Goal: Information Seeking & Learning: Learn about a topic

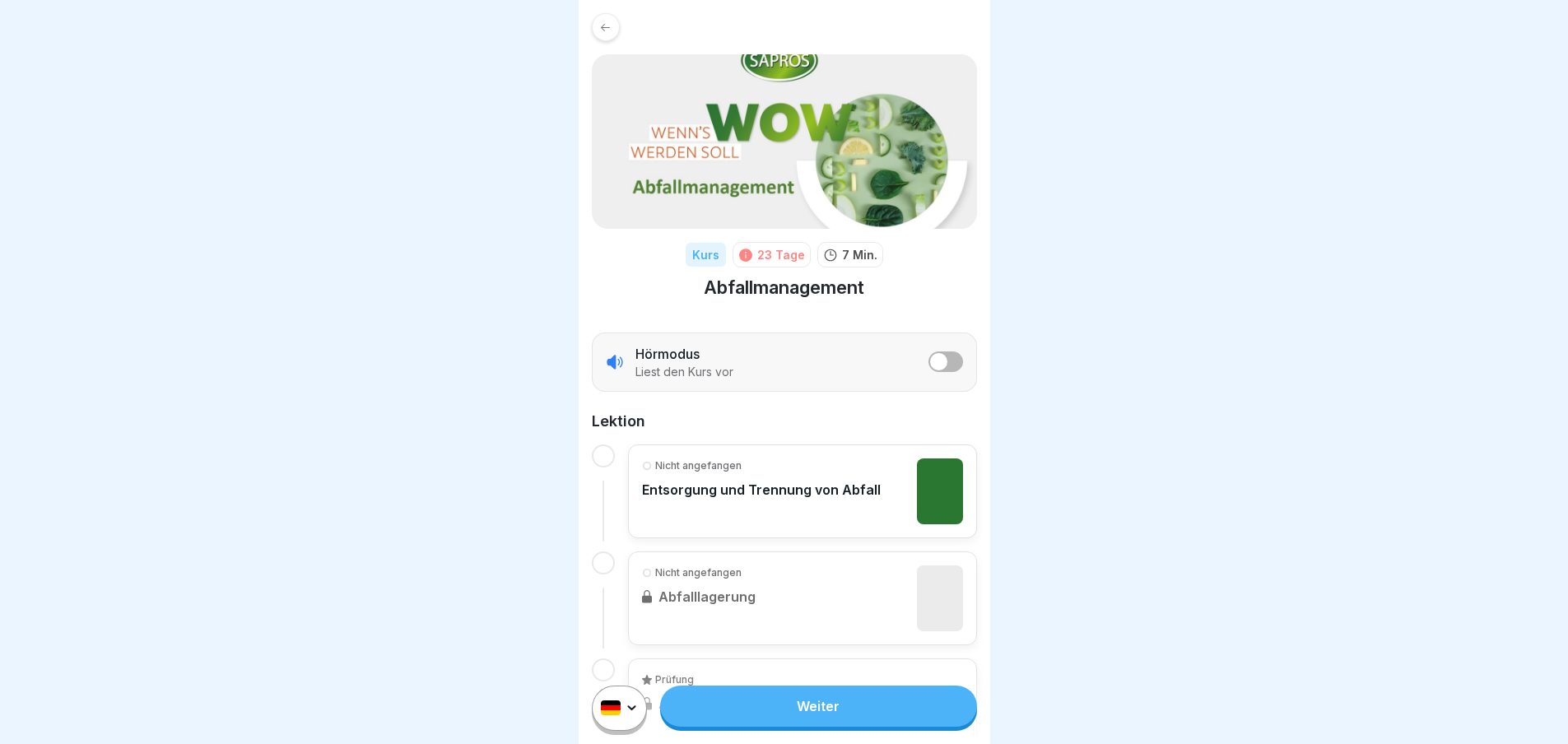
scroll to position [94, 0]
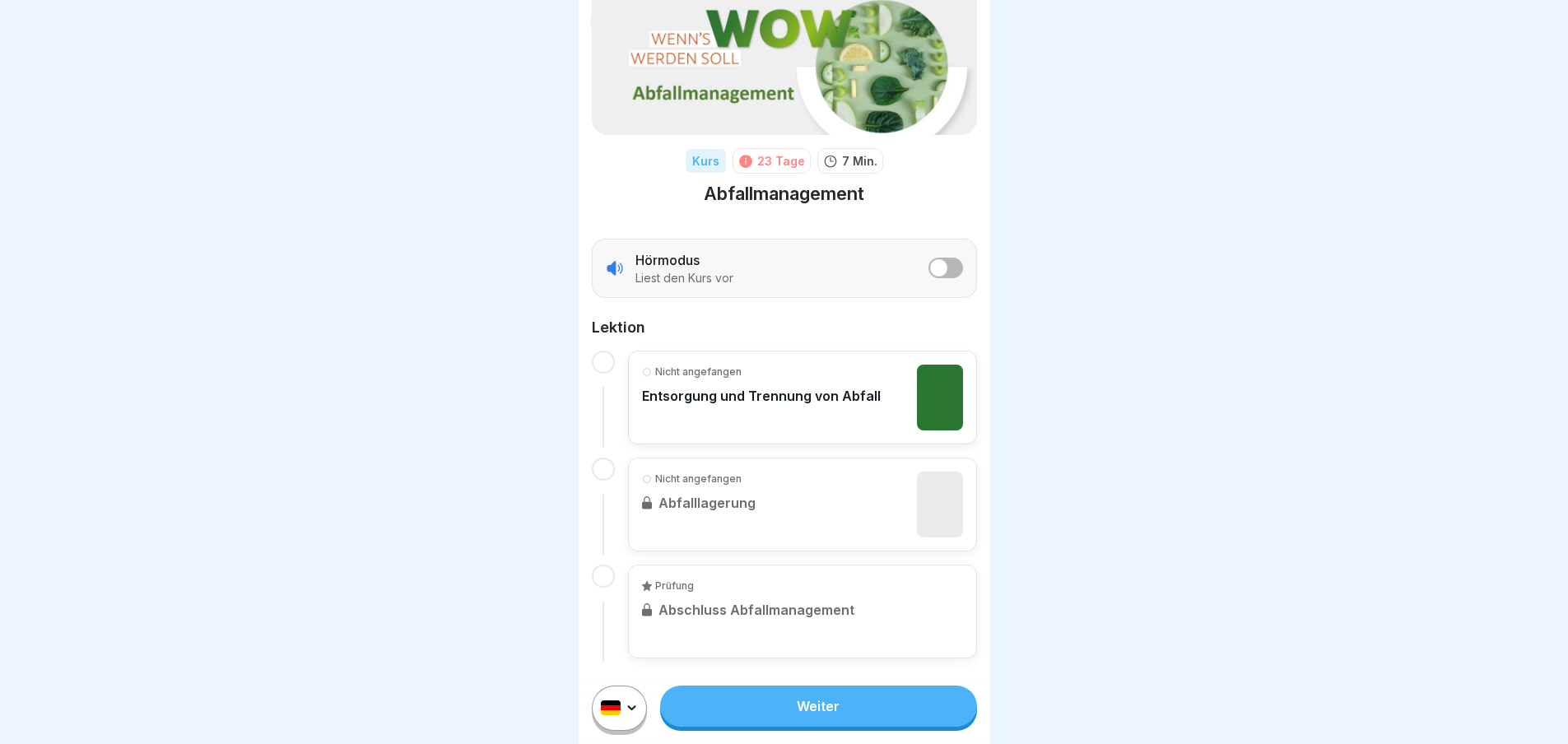
click at [605, 360] on div at bounding box center [603, 362] width 23 height 23
click at [768, 722] on link "Weiter" at bounding box center [819, 706] width 316 height 41
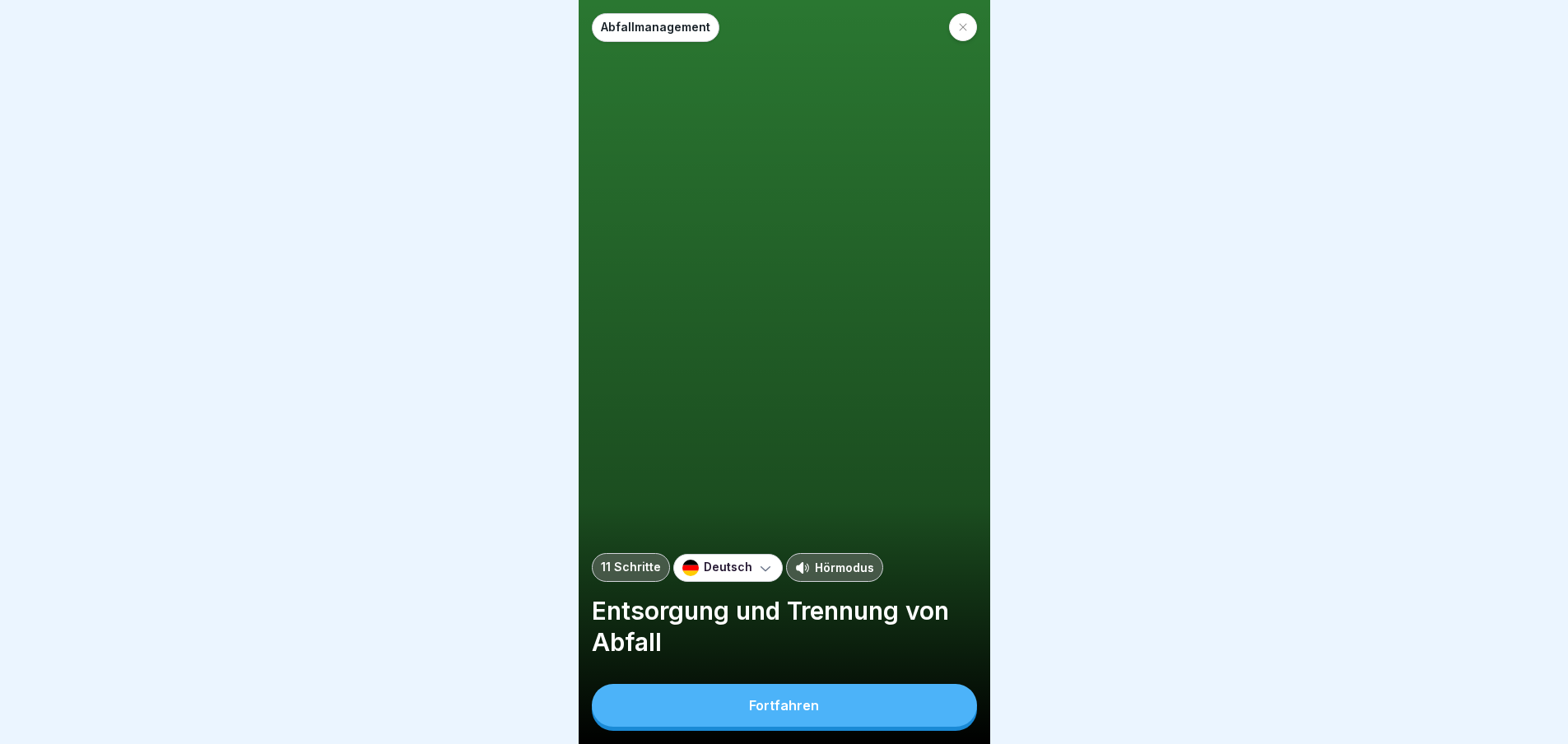
click at [730, 716] on button "Fortfahren" at bounding box center [784, 705] width 386 height 43
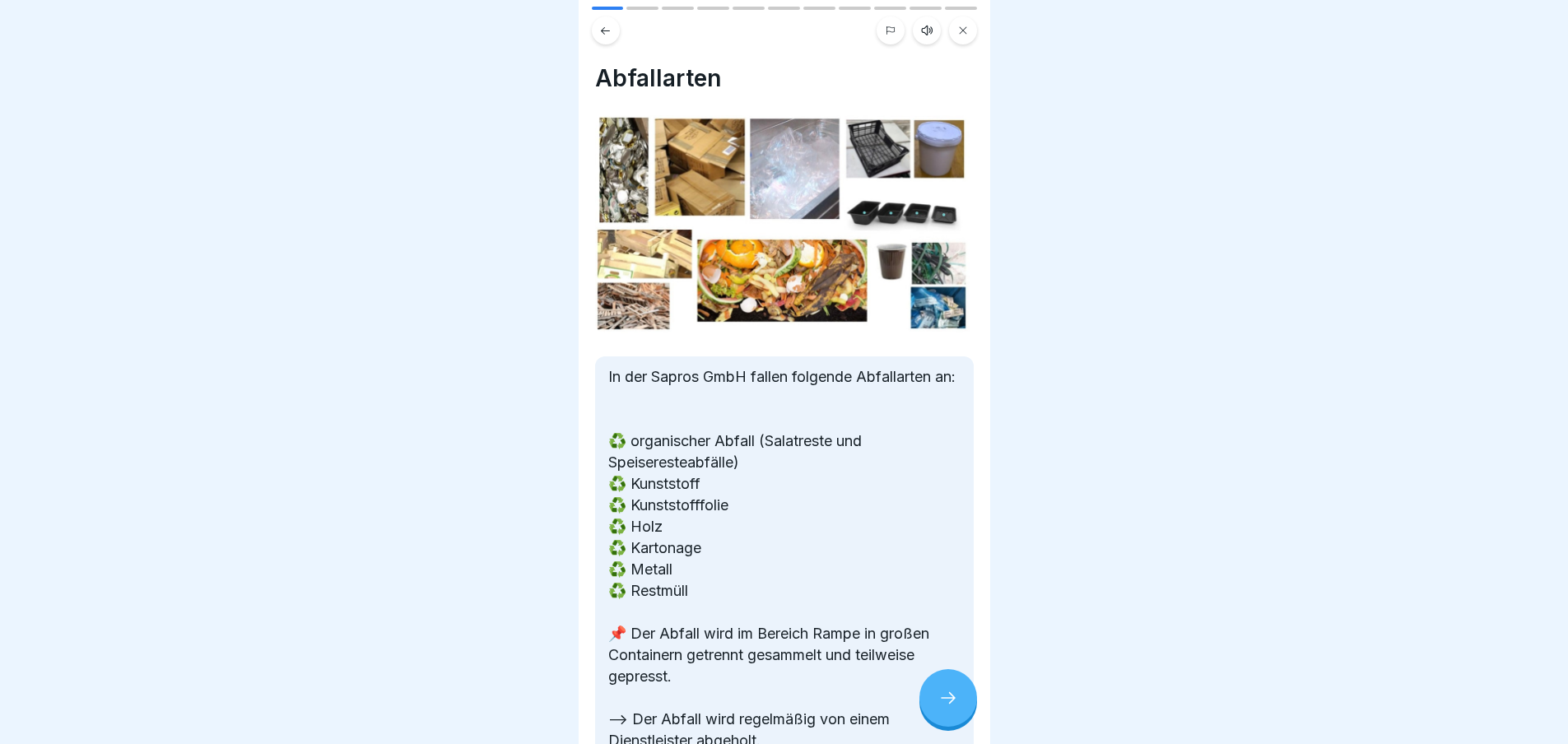
scroll to position [110, 0]
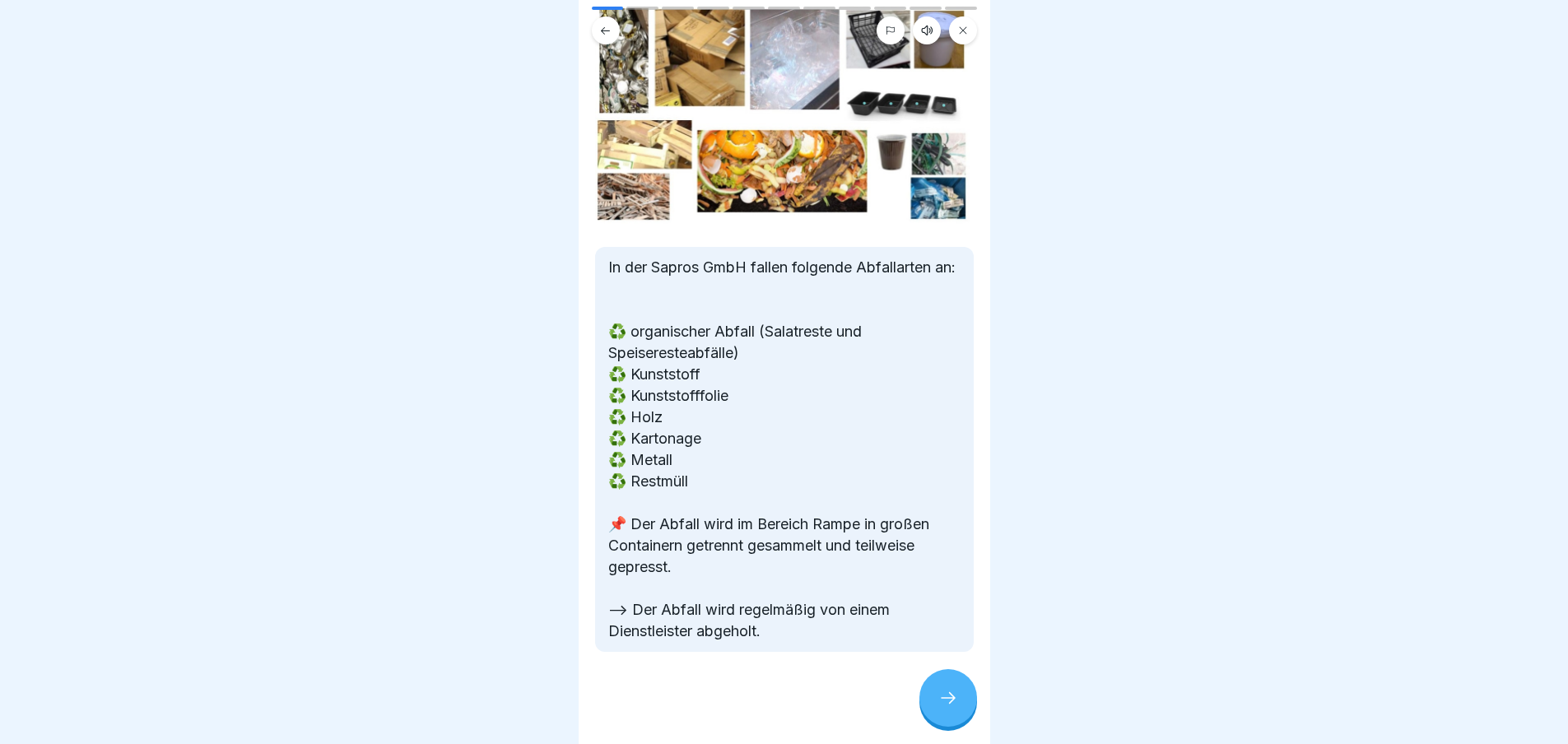
click at [948, 708] on icon at bounding box center [948, 697] width 19 height 19
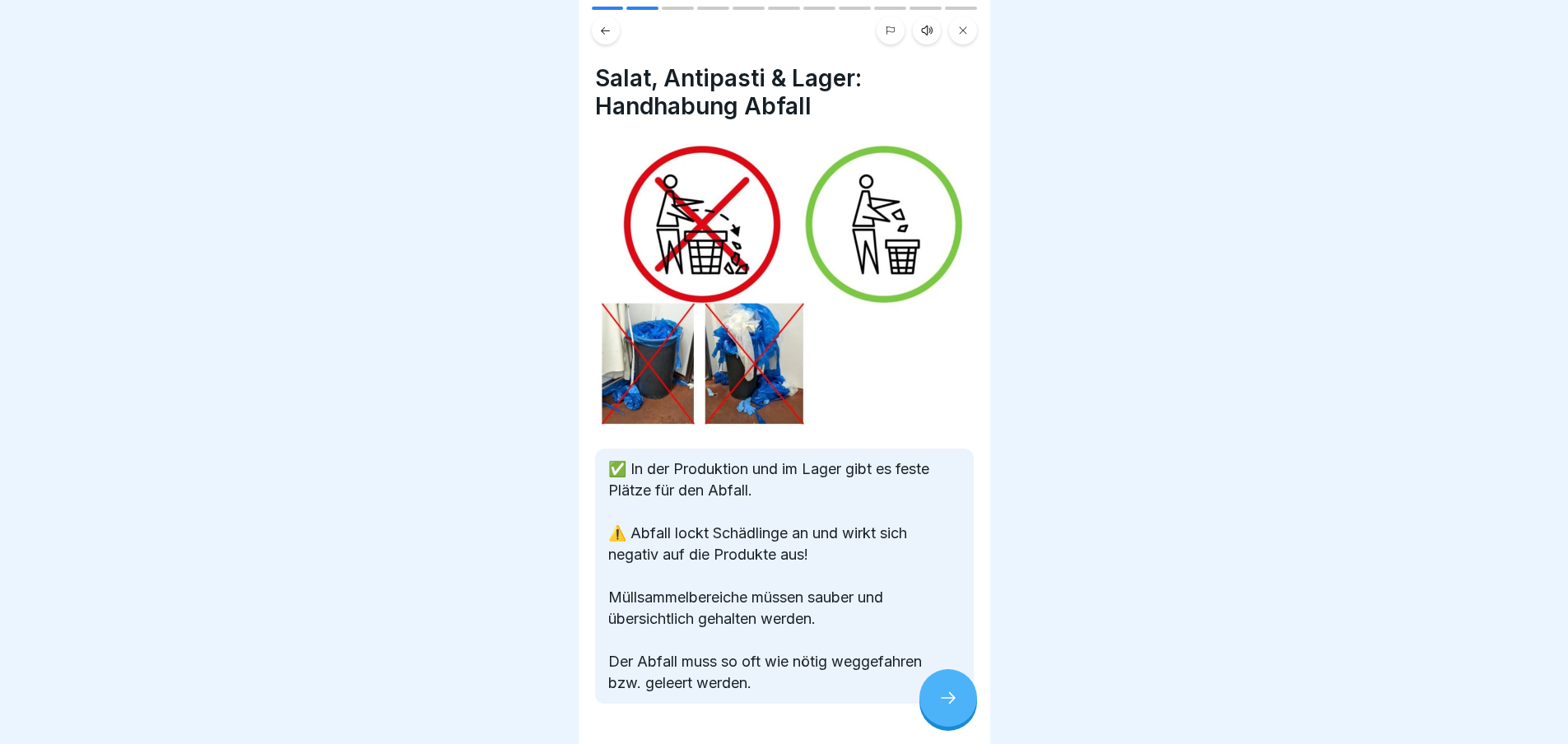
click at [964, 721] on div at bounding box center [949, 698] width 58 height 58
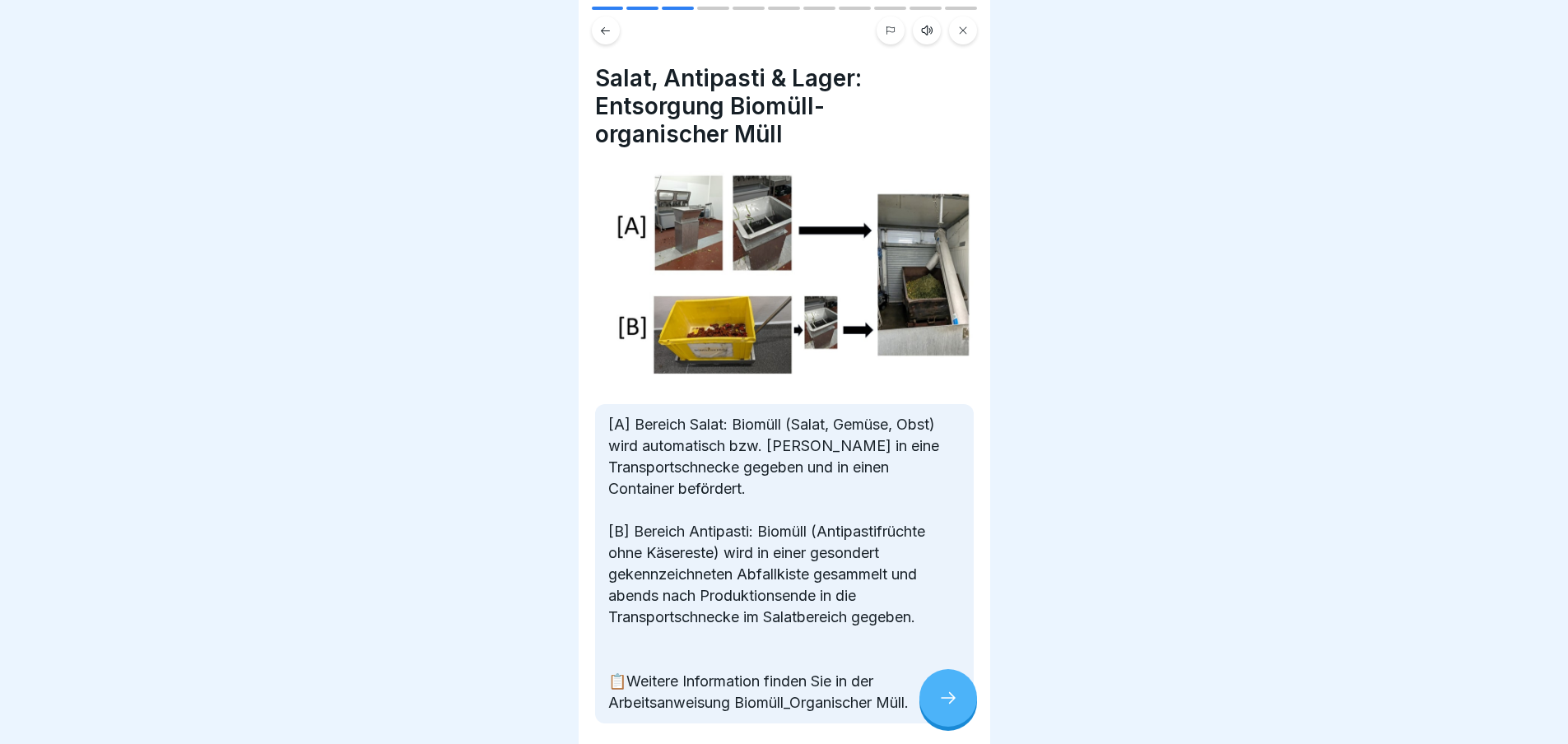
scroll to position [72, 0]
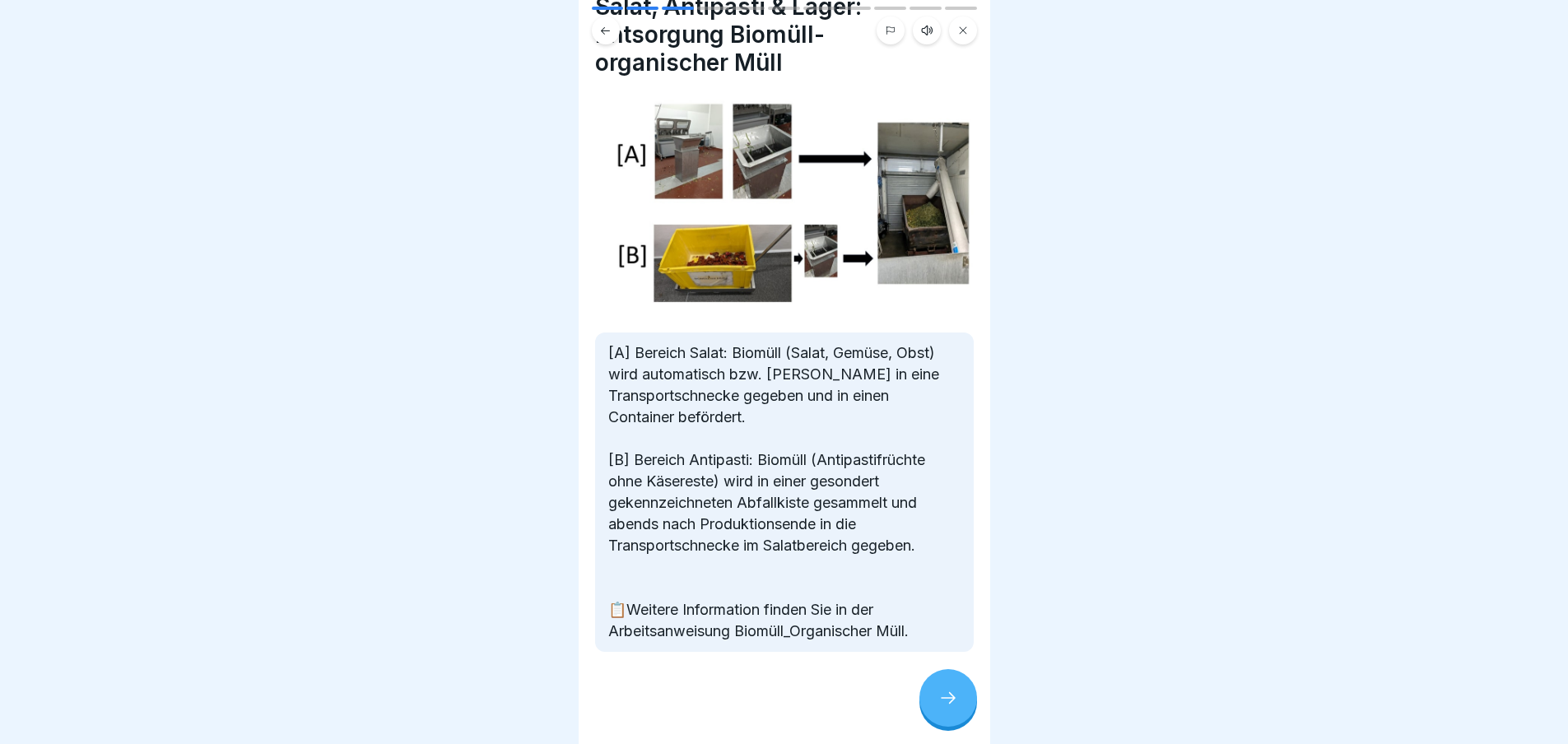
click at [961, 713] on div at bounding box center [949, 698] width 58 height 58
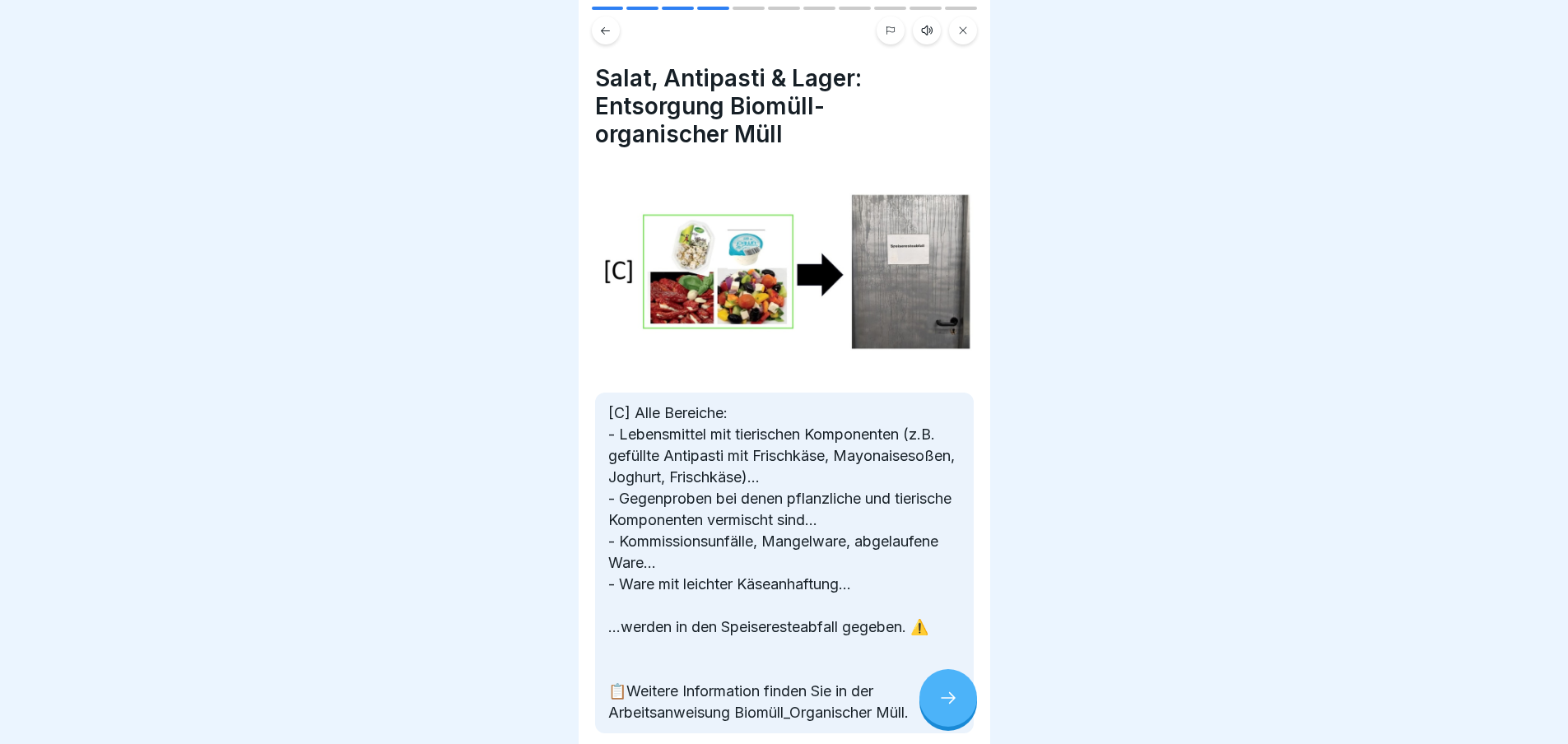
click at [950, 727] on div at bounding box center [949, 698] width 58 height 58
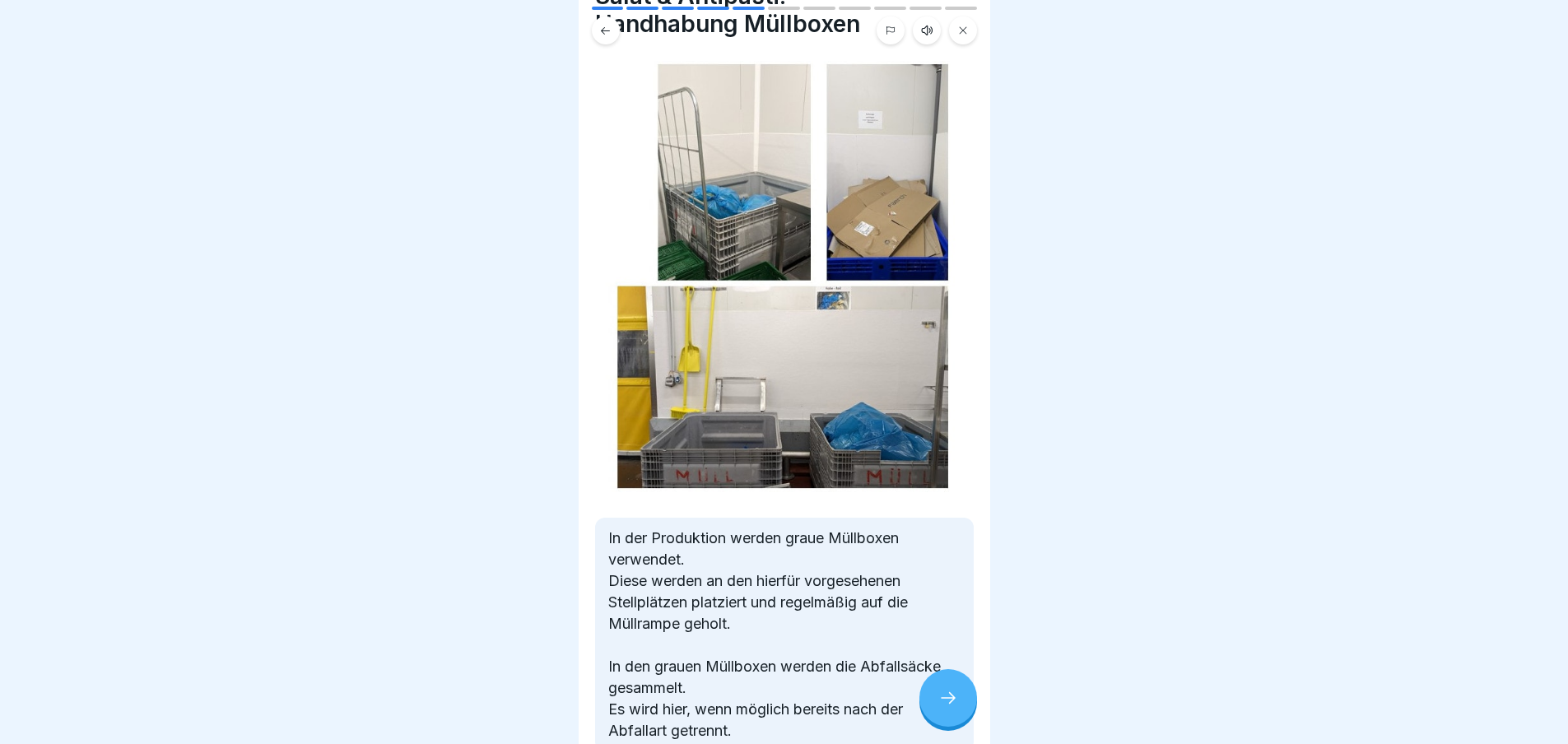
scroll to position [164, 0]
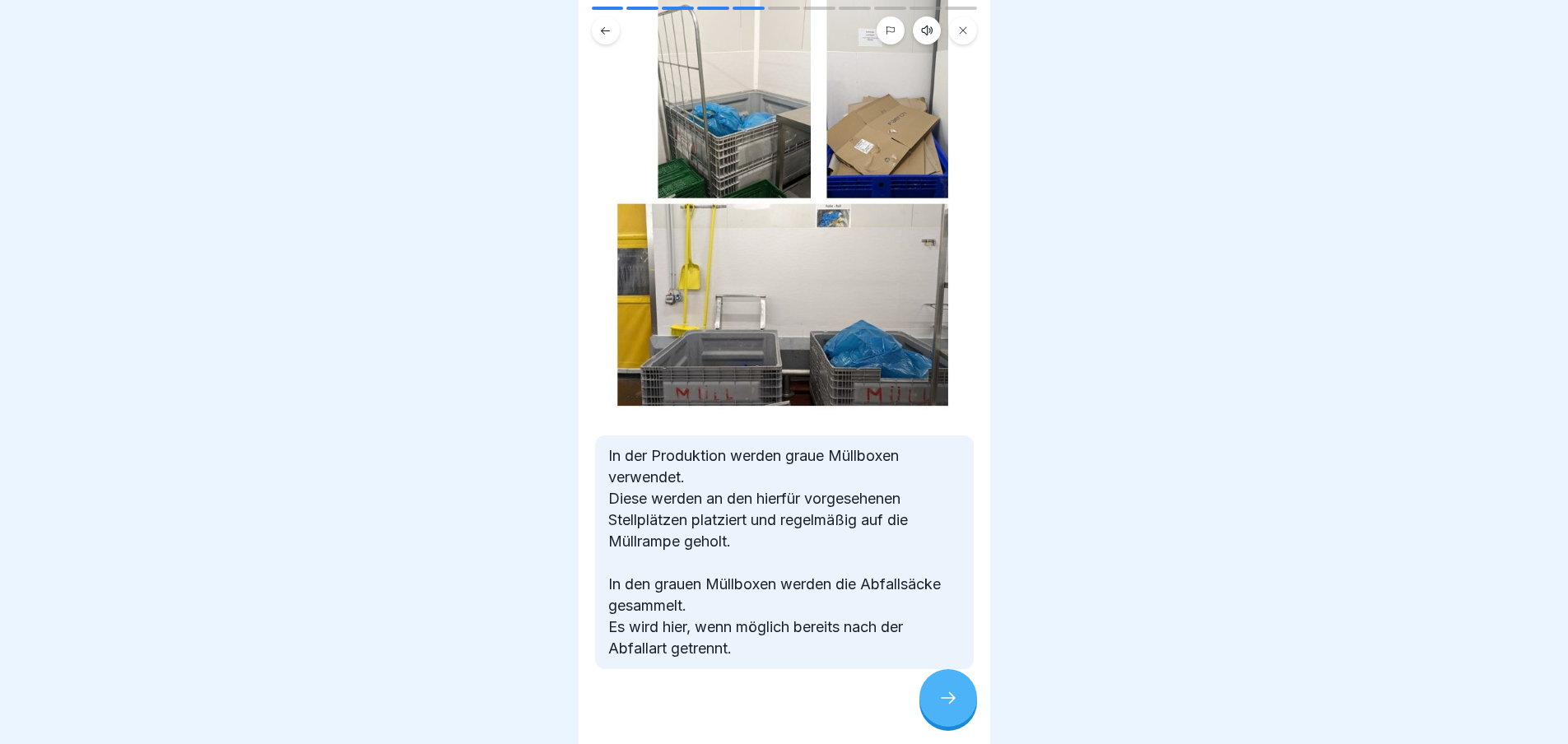
click at [948, 708] on icon at bounding box center [948, 697] width 19 height 19
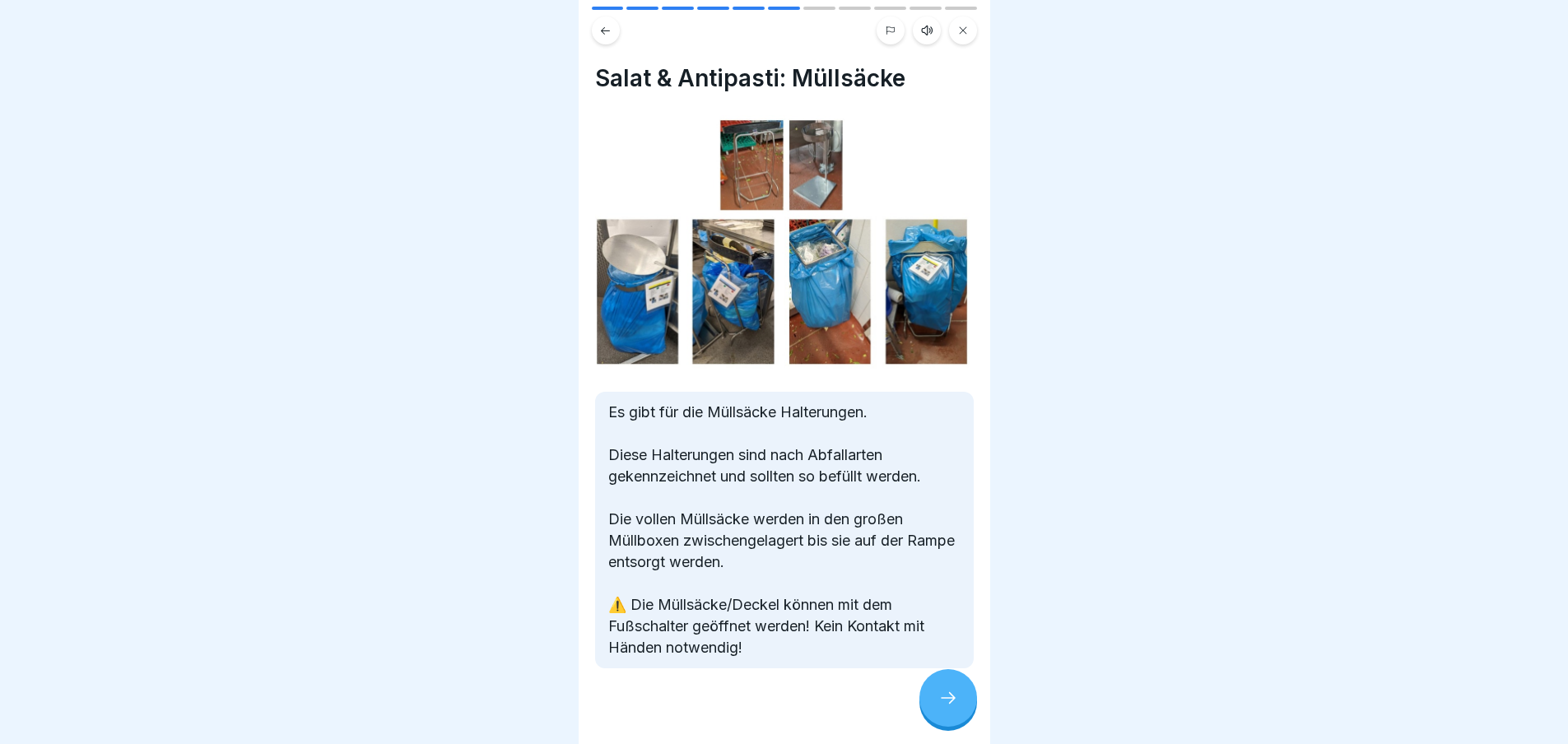
click at [950, 708] on icon at bounding box center [948, 697] width 19 height 19
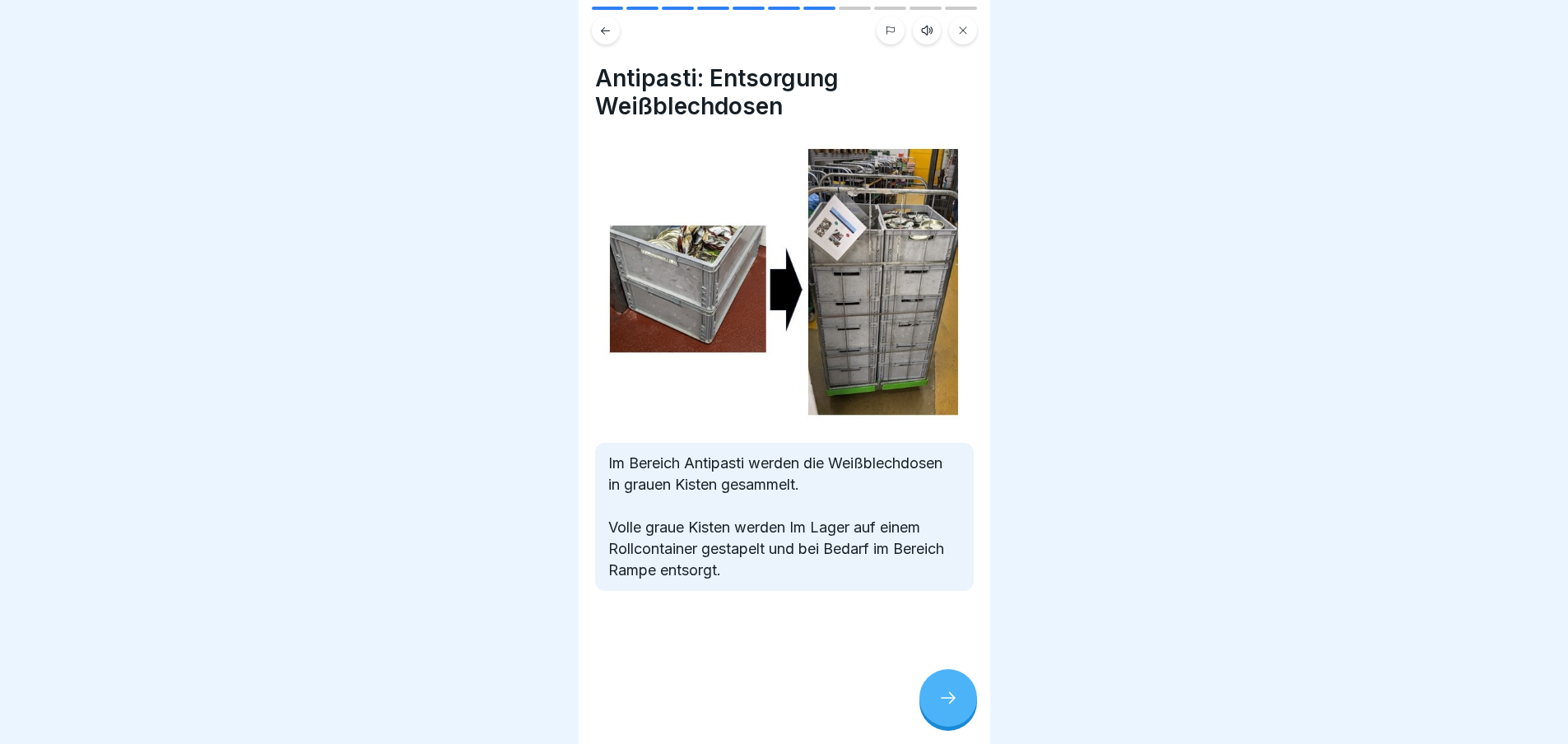
click at [950, 708] on icon at bounding box center [948, 697] width 19 height 19
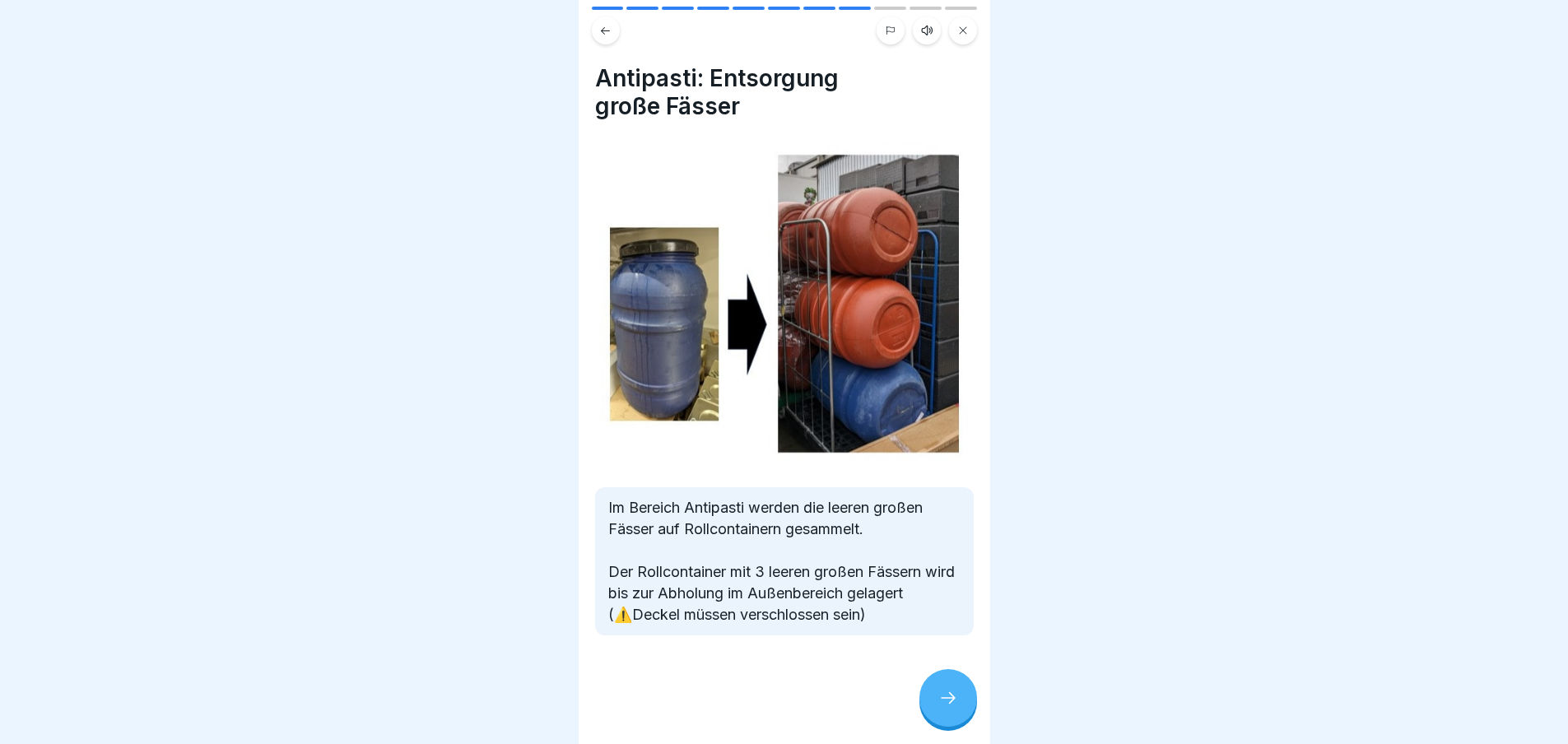
click at [952, 708] on icon at bounding box center [948, 697] width 19 height 19
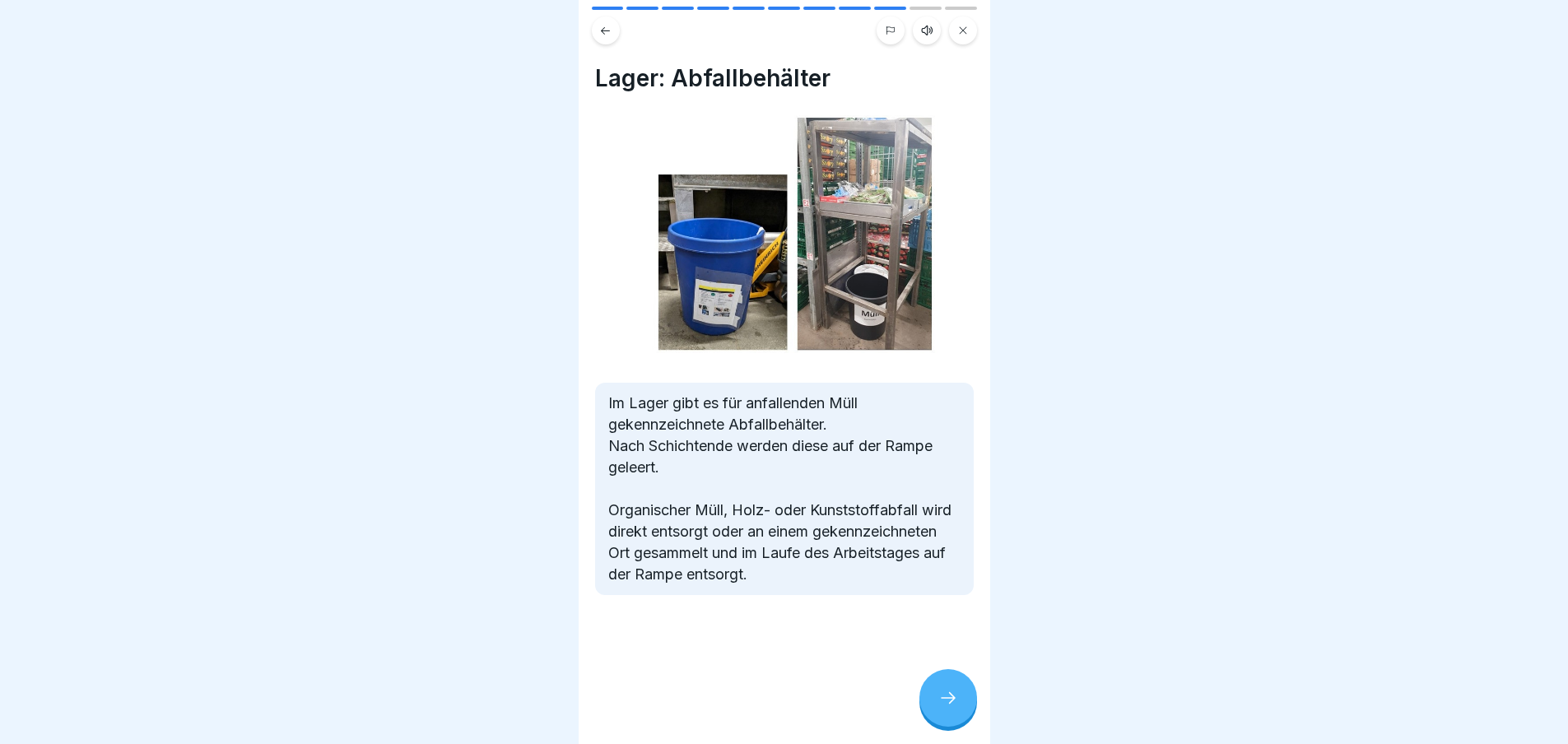
click at [950, 708] on icon at bounding box center [948, 697] width 19 height 19
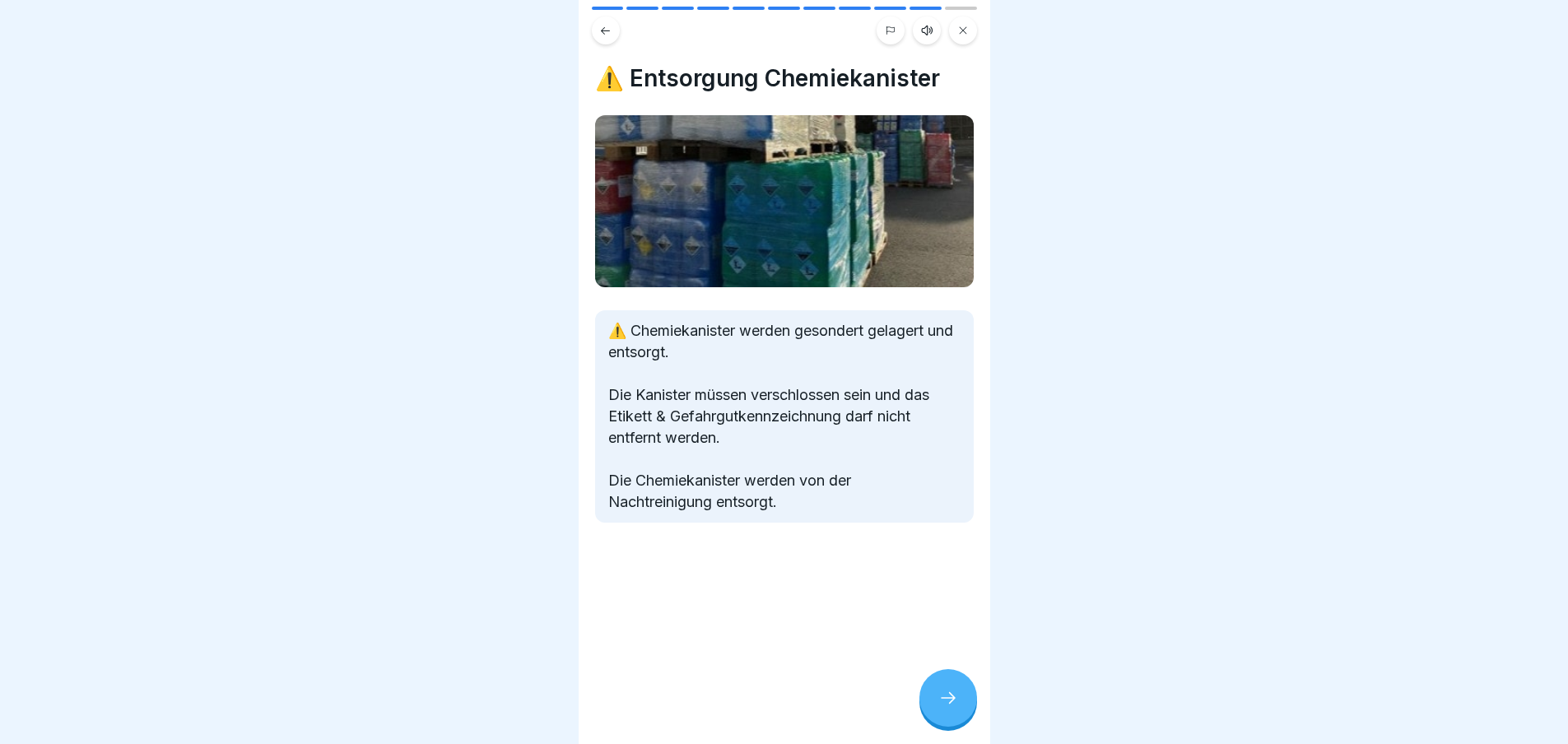
click at [944, 708] on icon at bounding box center [948, 697] width 19 height 19
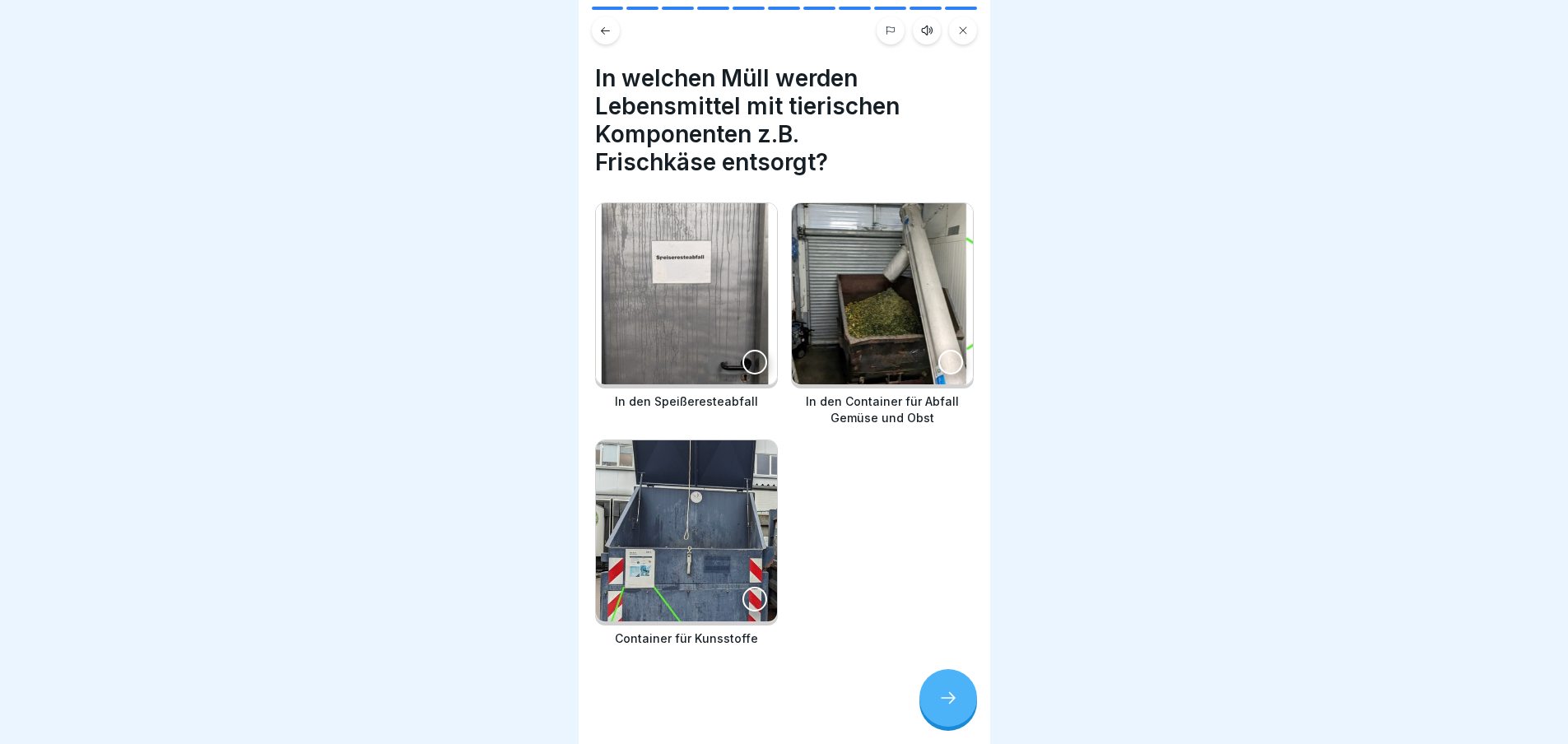
click at [748, 357] on div at bounding box center [755, 362] width 25 height 25
click at [938, 361] on div at bounding box center [950, 362] width 25 height 25
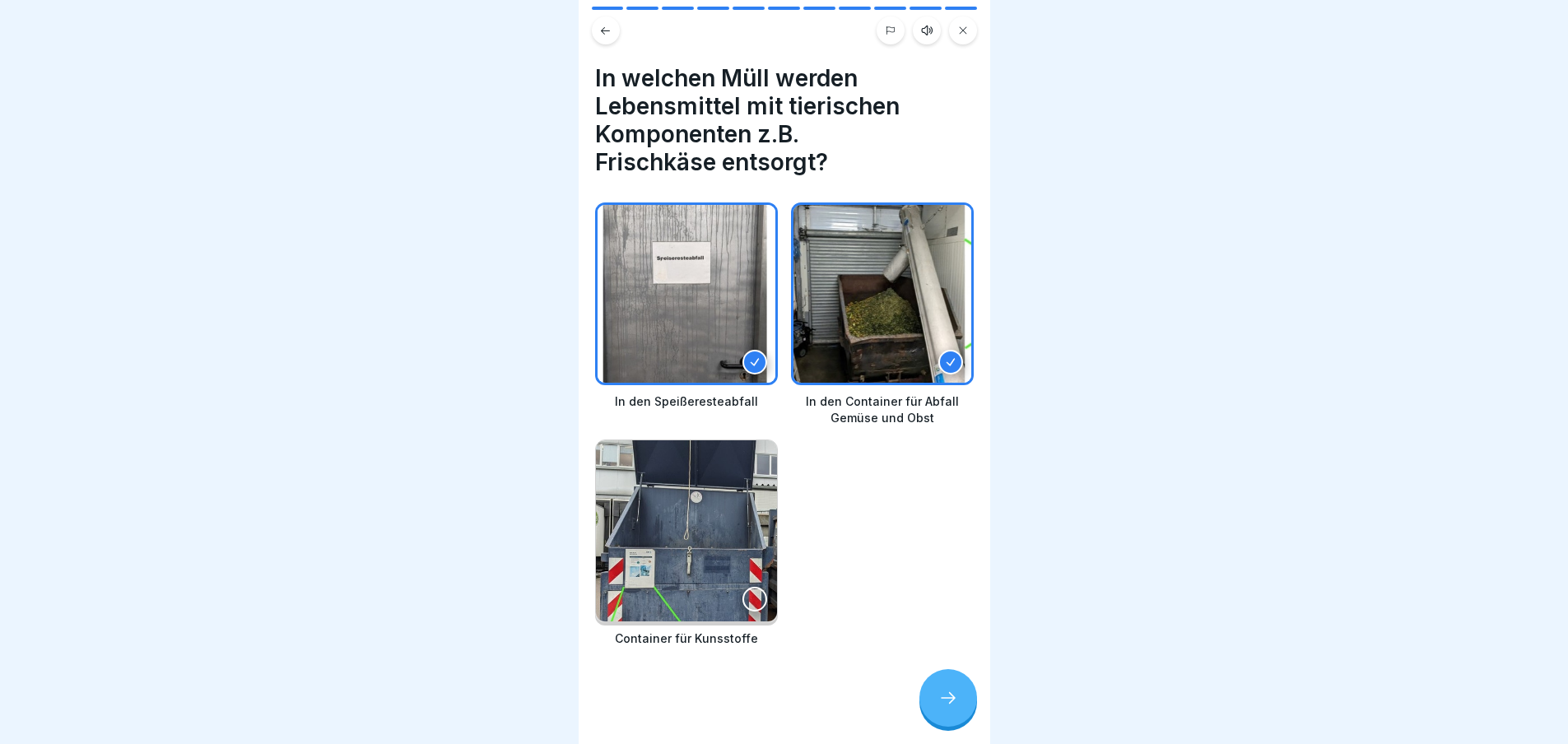
click at [950, 708] on icon at bounding box center [948, 697] width 19 height 19
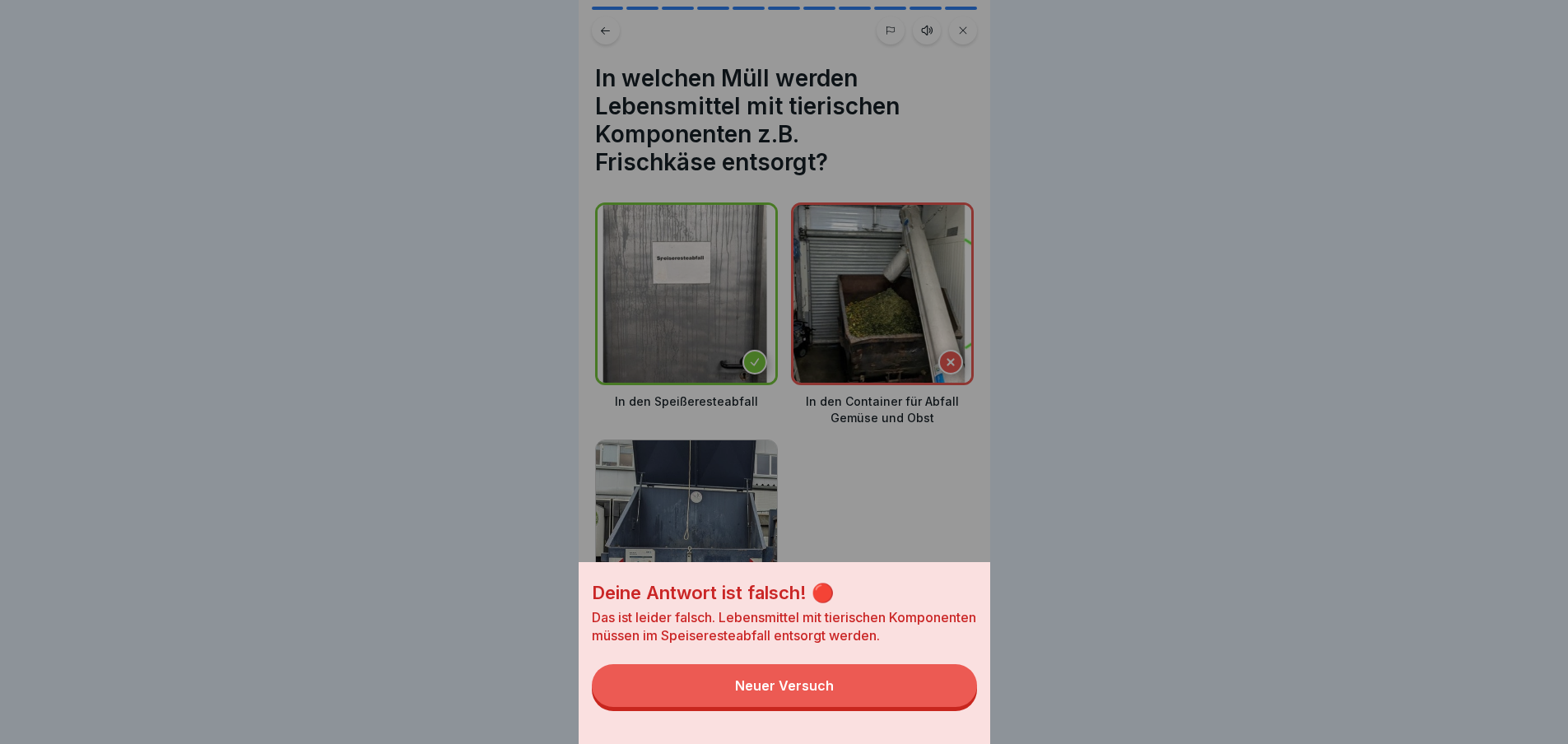
click at [929, 358] on div "Deine Antwort ist falsch! 🔴 Das ist leider falsch. Lebensmittel mit tierischen …" at bounding box center [784, 372] width 412 height 744
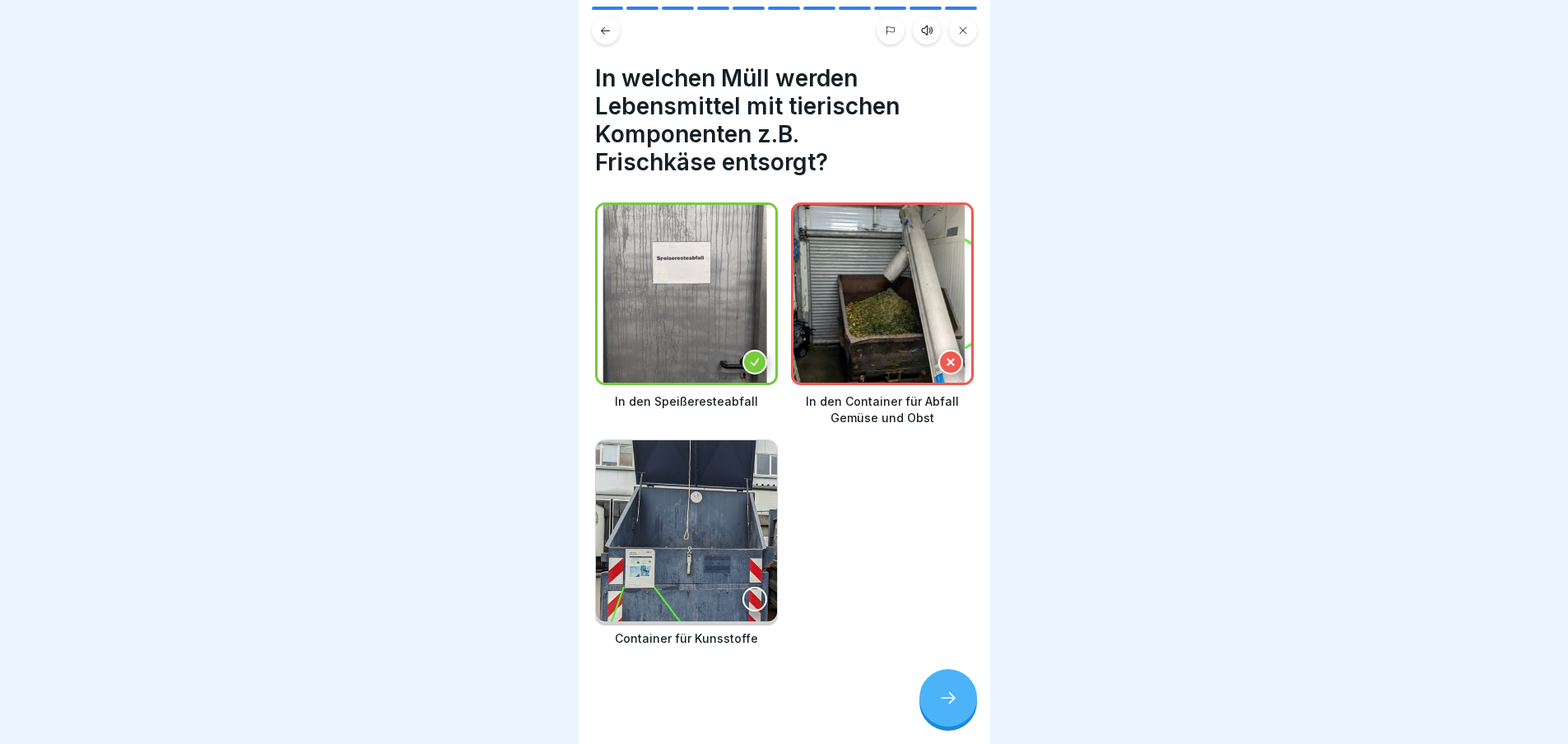
click at [948, 359] on icon at bounding box center [950, 362] width 6 height 6
click at [948, 708] on icon at bounding box center [948, 697] width 19 height 19
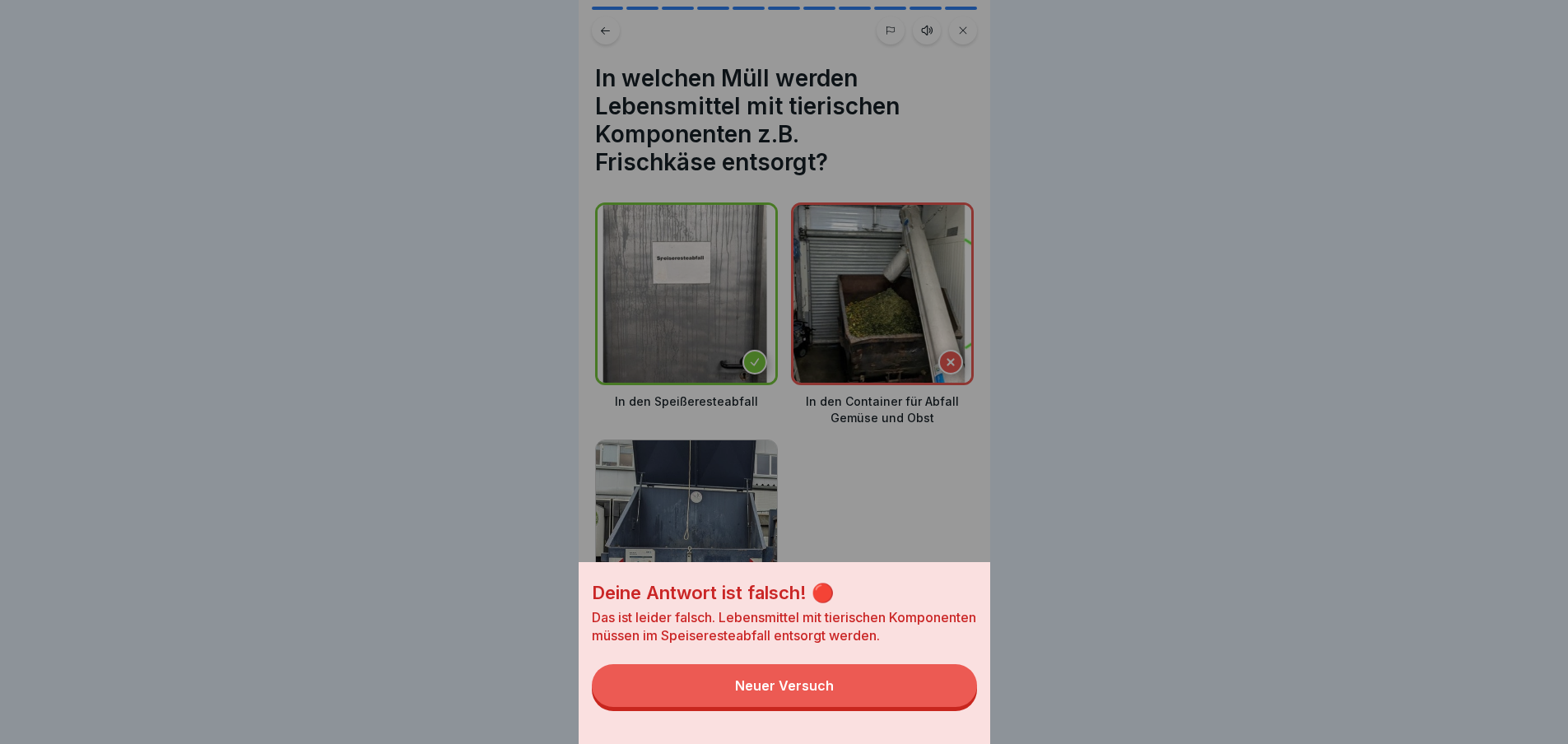
click at [1304, 159] on div "Deine Antwort ist falsch! 🔴 Das ist leider falsch. Lebensmittel mit tierischen …" at bounding box center [784, 372] width 1568 height 744
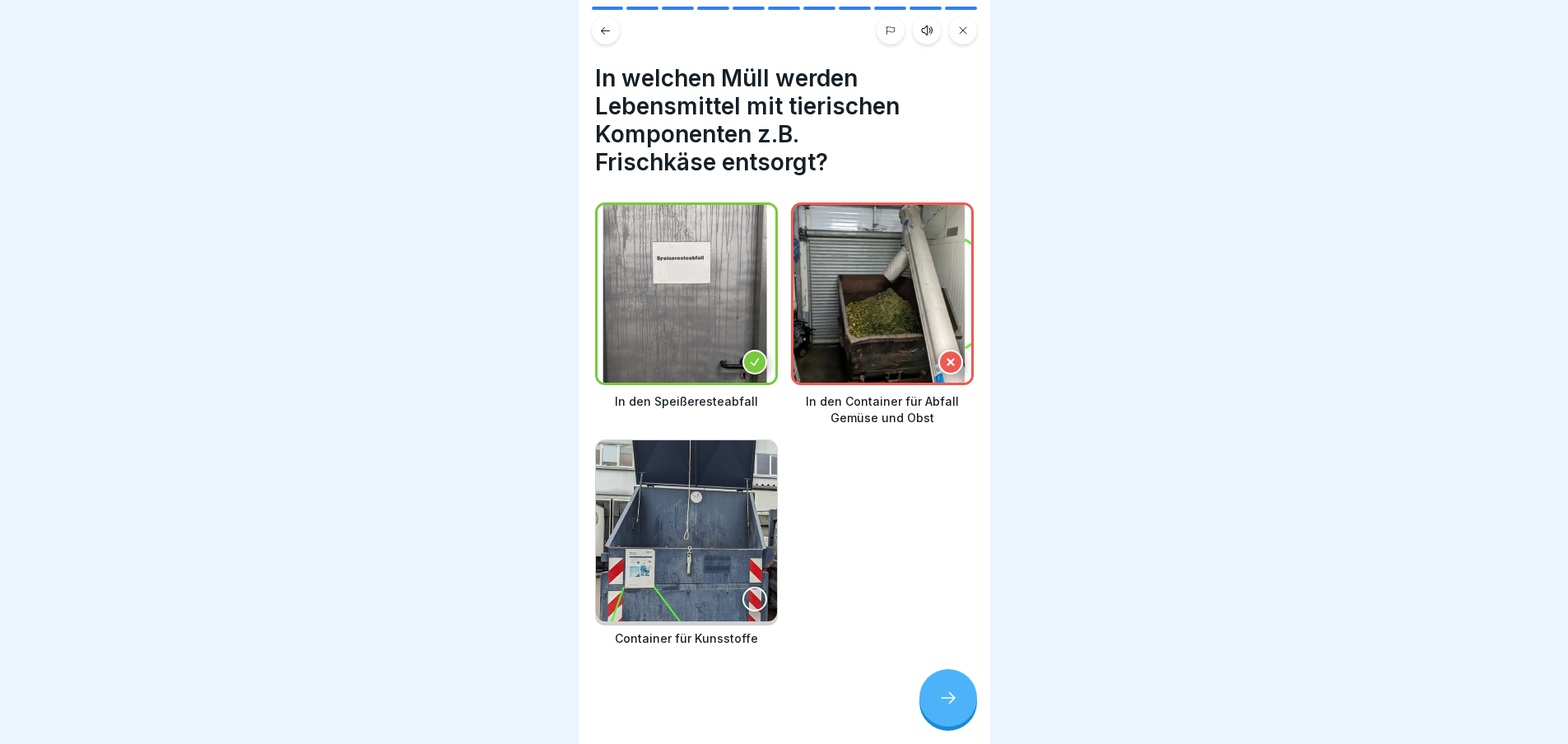
click at [600, 27] on icon at bounding box center [605, 31] width 12 height 12
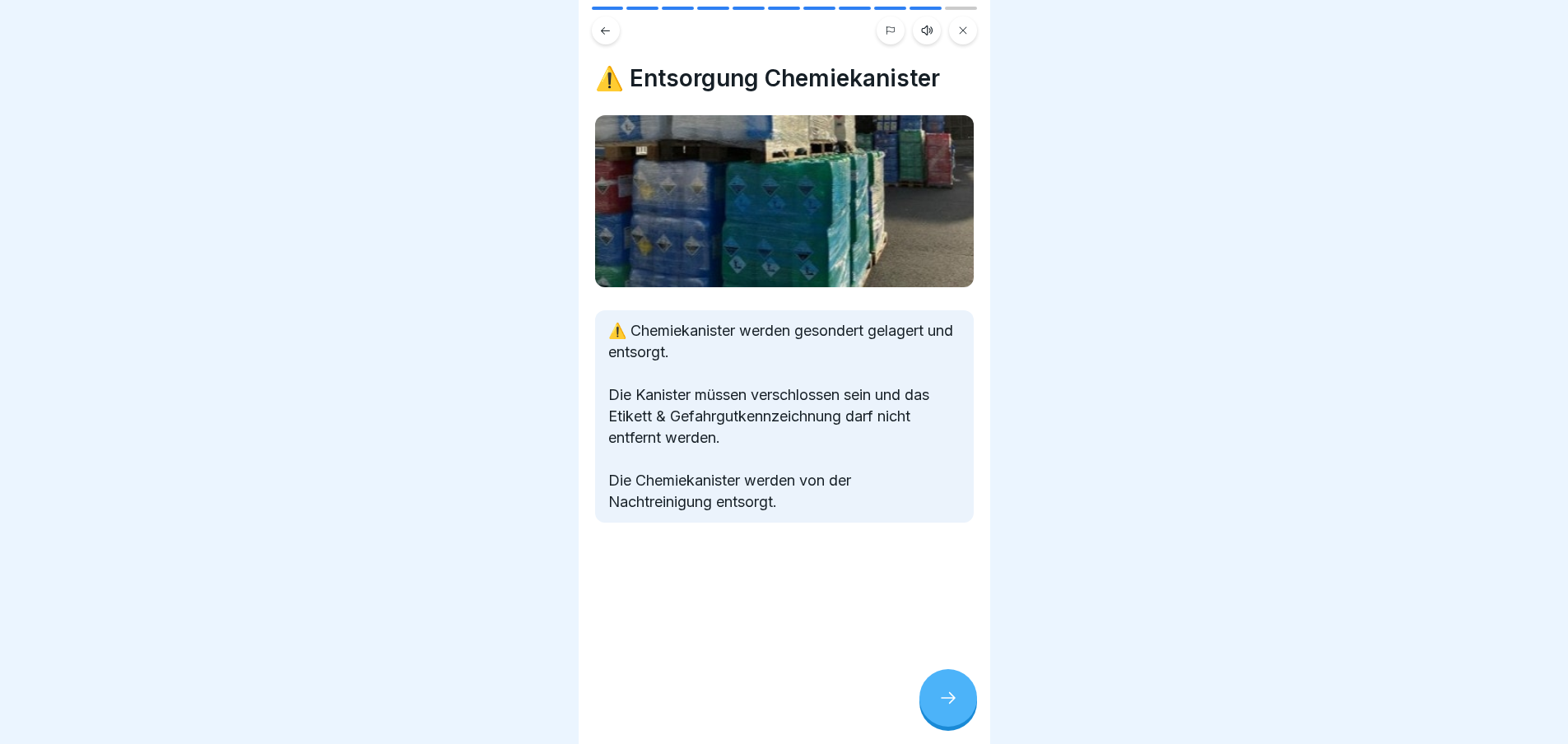
click at [939, 704] on icon at bounding box center [948, 697] width 19 height 19
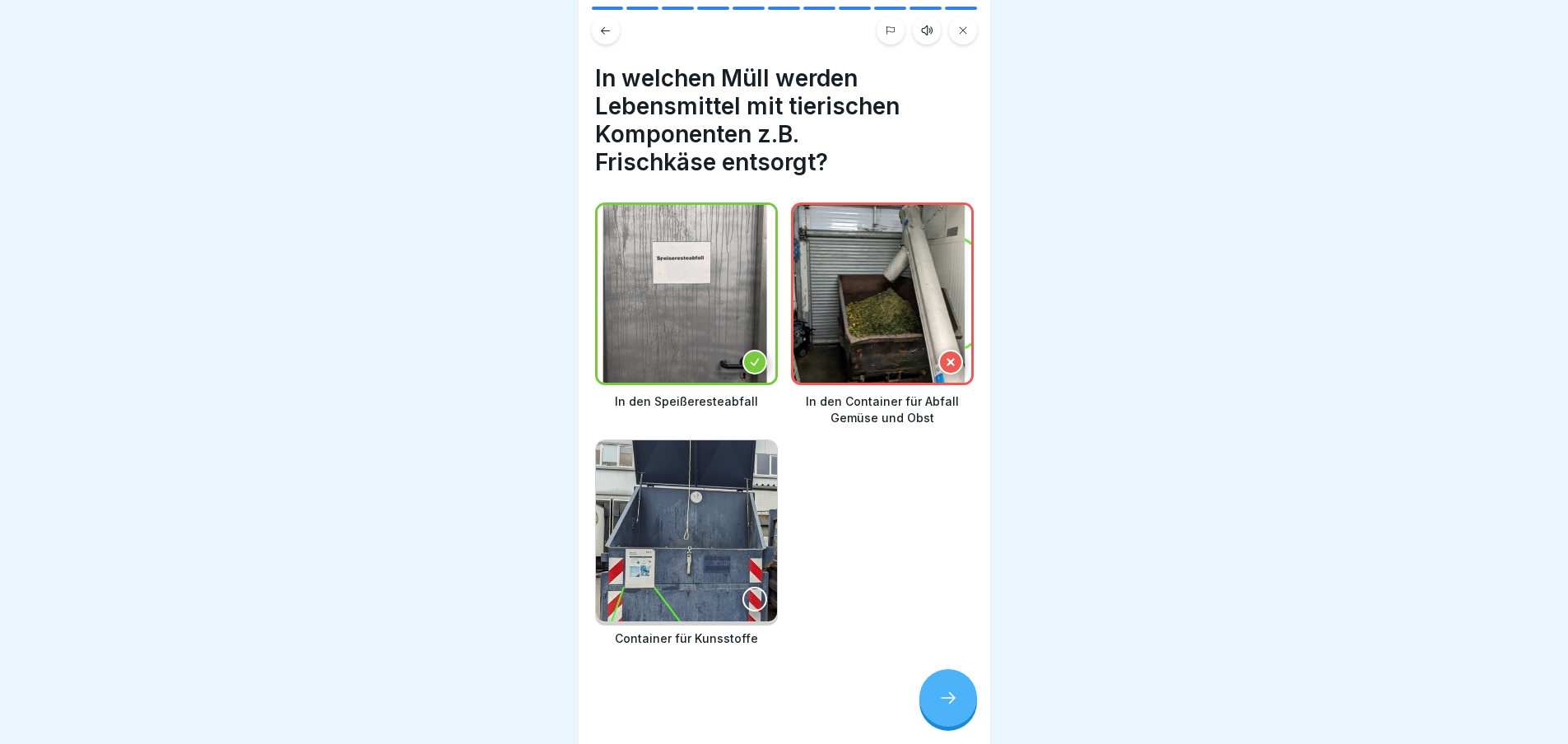
click at [751, 357] on icon at bounding box center [755, 362] width 11 height 11
click at [958, 33] on icon at bounding box center [963, 30] width 10 height 10
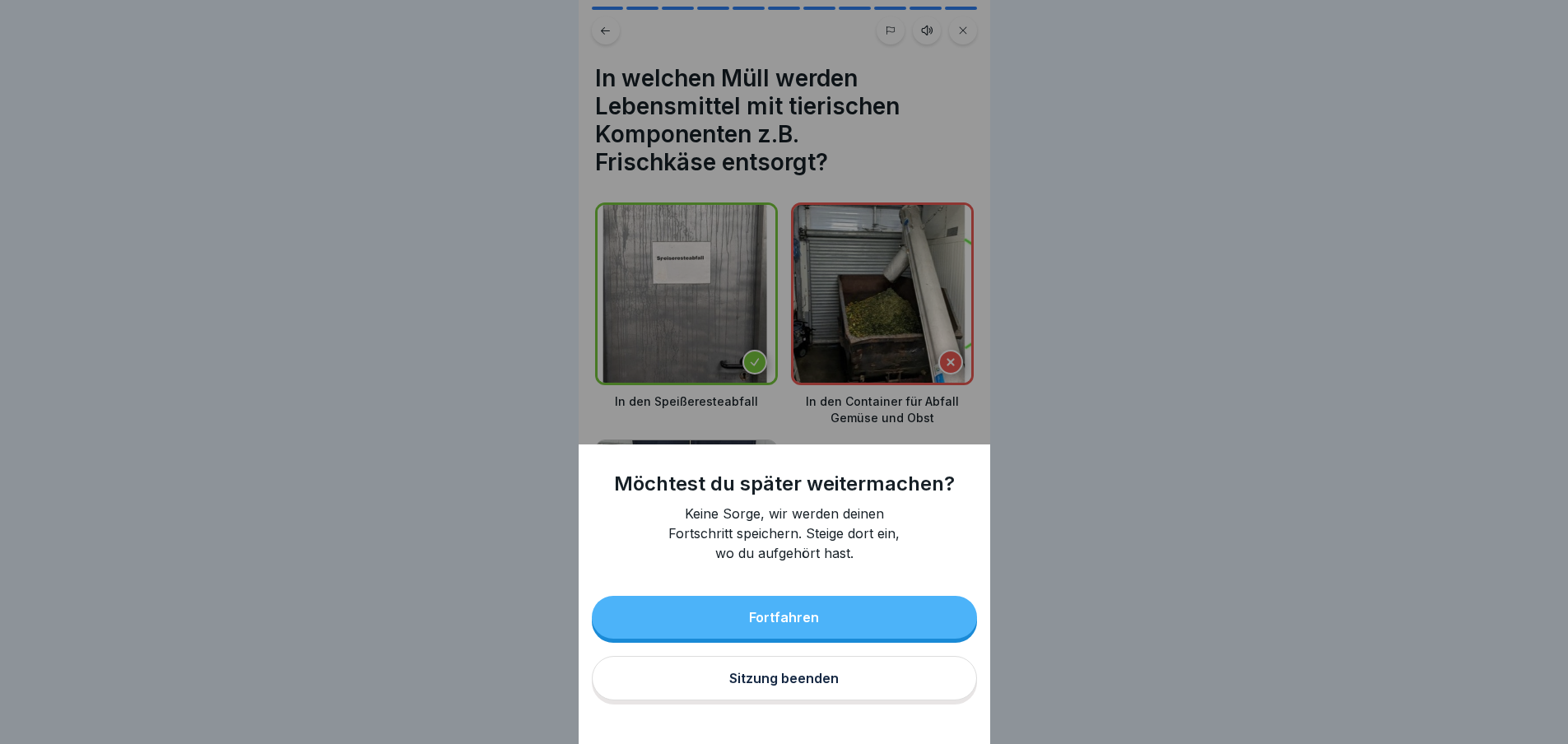
click at [596, 21] on div "Möchtest du später weitermachen? Keine Sorge, wir werden deinen Fortschritt spe…" at bounding box center [784, 372] width 412 height 744
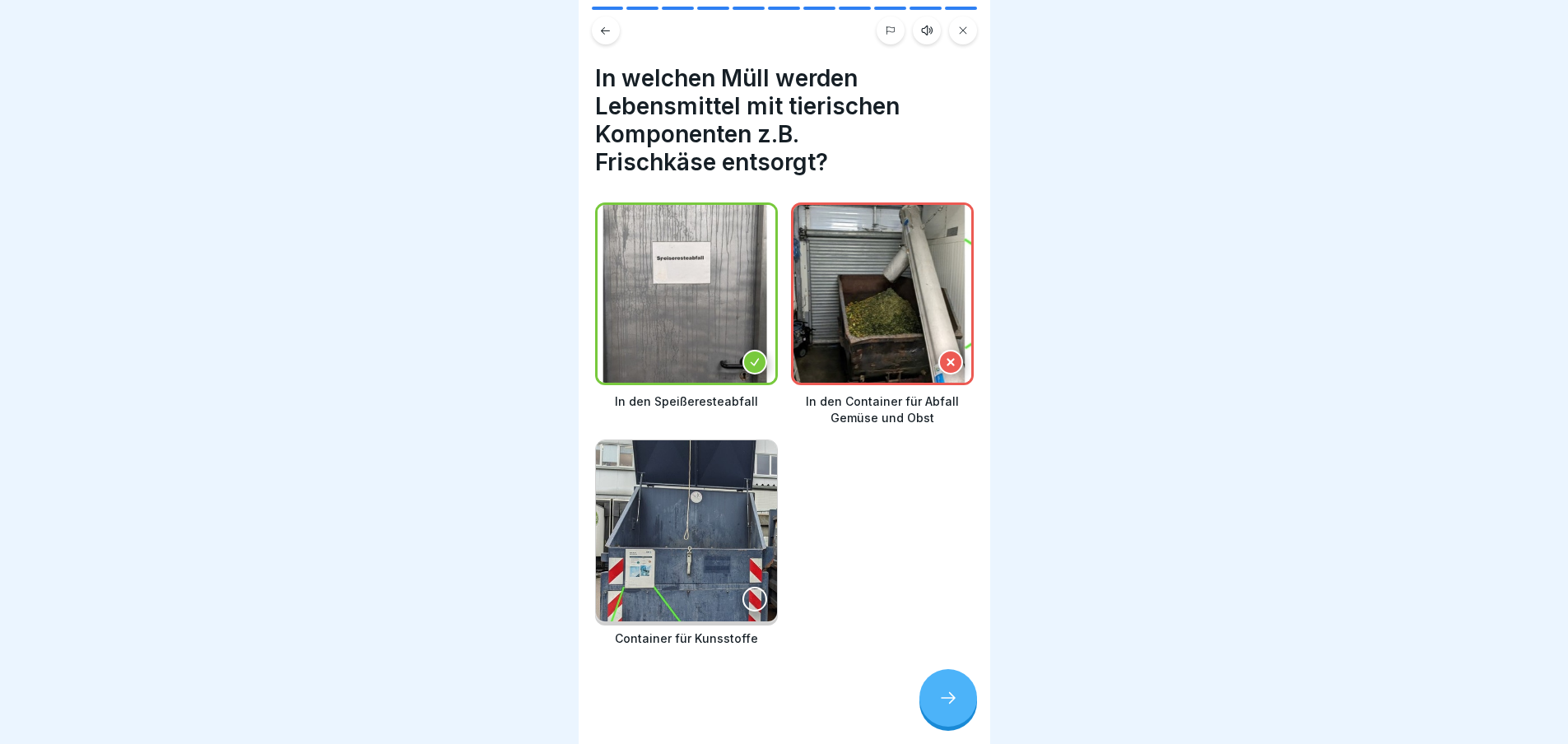
click at [948, 359] on icon at bounding box center [950, 362] width 6 height 6
click at [905, 407] on p "In den Container für Abfall Gemüse und Obst" at bounding box center [883, 409] width 183 height 33
click at [903, 407] on p "In den Container für Abfall Gemüse und Obst" at bounding box center [883, 409] width 183 height 33
click at [752, 357] on icon at bounding box center [755, 362] width 11 height 11
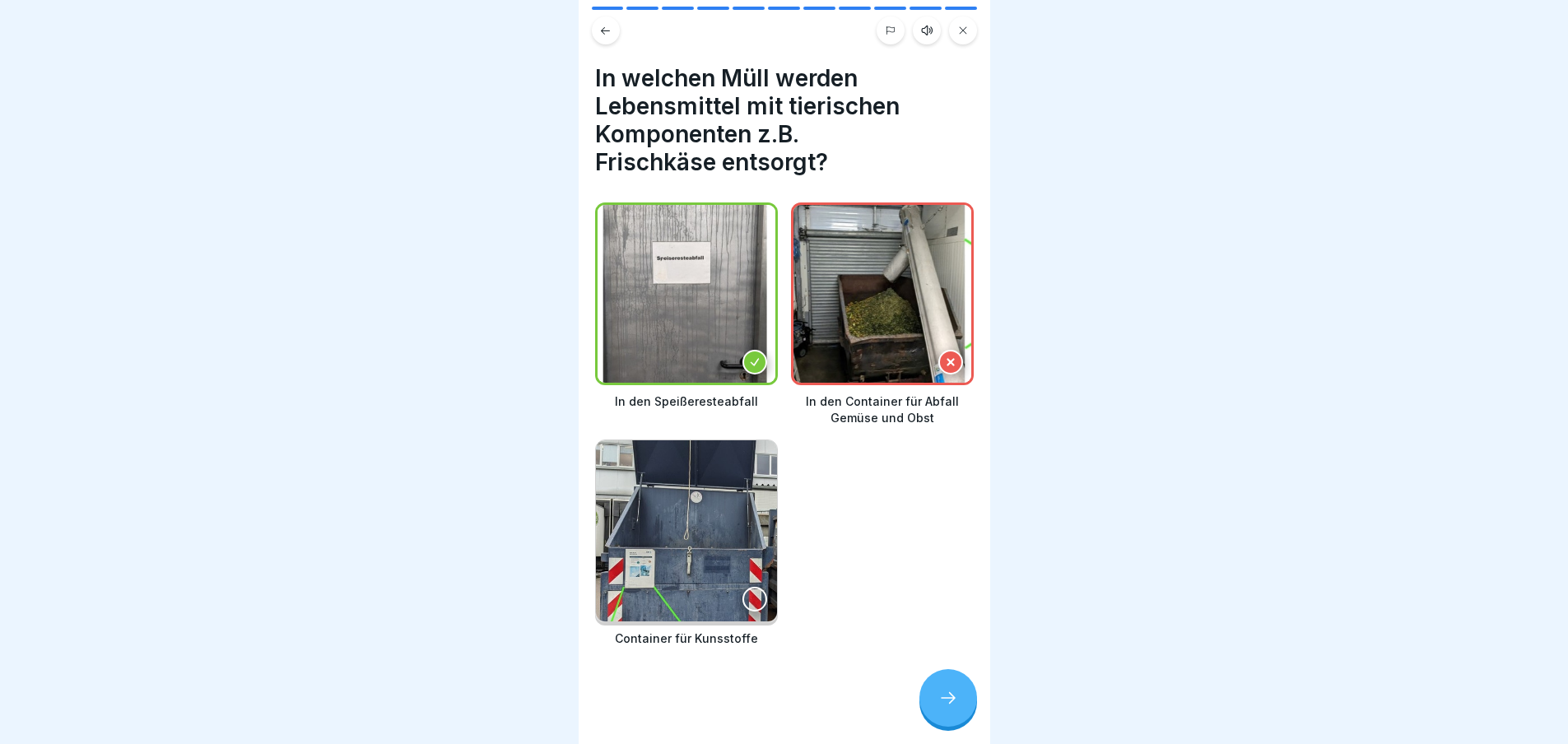
click at [950, 708] on icon at bounding box center [948, 697] width 19 height 19
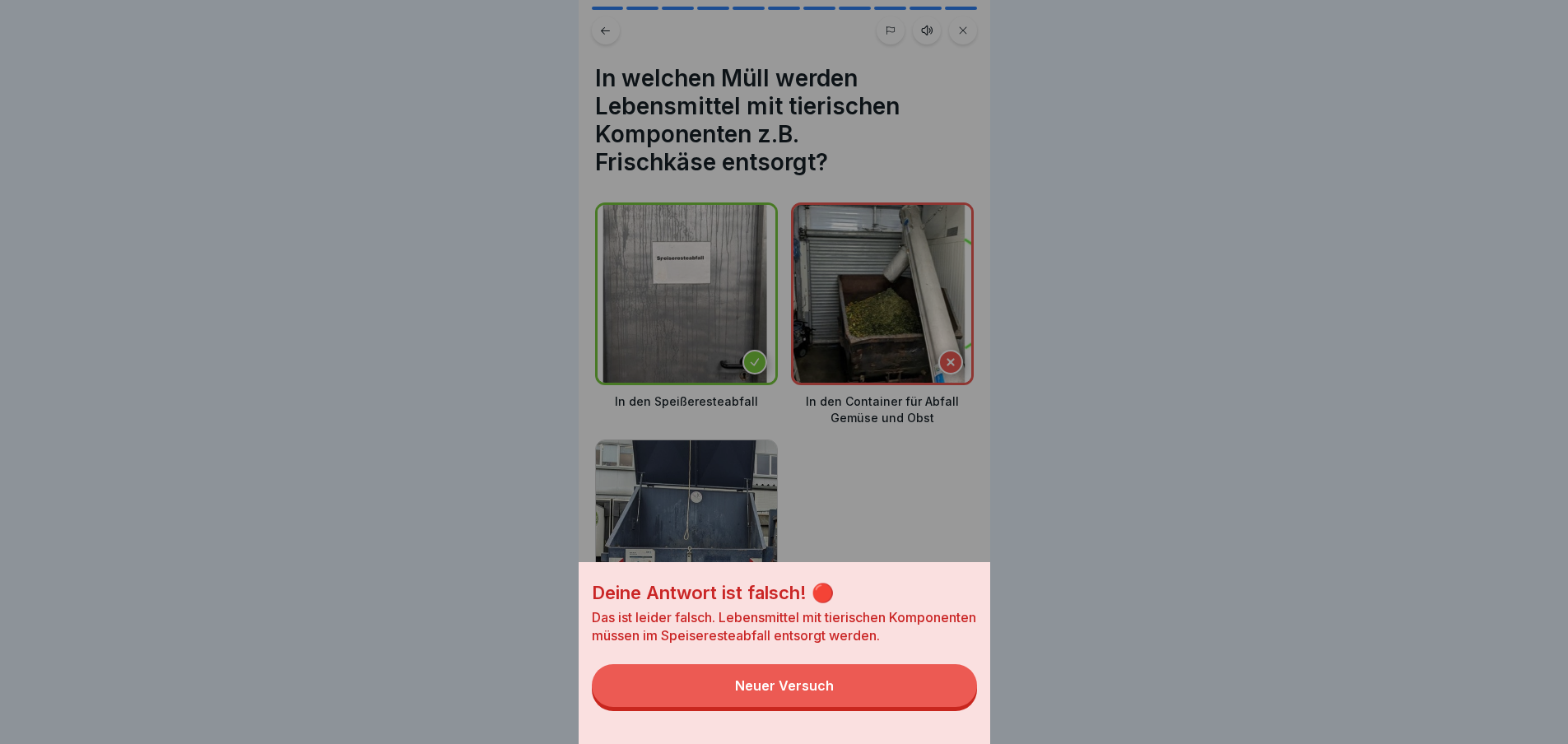
click at [766, 693] on div "Neuer Versuch" at bounding box center [784, 685] width 98 height 15
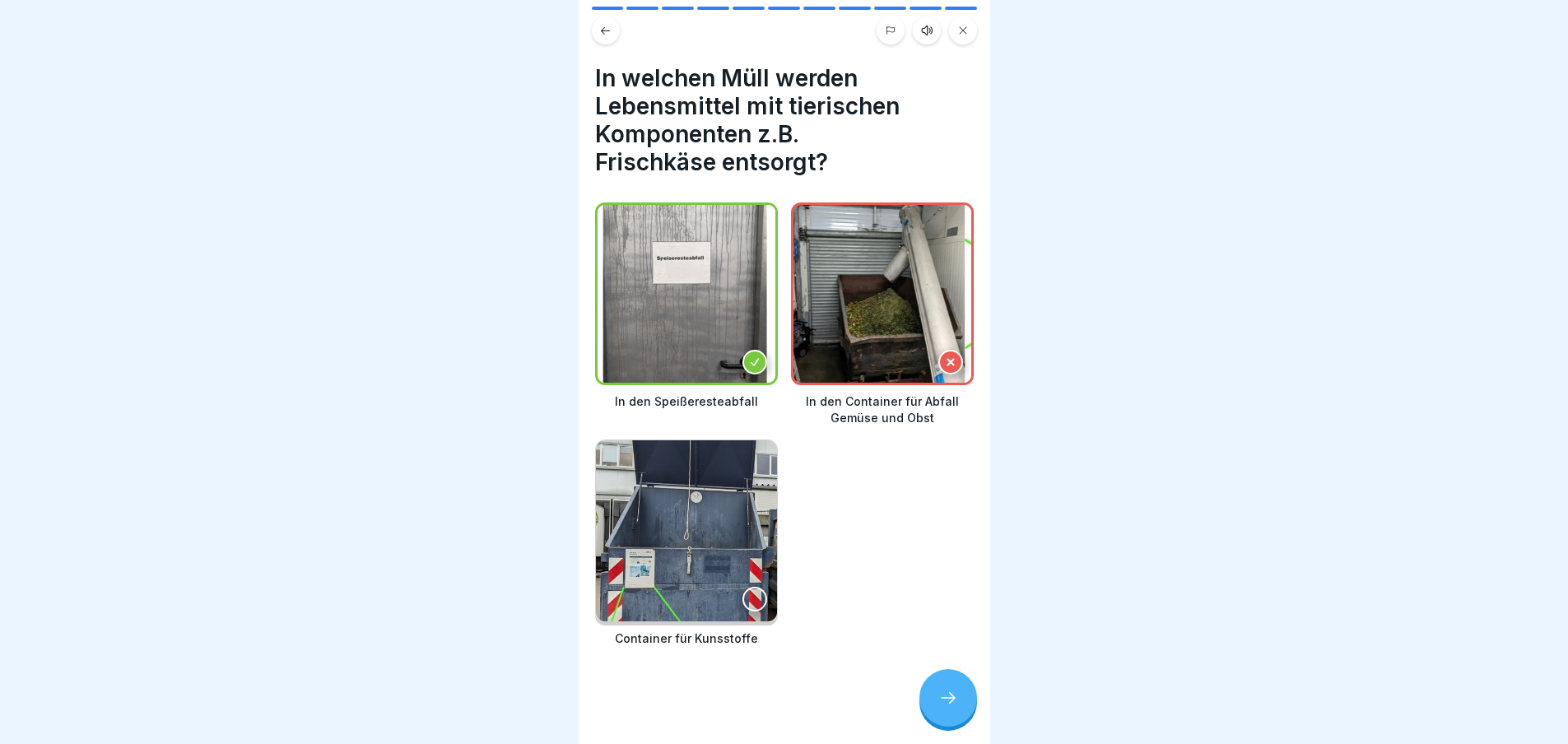
click at [945, 357] on icon at bounding box center [950, 362] width 11 height 11
click at [967, 27] on icon at bounding box center [963, 30] width 10 height 10
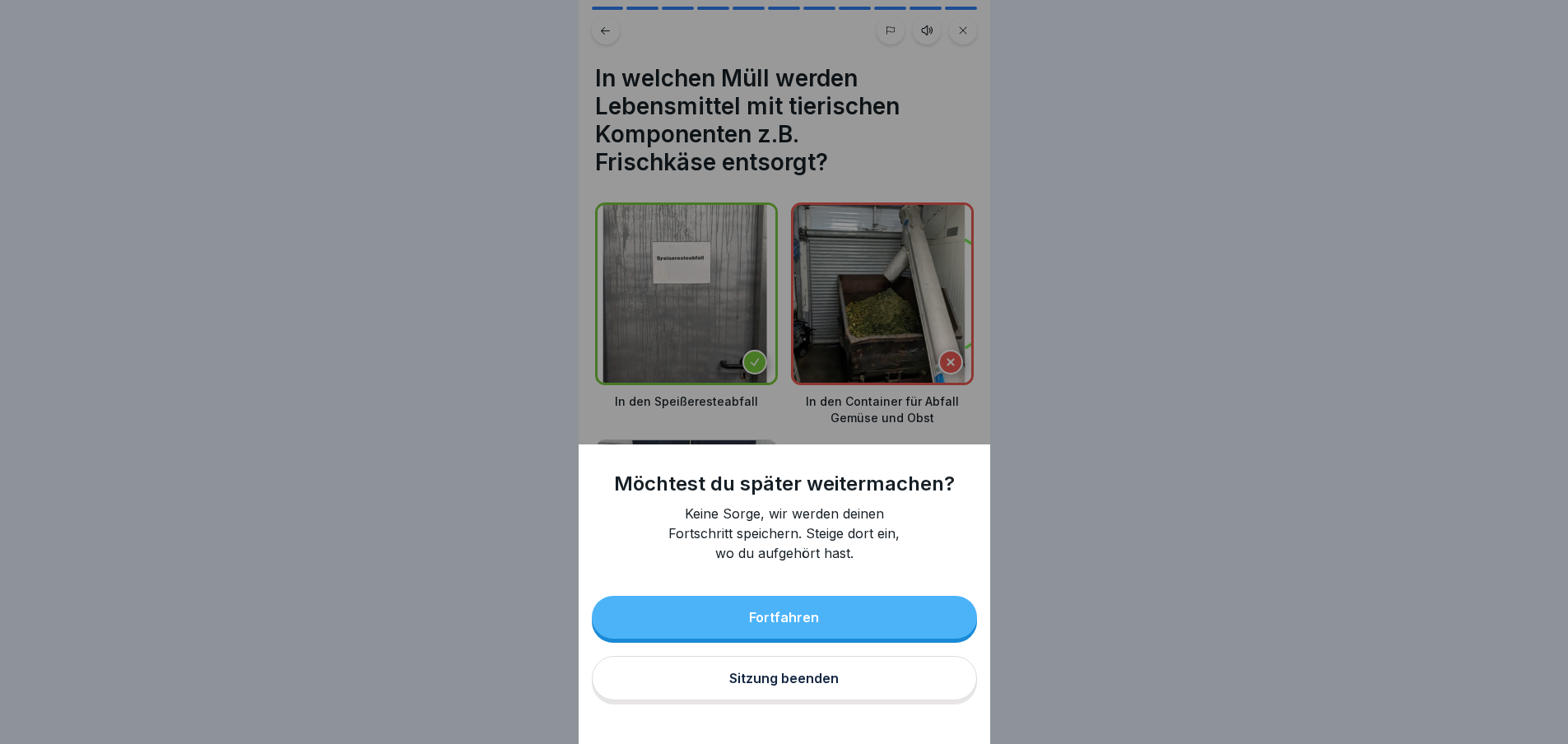
click at [763, 686] on div "Sitzung beenden" at bounding box center [784, 678] width 110 height 15
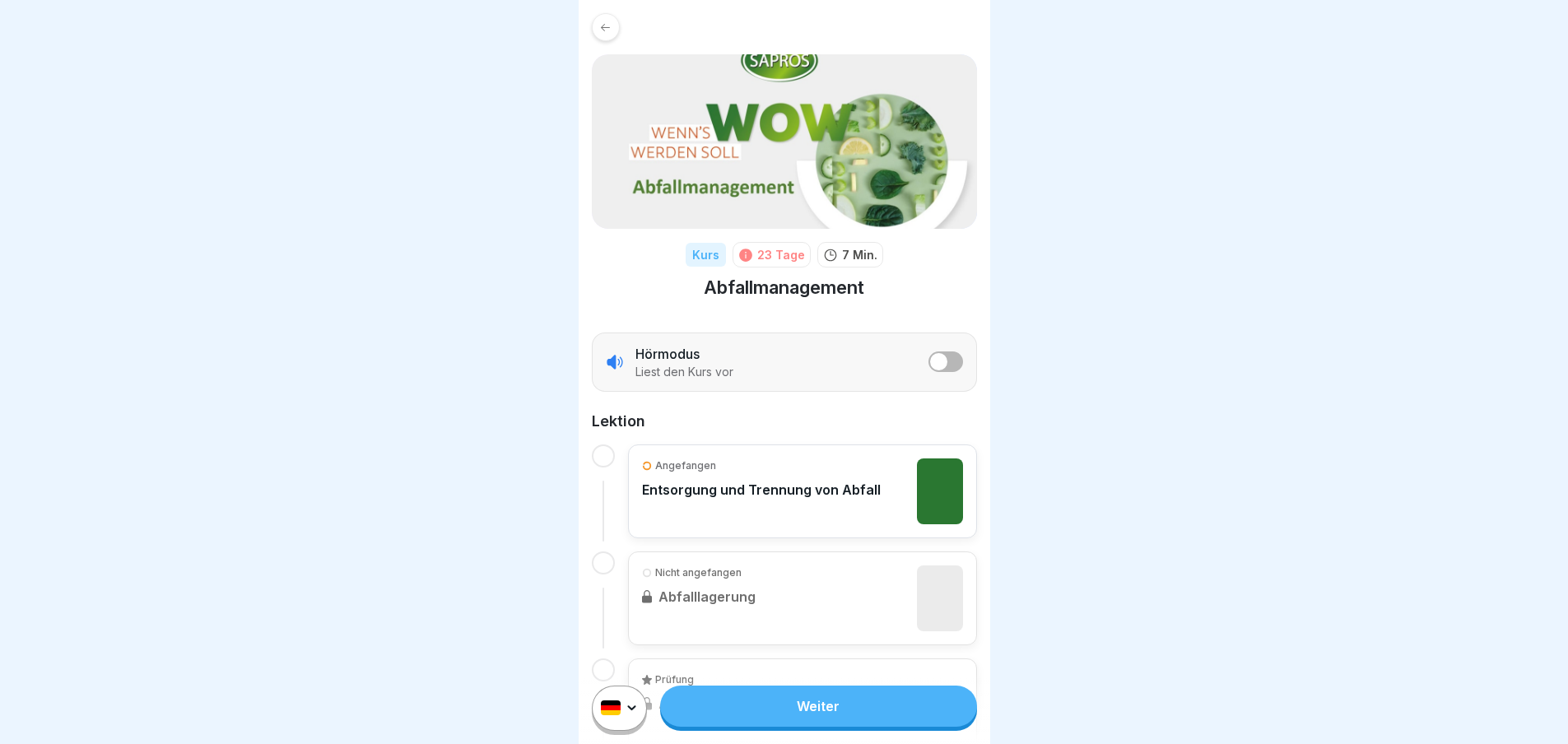
click at [767, 718] on link "Weiter" at bounding box center [819, 706] width 316 height 41
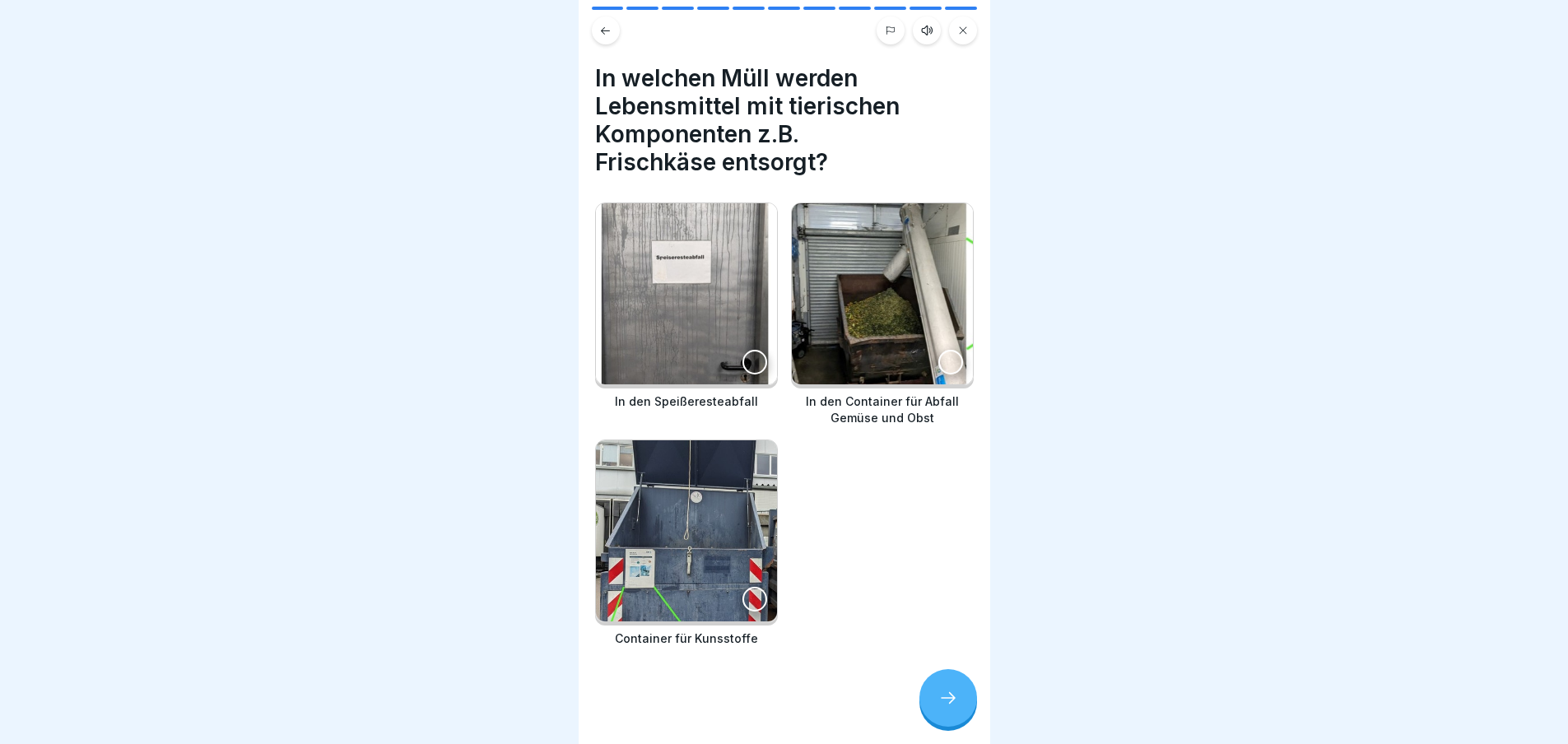
click at [747, 353] on div at bounding box center [755, 362] width 25 height 25
click at [945, 708] on icon at bounding box center [948, 697] width 19 height 19
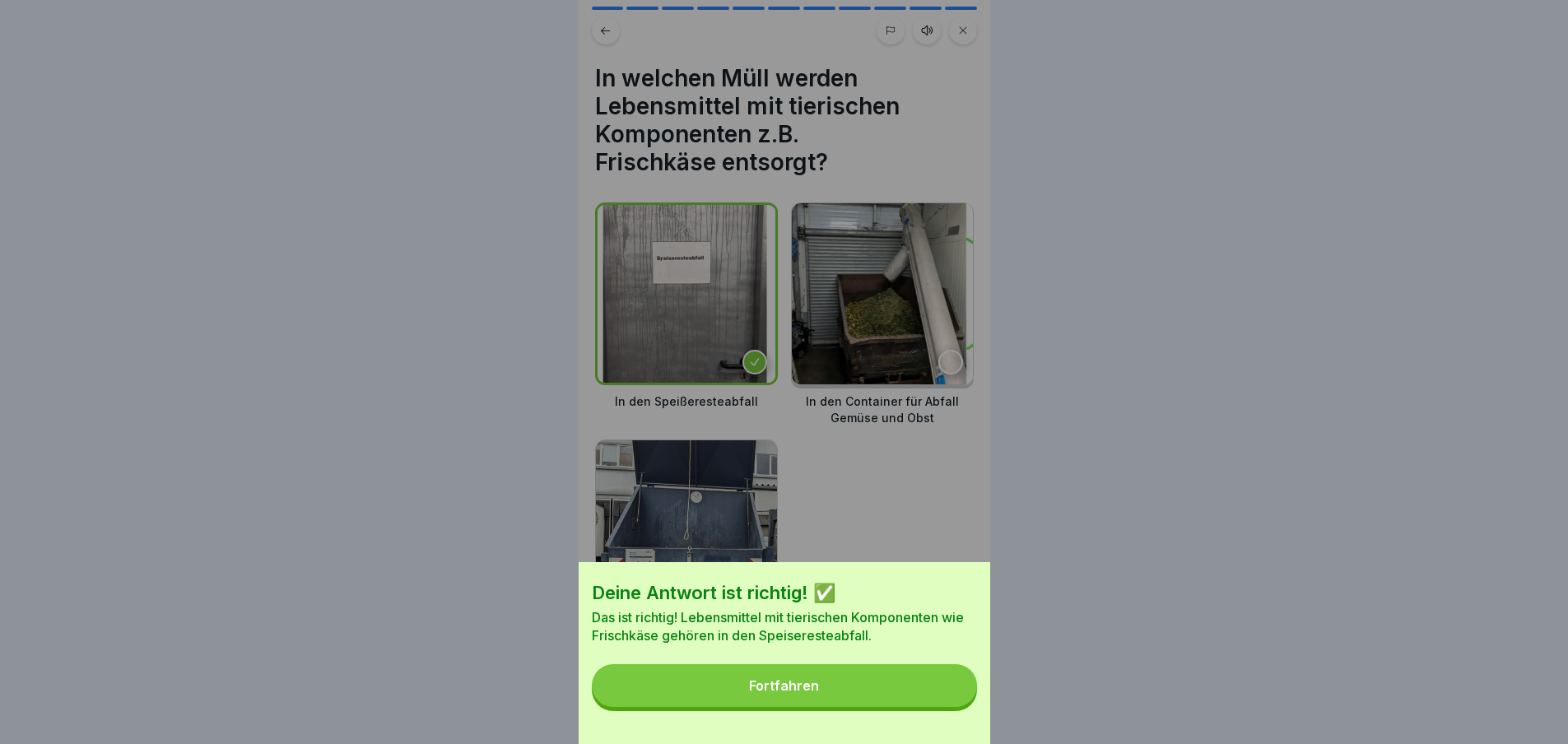
click at [811, 693] on div "Fortfahren" at bounding box center [784, 685] width 70 height 15
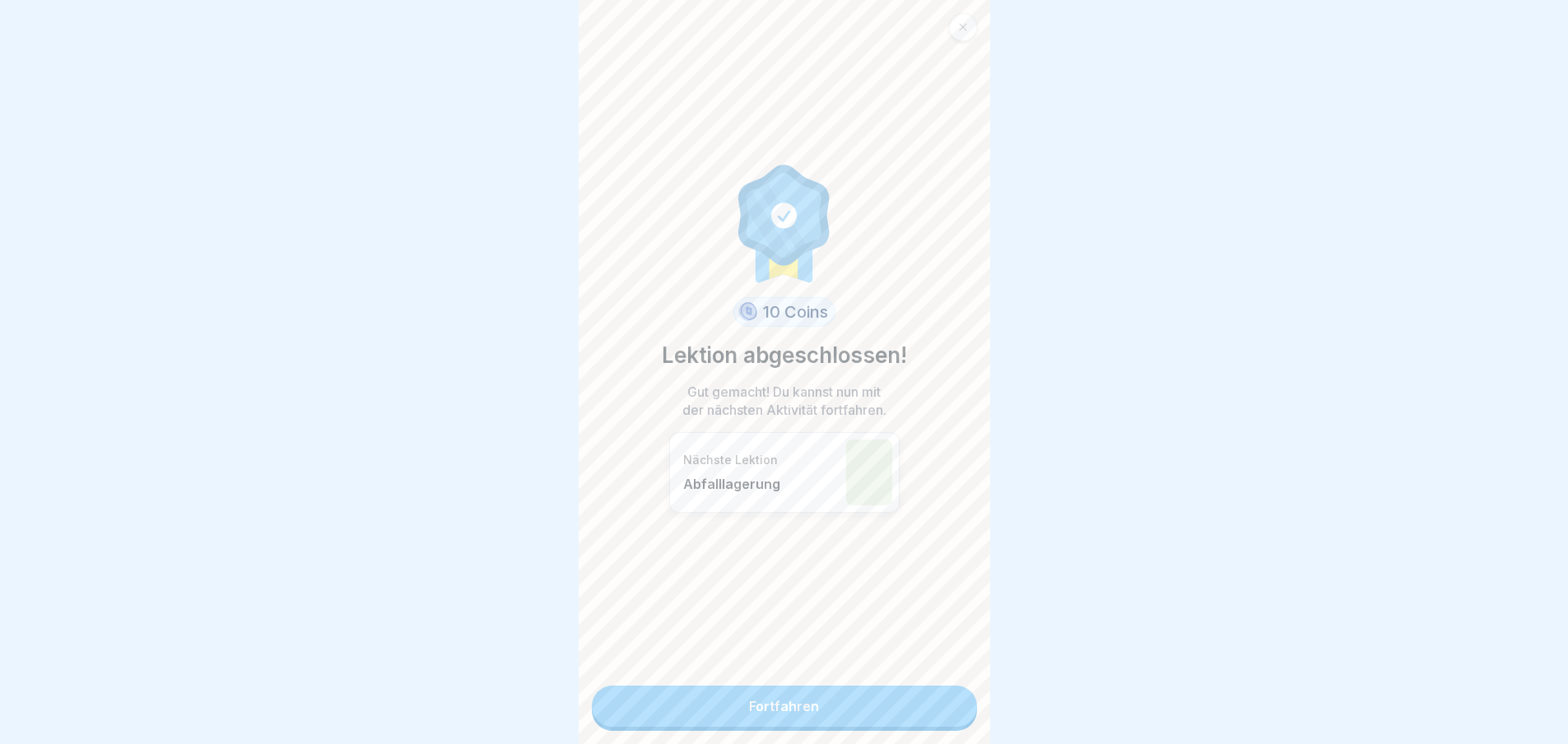
click at [789, 711] on link "Fortfahren" at bounding box center [784, 706] width 386 height 41
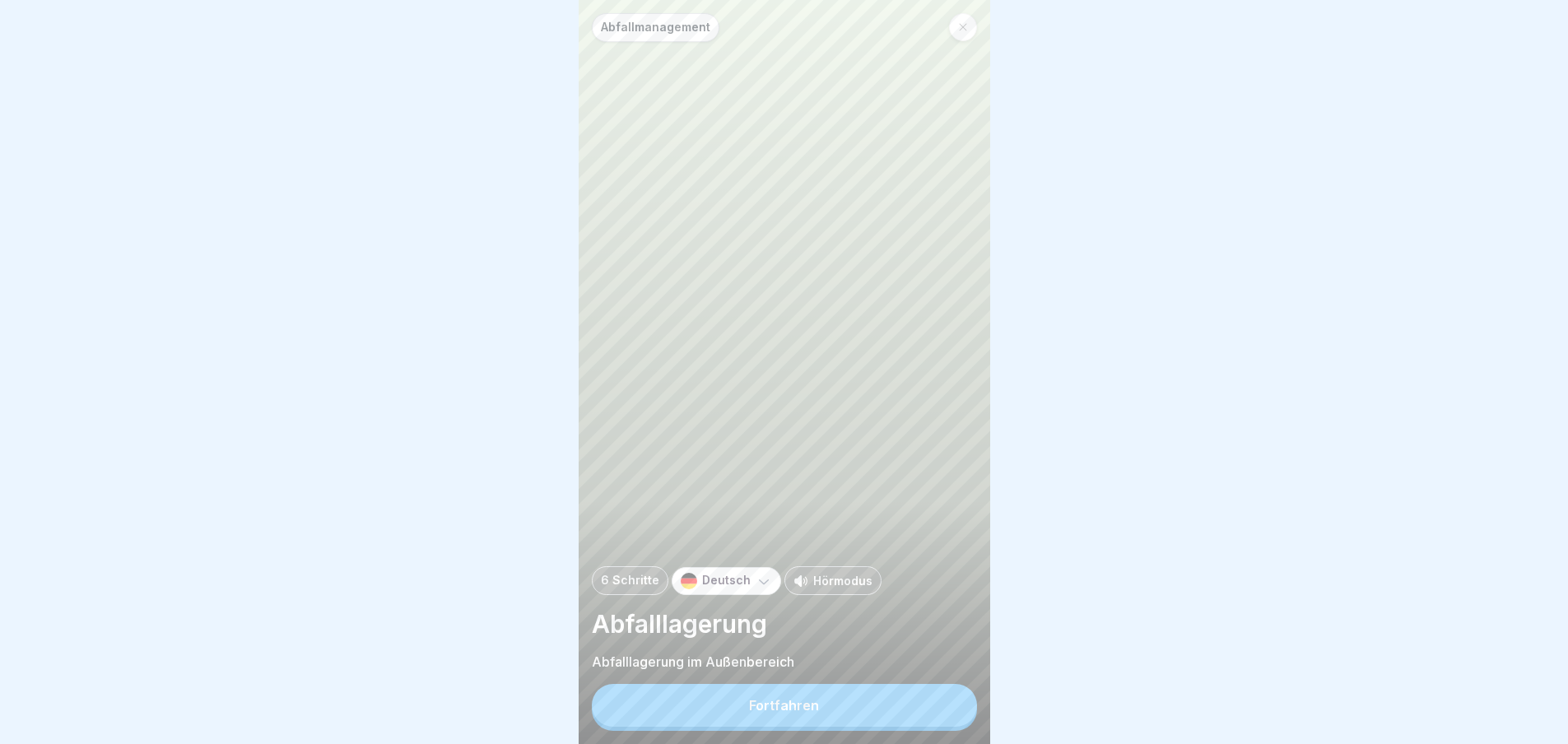
click at [787, 713] on div "Fortfahren" at bounding box center [784, 705] width 70 height 15
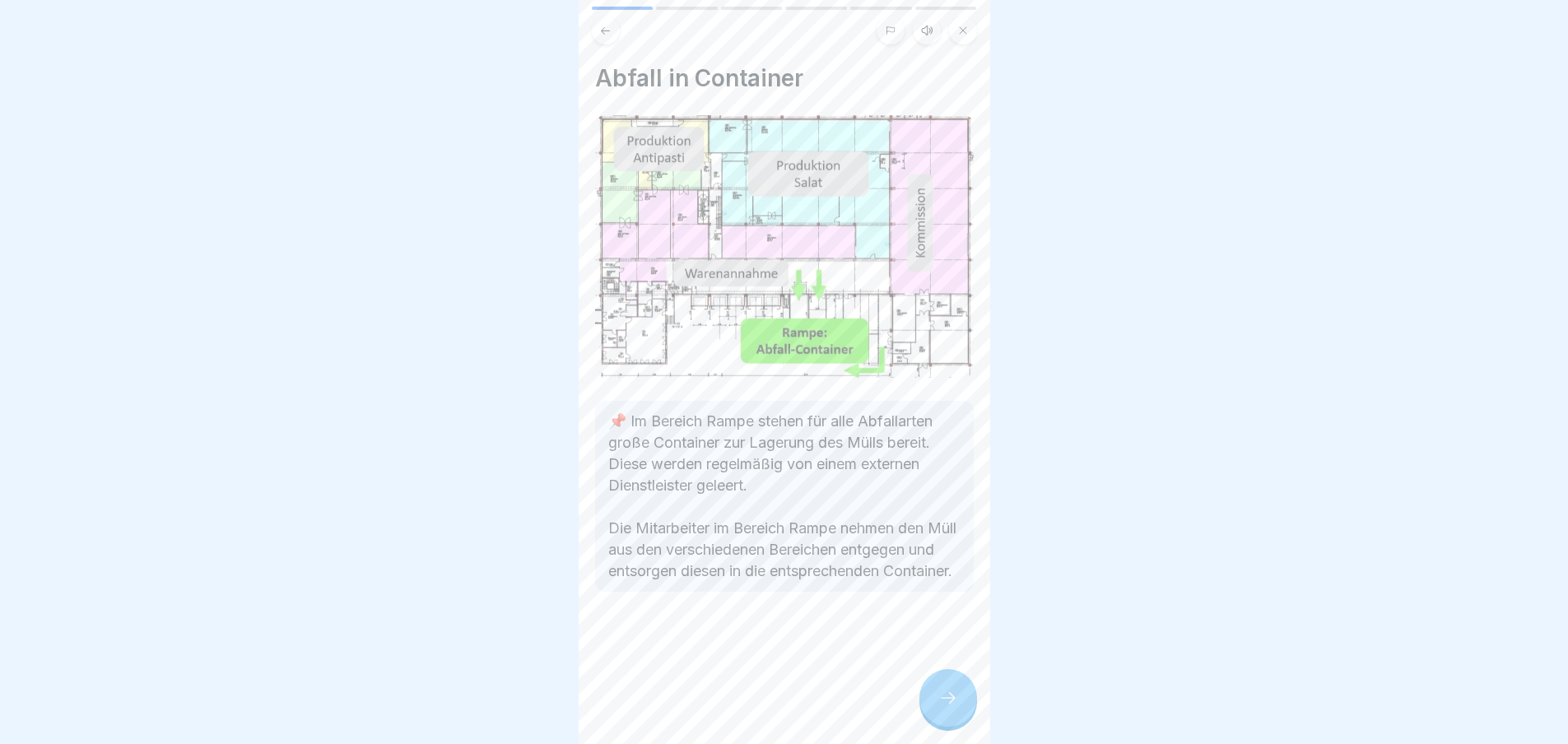
click at [939, 708] on icon at bounding box center [948, 697] width 19 height 19
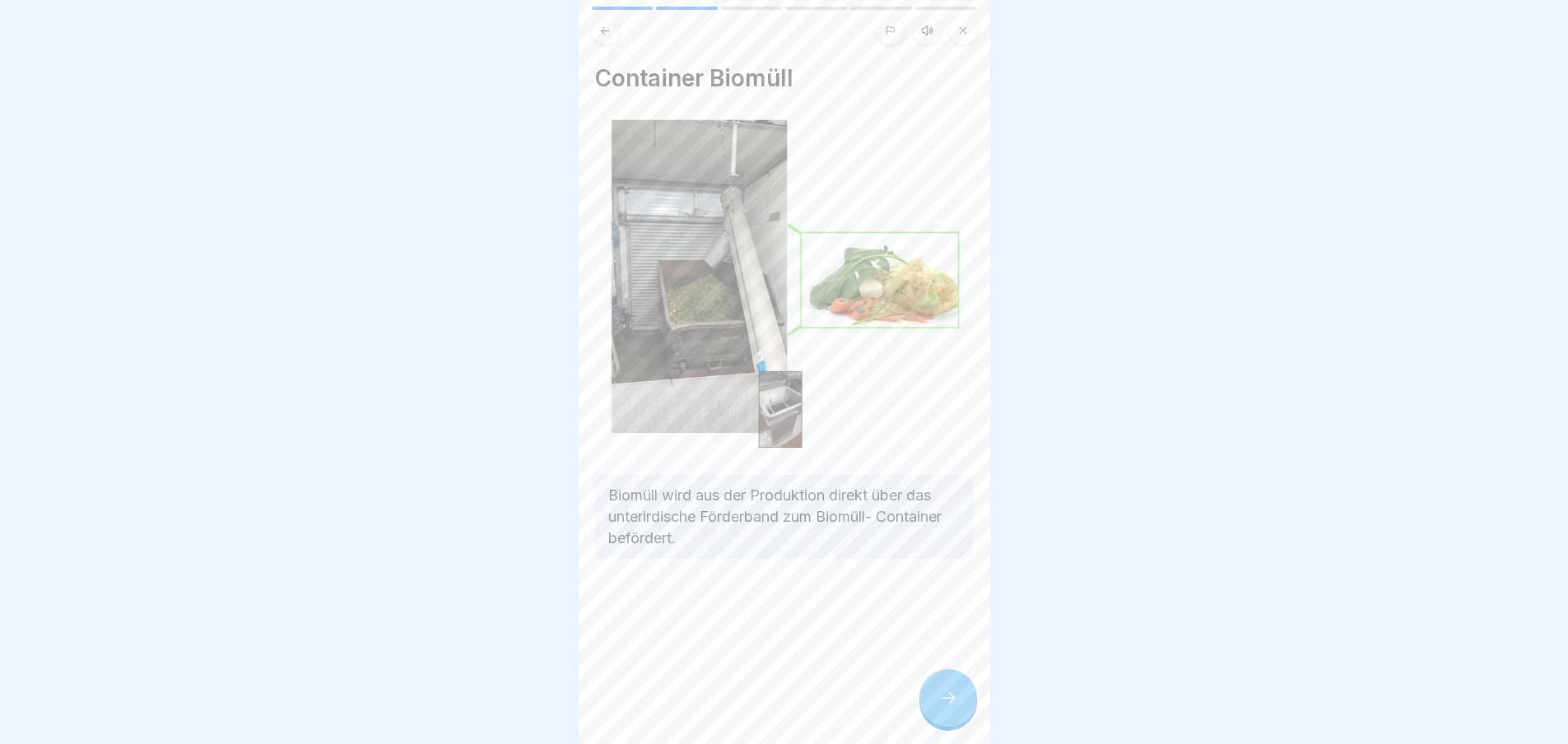
click at [929, 704] on div at bounding box center [949, 698] width 58 height 58
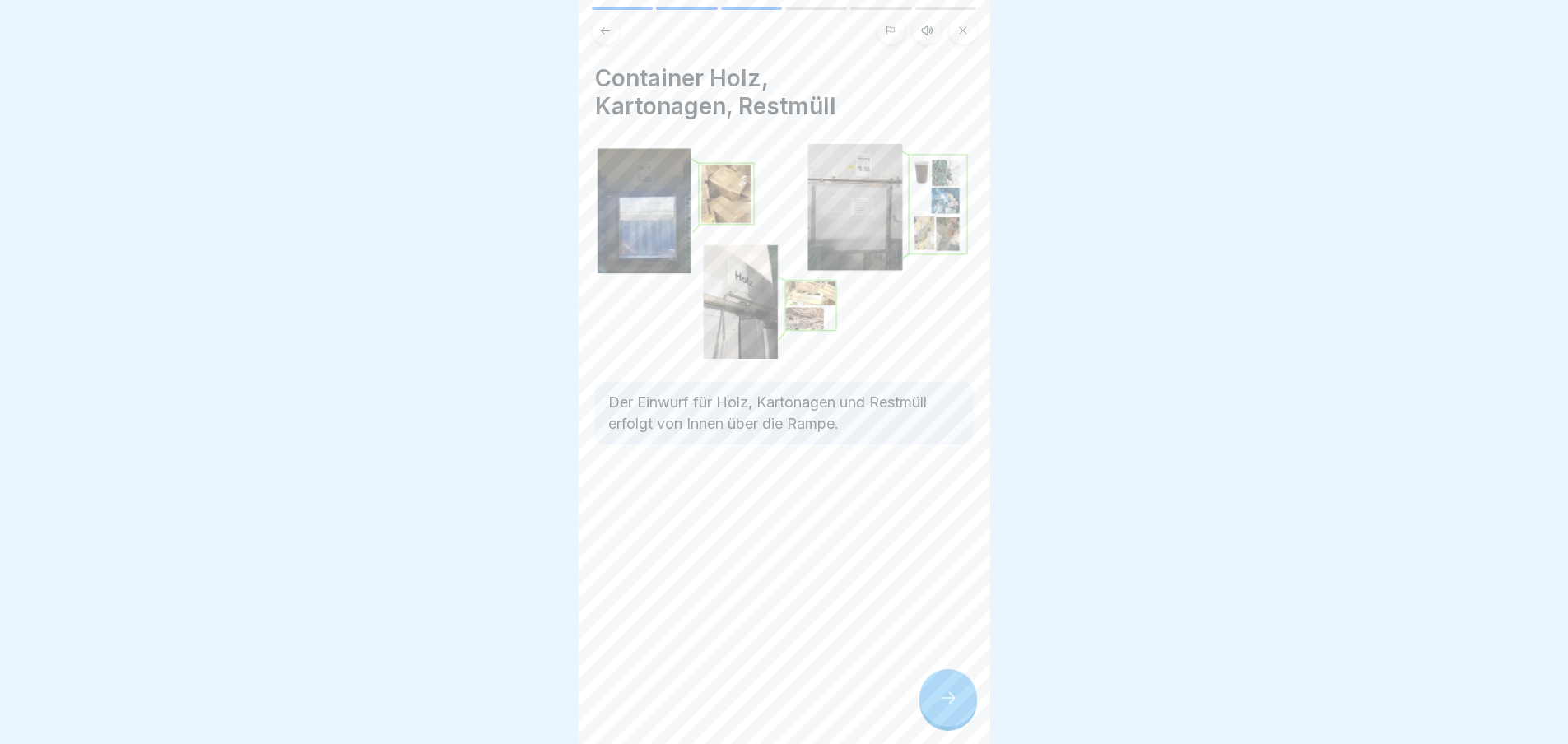
click at [936, 711] on div at bounding box center [949, 698] width 58 height 58
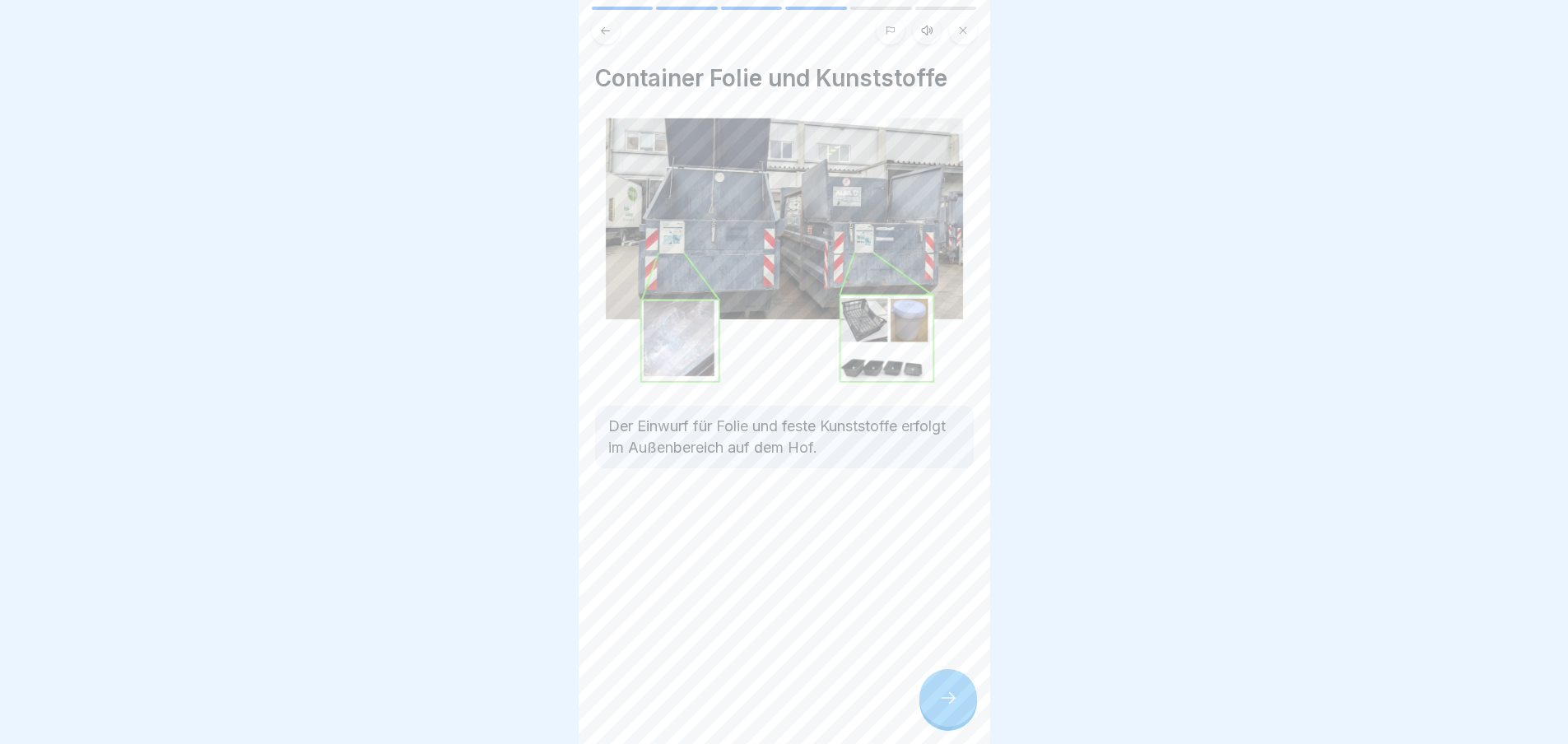
click at [936, 711] on div at bounding box center [949, 698] width 58 height 58
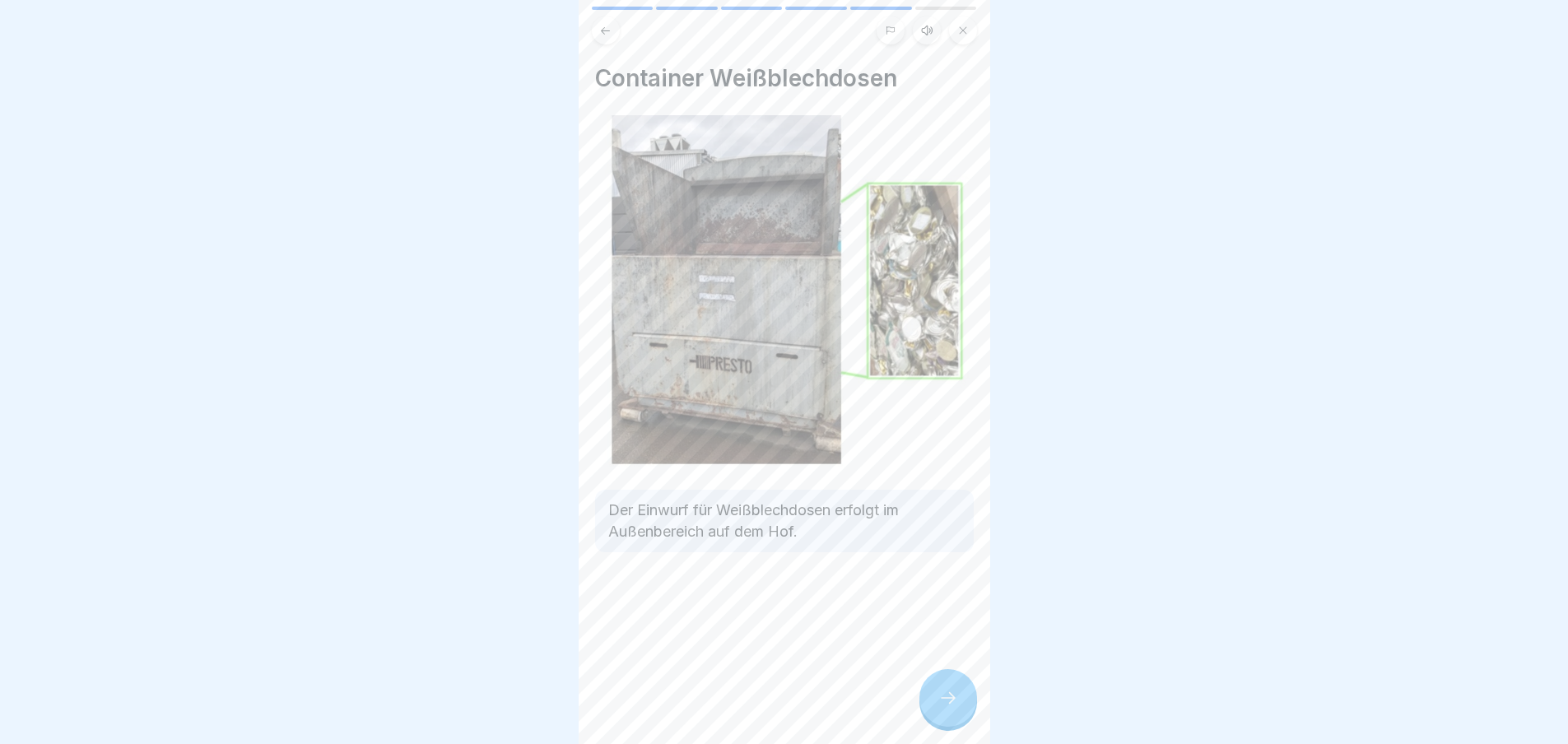
click at [936, 711] on div at bounding box center [949, 698] width 58 height 58
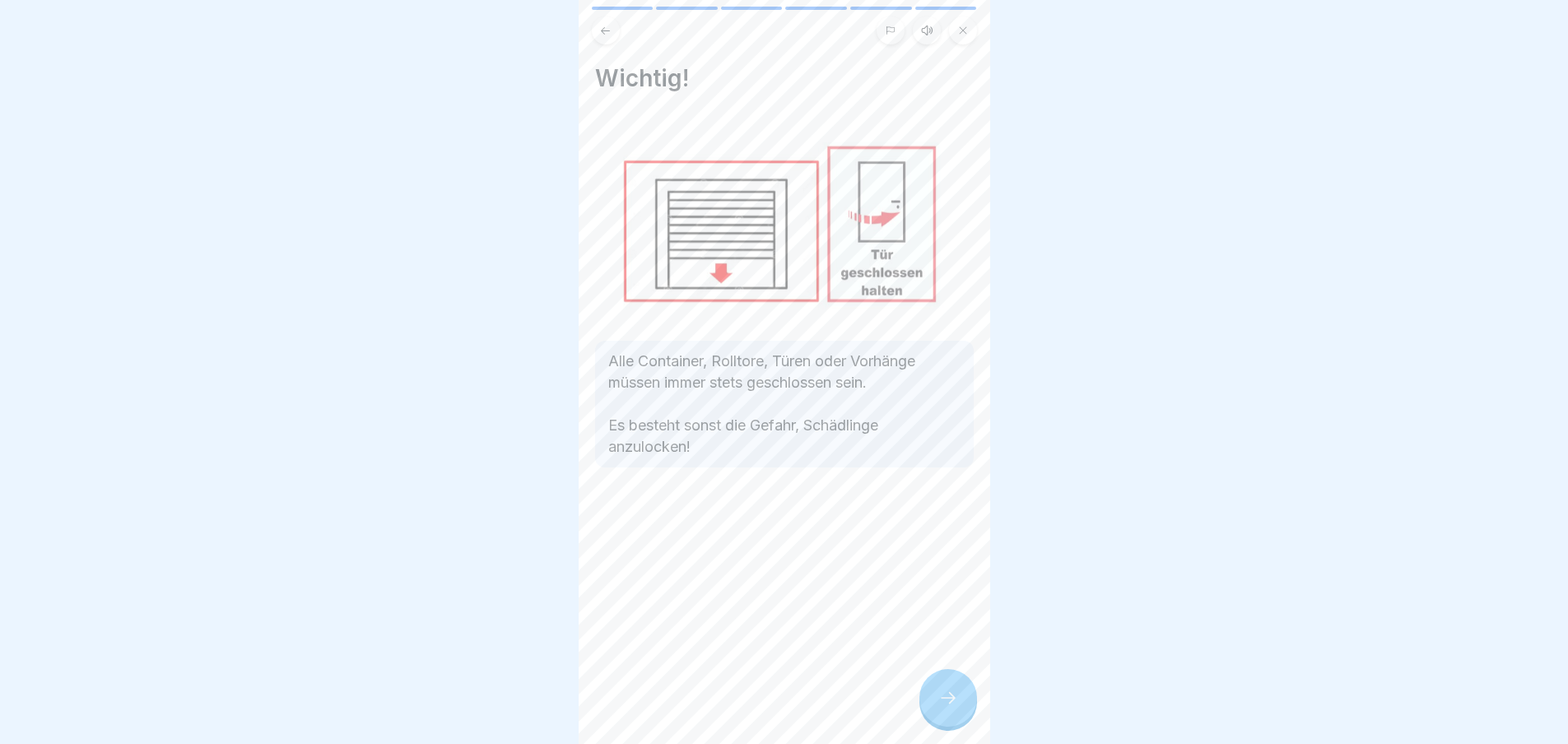
click at [939, 708] on icon at bounding box center [948, 697] width 19 height 19
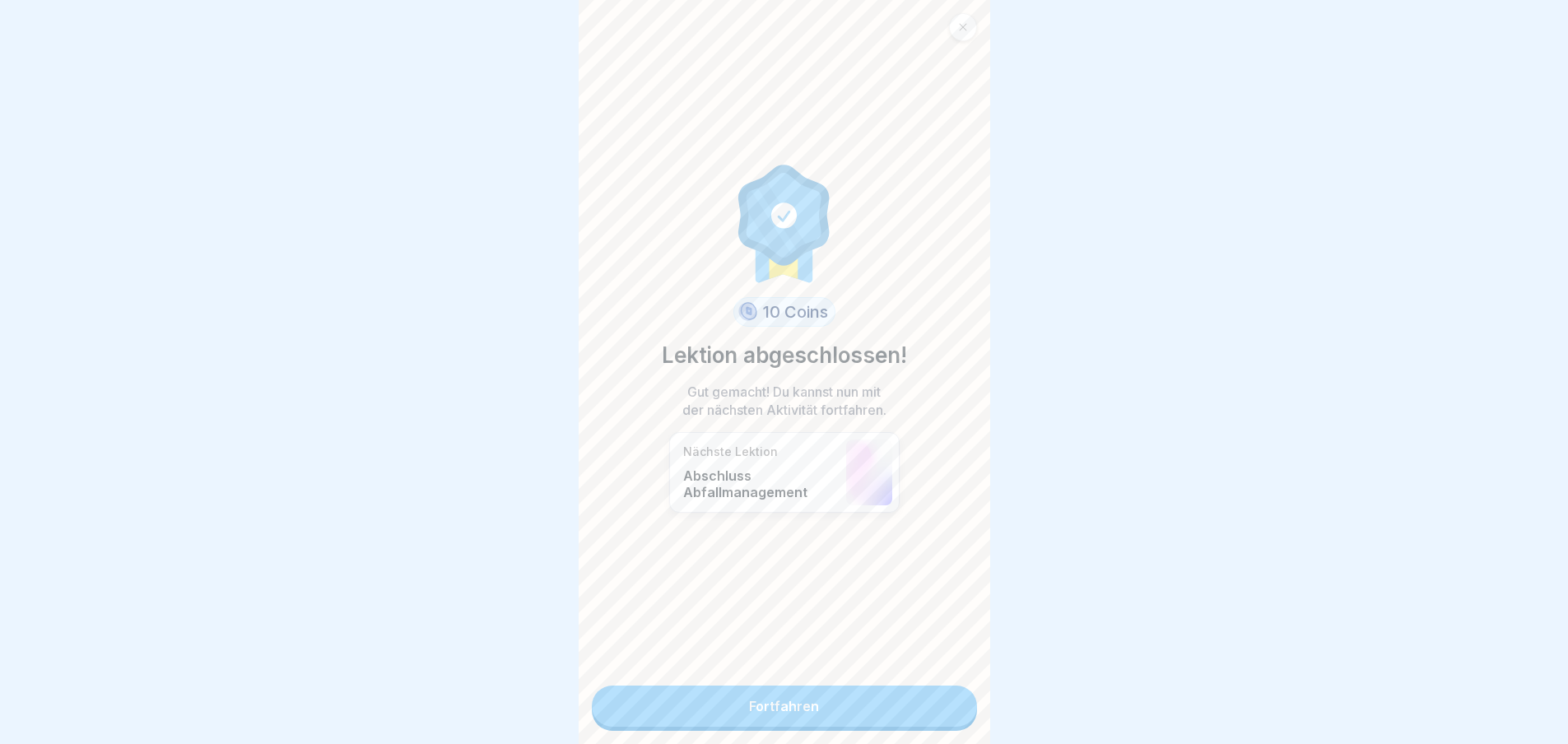
click at [824, 721] on link "Fortfahren" at bounding box center [784, 706] width 386 height 41
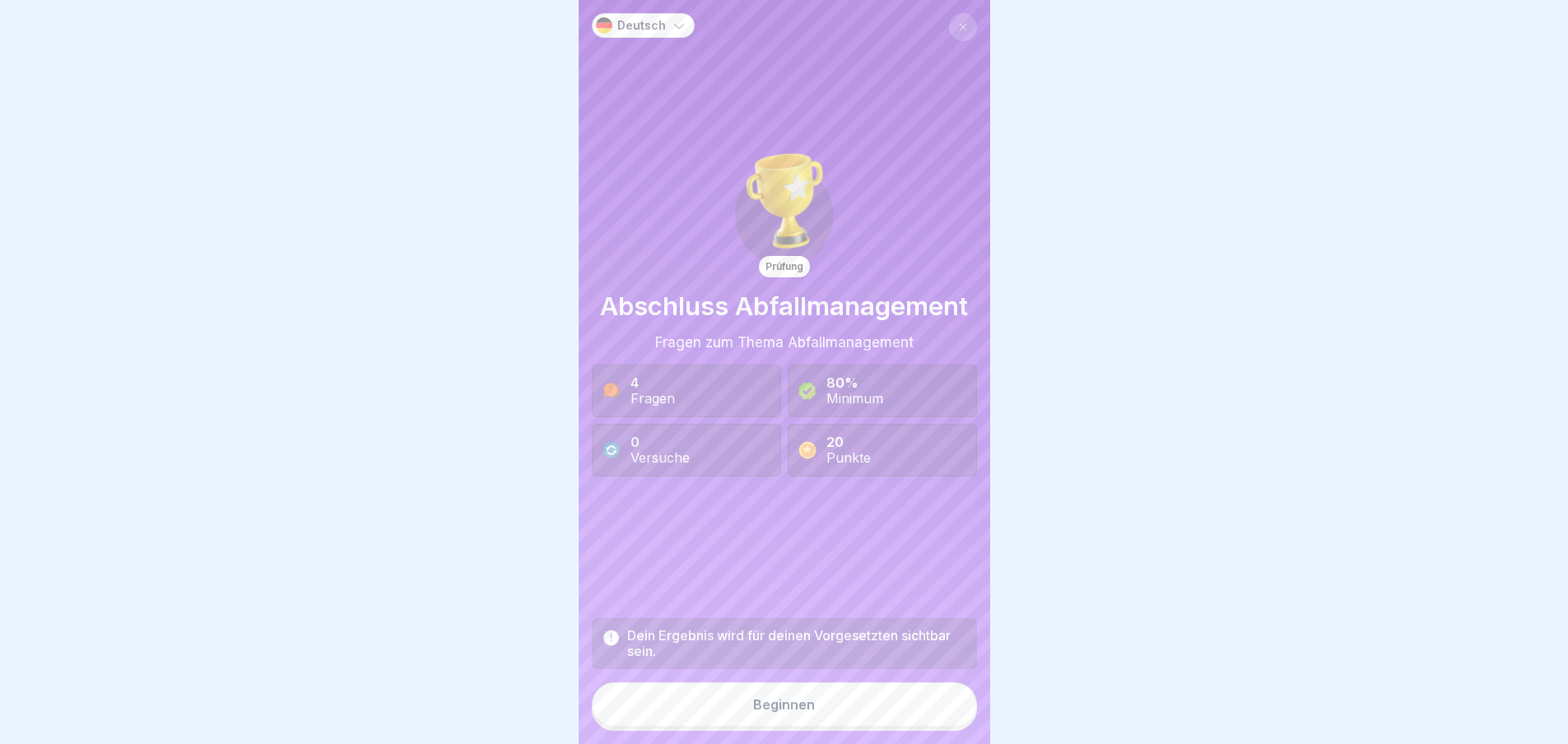
click at [770, 712] on div "Beginnen" at bounding box center [784, 704] width 61 height 15
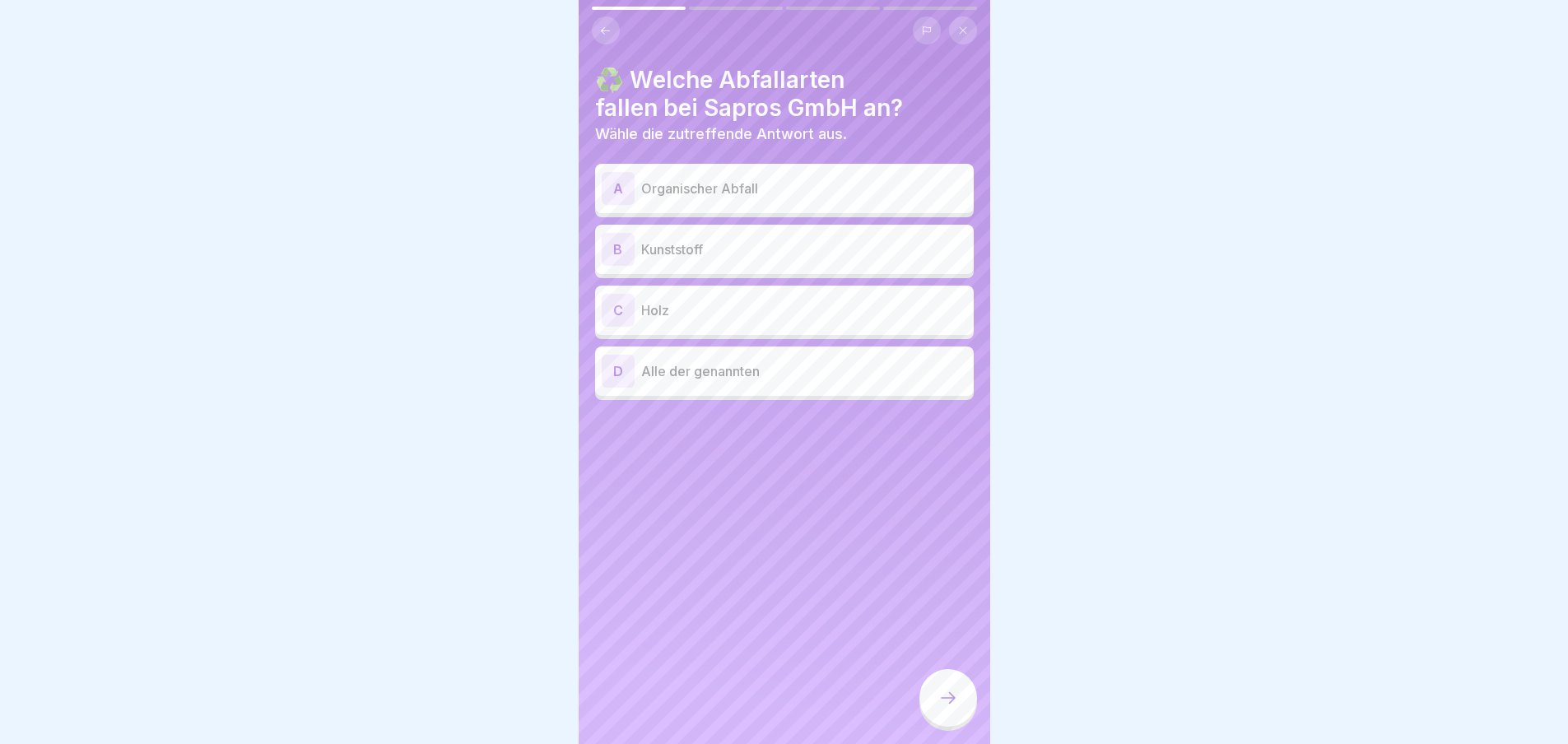
click at [620, 193] on div "A" at bounding box center [618, 188] width 33 height 33
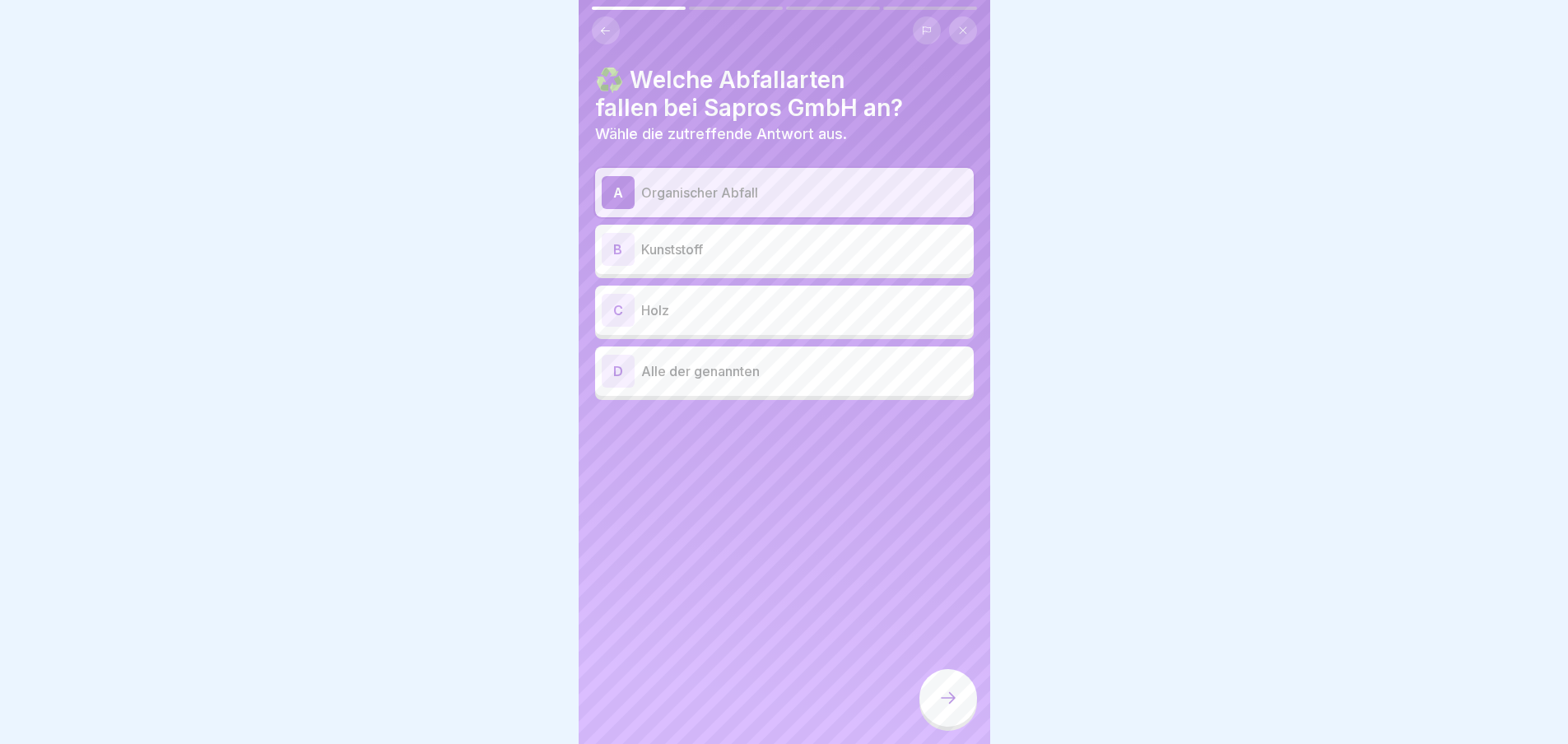
click at [610, 245] on div "B" at bounding box center [618, 249] width 33 height 33
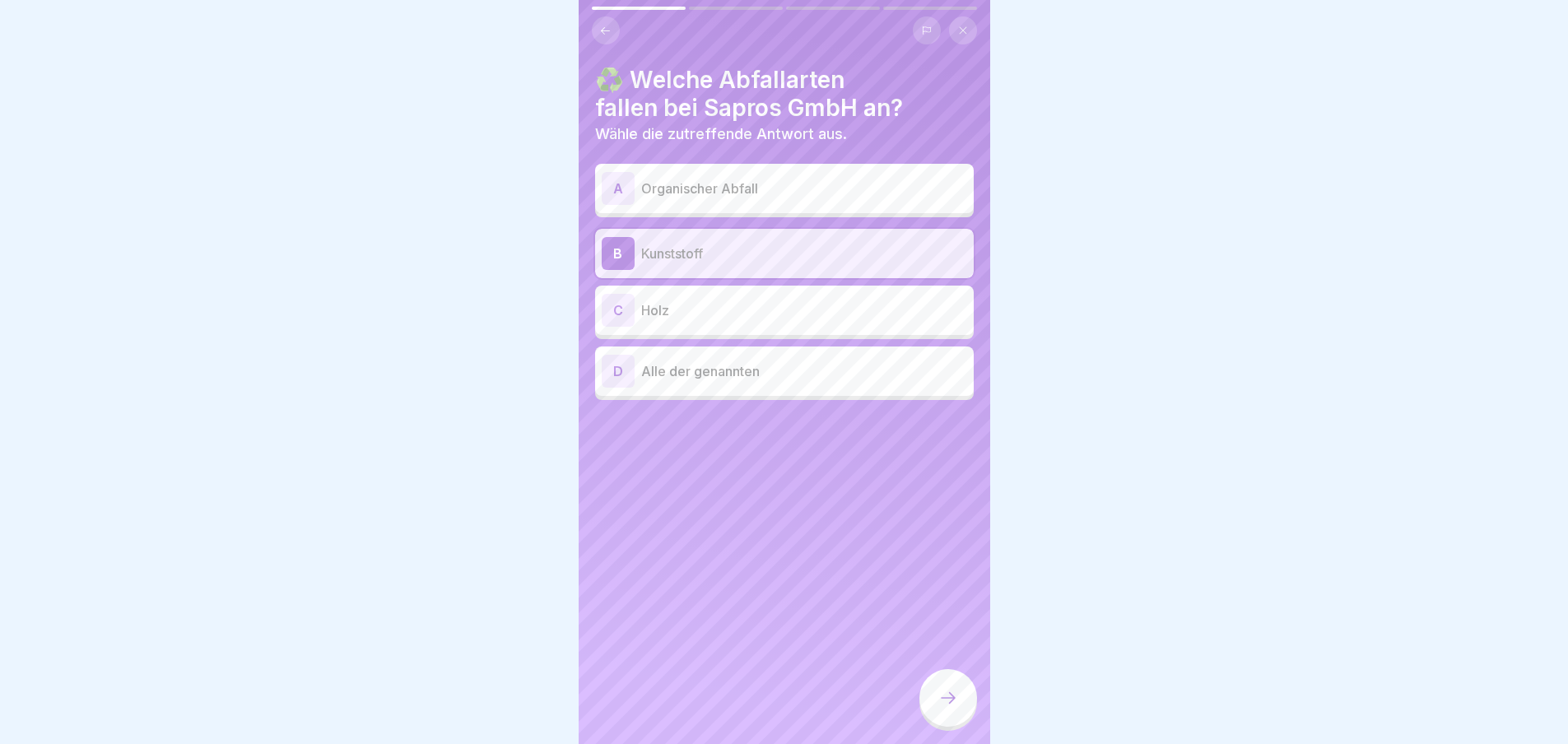
click at [609, 310] on div "C" at bounding box center [618, 310] width 33 height 33
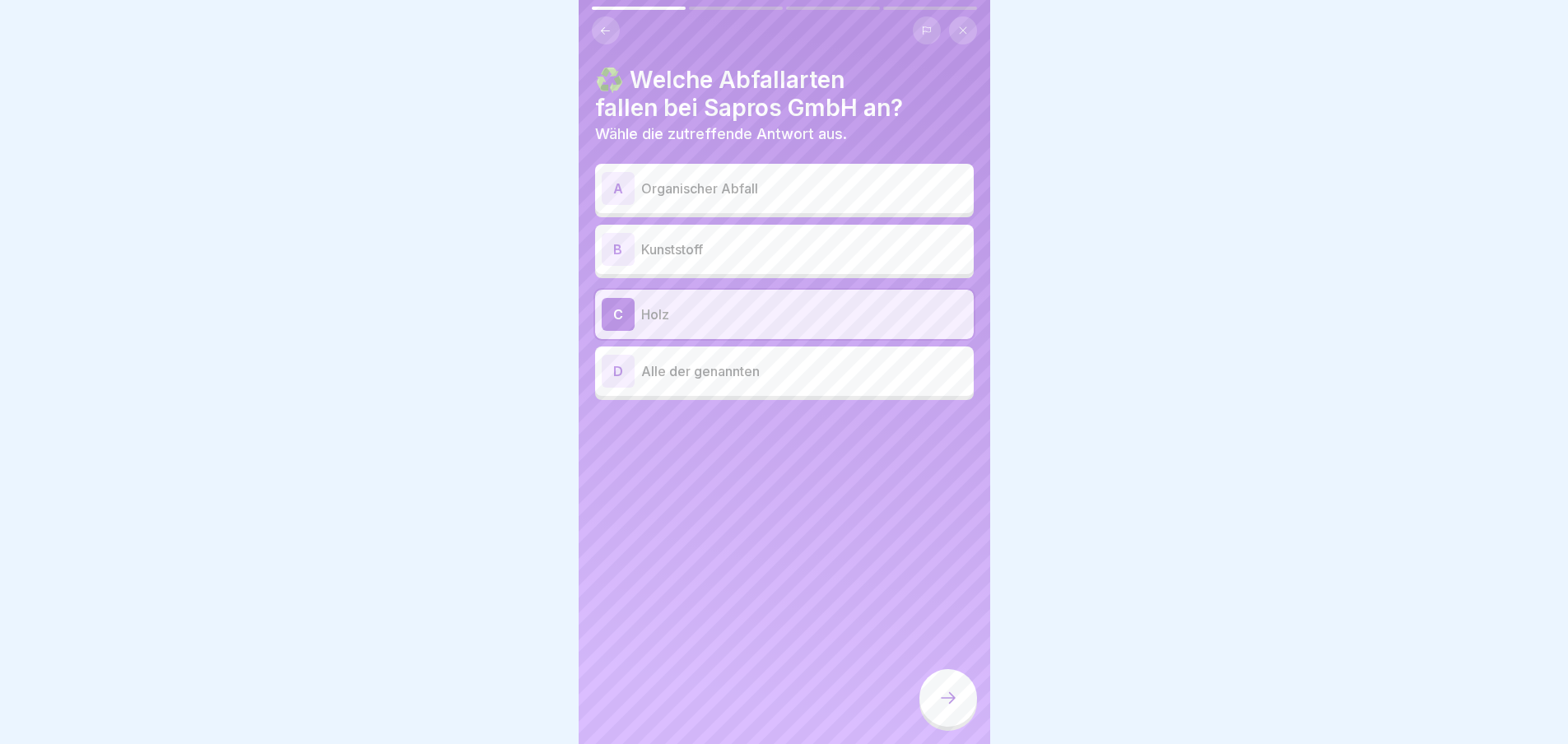
click at [957, 708] on icon at bounding box center [948, 697] width 19 height 19
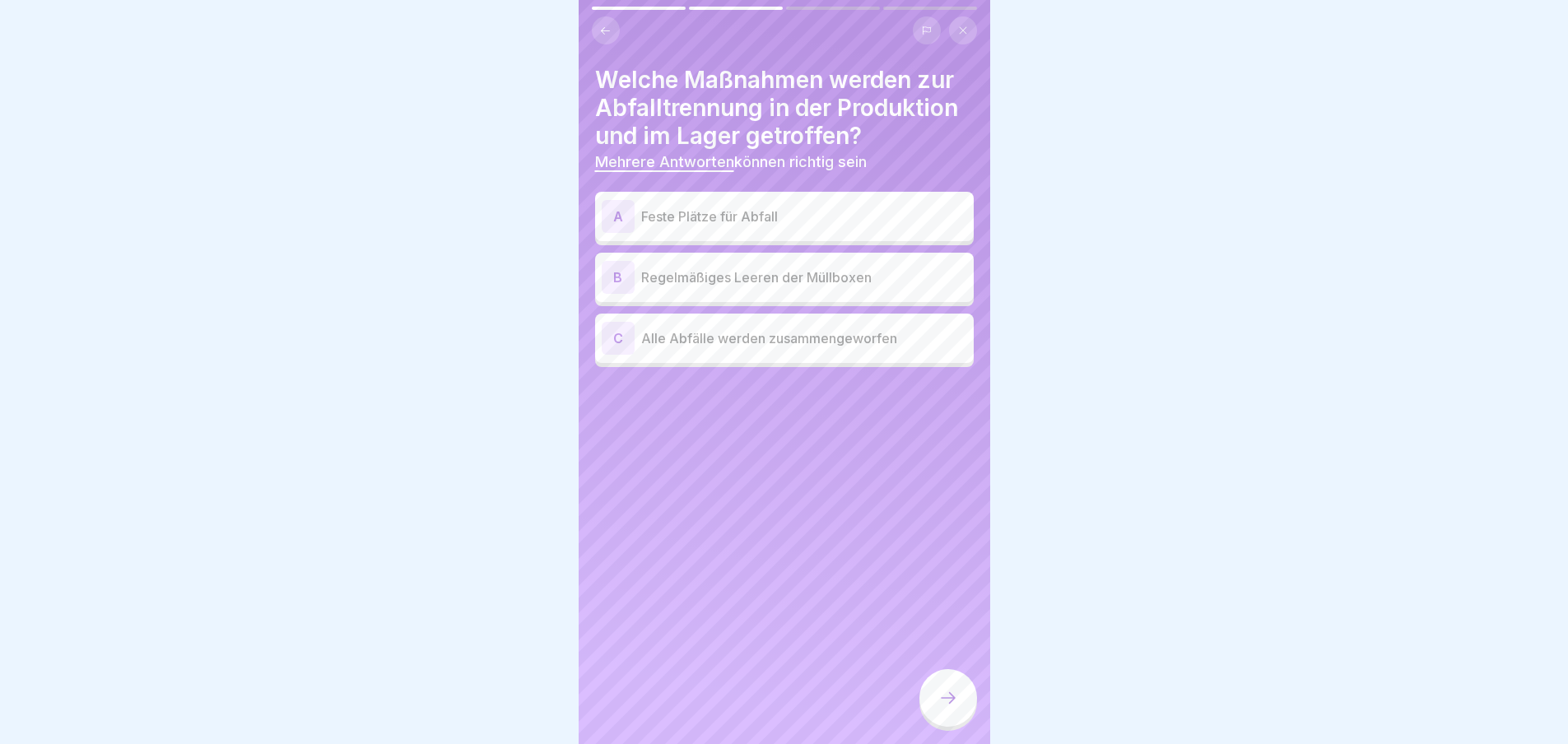
click at [612, 215] on div "A" at bounding box center [618, 216] width 33 height 33
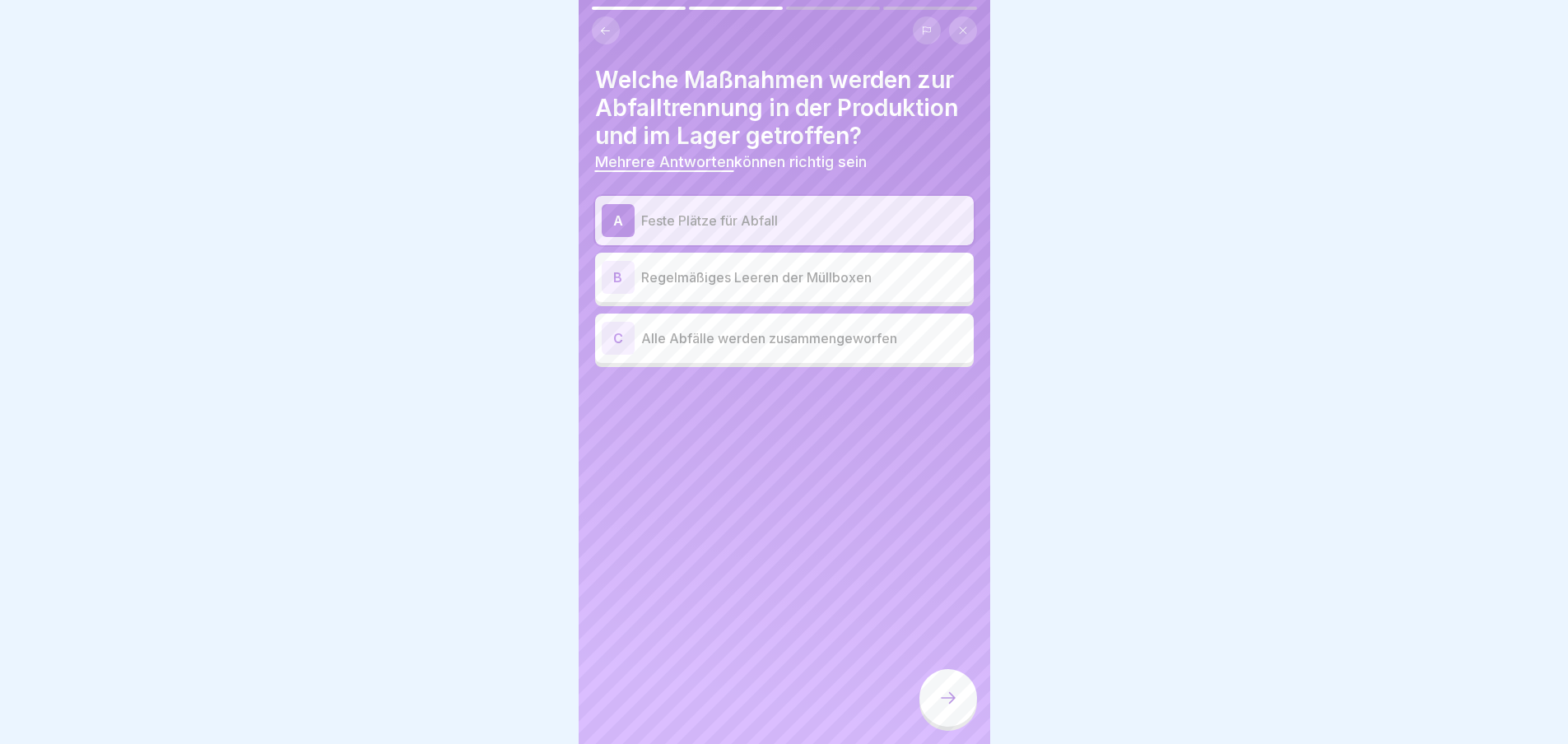
click at [615, 277] on div "B" at bounding box center [618, 277] width 33 height 33
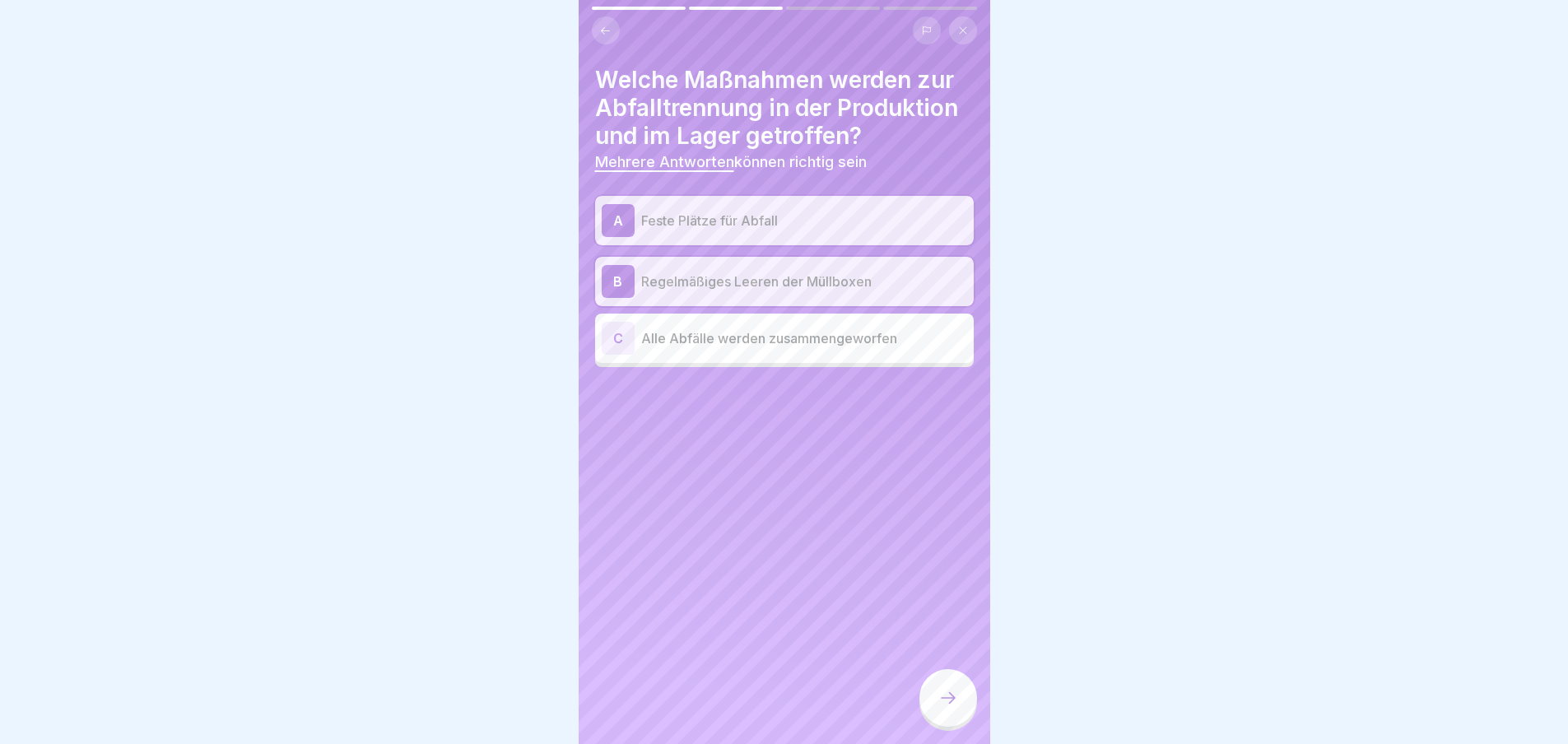
click at [950, 720] on div at bounding box center [949, 698] width 58 height 58
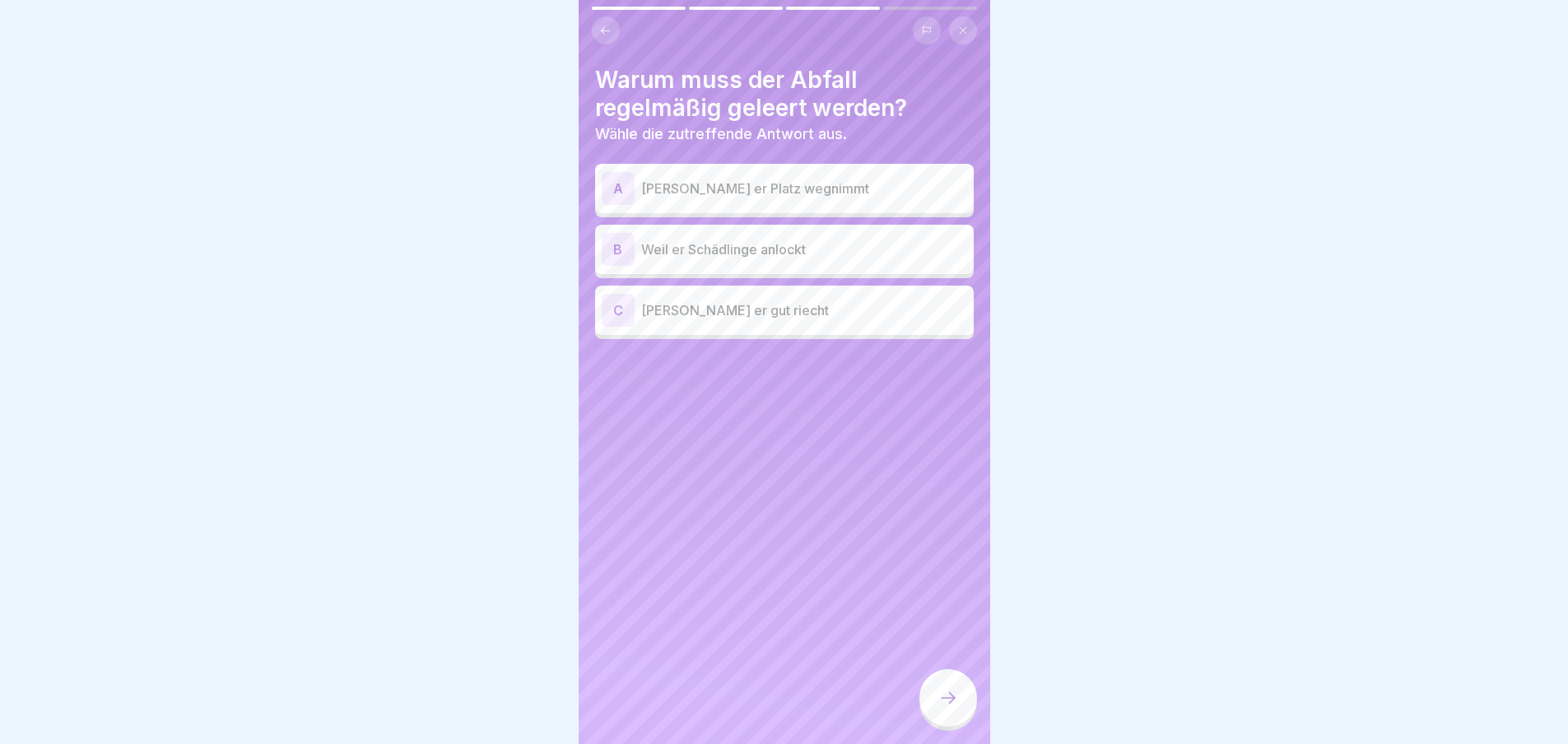
click at [612, 192] on div "A" at bounding box center [618, 188] width 33 height 33
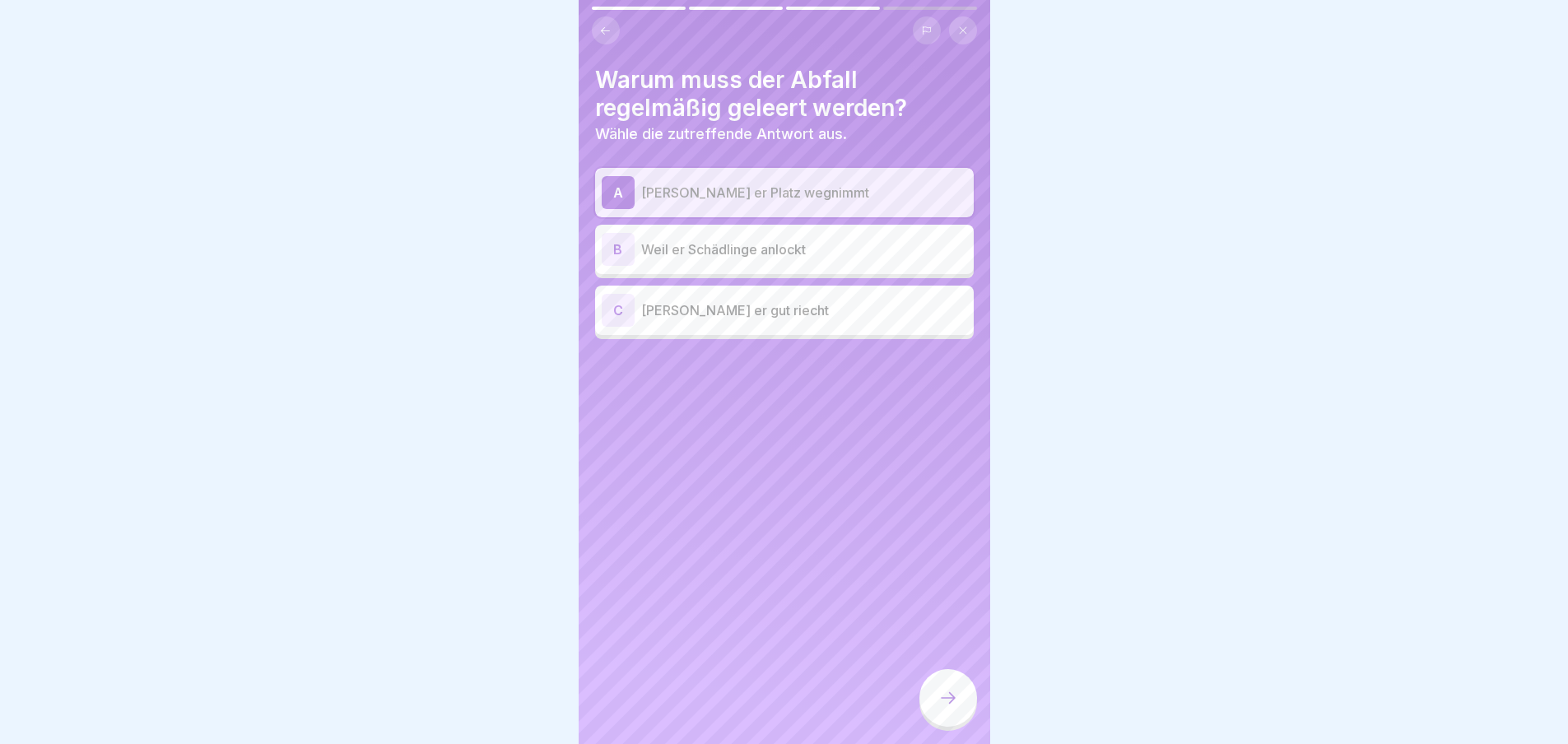
click at [950, 708] on icon at bounding box center [948, 697] width 19 height 19
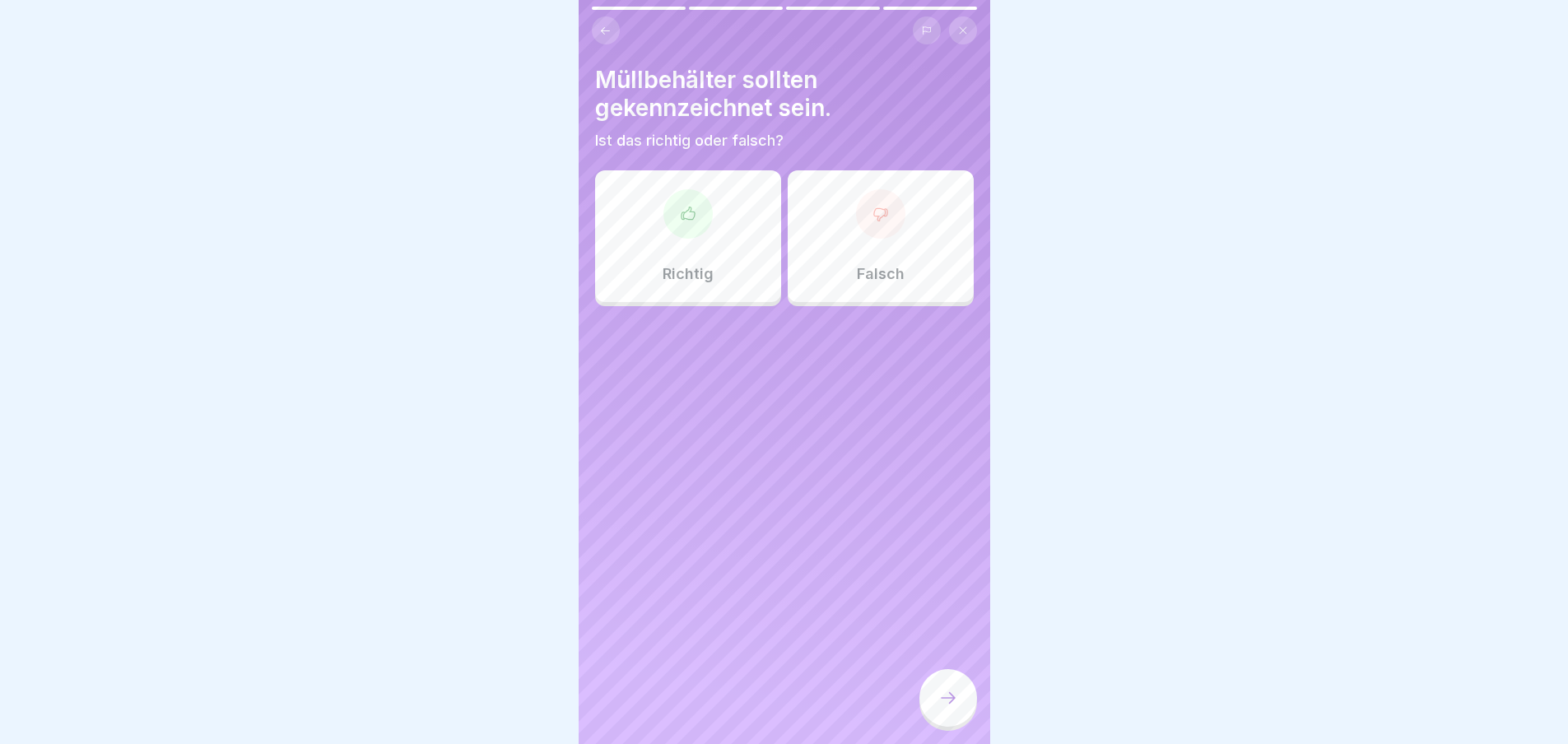
click at [681, 213] on icon at bounding box center [687, 213] width 13 height 12
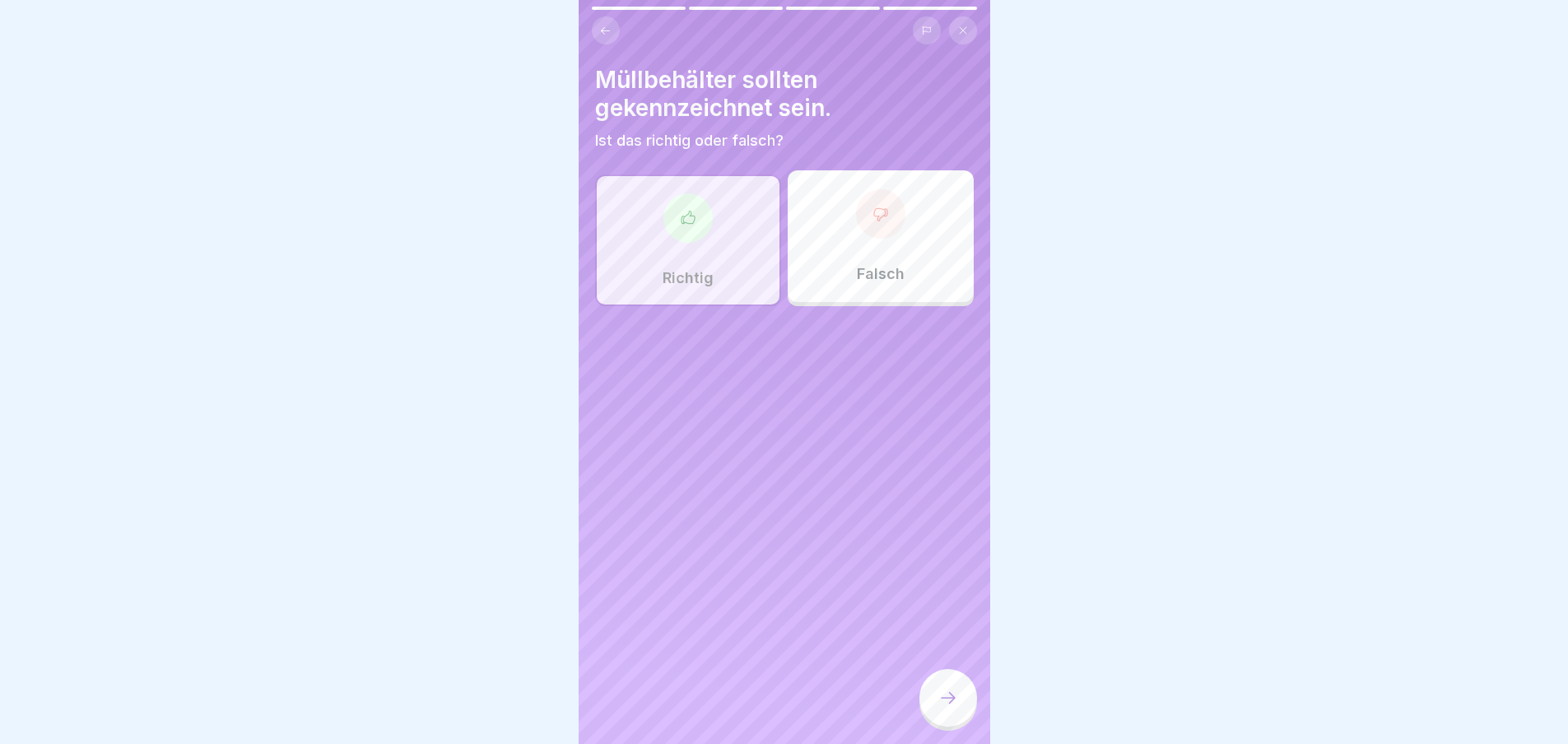
click at [932, 704] on div at bounding box center [949, 698] width 58 height 58
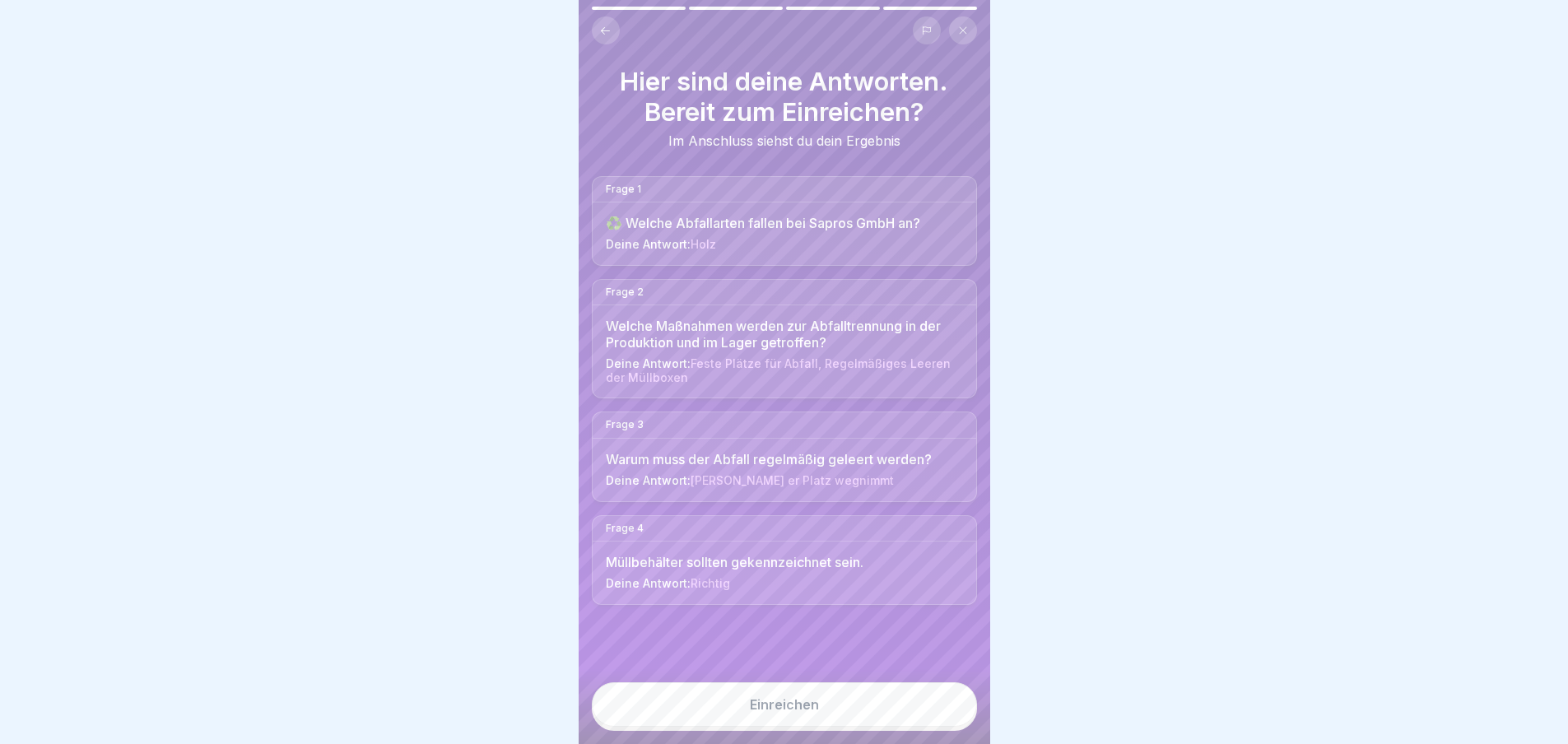
click at [900, 722] on button "Einreichen" at bounding box center [784, 704] width 386 height 45
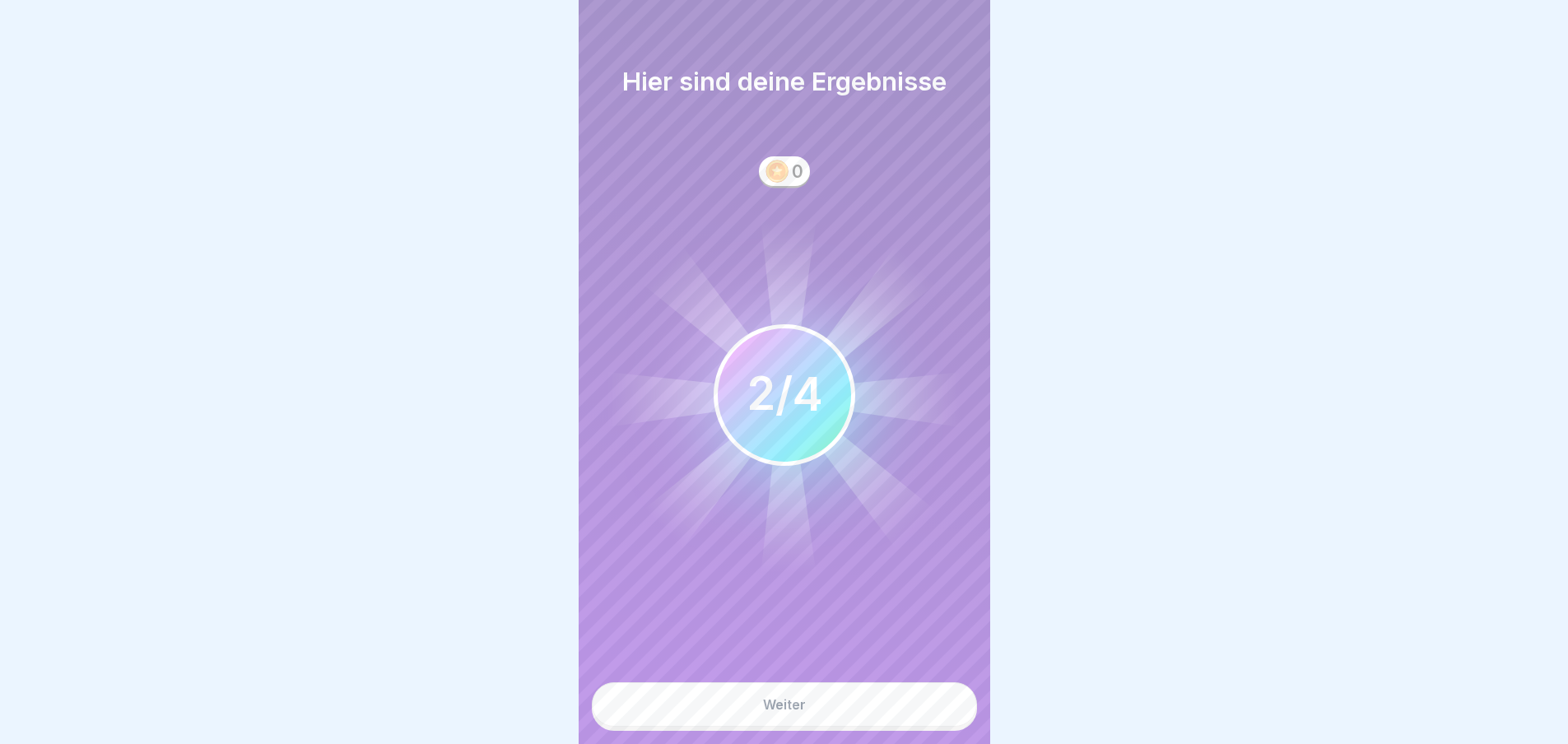
scroll to position [12, 0]
click at [784, 718] on button "Weiter" at bounding box center [784, 704] width 386 height 45
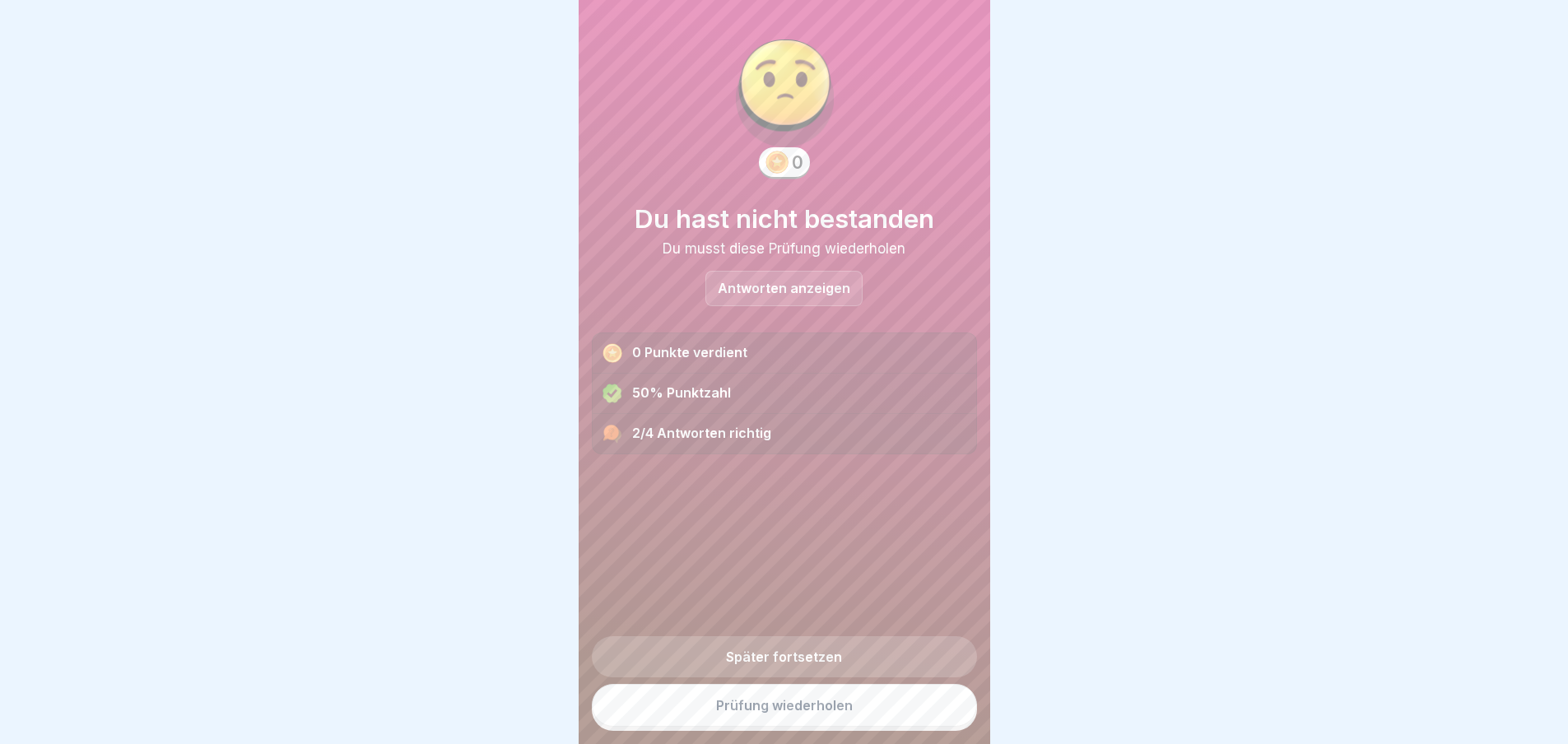
click at [725, 709] on link "Prüfung wiederholen" at bounding box center [784, 705] width 386 height 43
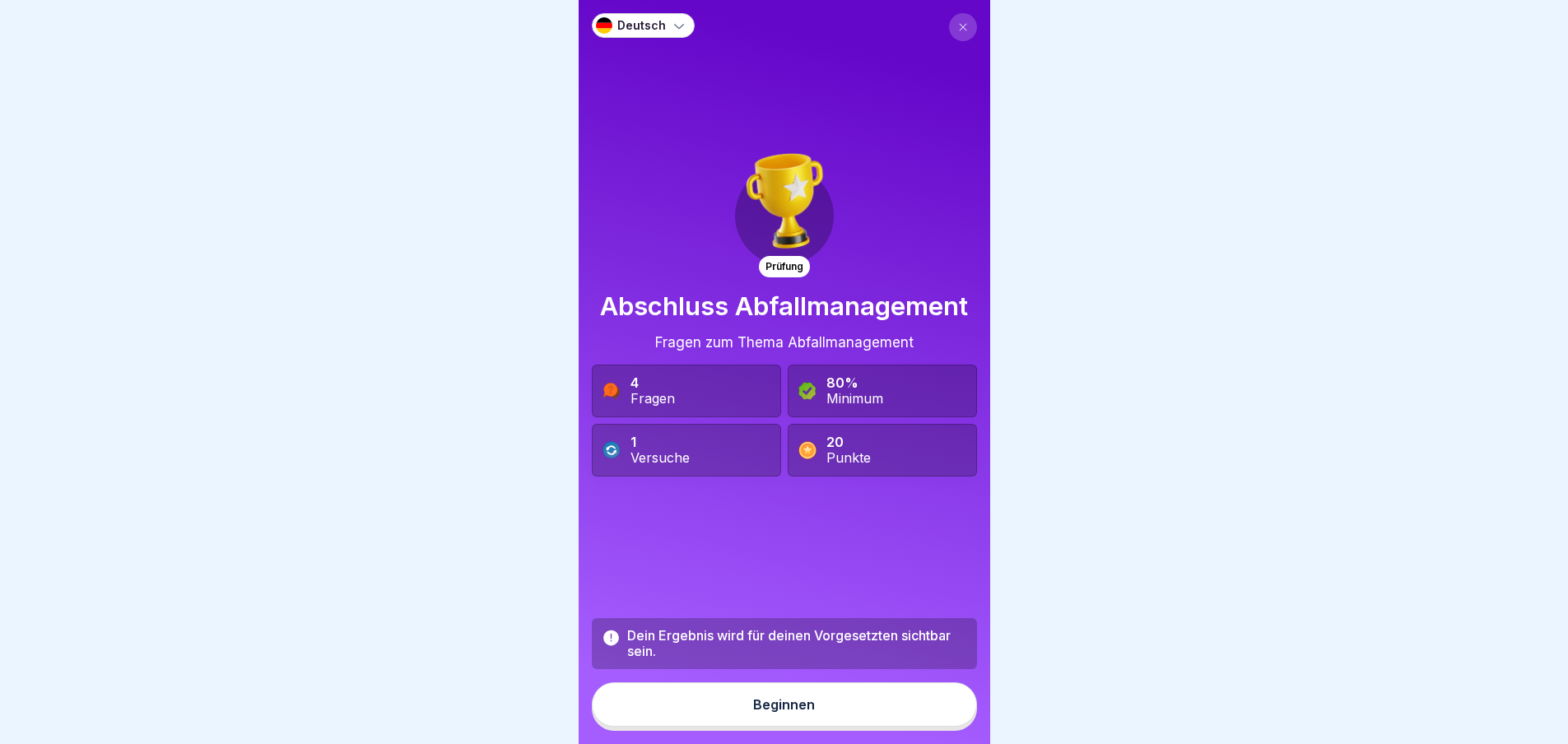
click at [760, 727] on button "Beginnen" at bounding box center [784, 704] width 386 height 45
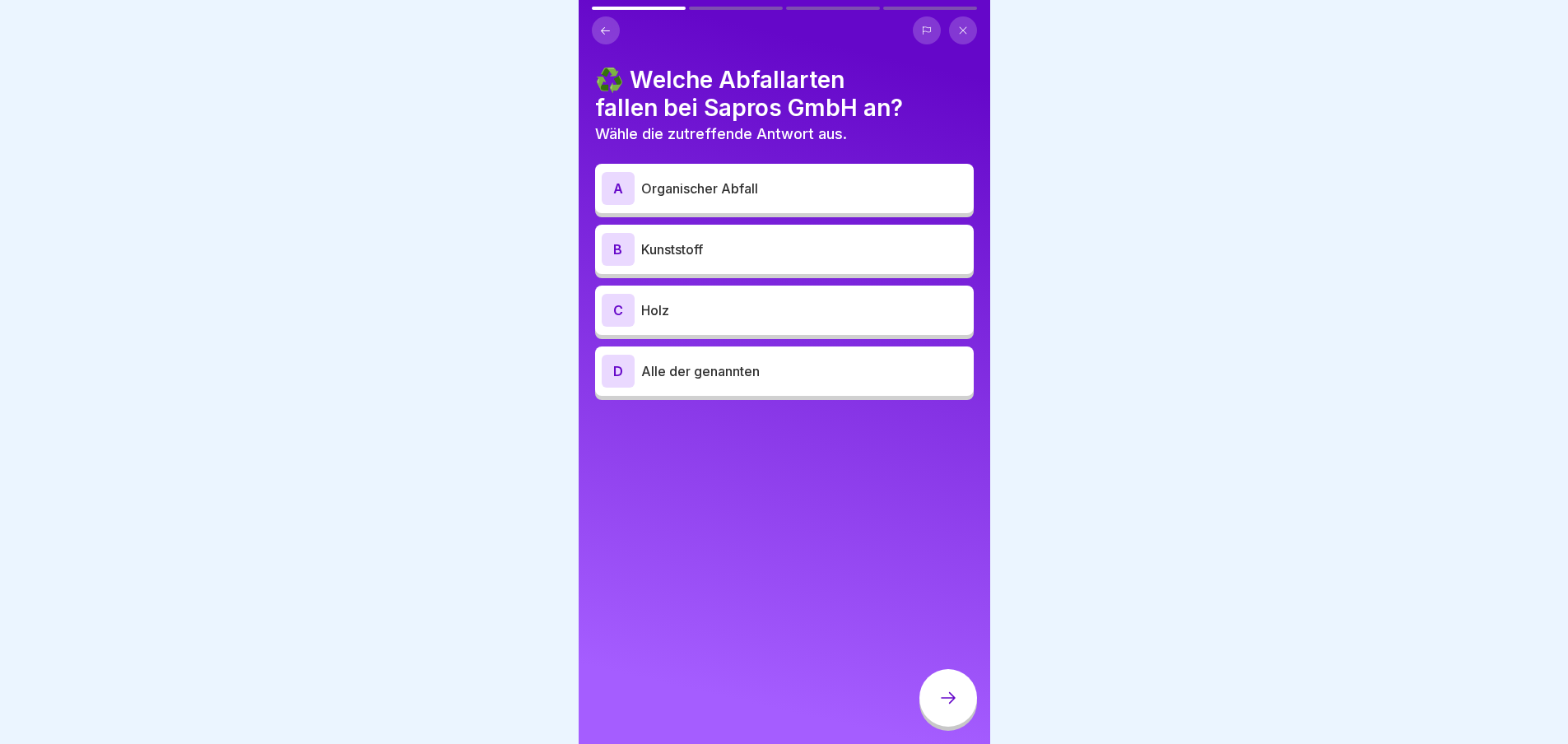
click at [620, 190] on div "A" at bounding box center [618, 188] width 33 height 33
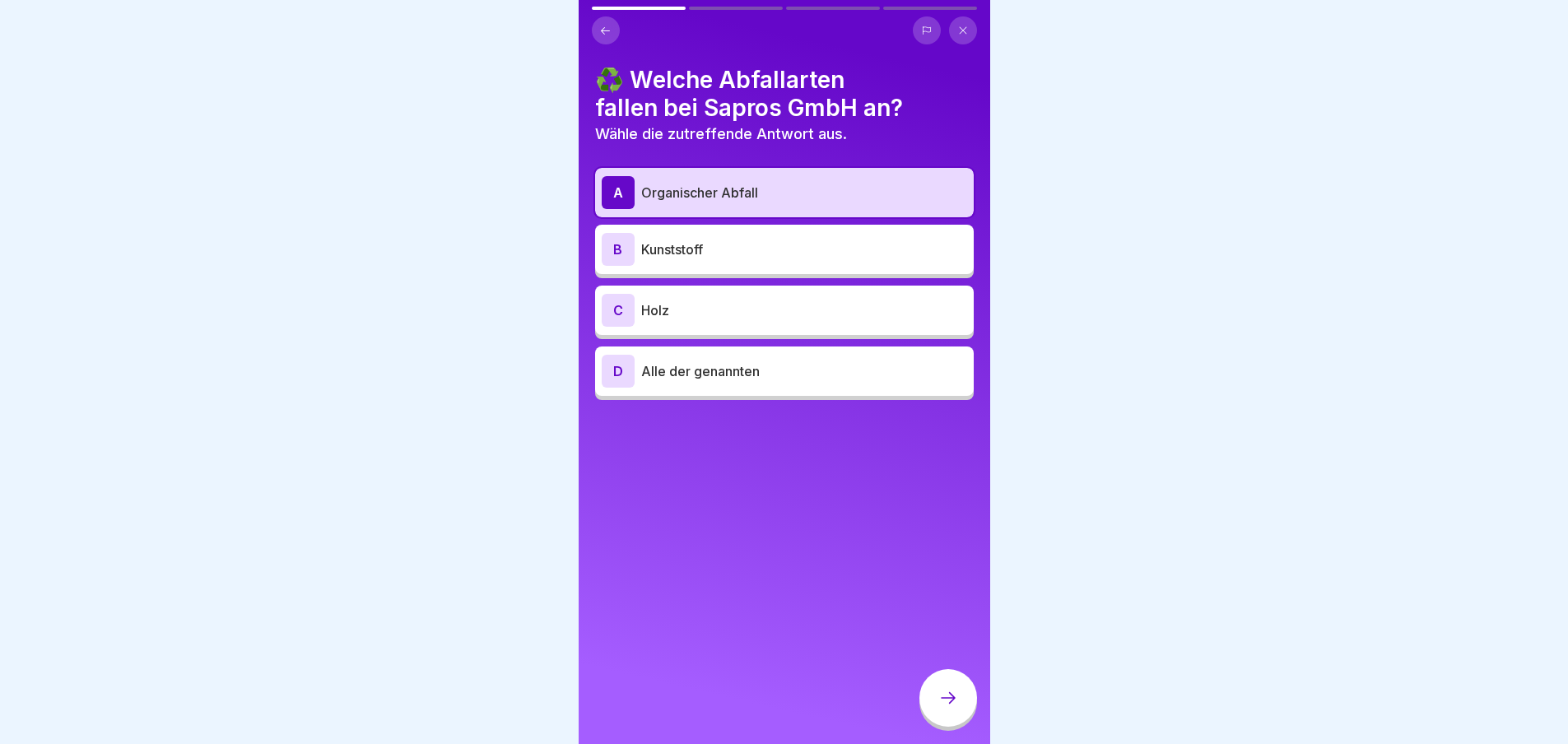
click at [620, 245] on div "B" at bounding box center [618, 249] width 33 height 33
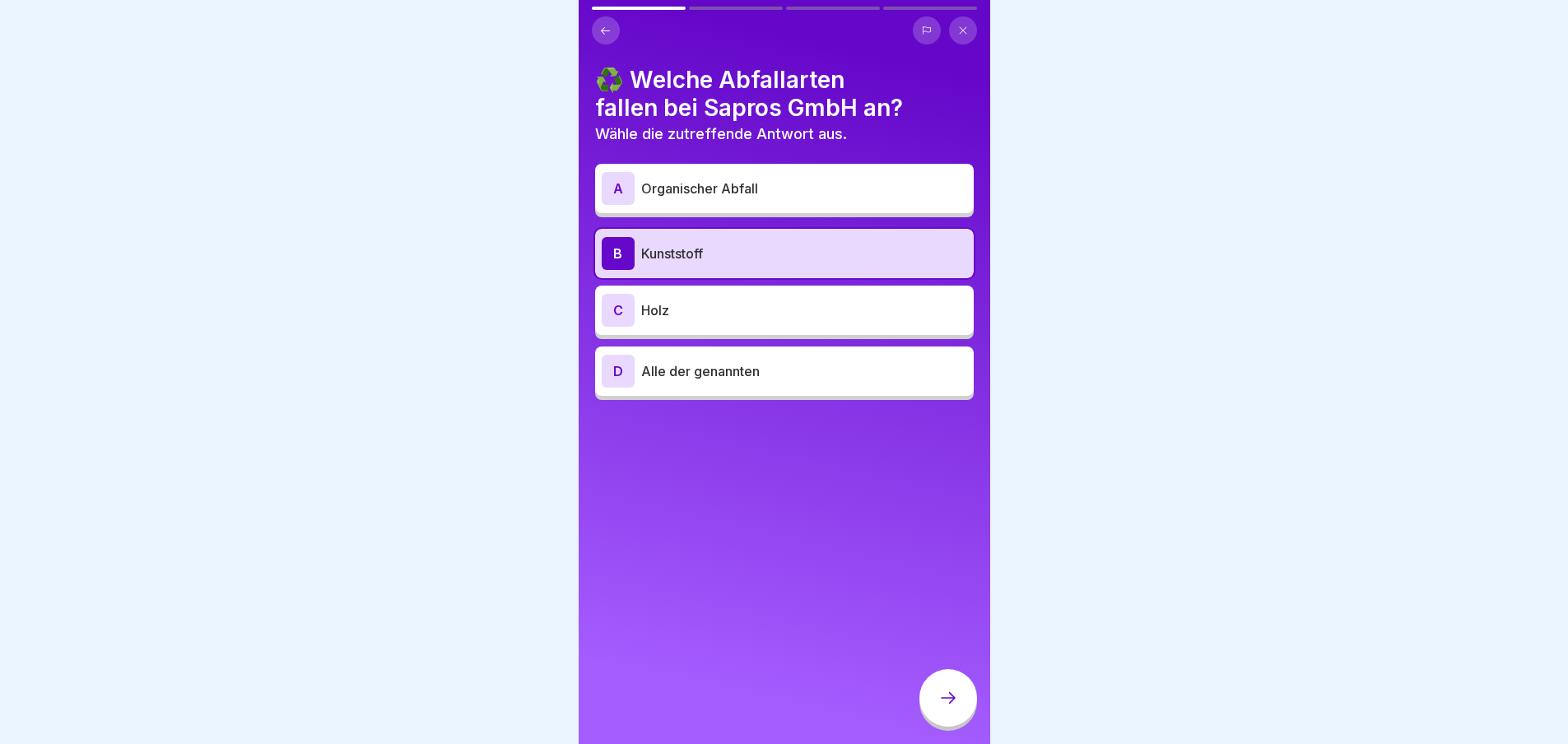
click at [616, 200] on div "A" at bounding box center [618, 188] width 33 height 33
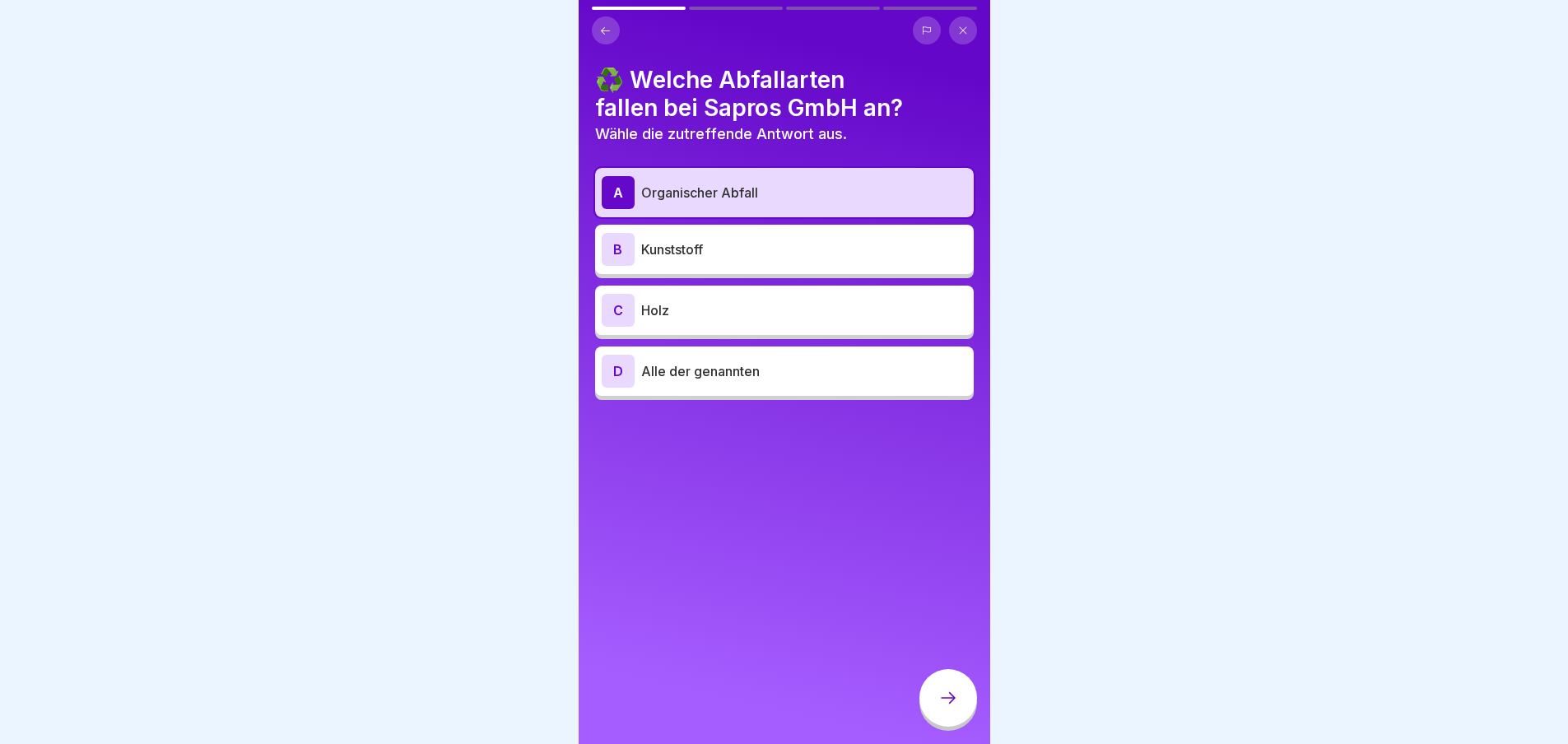
click at [711, 190] on p "Organischer Abfall" at bounding box center [804, 192] width 326 height 19
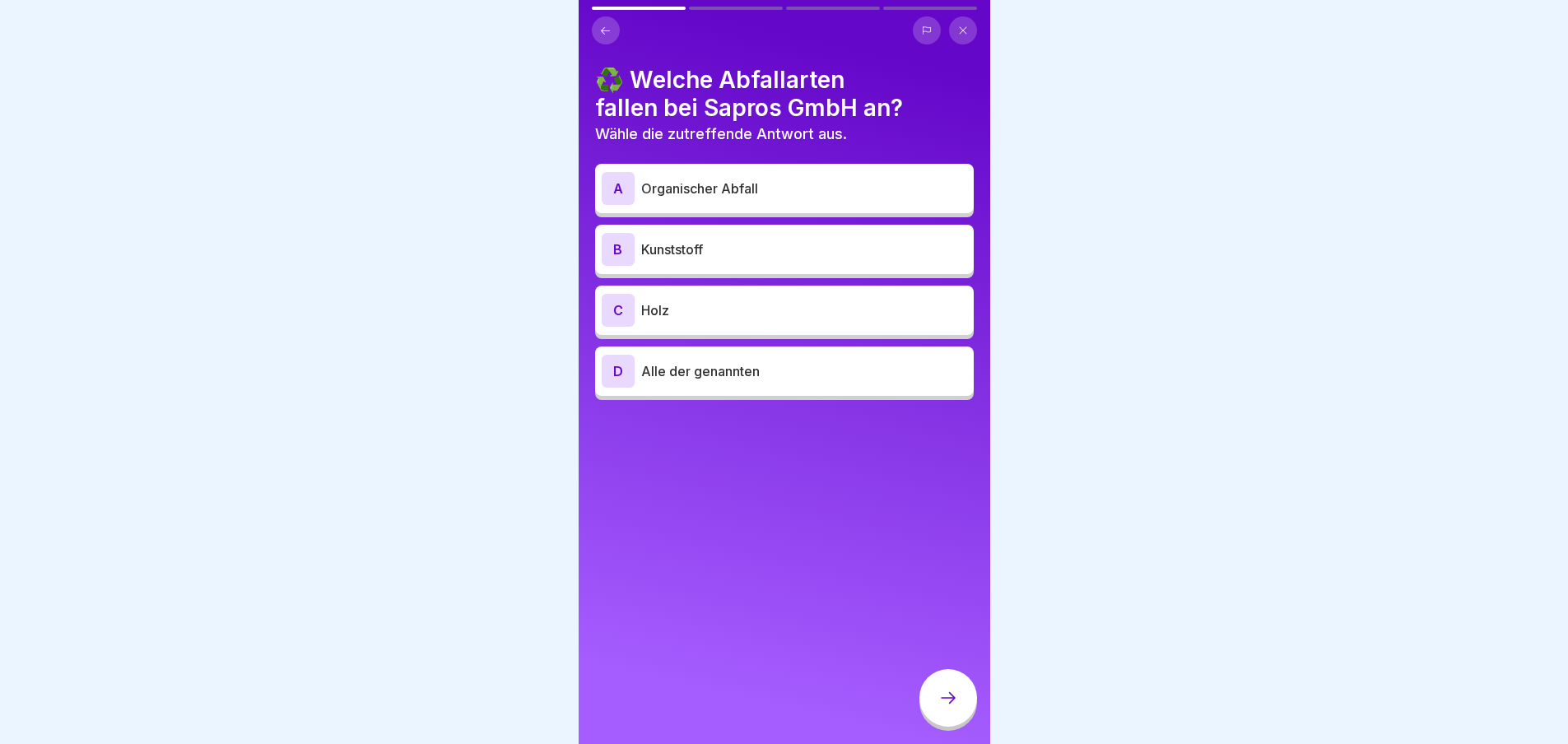
click at [618, 373] on div "D" at bounding box center [618, 371] width 33 height 33
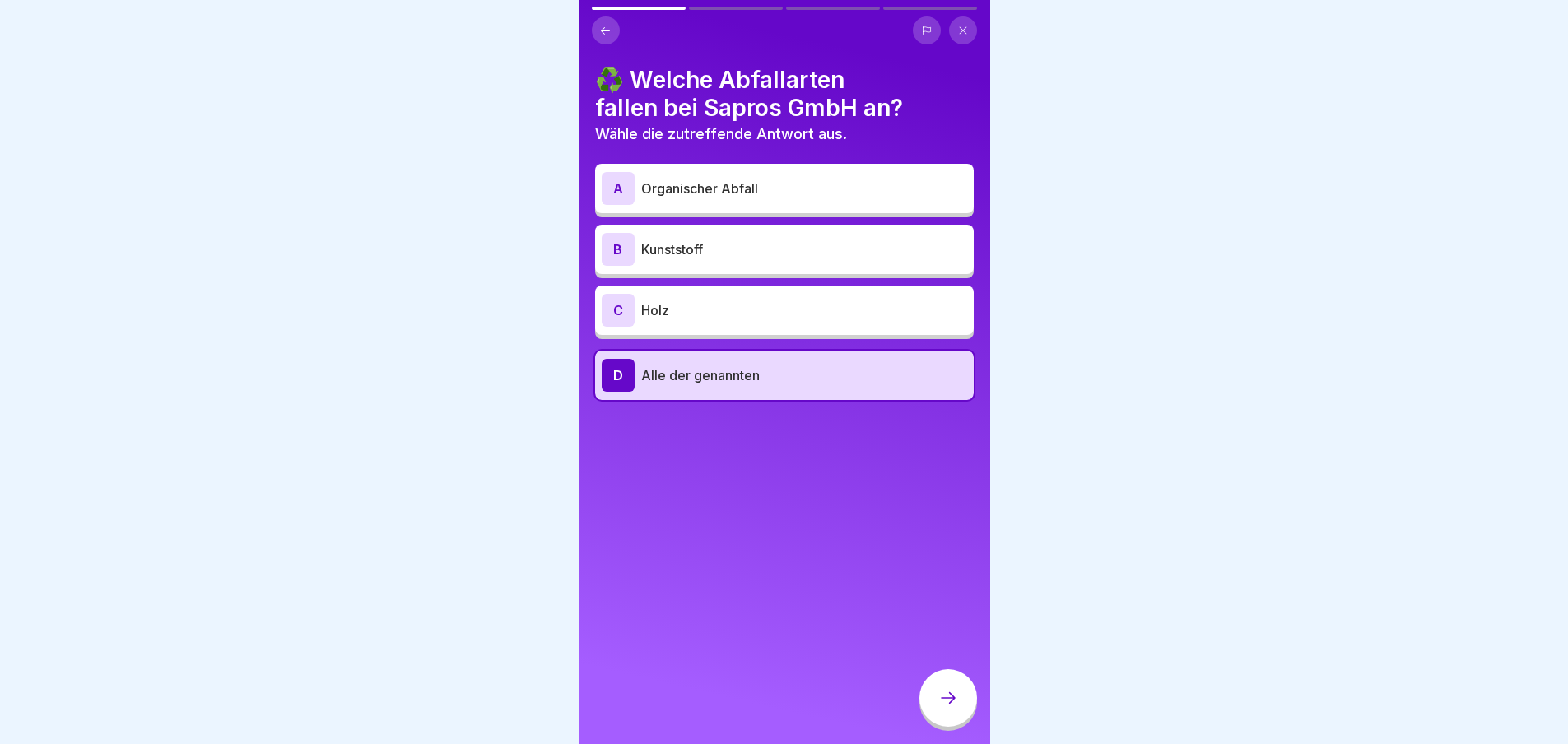
click at [950, 720] on div at bounding box center [949, 698] width 58 height 58
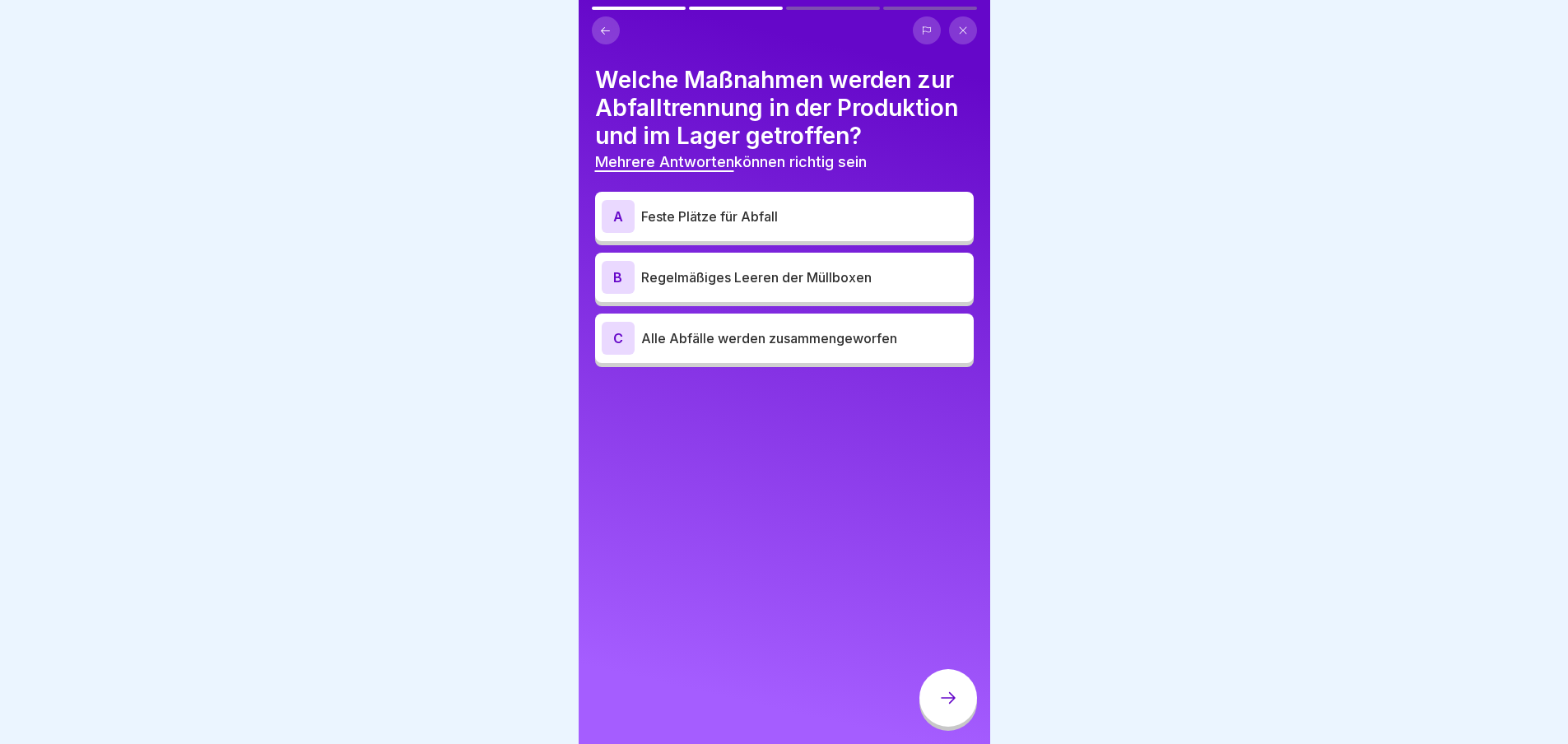
click at [618, 213] on div "A" at bounding box center [618, 216] width 33 height 33
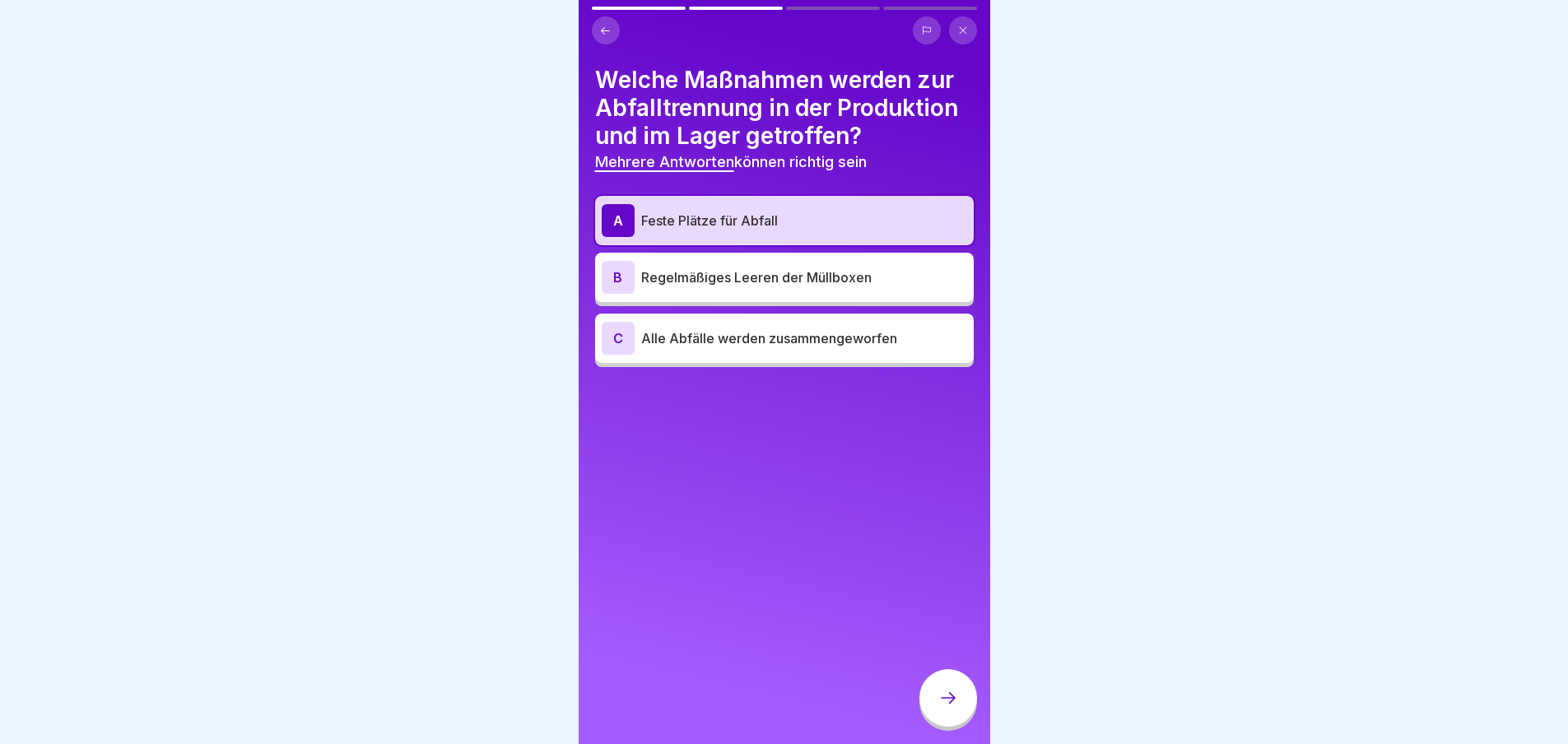
click at [617, 272] on div "B" at bounding box center [618, 277] width 33 height 33
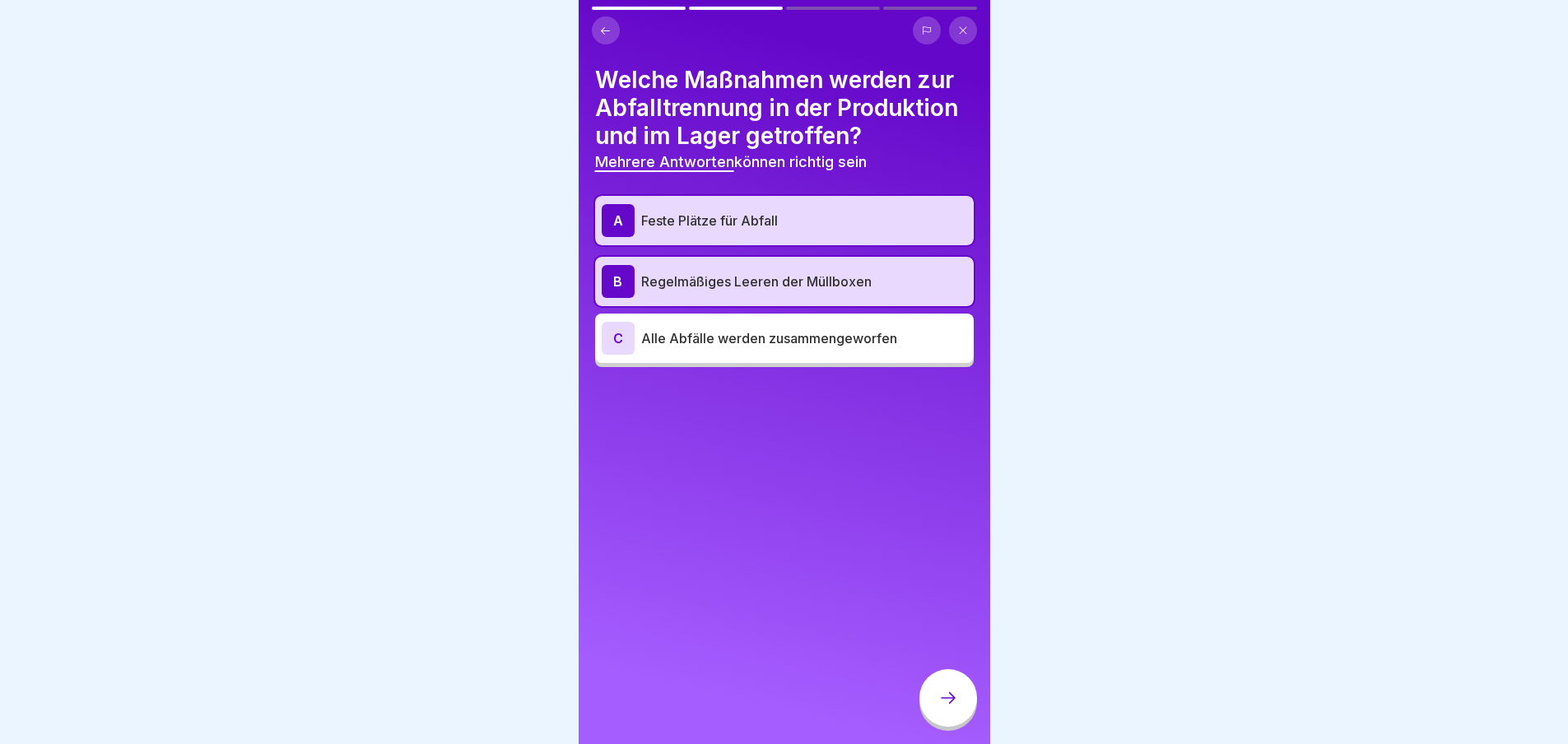
click at [950, 708] on icon at bounding box center [948, 697] width 19 height 19
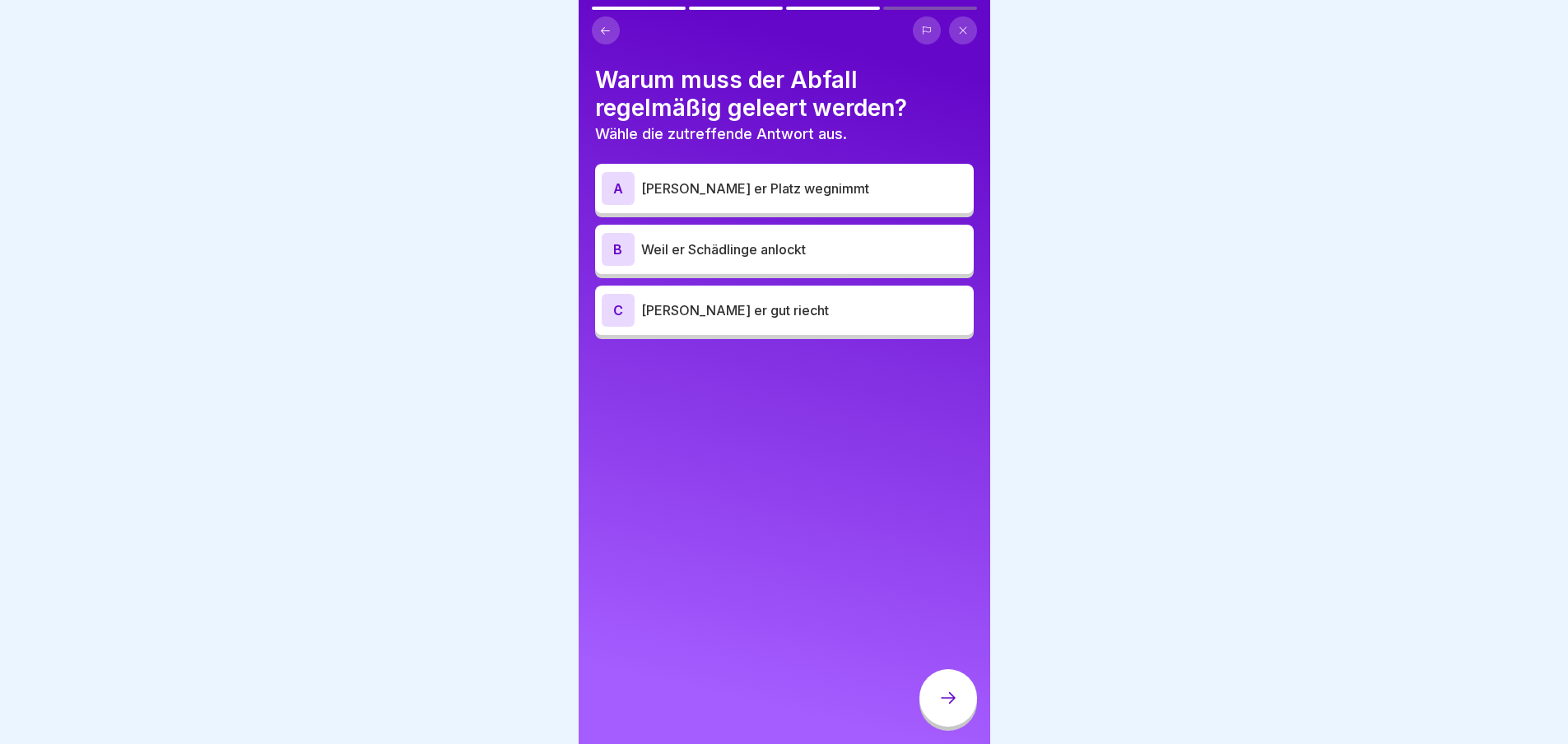
click at [622, 189] on div "A" at bounding box center [618, 188] width 33 height 33
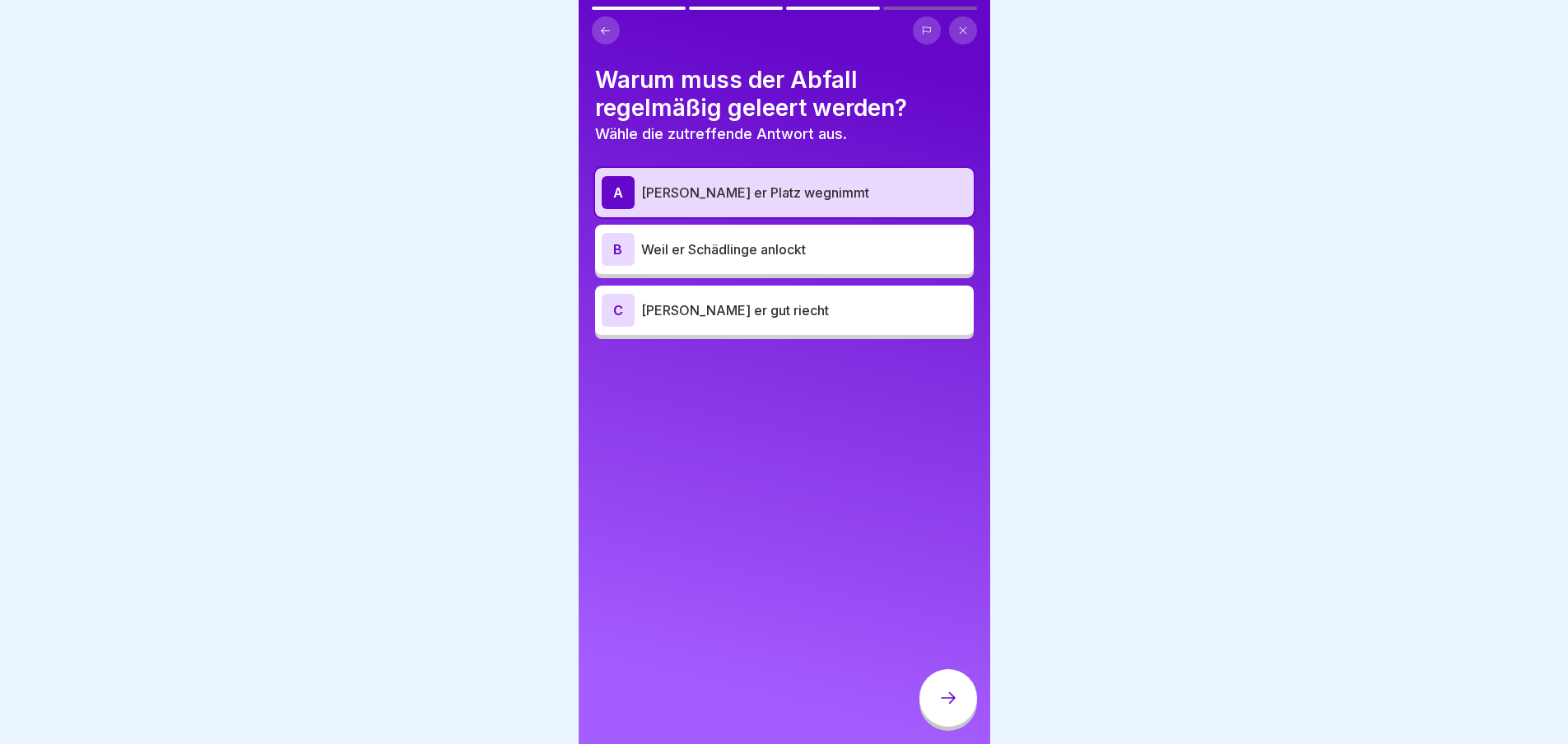
click at [954, 708] on icon at bounding box center [948, 697] width 19 height 19
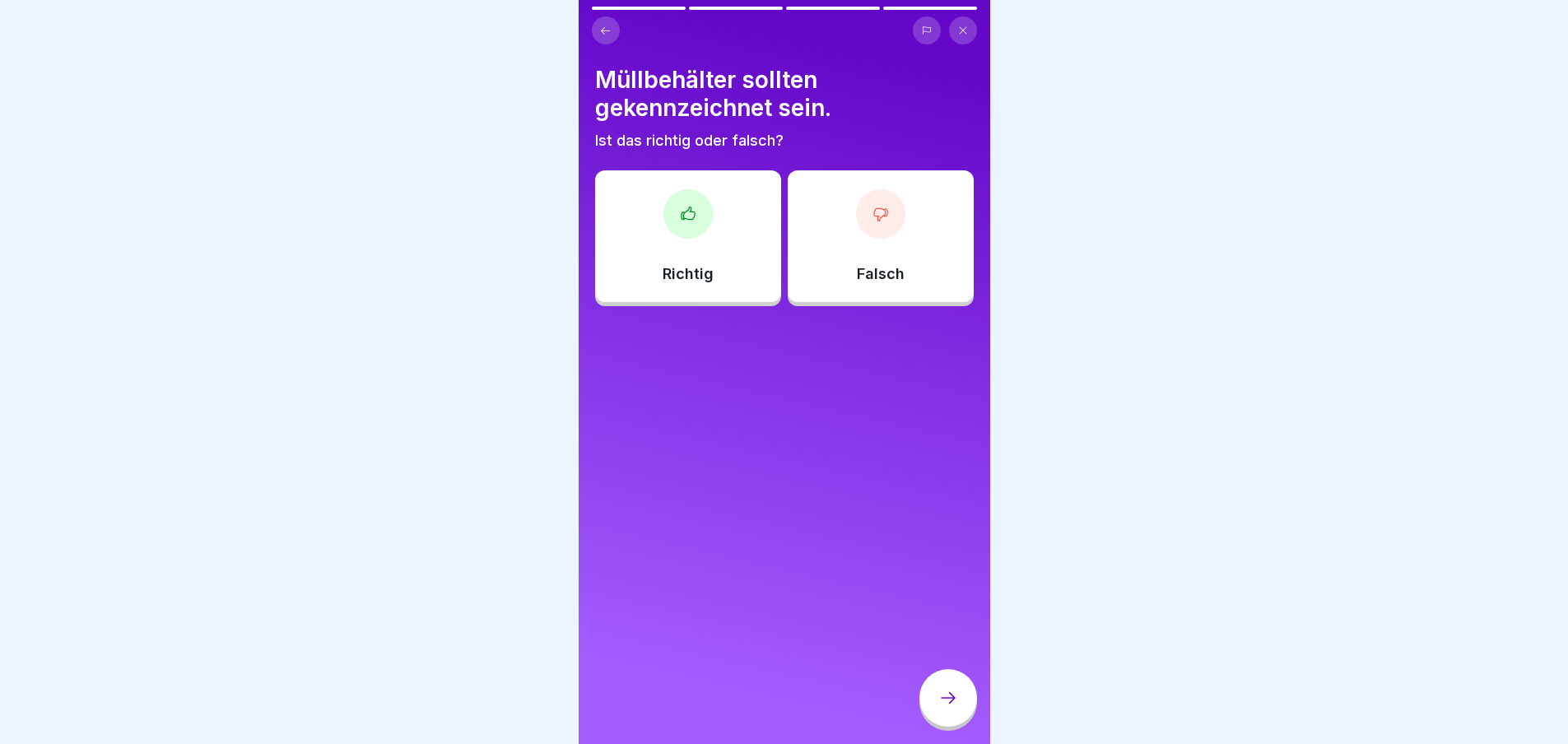
click at [688, 213] on icon at bounding box center [688, 213] width 17 height 17
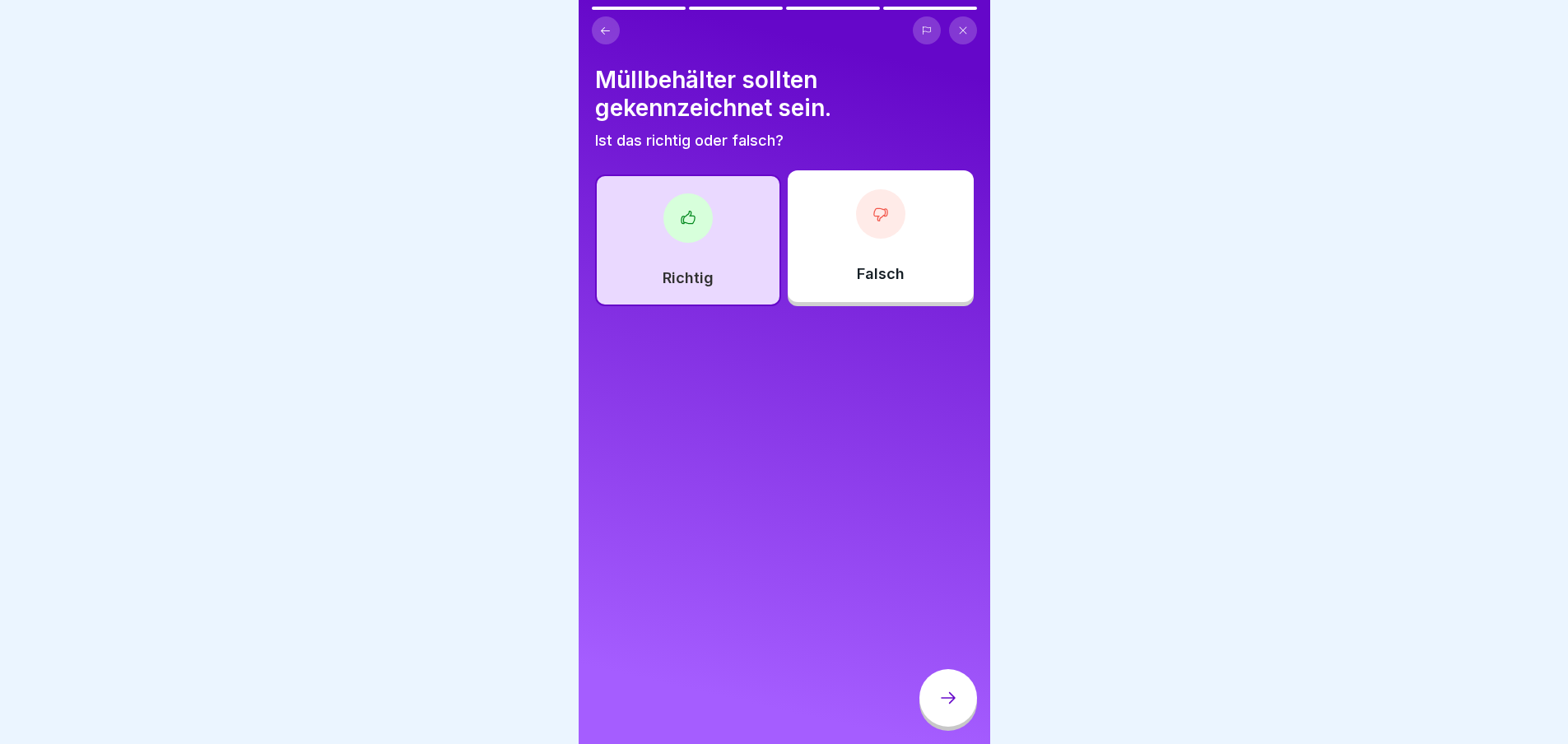
click at [939, 708] on icon at bounding box center [948, 697] width 19 height 19
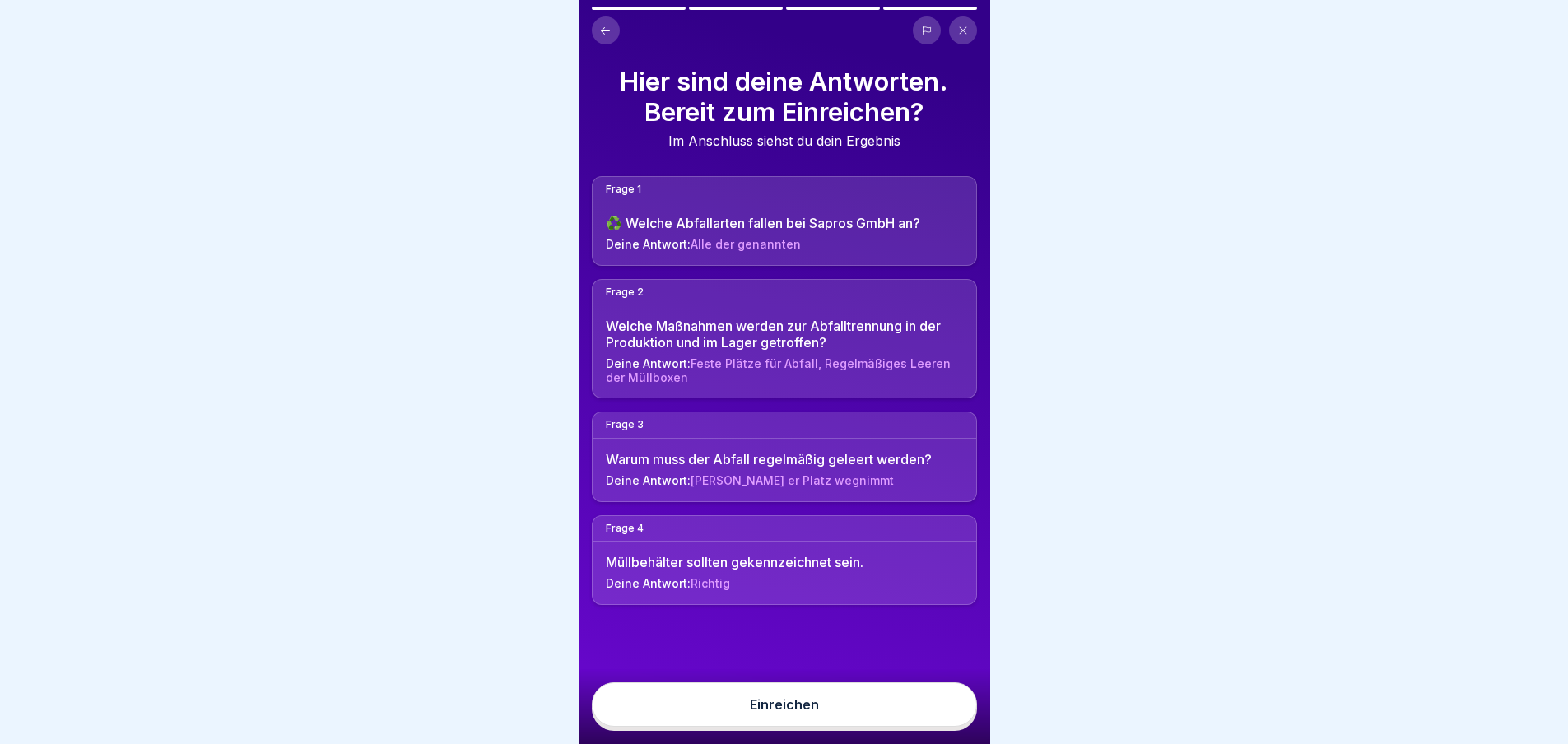
click at [849, 726] on button "Einreichen" at bounding box center [784, 704] width 386 height 45
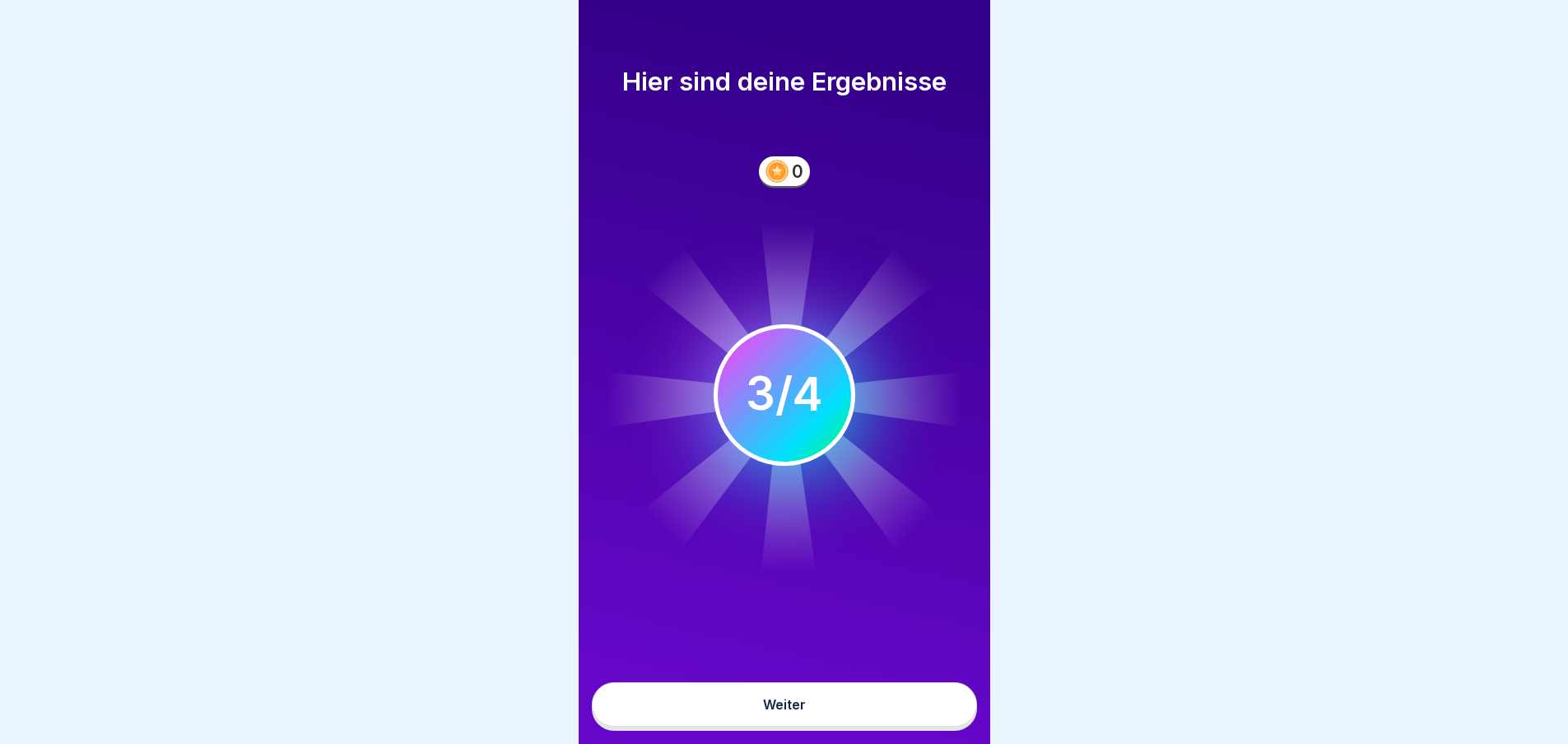
click at [801, 712] on div "Weiter" at bounding box center [784, 704] width 43 height 15
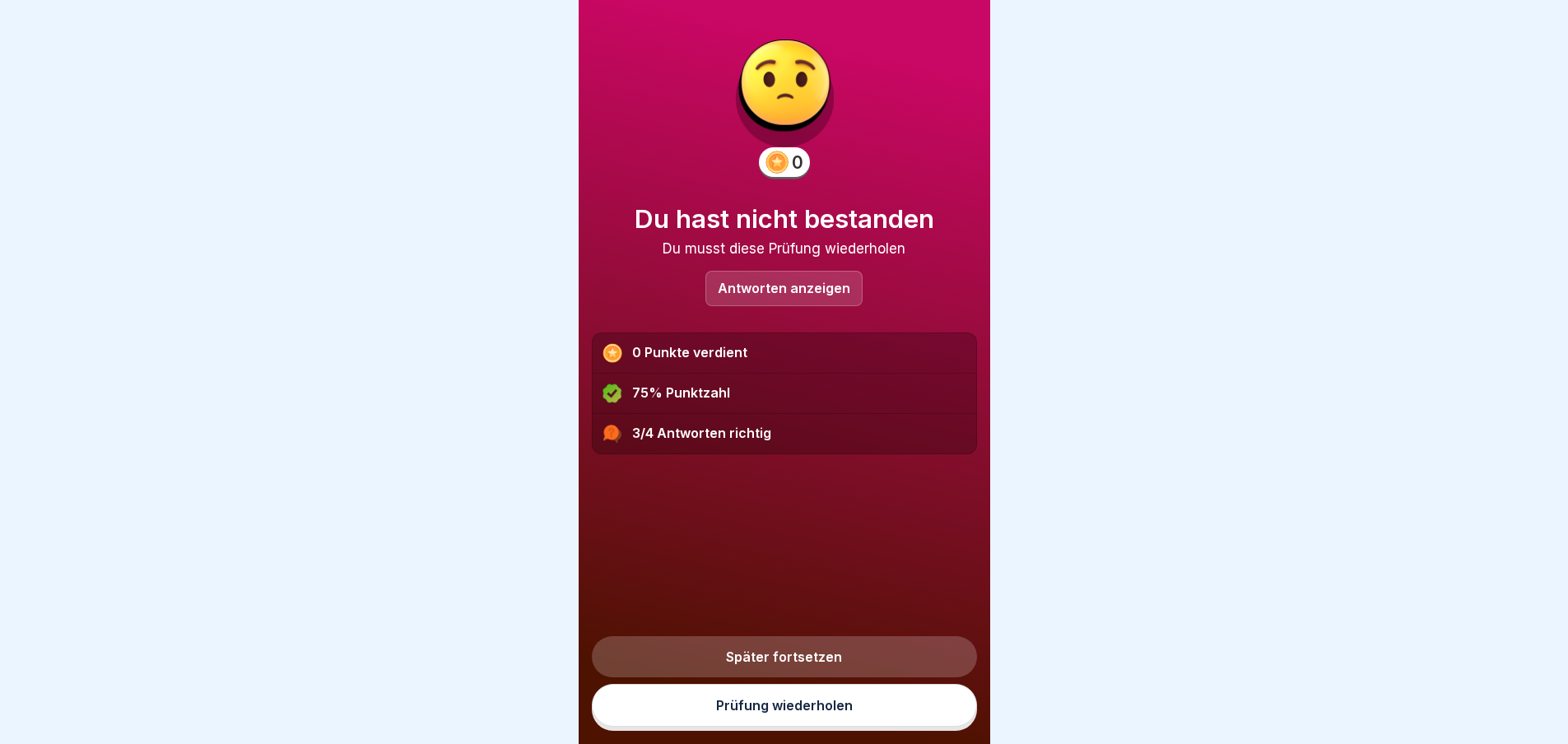
click at [790, 720] on link "Prüfung wiederholen" at bounding box center [784, 705] width 386 height 43
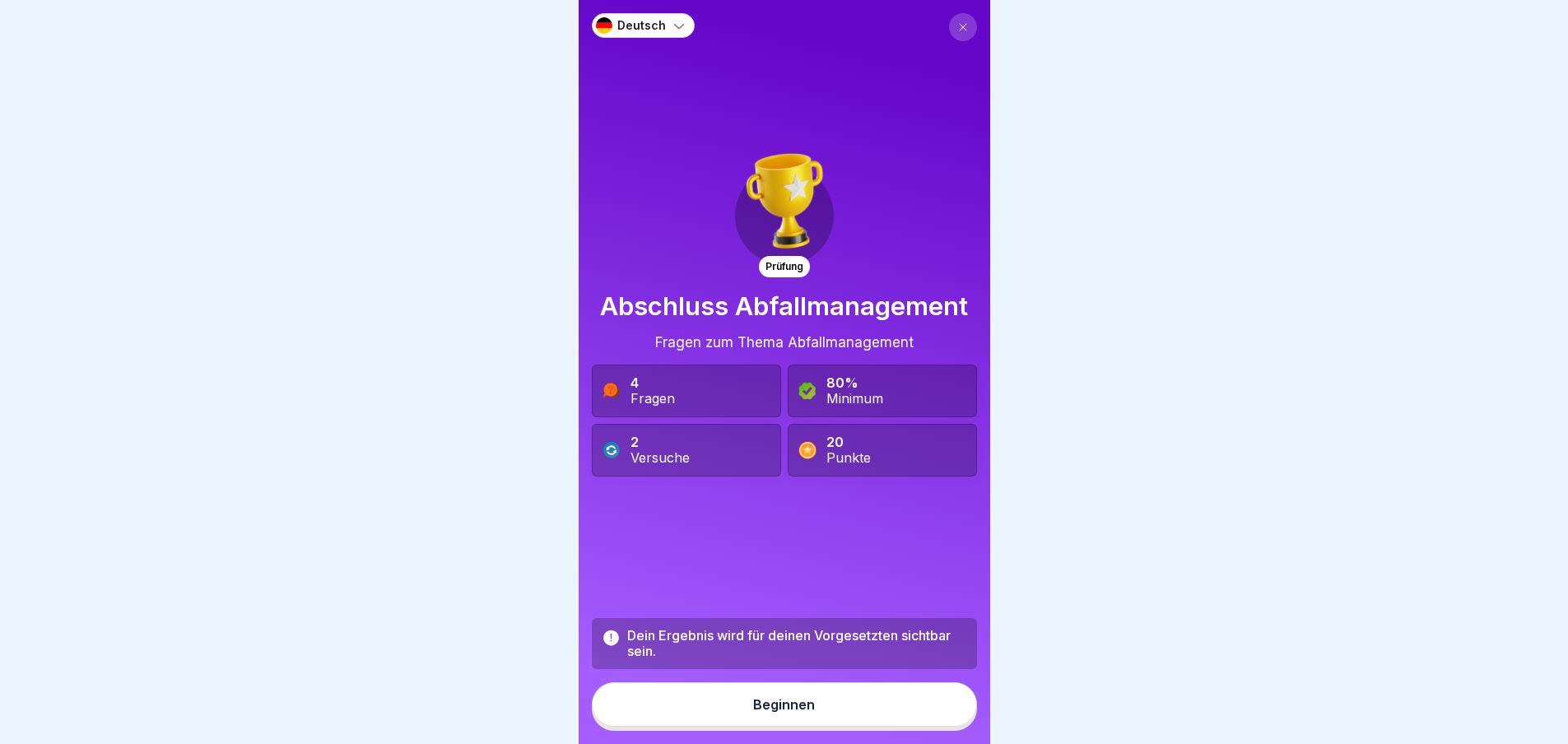
click at [744, 726] on button "Beginnen" at bounding box center [784, 704] width 386 height 45
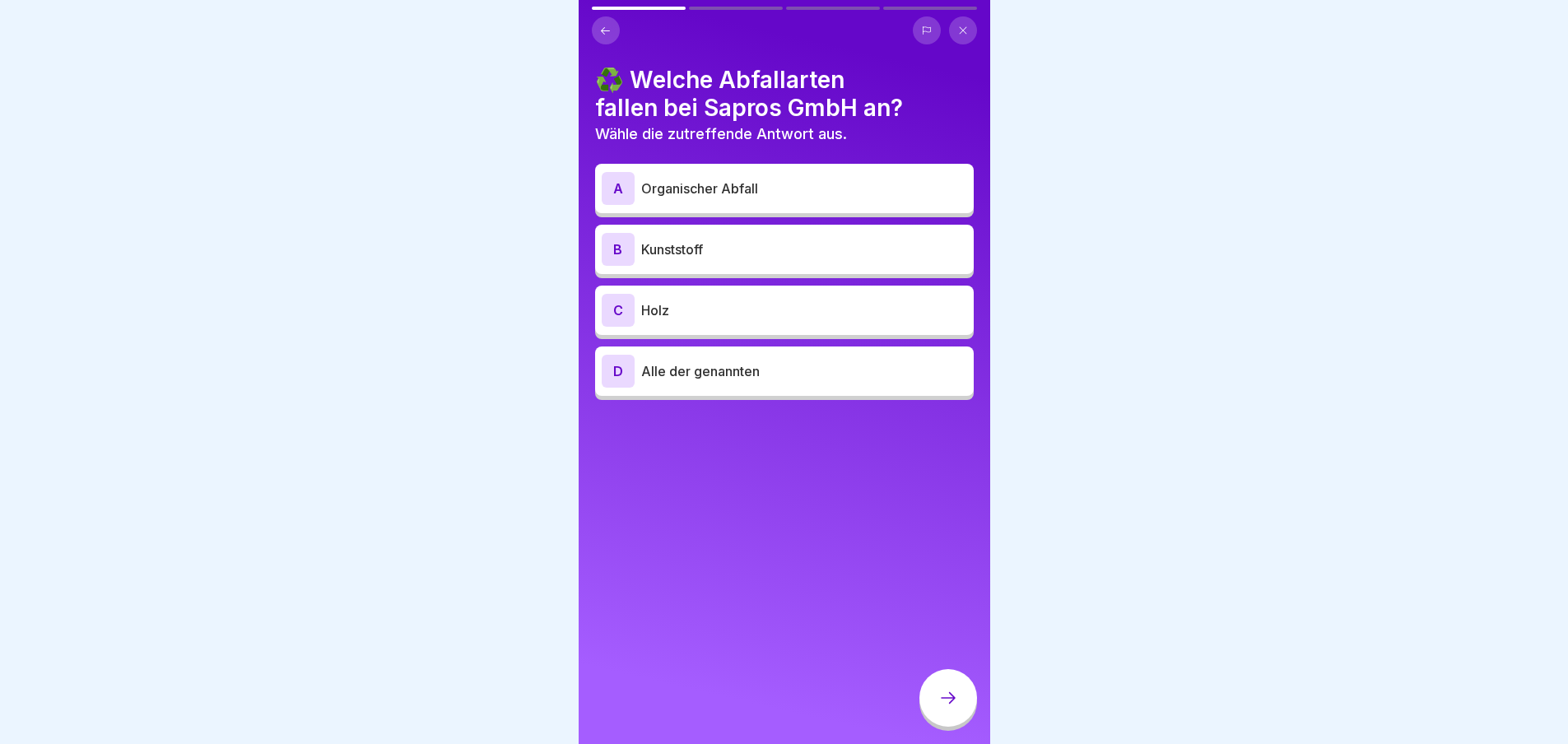
click at [612, 369] on div "D" at bounding box center [618, 371] width 33 height 33
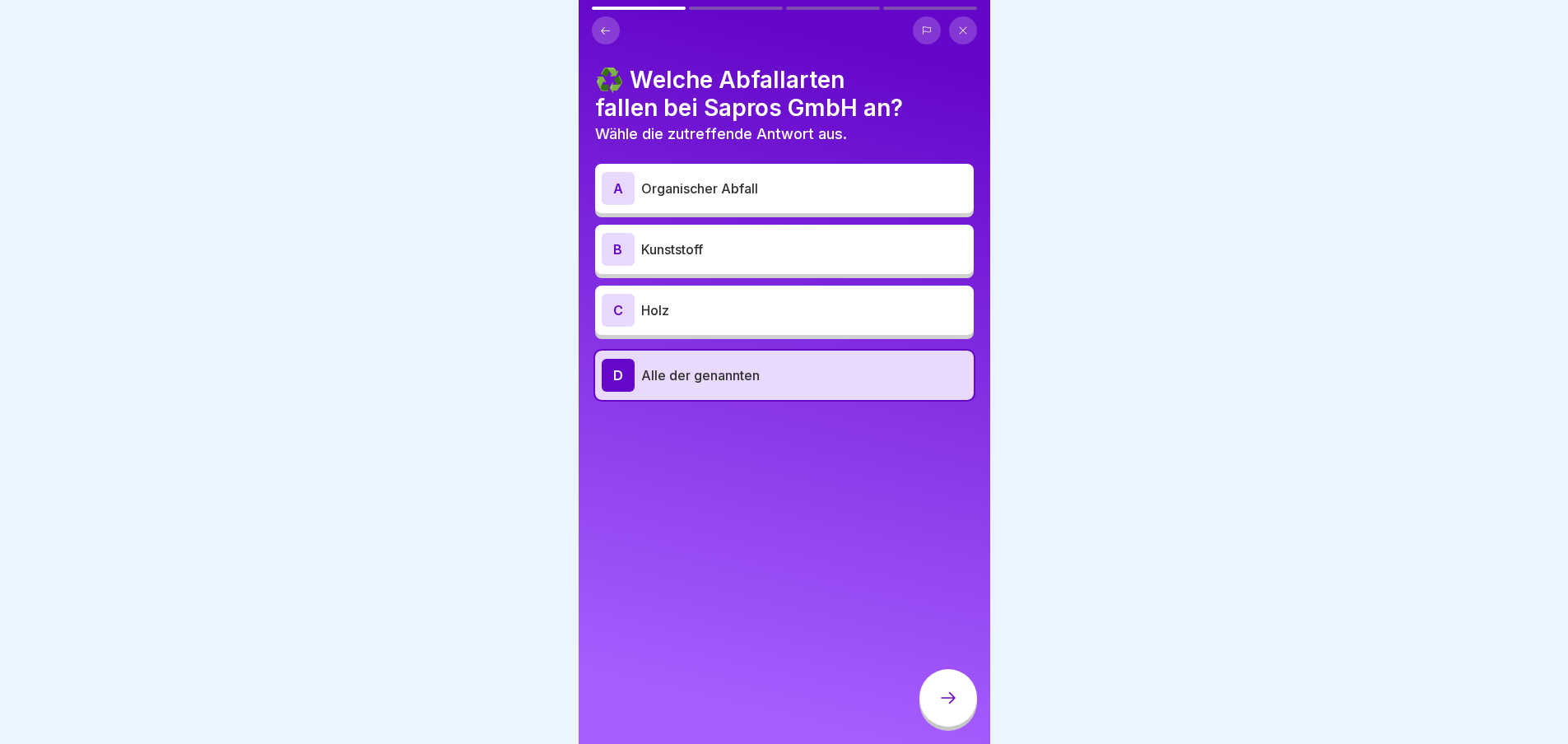
click at [948, 704] on icon at bounding box center [948, 697] width 19 height 19
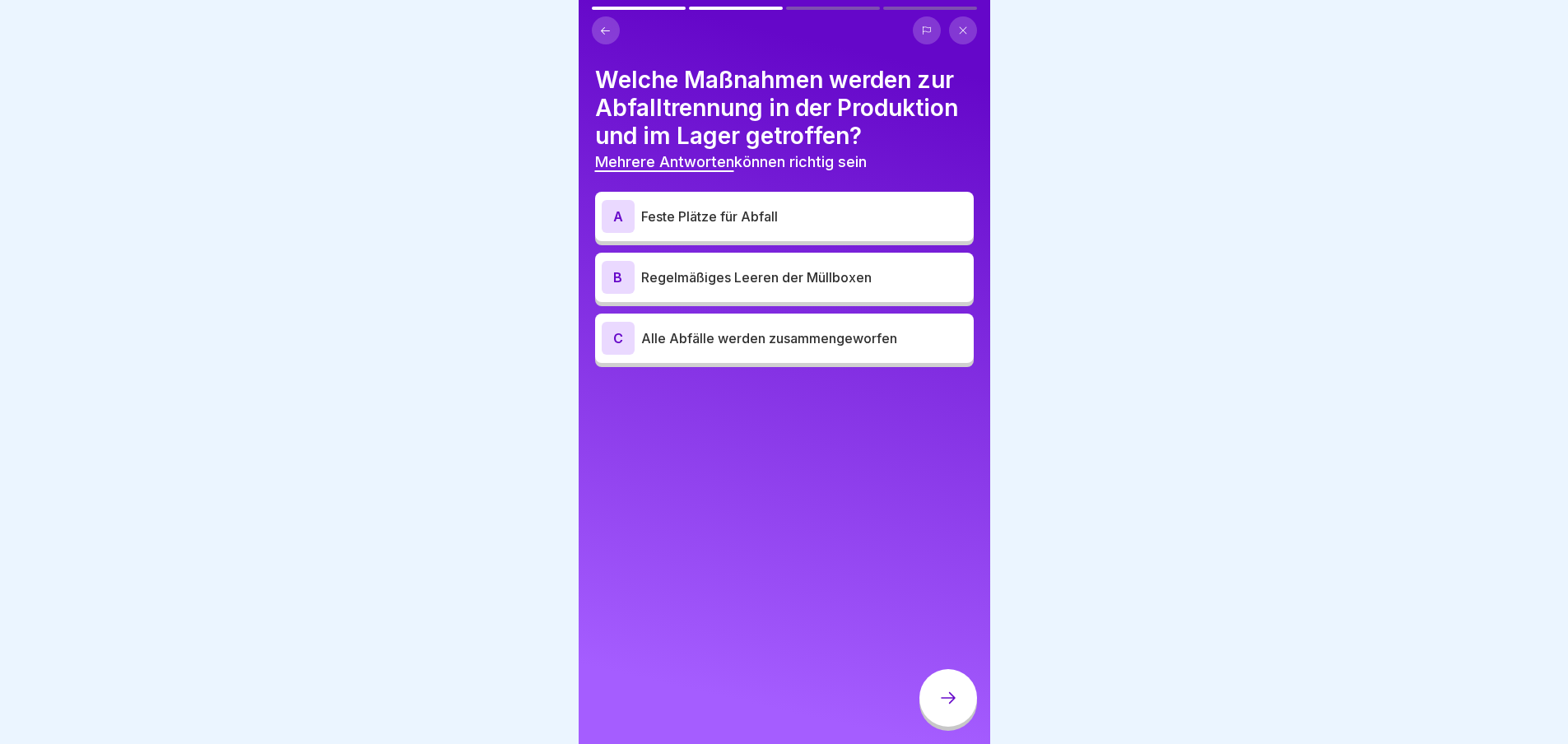
click at [618, 220] on div "A" at bounding box center [618, 216] width 33 height 33
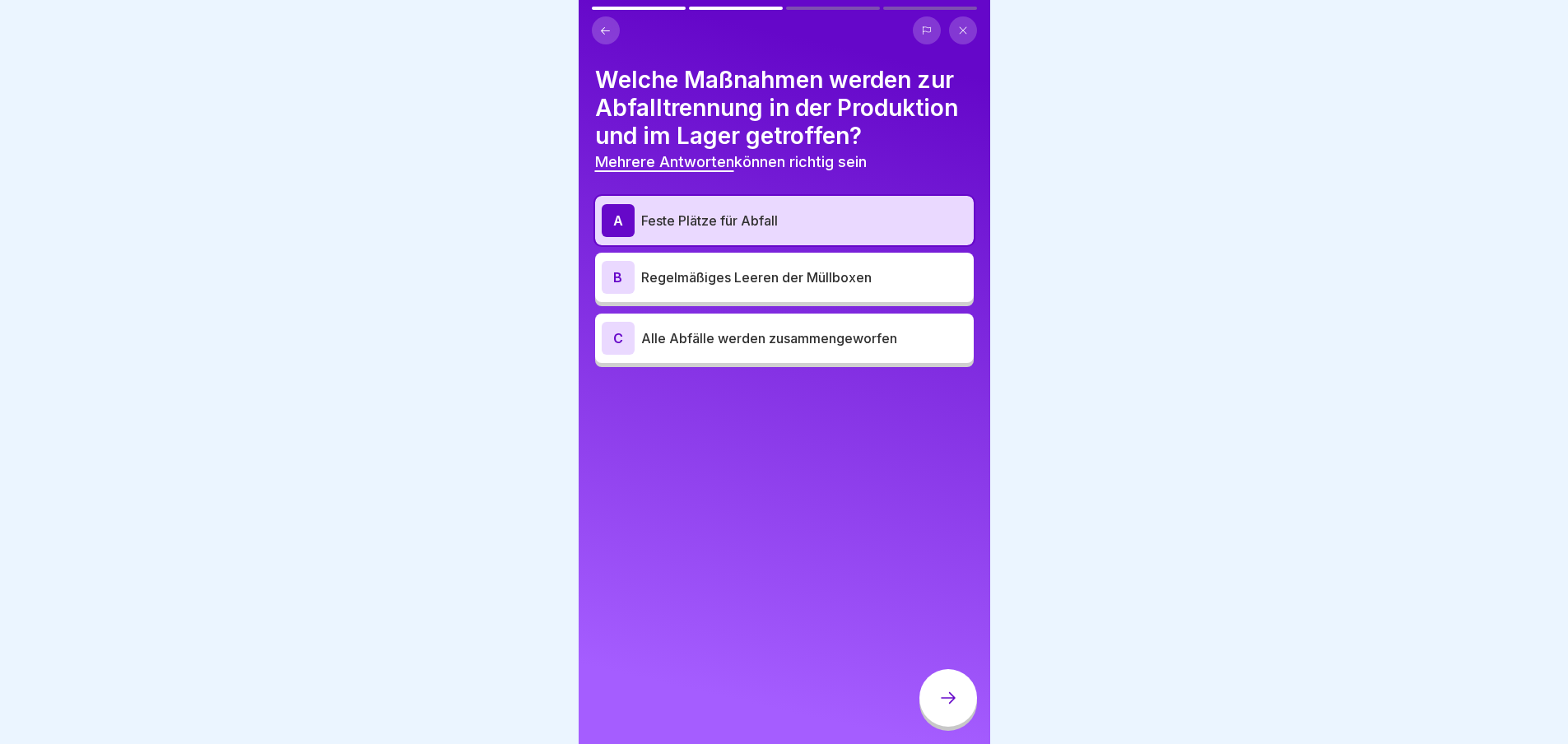
click at [619, 268] on div "B" at bounding box center [618, 277] width 33 height 33
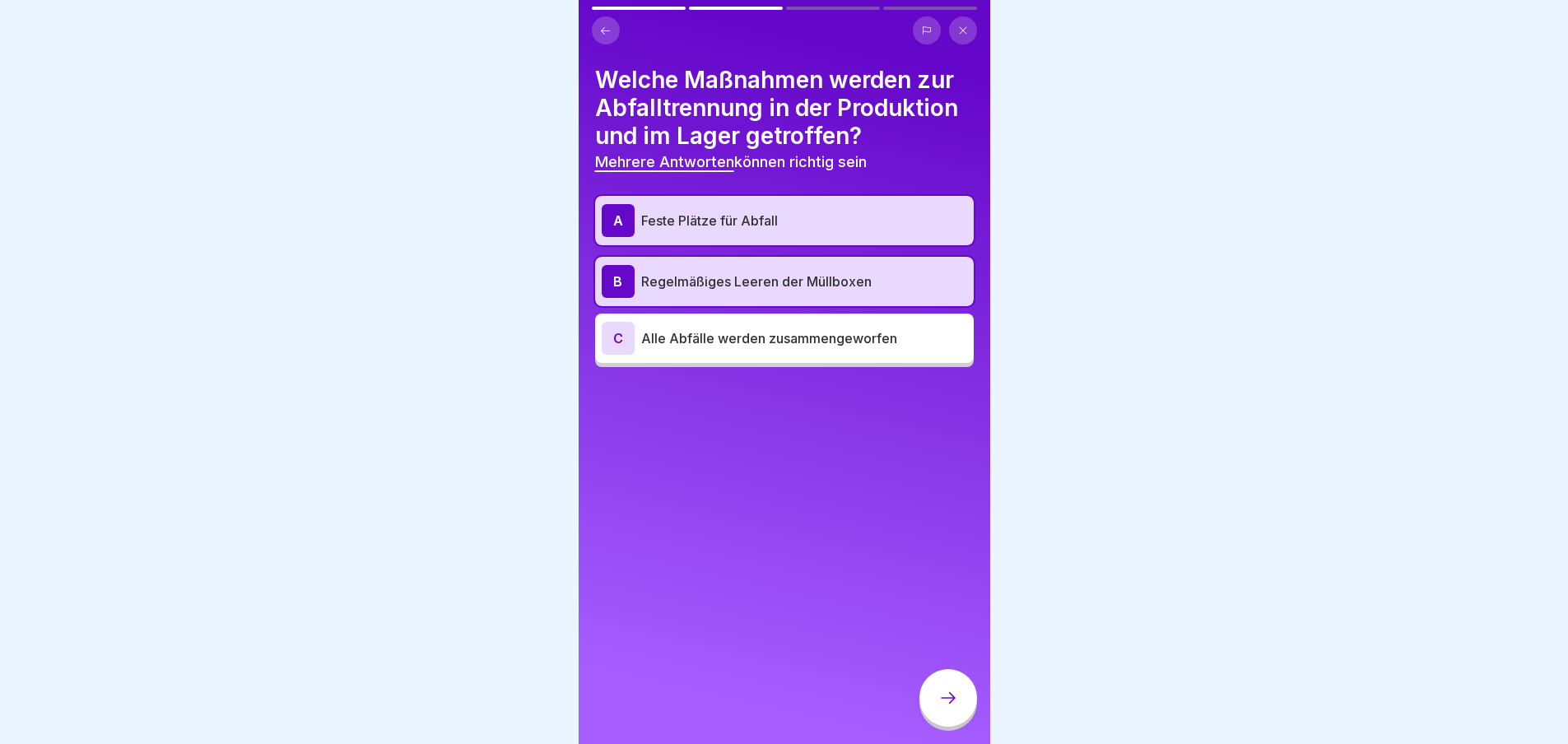
click at [943, 703] on icon at bounding box center [948, 697] width 19 height 19
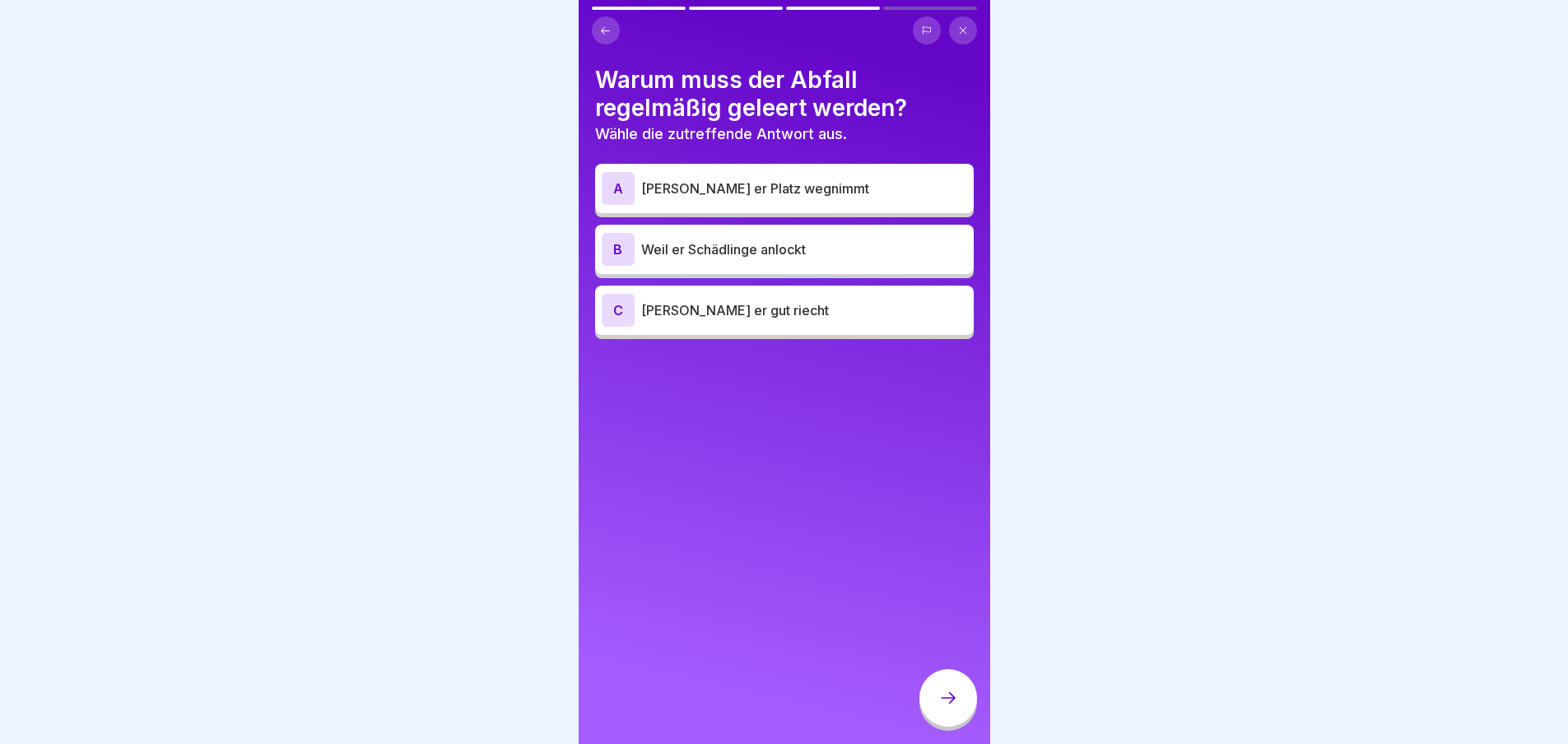
click at [611, 240] on div "B" at bounding box center [618, 249] width 33 height 33
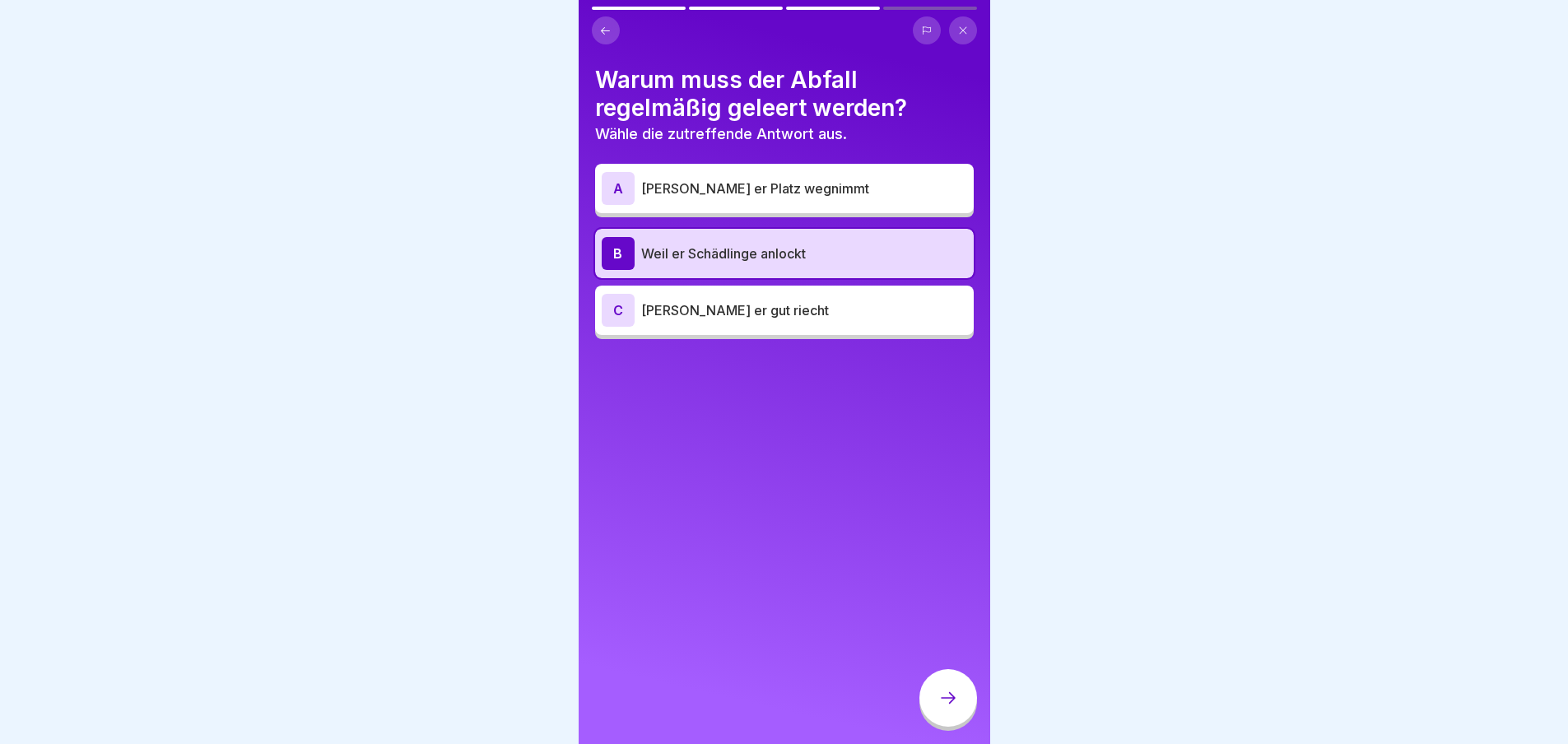
click at [613, 191] on div "A" at bounding box center [618, 188] width 33 height 33
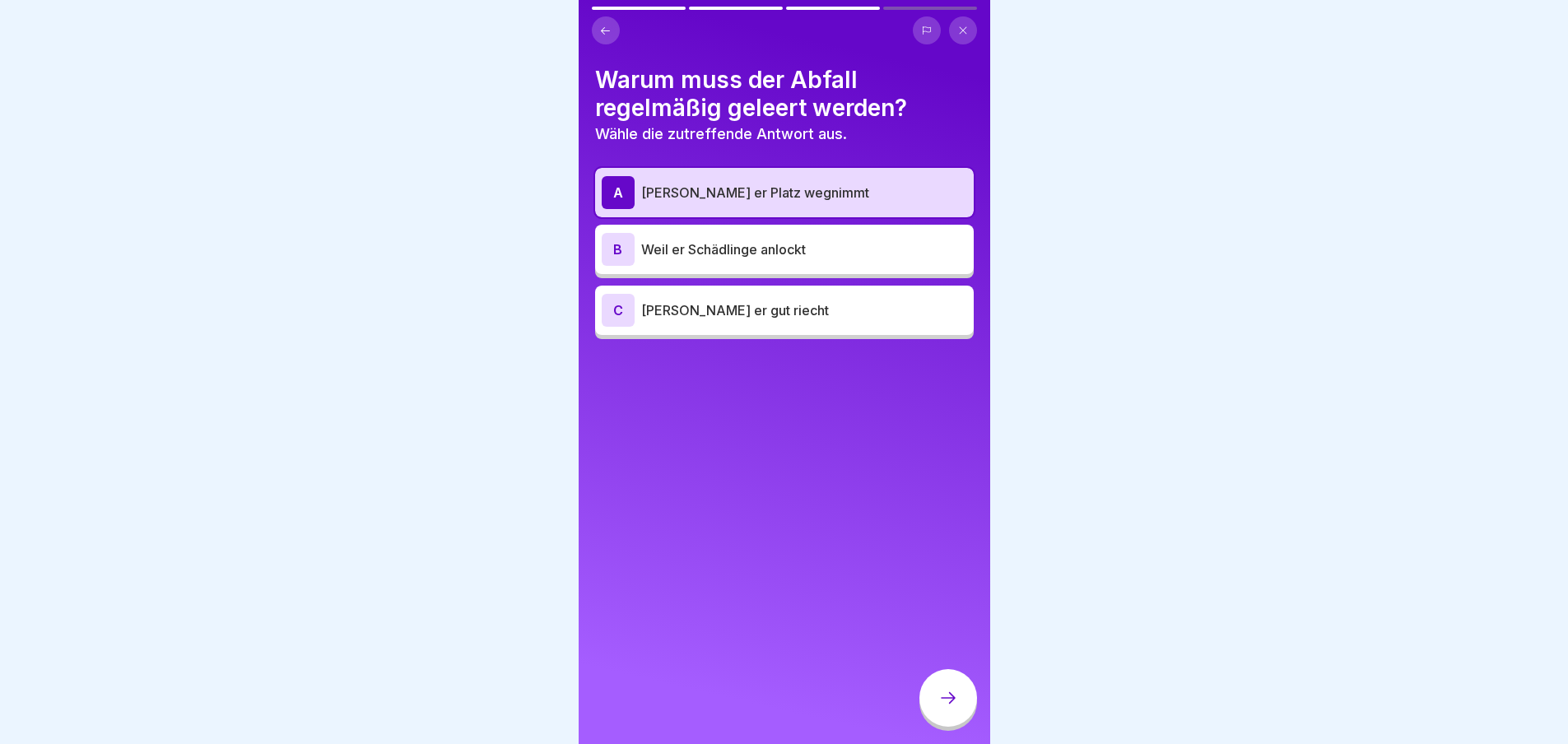
click at [621, 190] on div "A" at bounding box center [618, 192] width 33 height 33
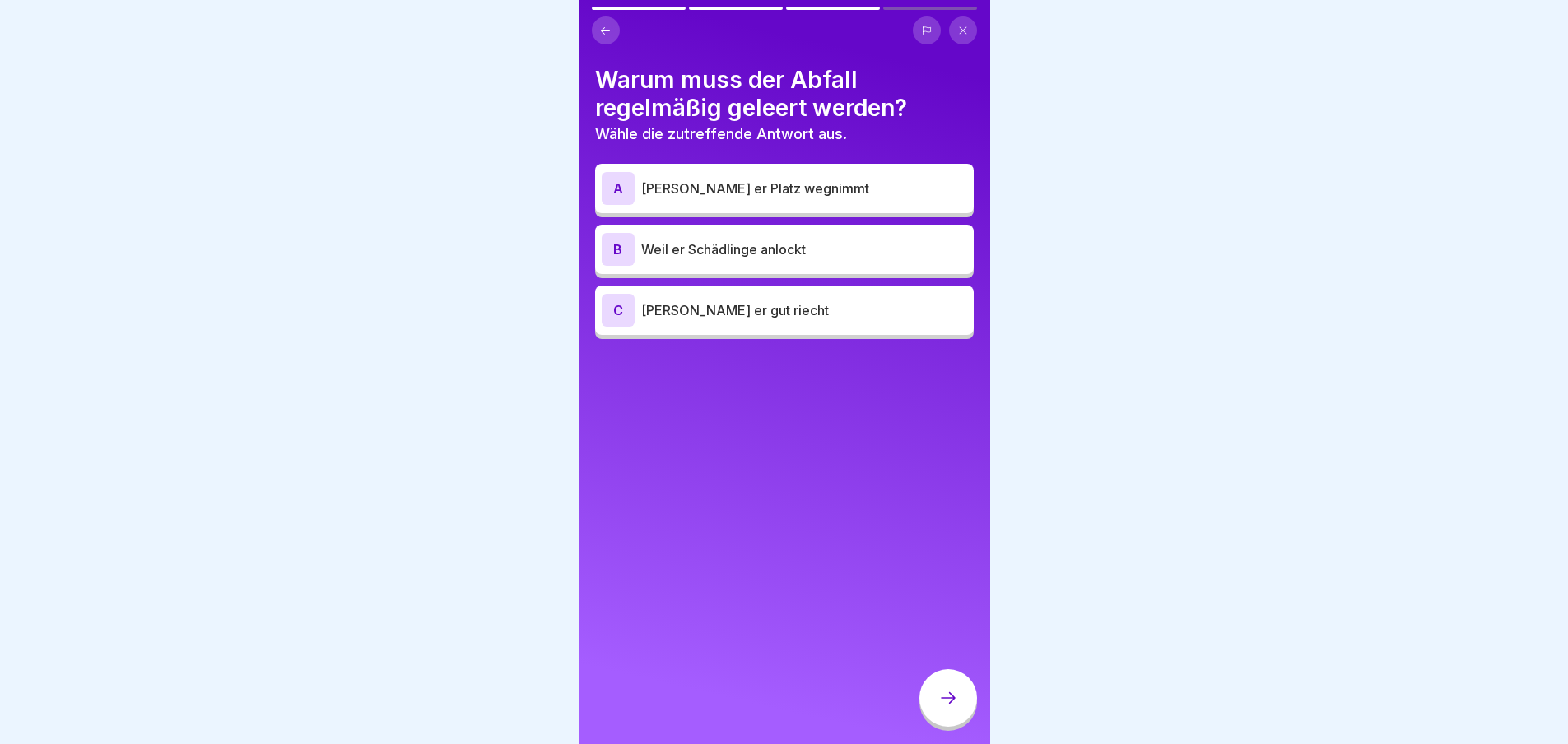
click at [651, 189] on p "[PERSON_NAME] er Platz wegnimmt" at bounding box center [804, 188] width 326 height 19
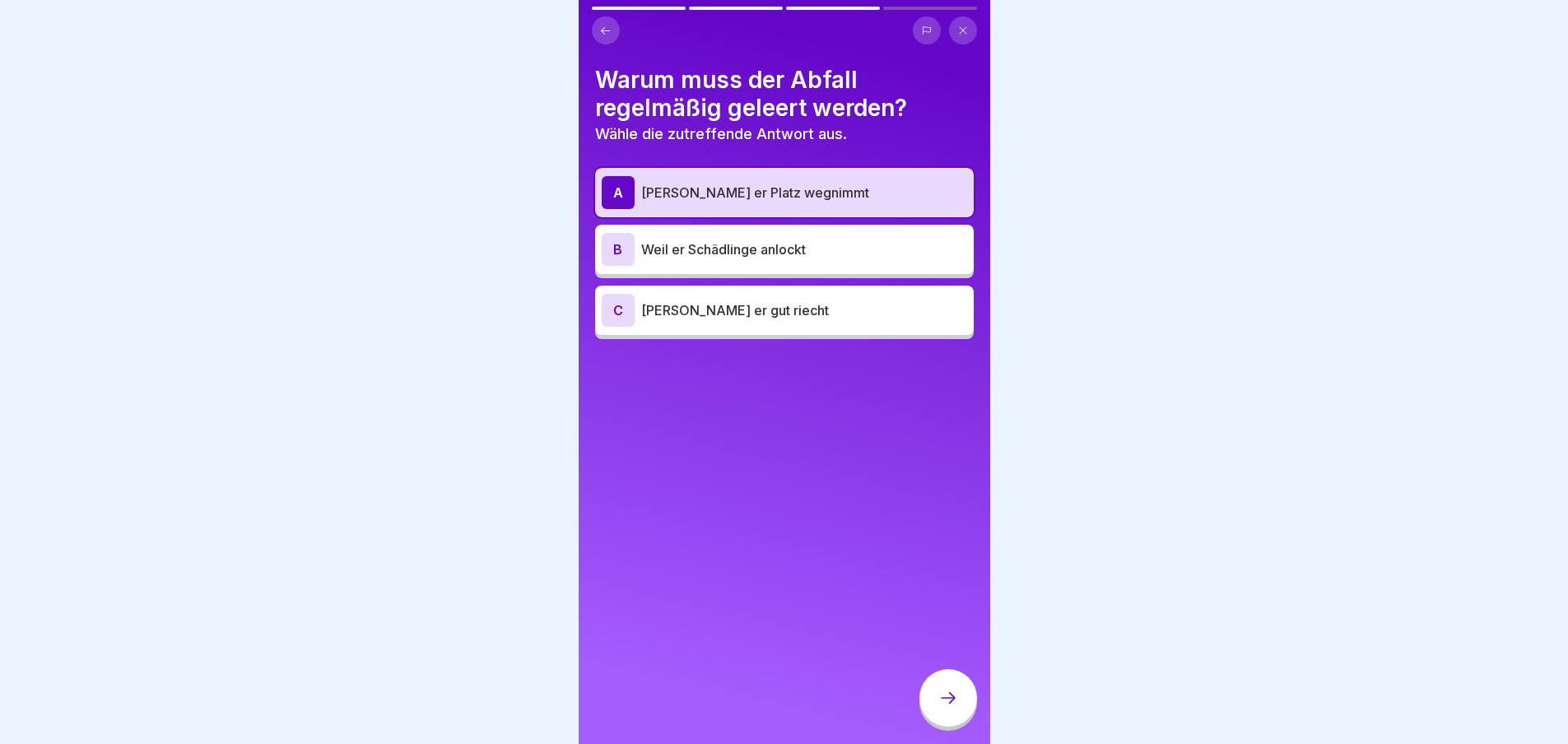
click at [621, 246] on div "B" at bounding box center [618, 249] width 33 height 33
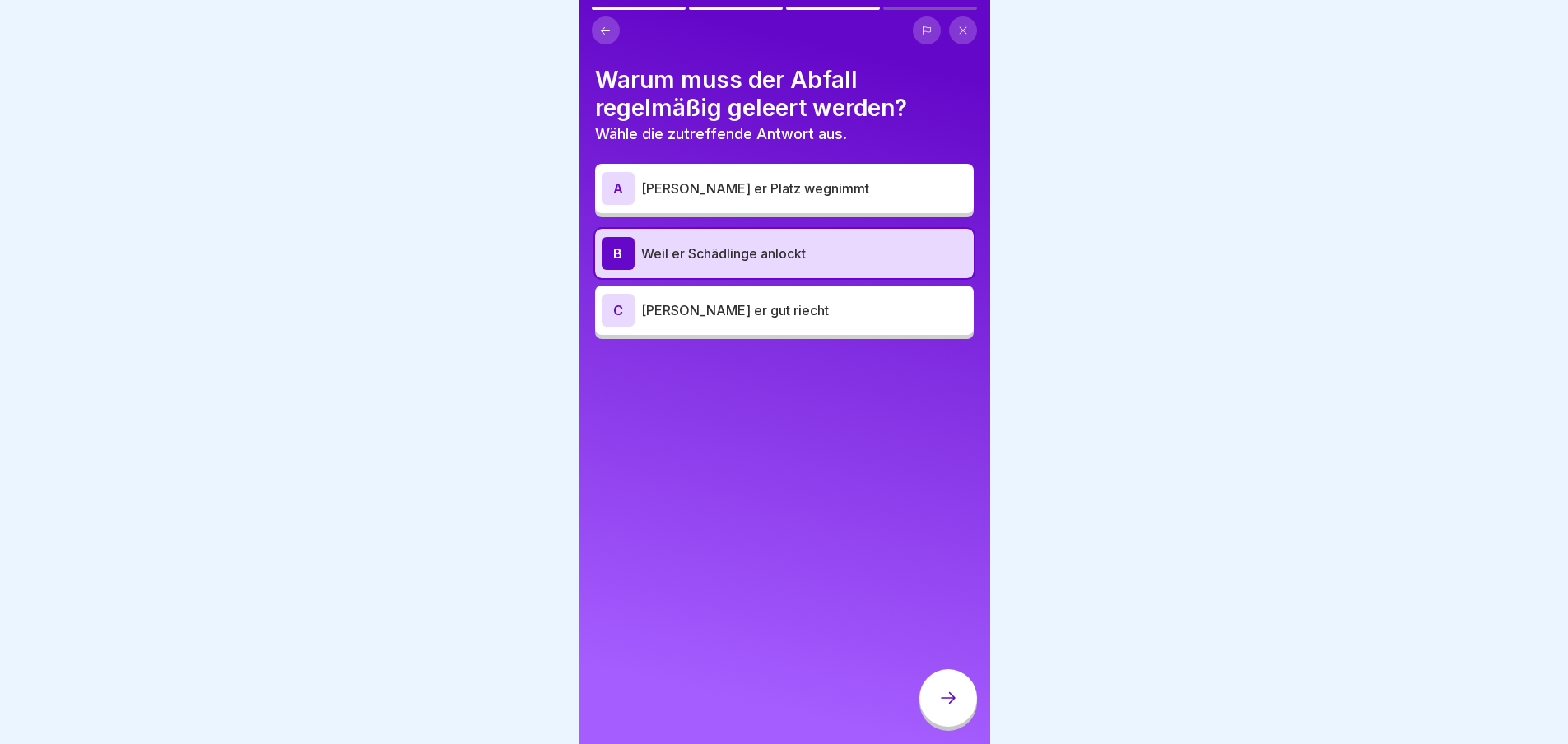
click at [615, 192] on div "A" at bounding box center [618, 188] width 33 height 33
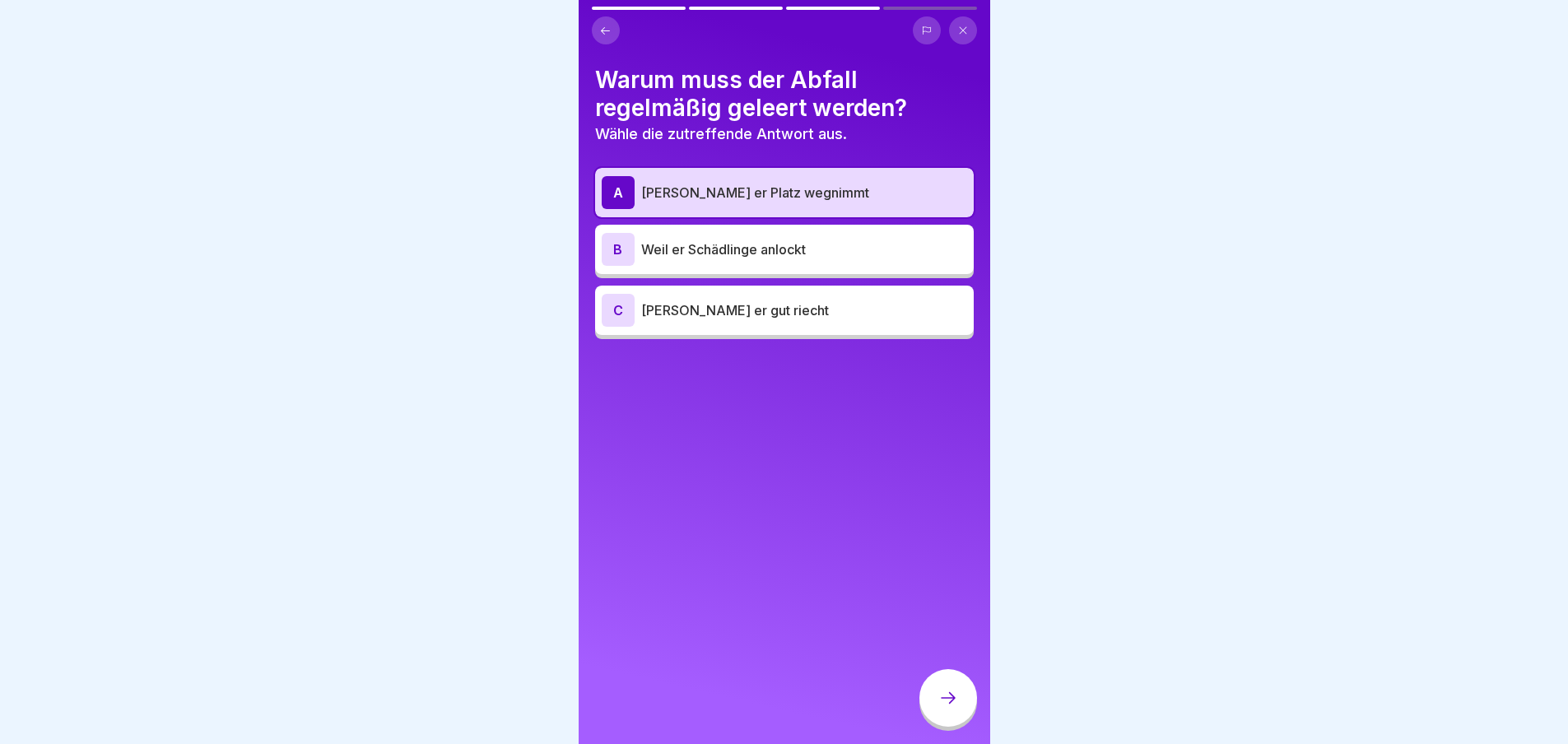
click at [610, 25] on icon at bounding box center [605, 31] width 12 height 12
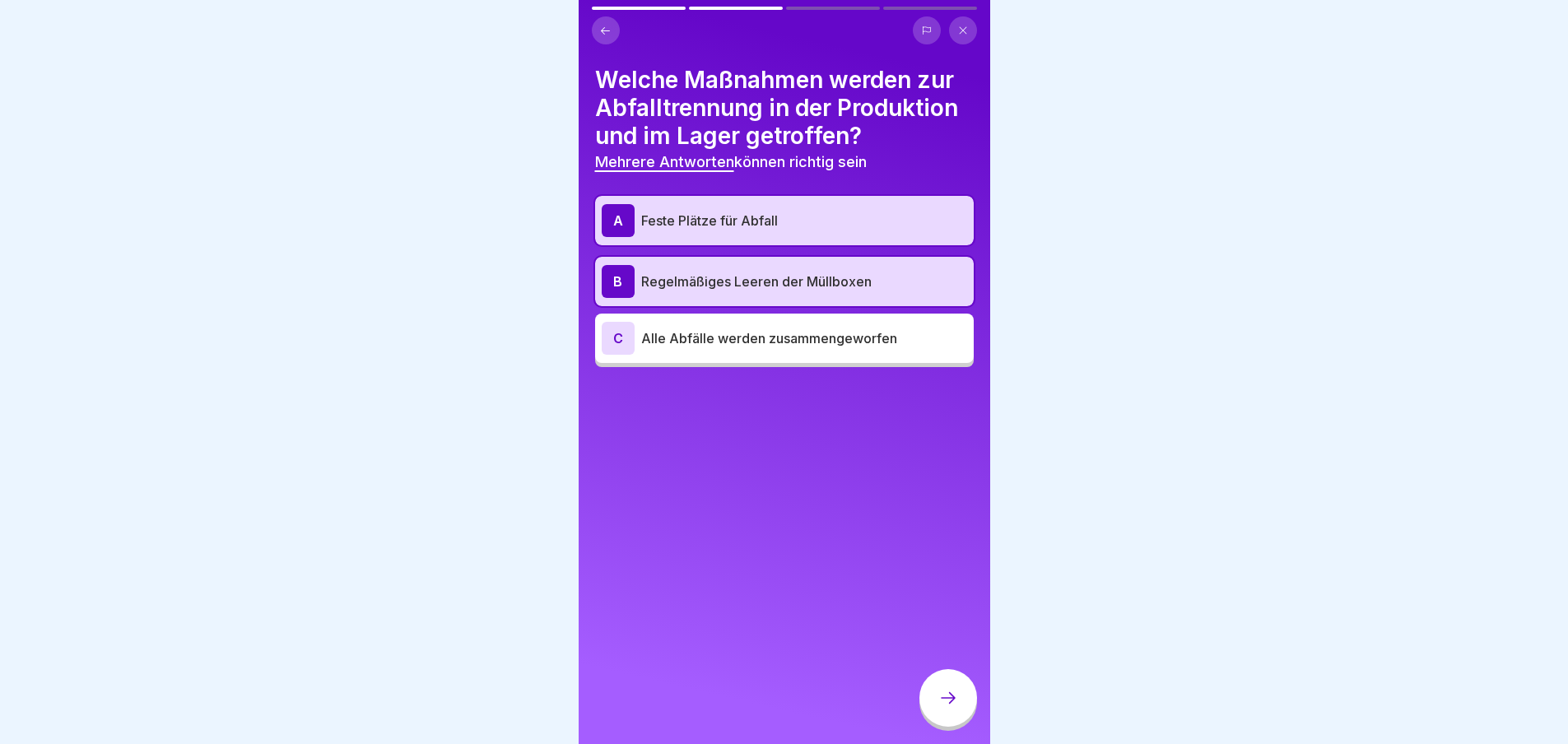
click at [606, 32] on icon at bounding box center [605, 31] width 12 height 12
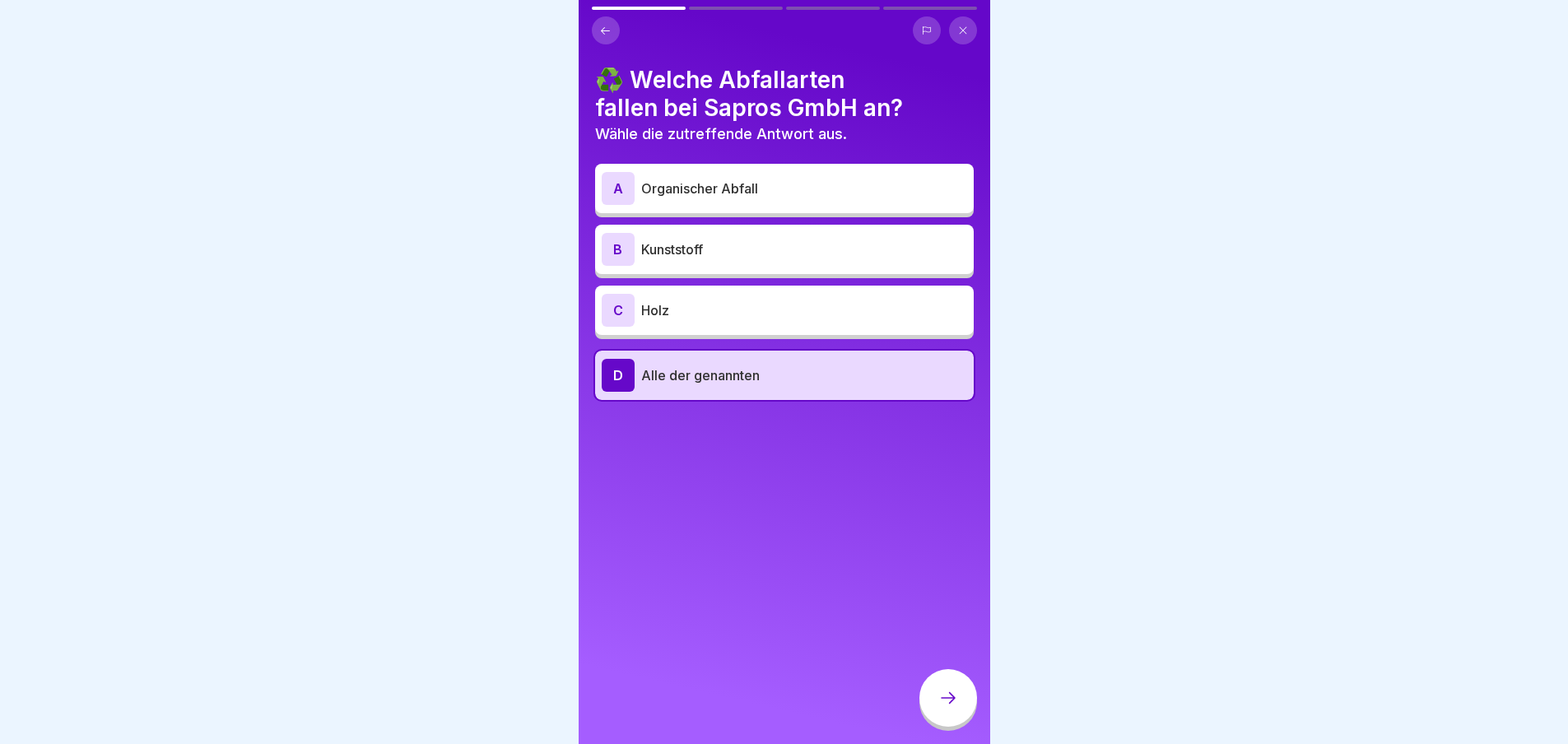
click at [947, 707] on icon at bounding box center [948, 697] width 19 height 19
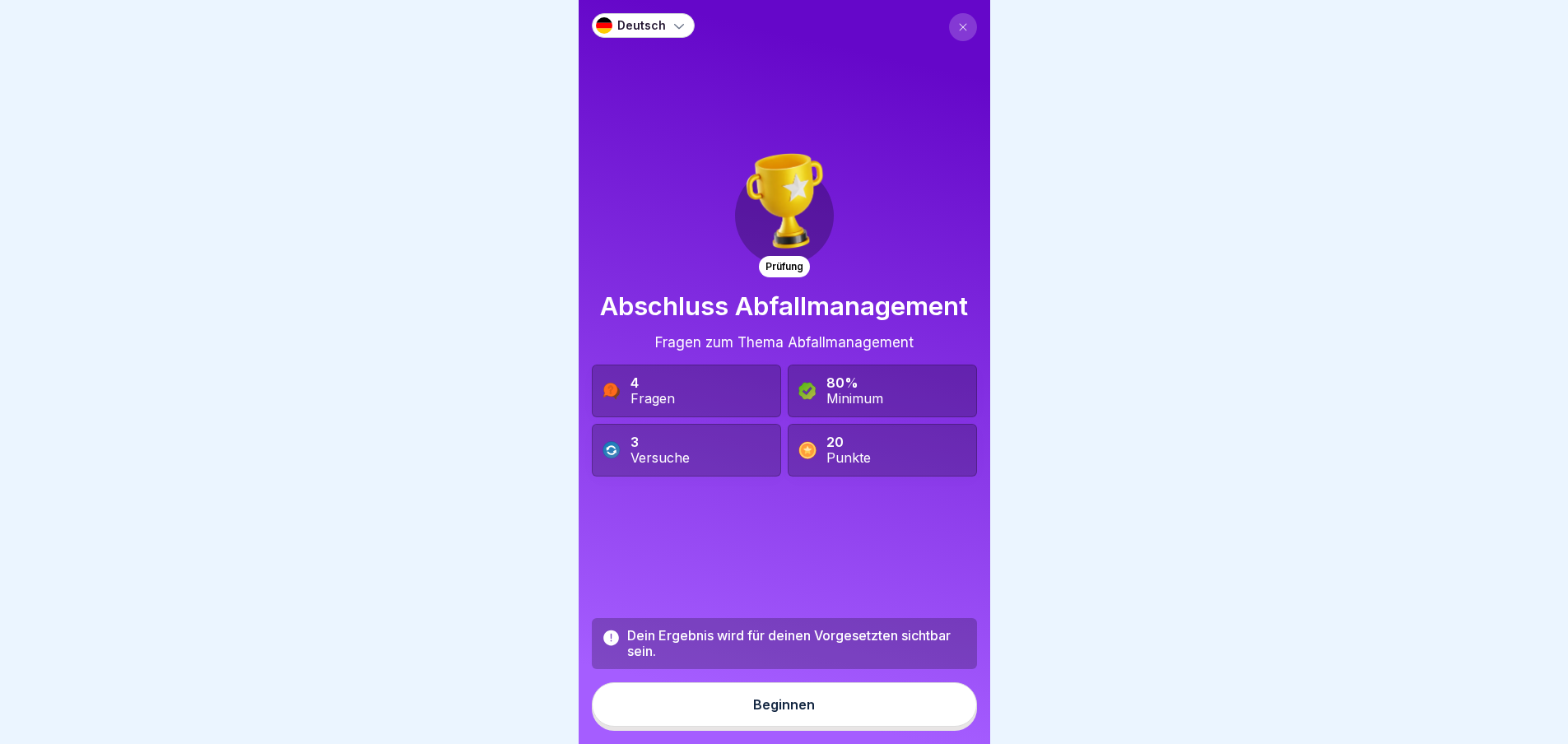
click at [708, 724] on button "Beginnen" at bounding box center [784, 704] width 386 height 45
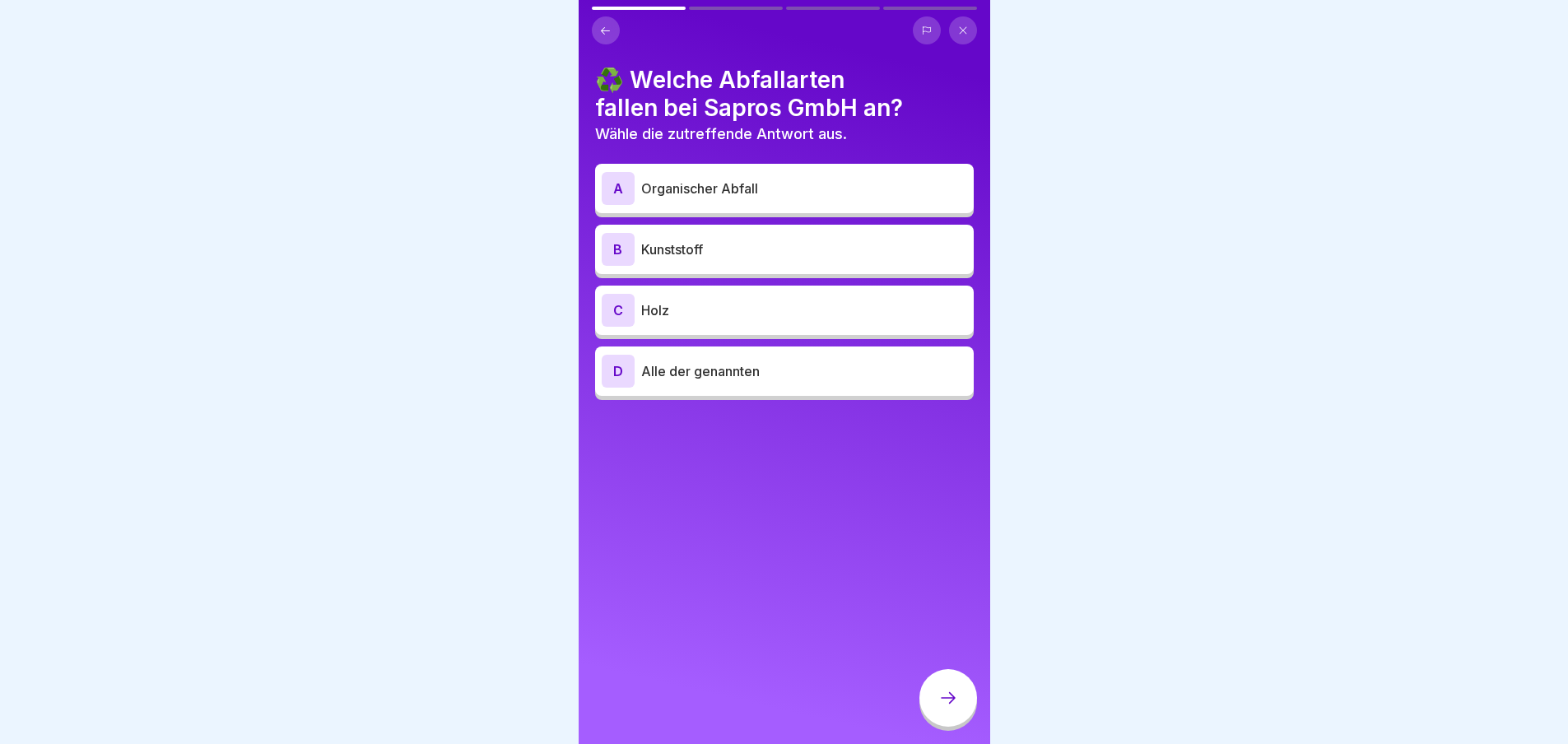
click at [614, 373] on div "D" at bounding box center [618, 371] width 33 height 33
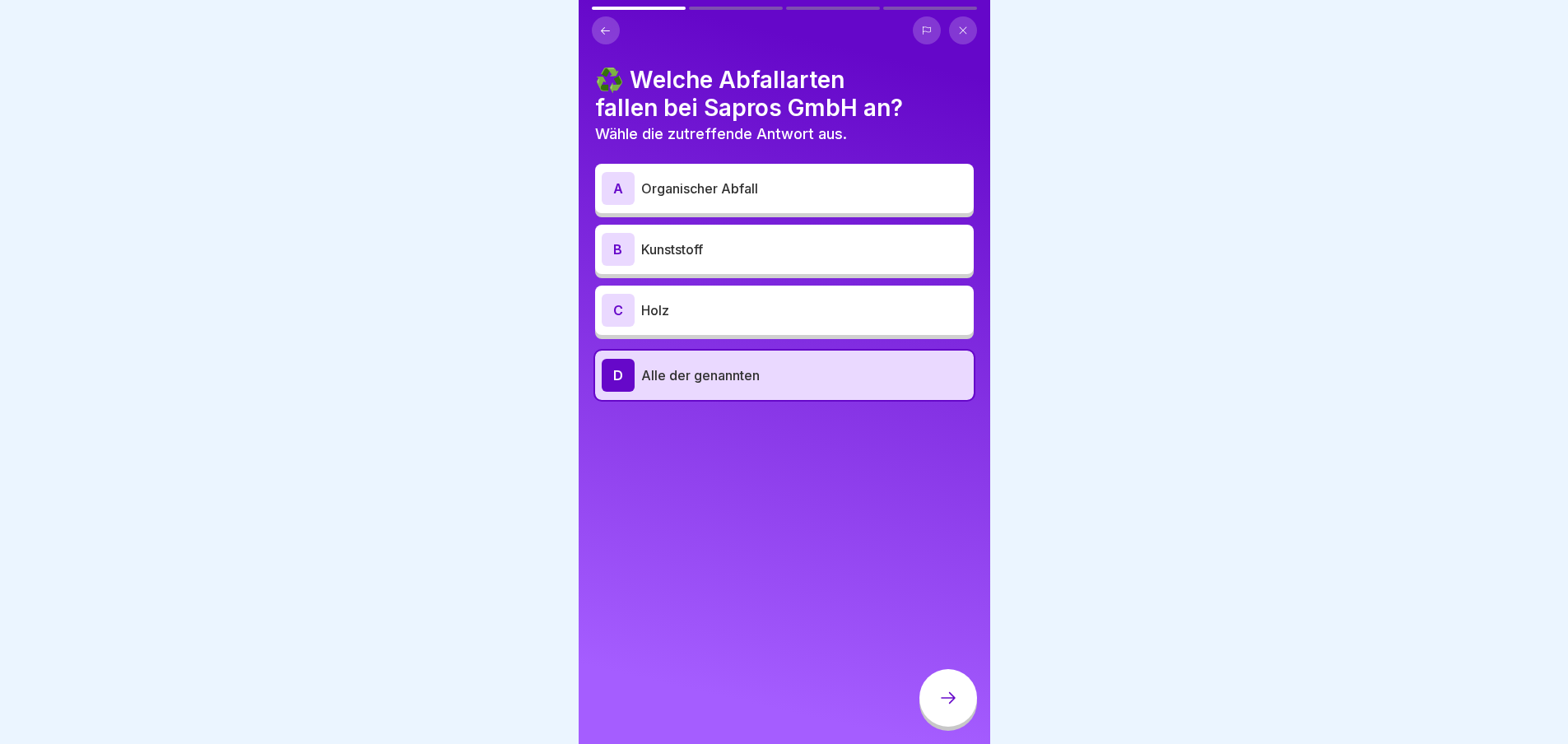
click at [936, 704] on div at bounding box center [949, 698] width 58 height 58
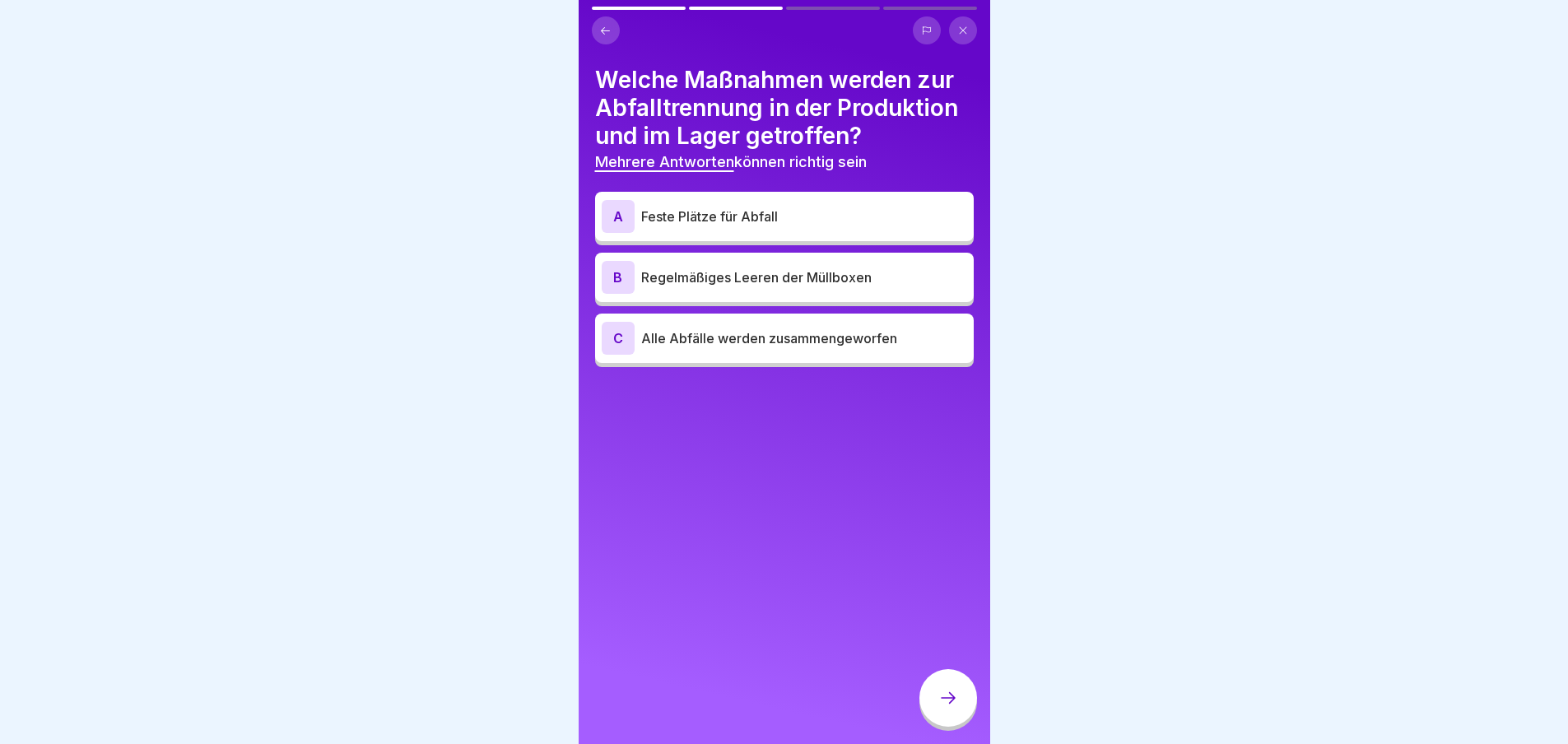
click at [606, 216] on div "A" at bounding box center [618, 216] width 33 height 33
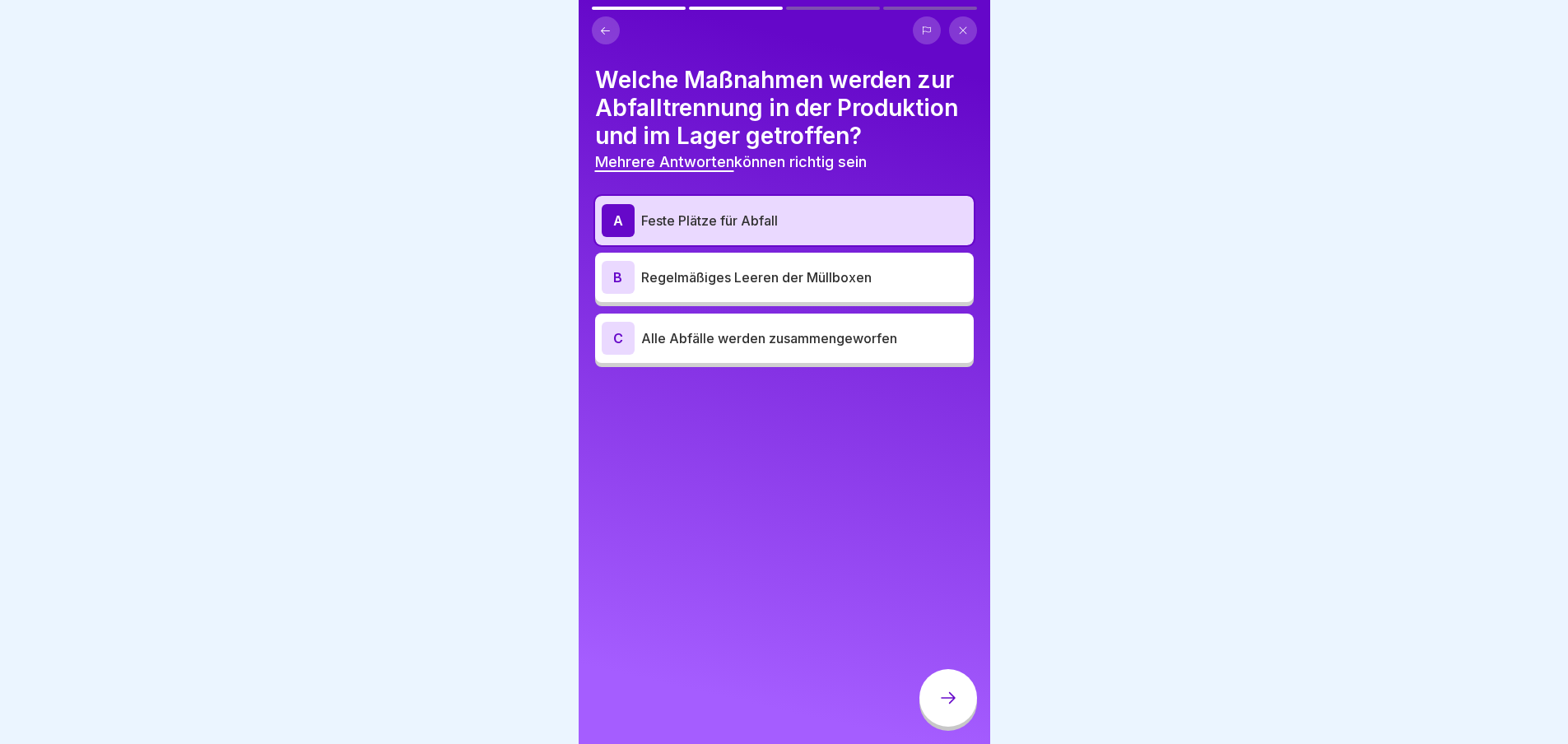
click at [610, 277] on div "B" at bounding box center [618, 277] width 33 height 33
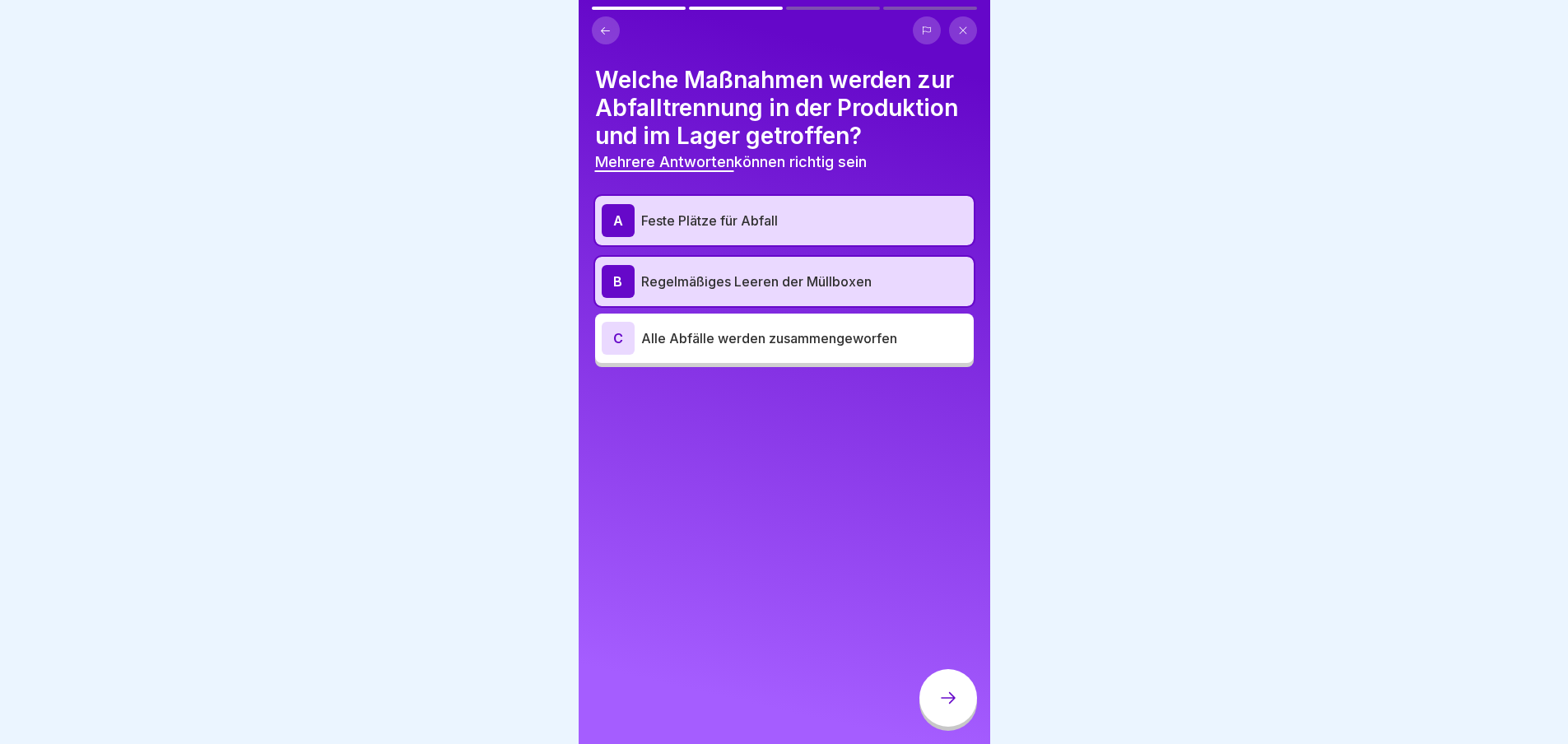
click at [948, 708] on icon at bounding box center [948, 697] width 19 height 19
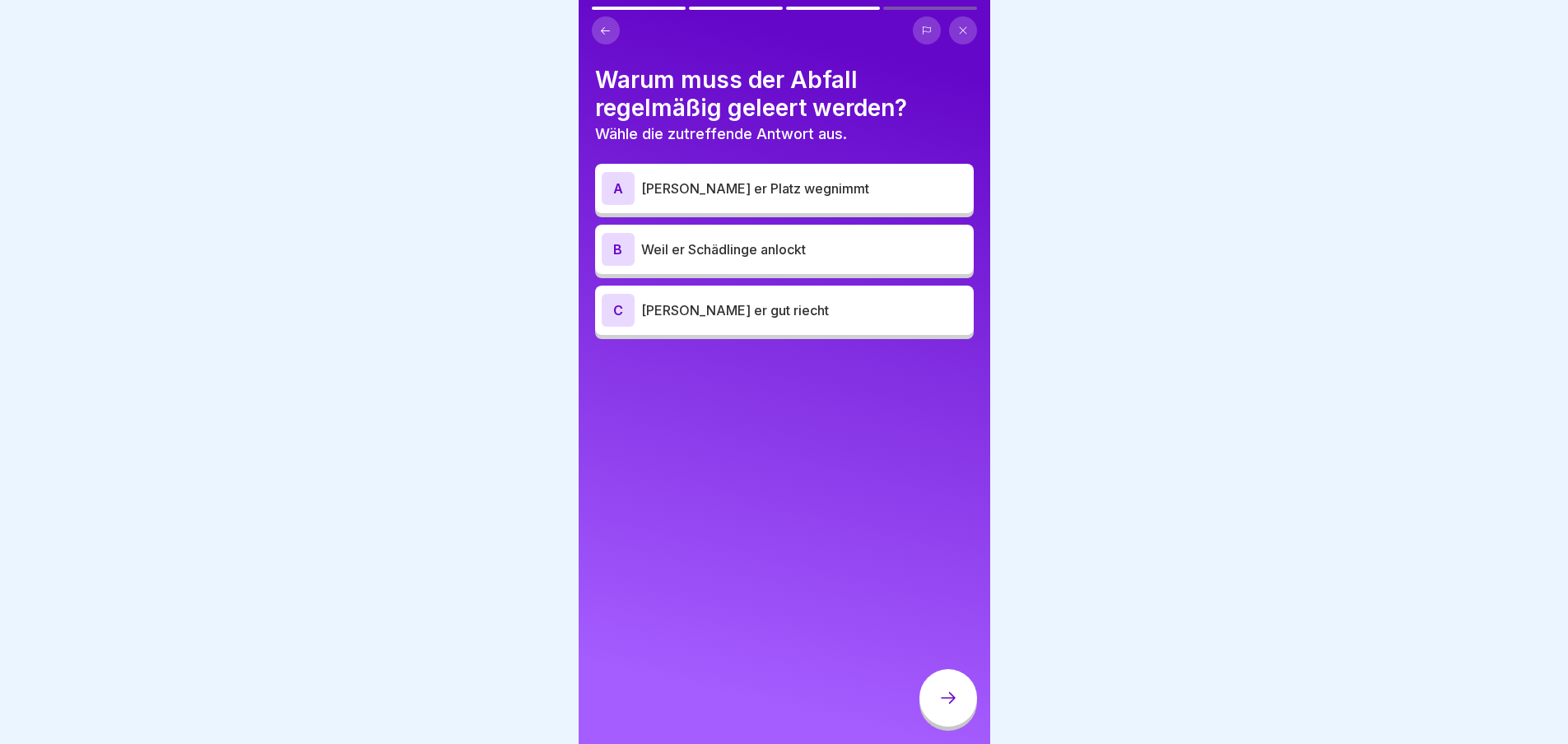
click at [616, 250] on div "B" at bounding box center [618, 249] width 33 height 33
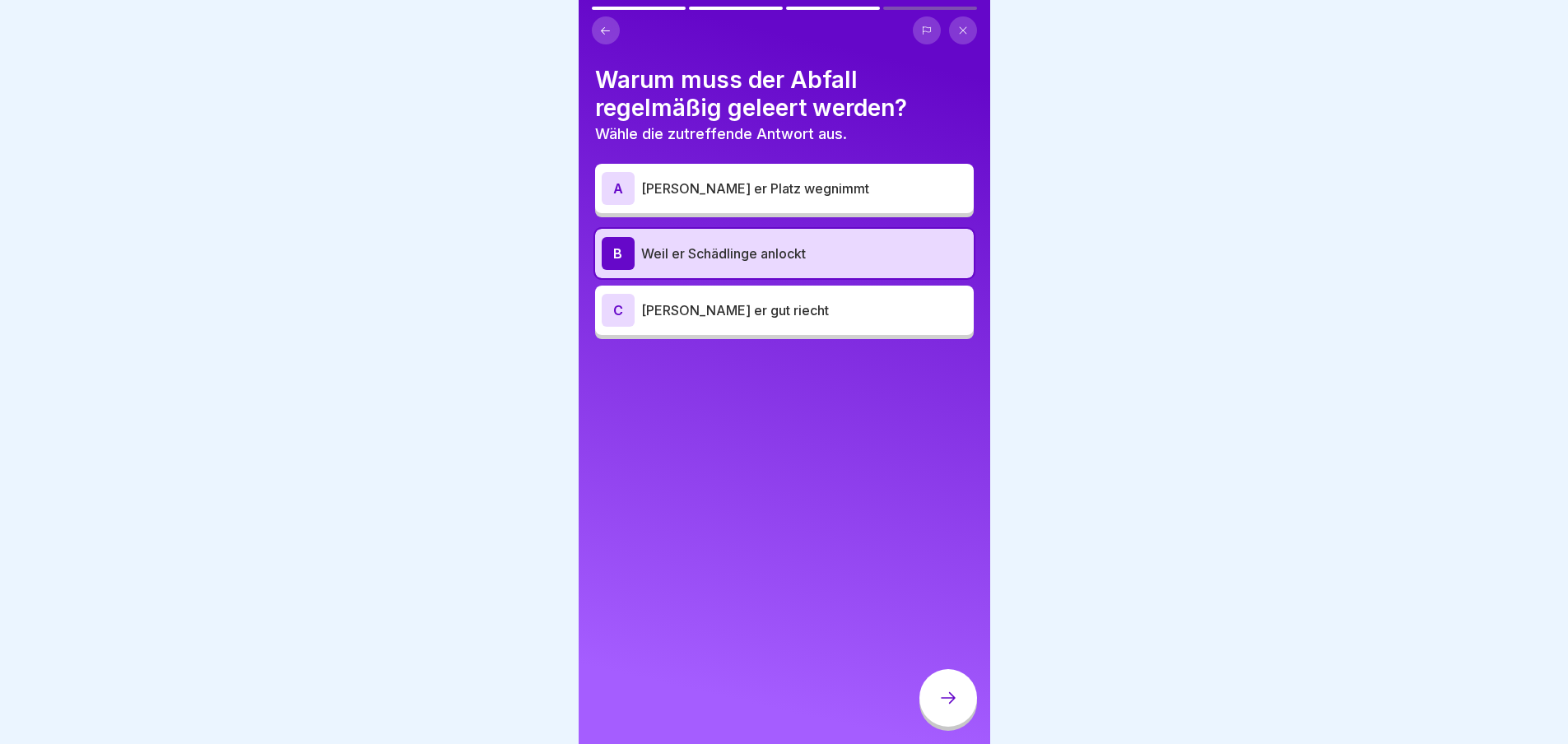
click at [957, 723] on div at bounding box center [949, 698] width 58 height 58
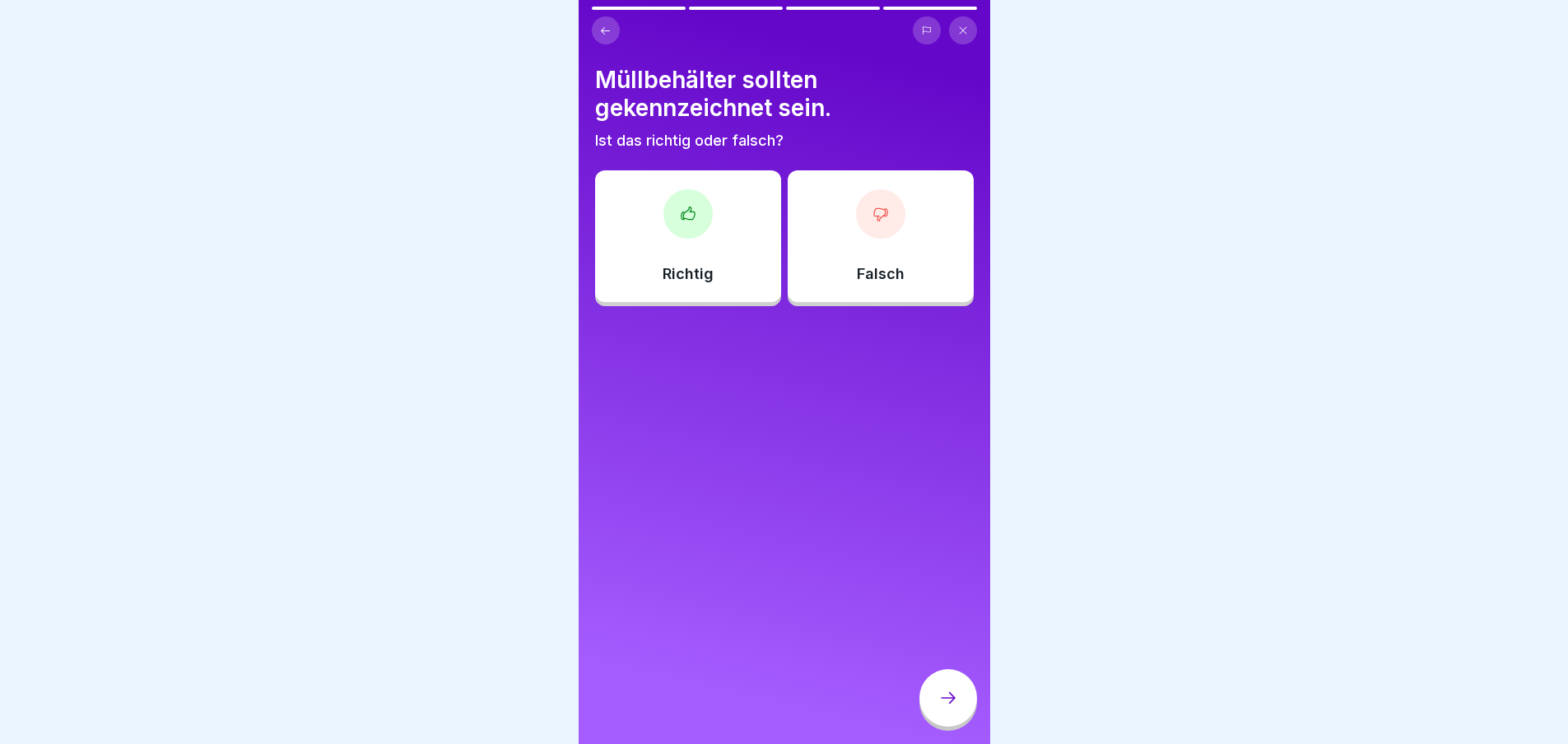
click at [680, 212] on icon at bounding box center [688, 213] width 17 height 17
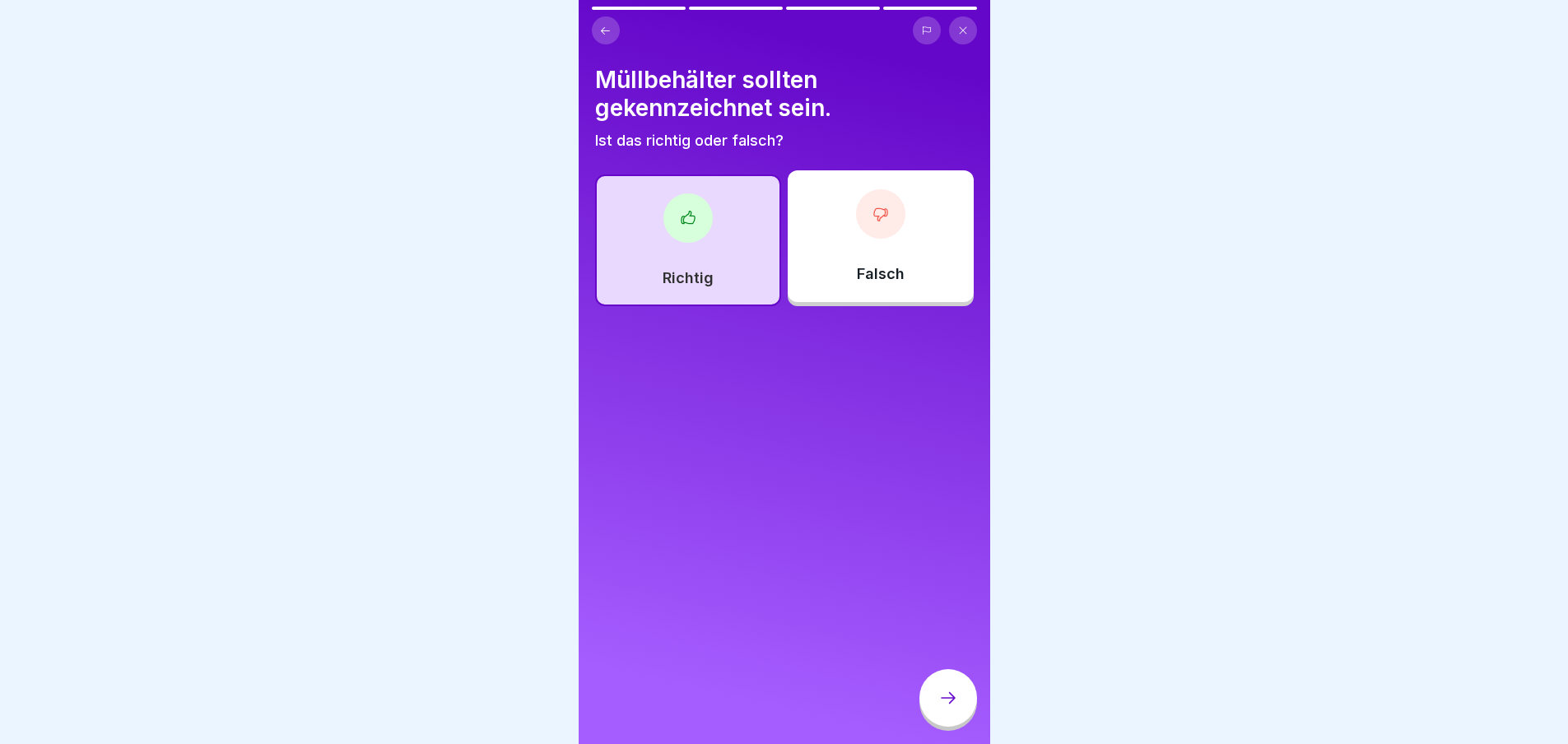
click at [950, 720] on div at bounding box center [949, 698] width 58 height 58
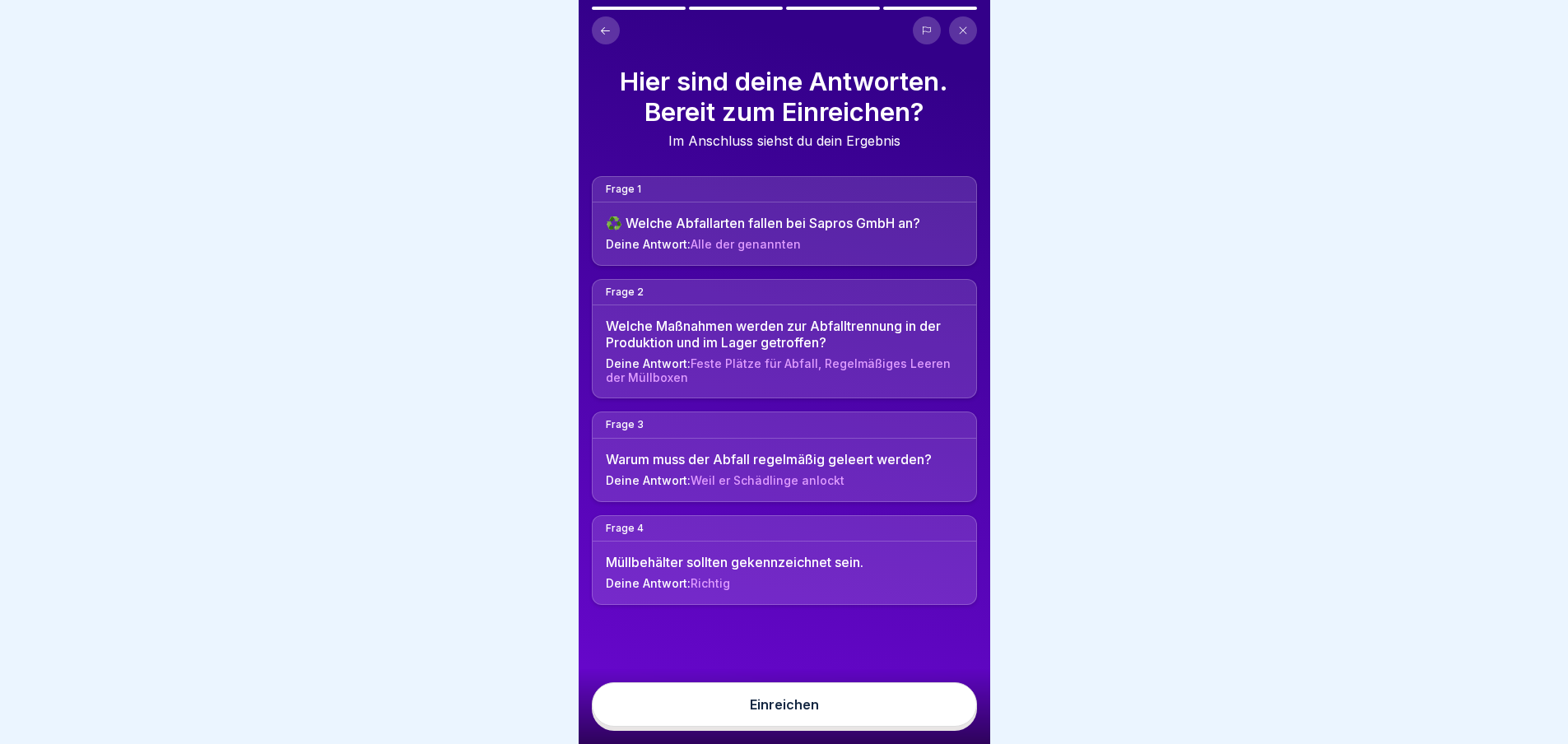
click at [898, 726] on button "Einreichen" at bounding box center [784, 704] width 386 height 45
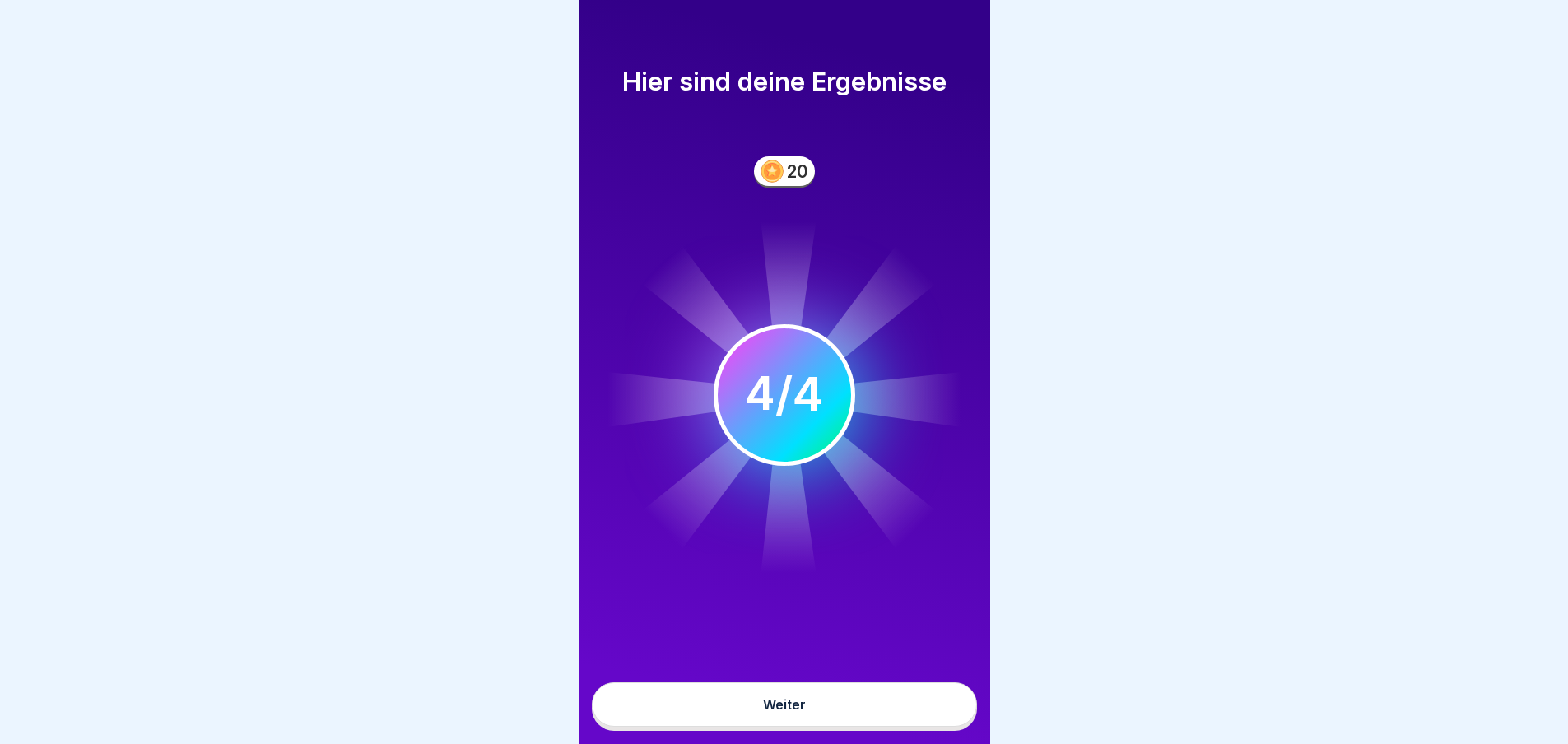
click at [898, 726] on button "Weiter" at bounding box center [784, 704] width 386 height 45
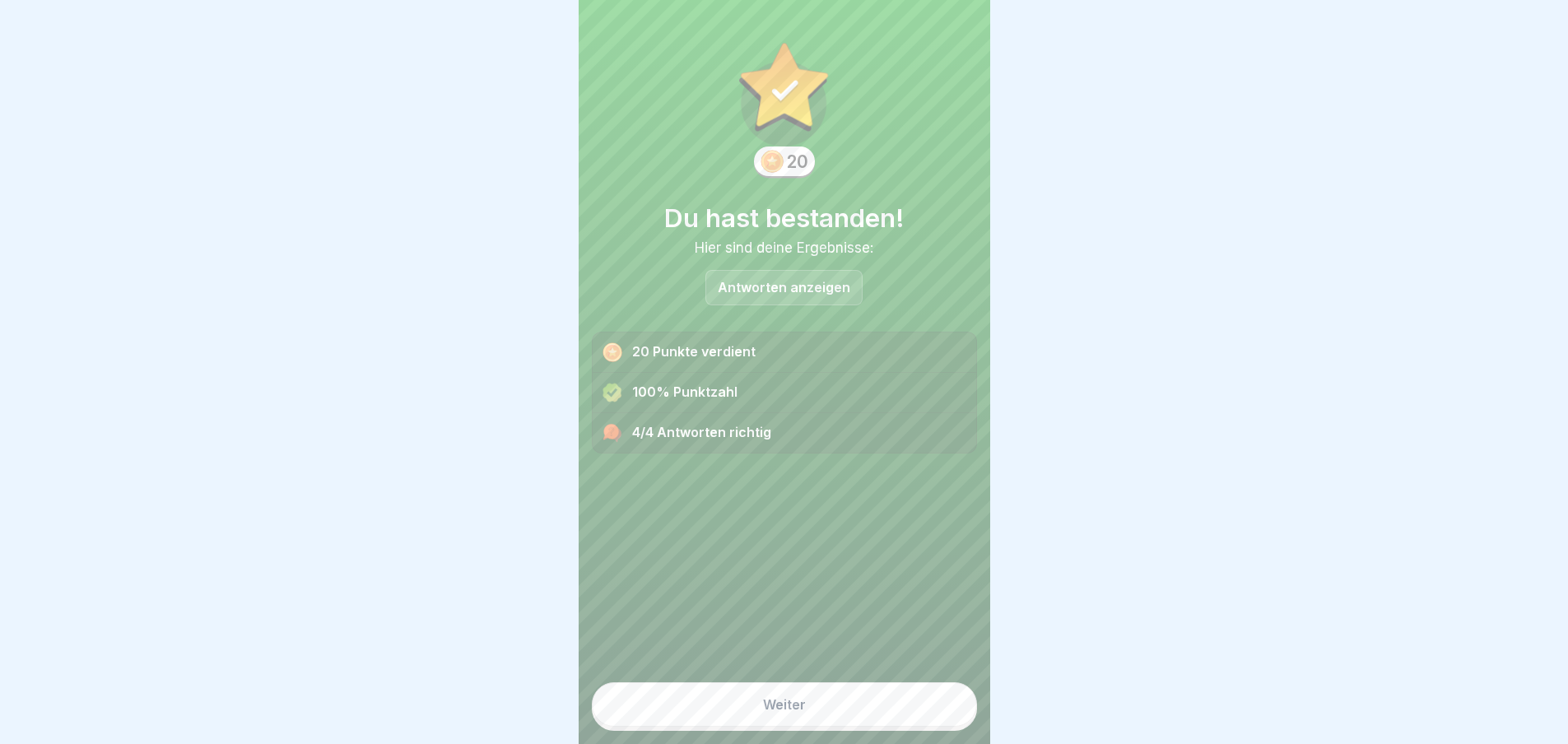
click at [791, 712] on div "Weiter" at bounding box center [784, 704] width 43 height 15
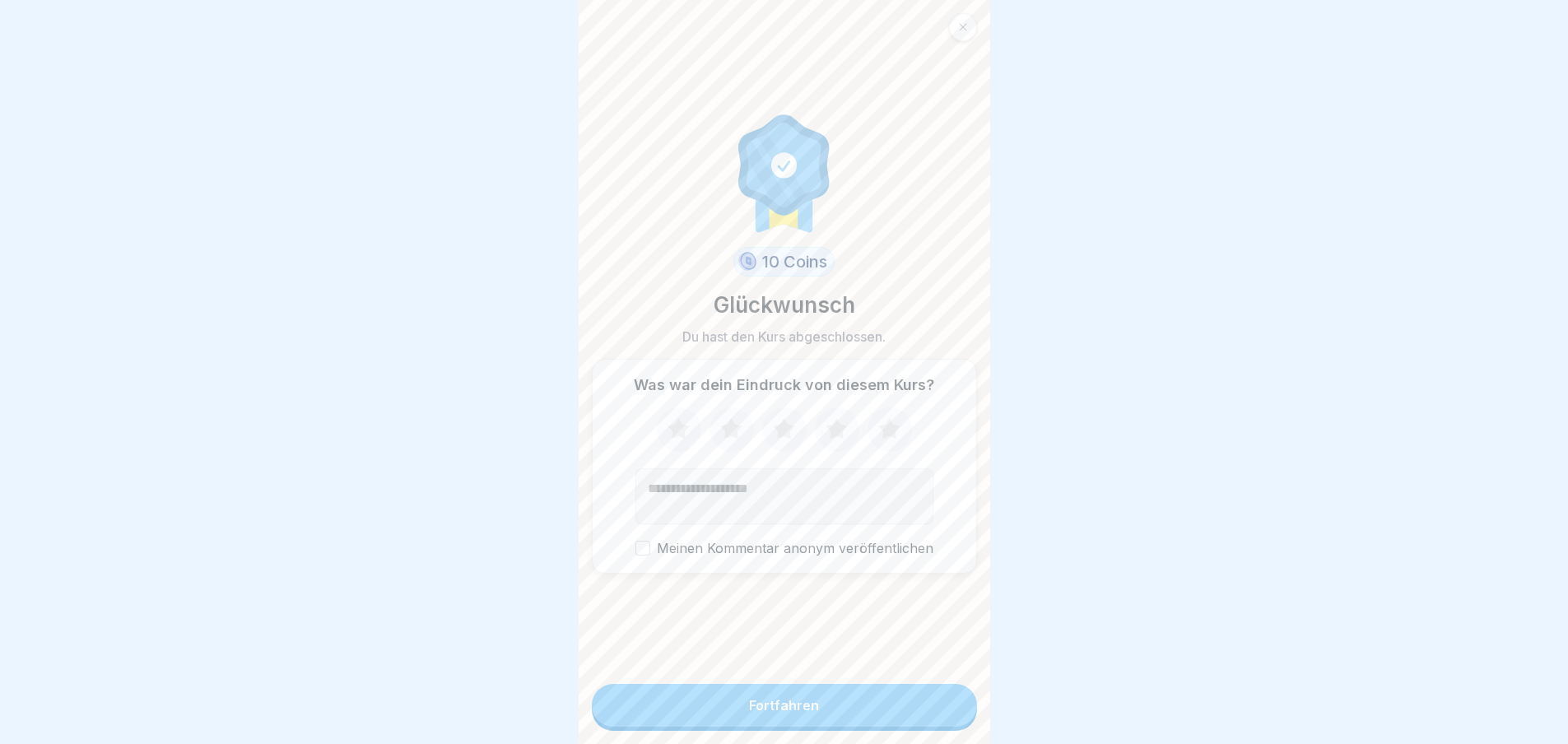
click at [733, 712] on button "Fortfahren" at bounding box center [784, 705] width 386 height 43
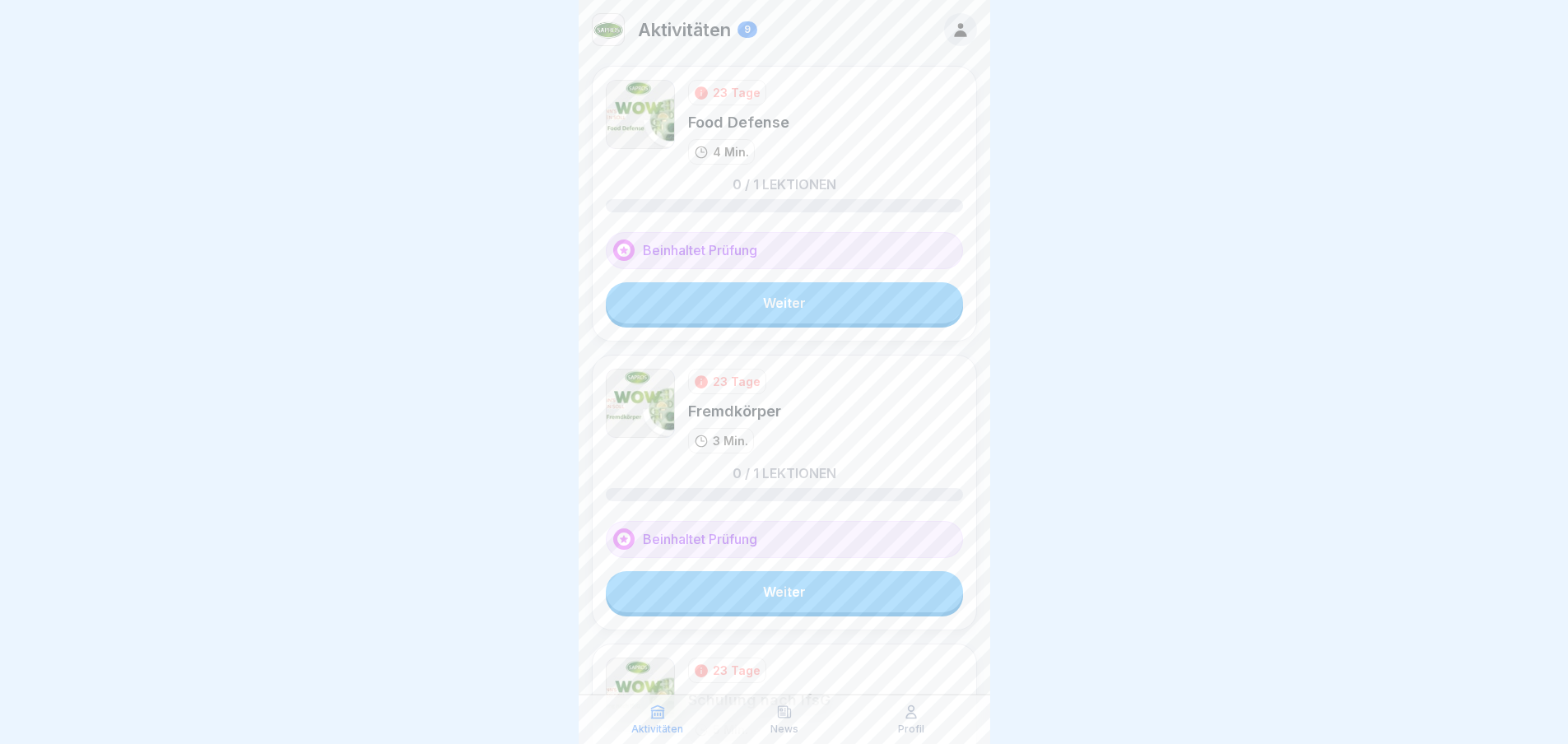
click at [726, 298] on link "Weiter" at bounding box center [784, 302] width 358 height 41
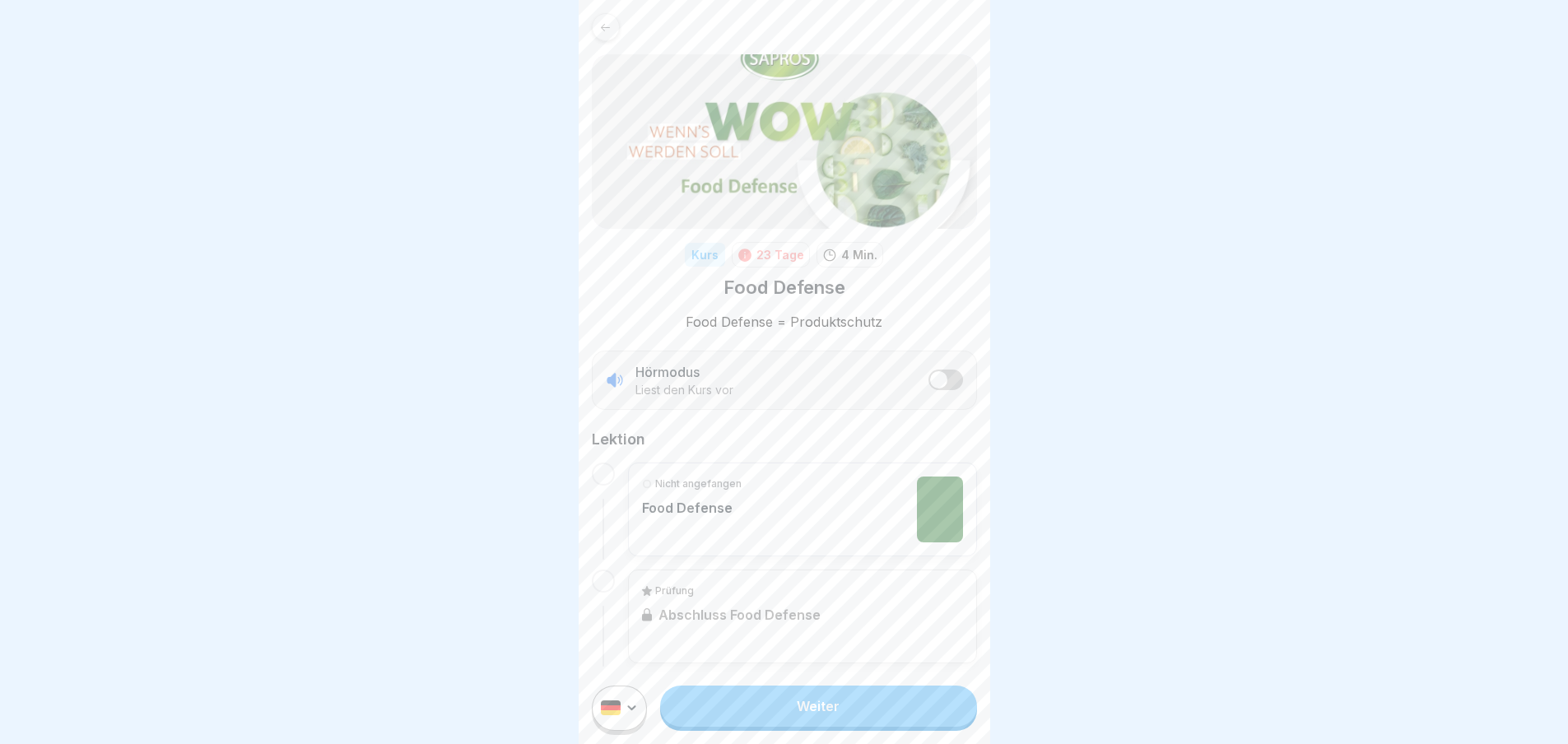
click at [819, 722] on link "Weiter" at bounding box center [819, 706] width 316 height 41
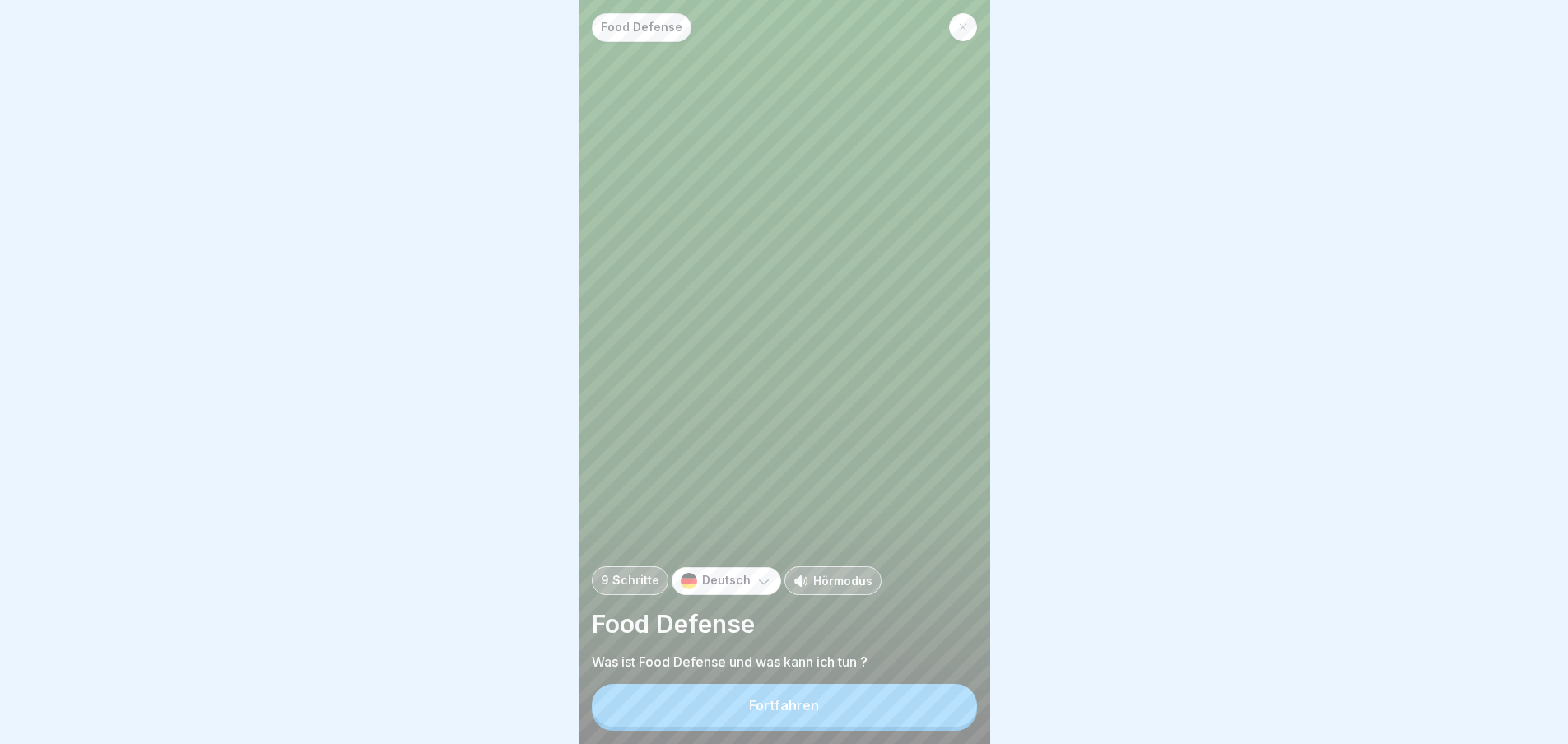
click at [819, 722] on button "Fortfahren" at bounding box center [784, 705] width 386 height 43
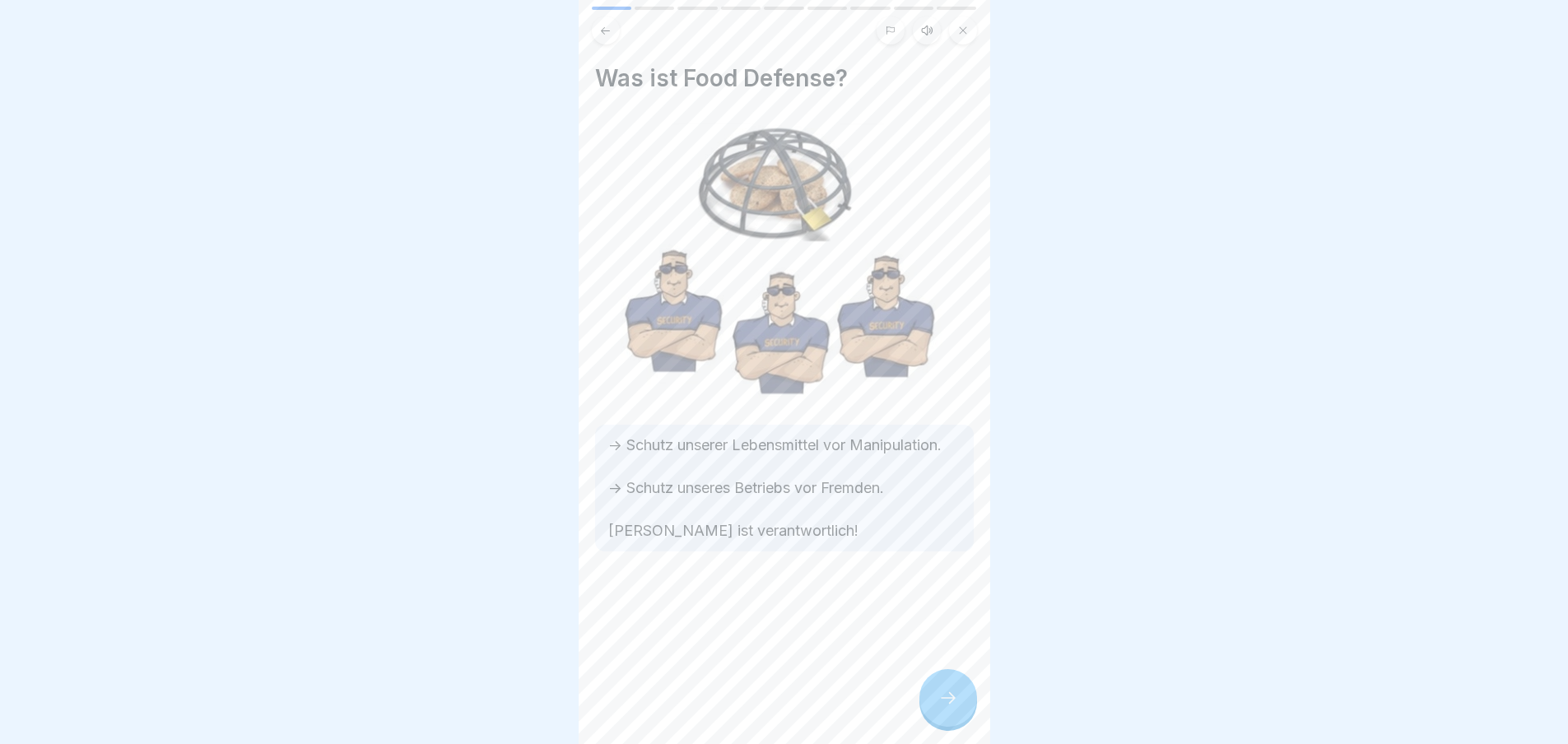
click at [935, 707] on div at bounding box center [949, 698] width 58 height 58
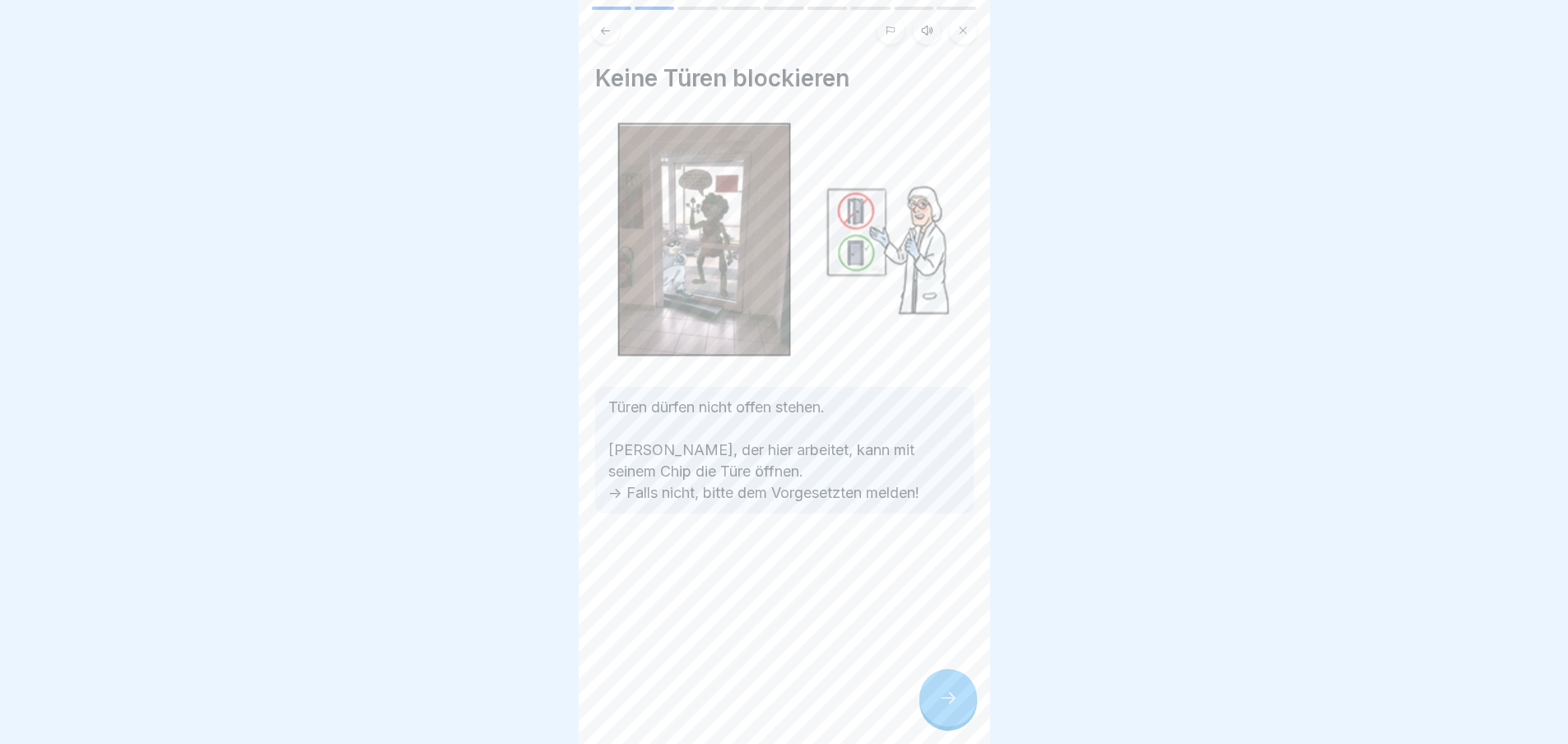
click at [935, 707] on div at bounding box center [949, 698] width 58 height 58
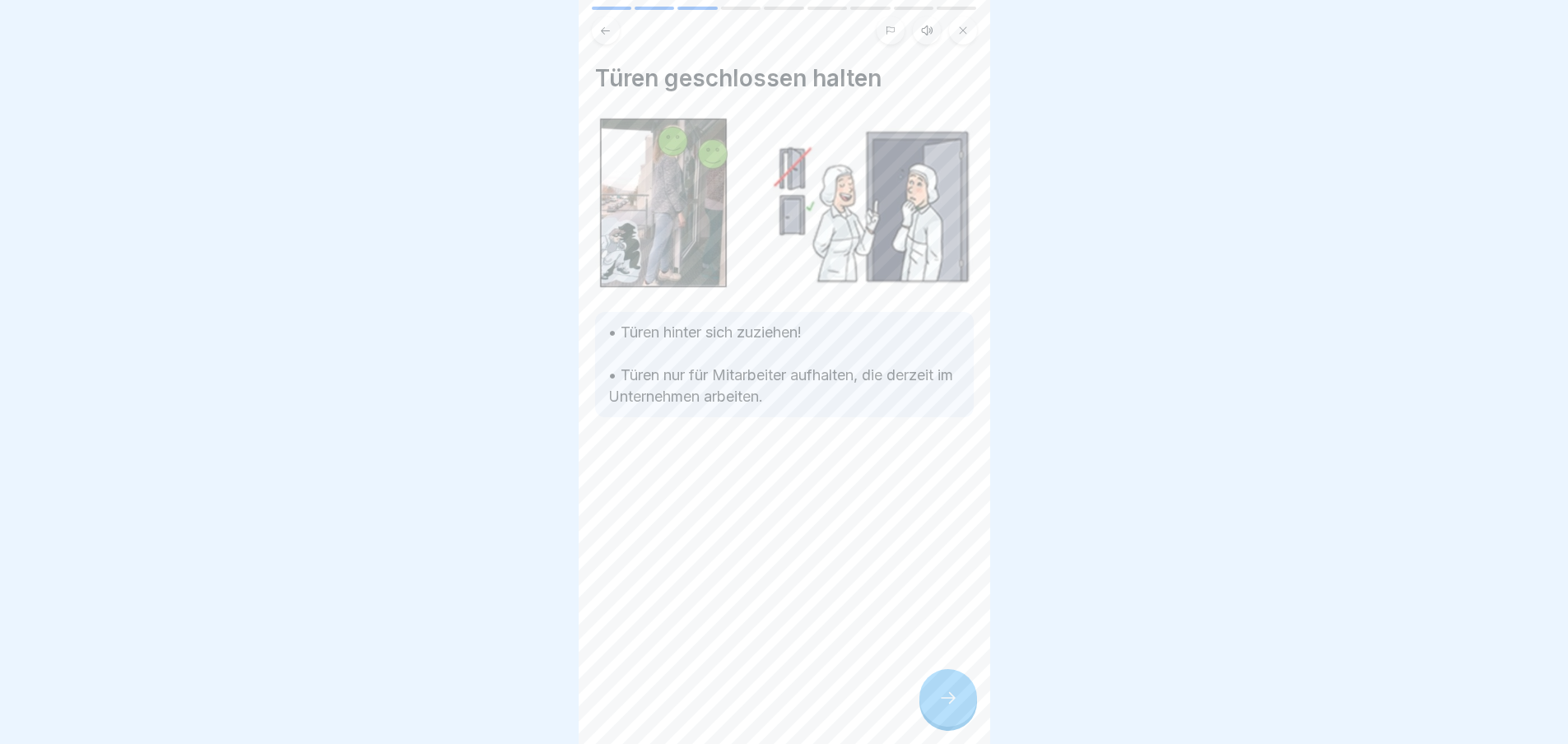
click at [935, 707] on div at bounding box center [949, 698] width 58 height 58
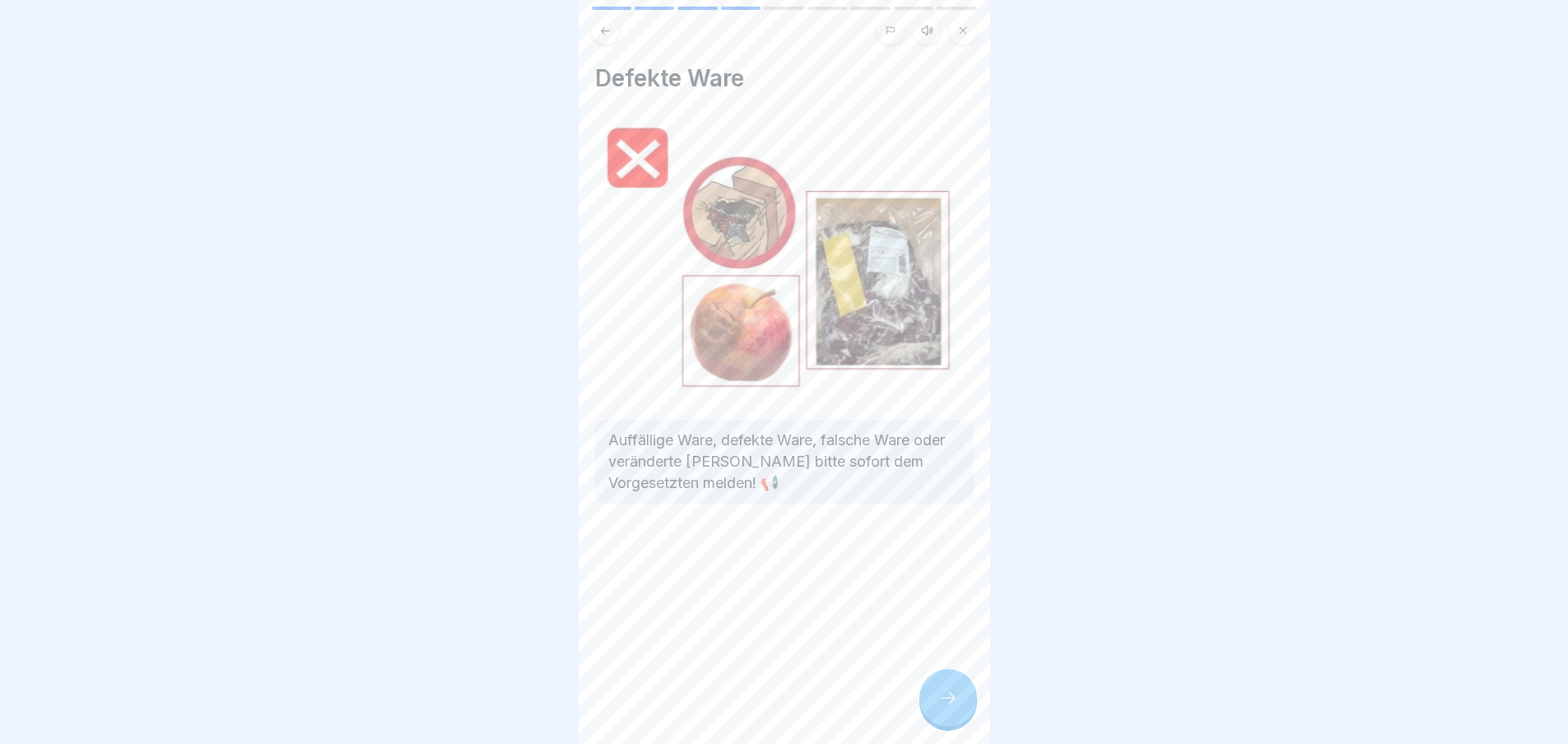
click at [931, 708] on div at bounding box center [949, 698] width 58 height 58
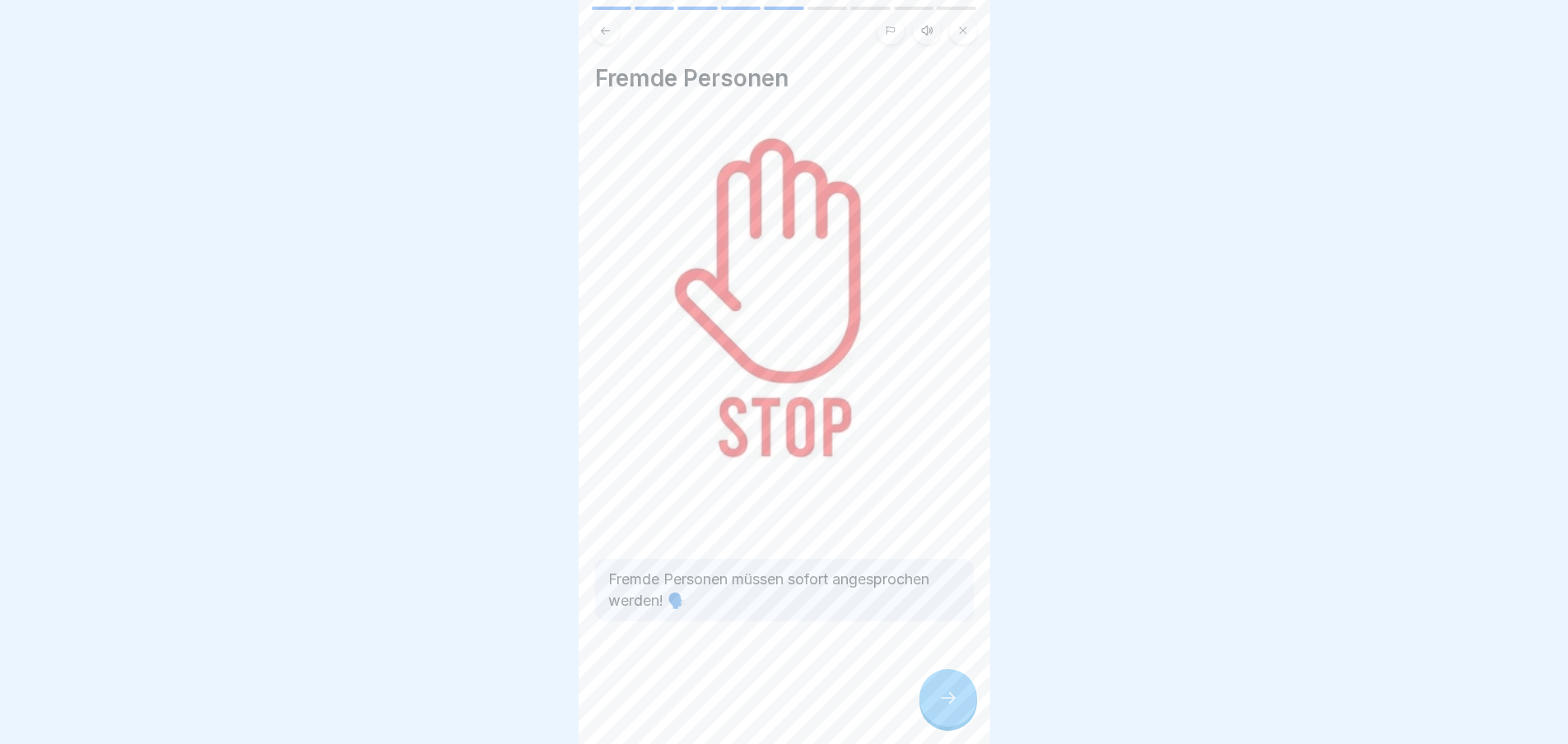
click at [931, 708] on div at bounding box center [949, 698] width 58 height 58
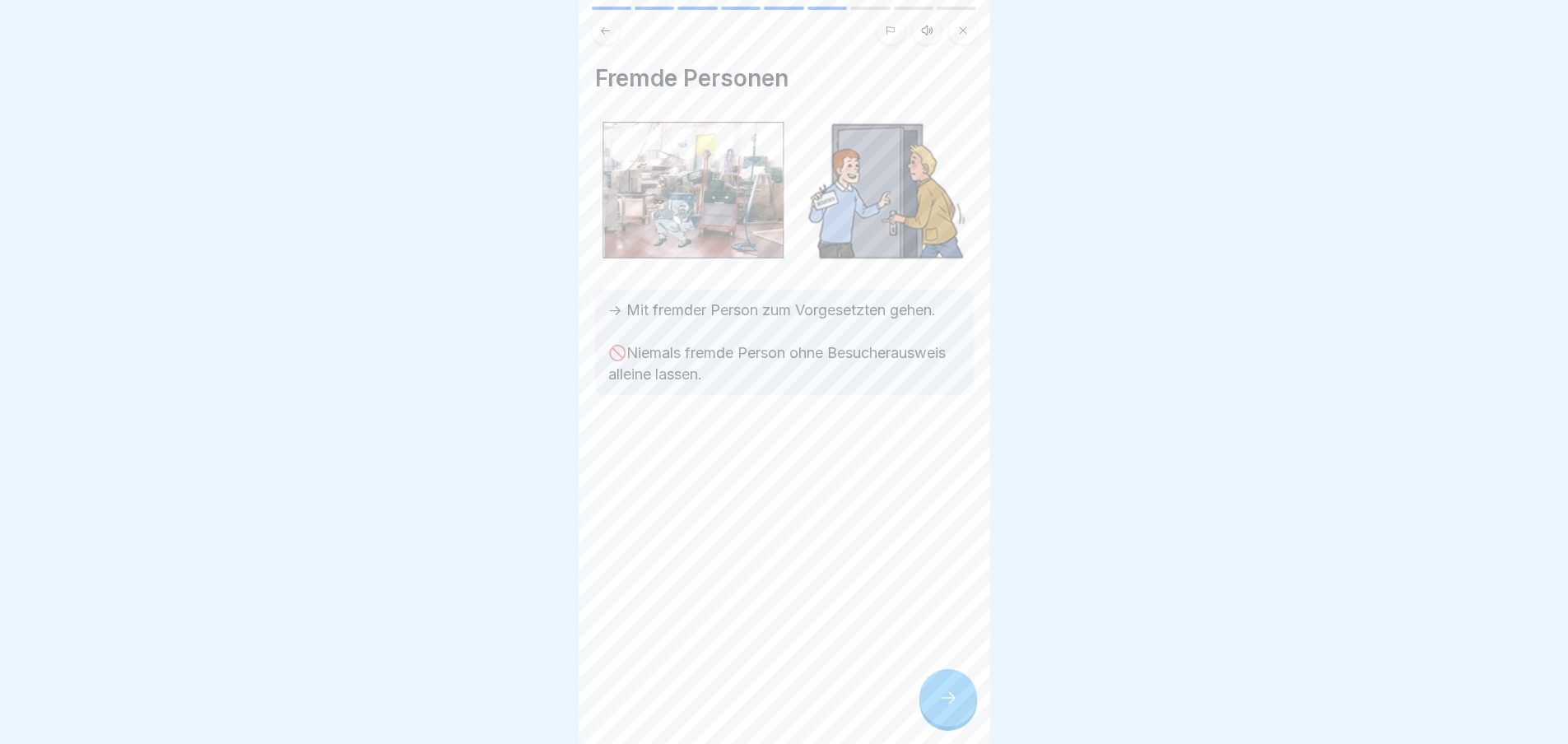
click at [931, 708] on div at bounding box center [949, 698] width 58 height 58
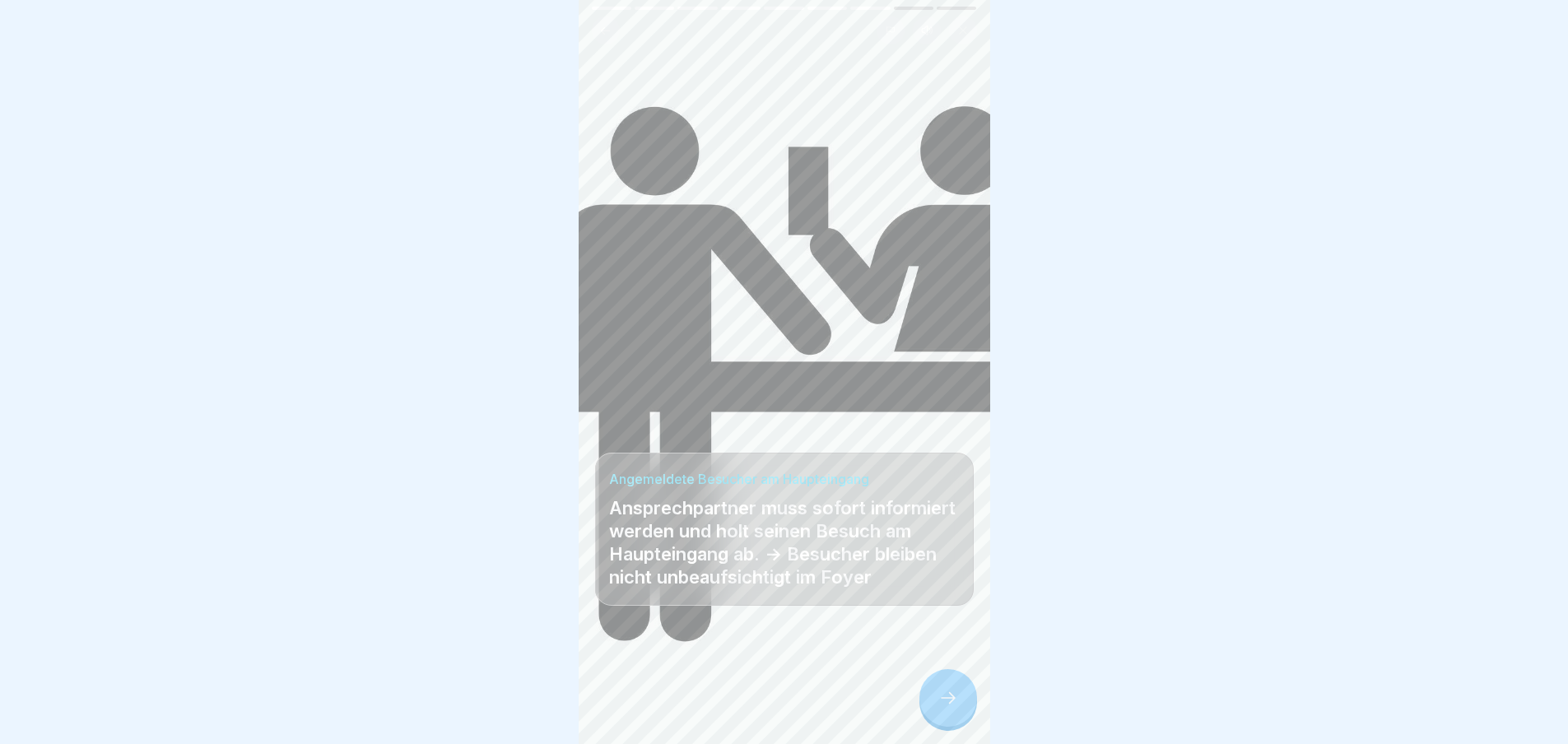
click at [931, 708] on div at bounding box center [949, 698] width 58 height 58
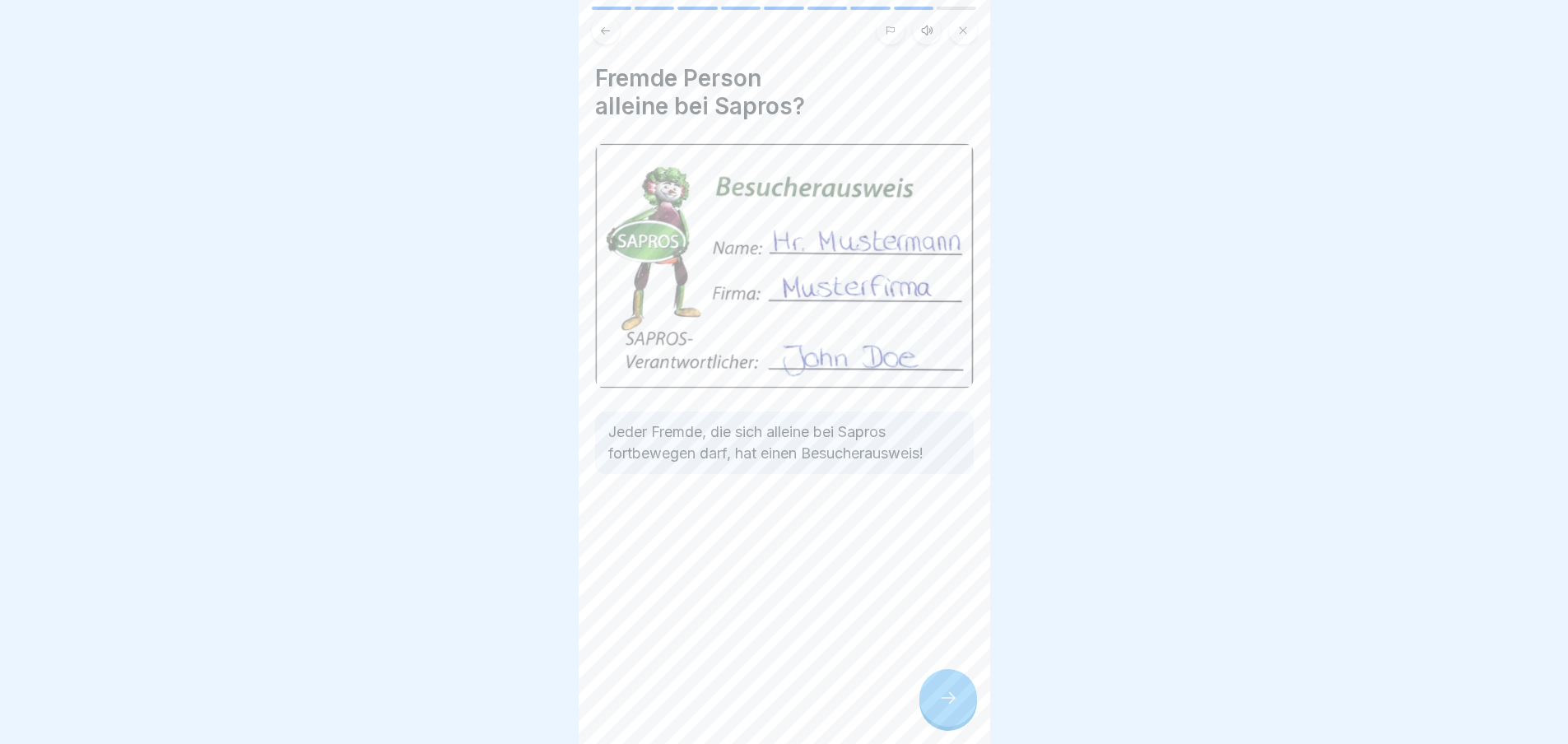
click at [931, 708] on div at bounding box center [949, 698] width 58 height 58
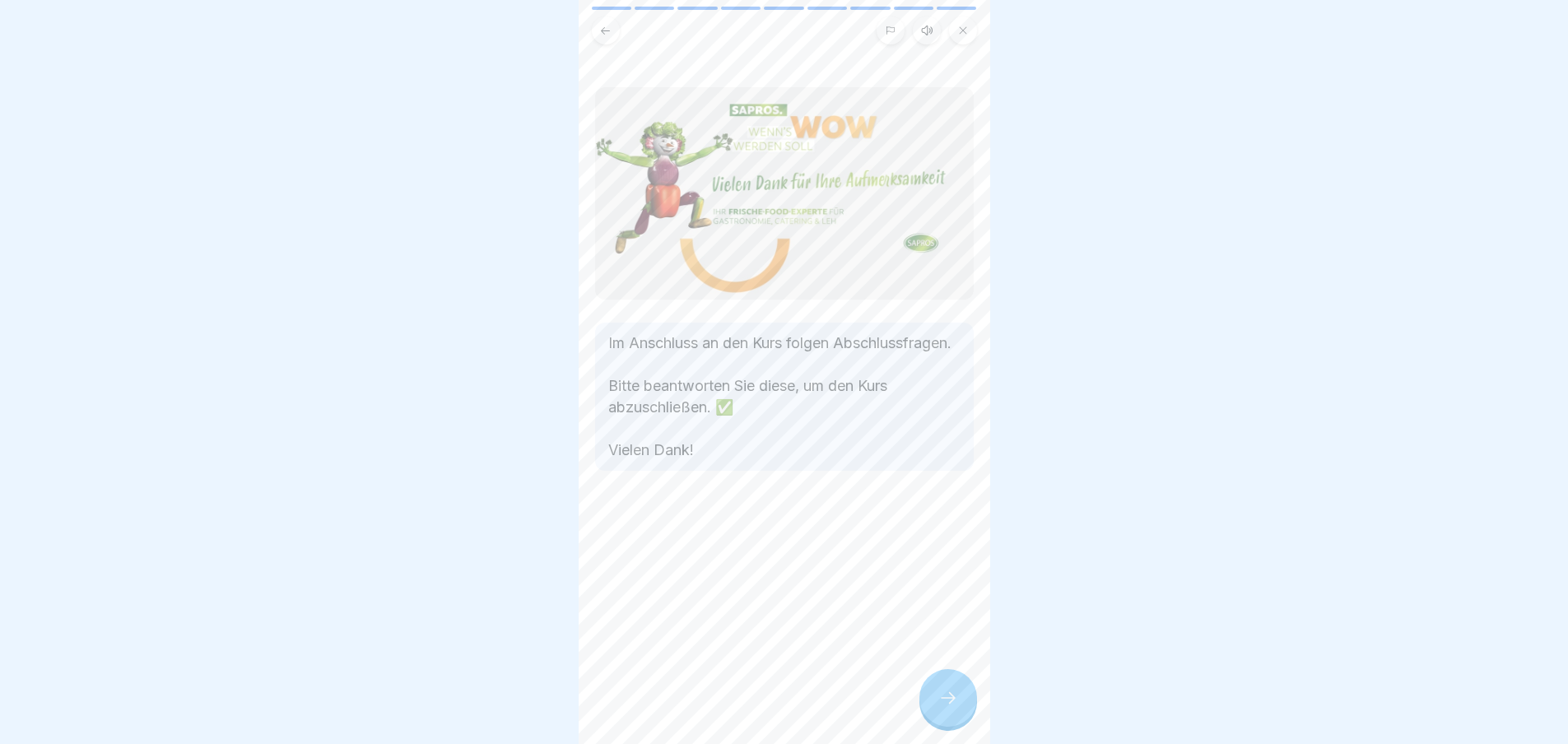
click at [931, 708] on div at bounding box center [949, 698] width 58 height 58
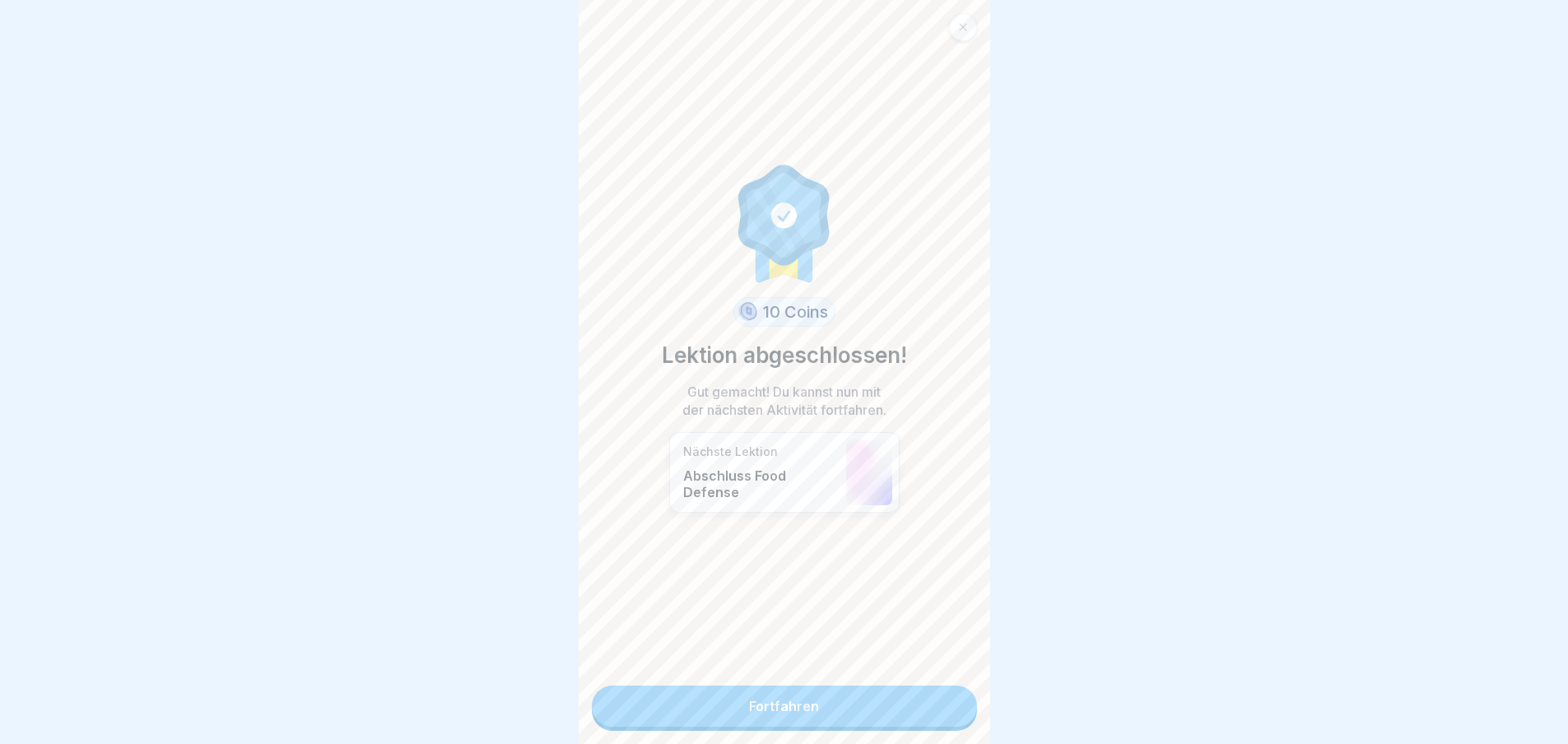
click at [931, 708] on link "Fortfahren" at bounding box center [784, 706] width 386 height 41
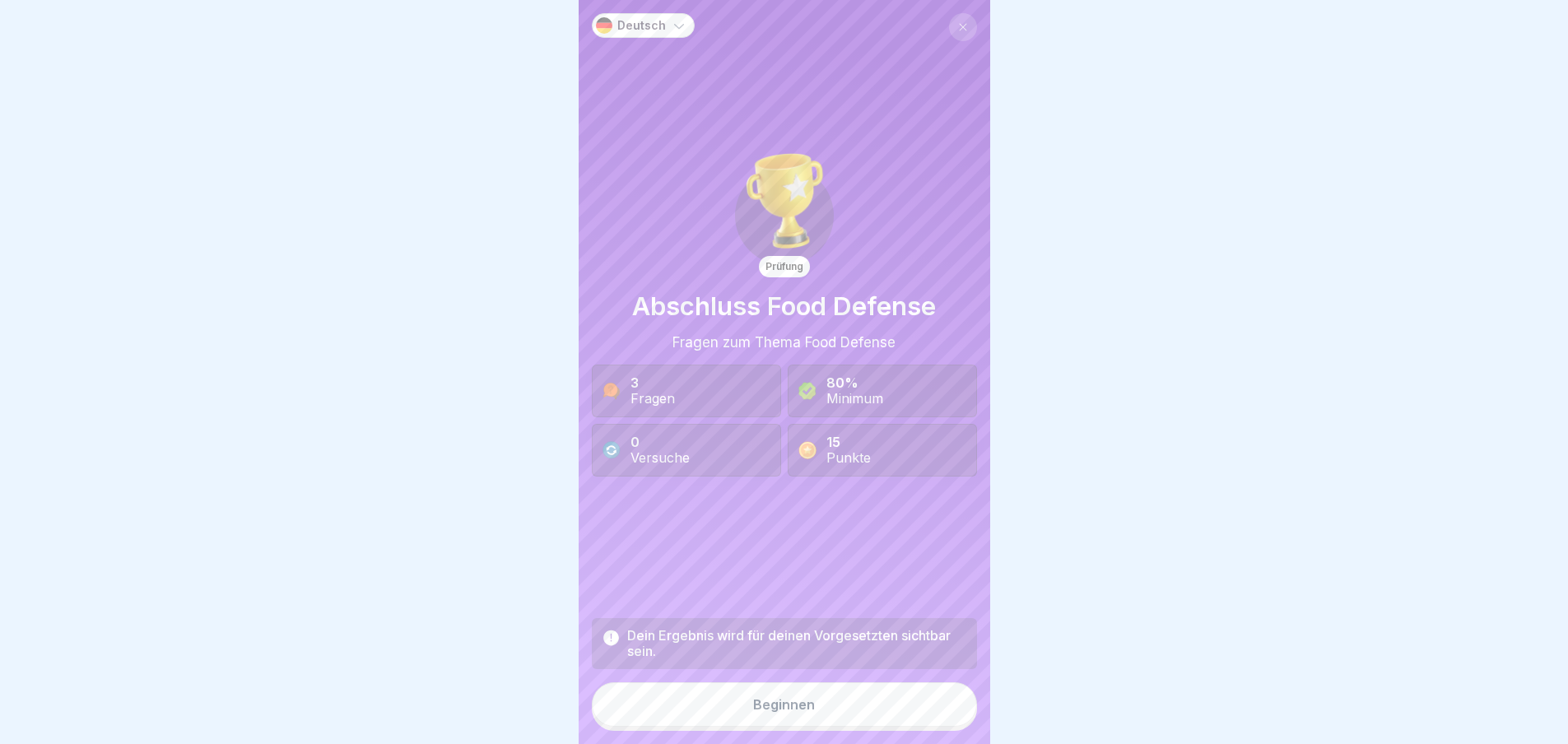
click at [931, 708] on button "Beginnen" at bounding box center [784, 704] width 386 height 45
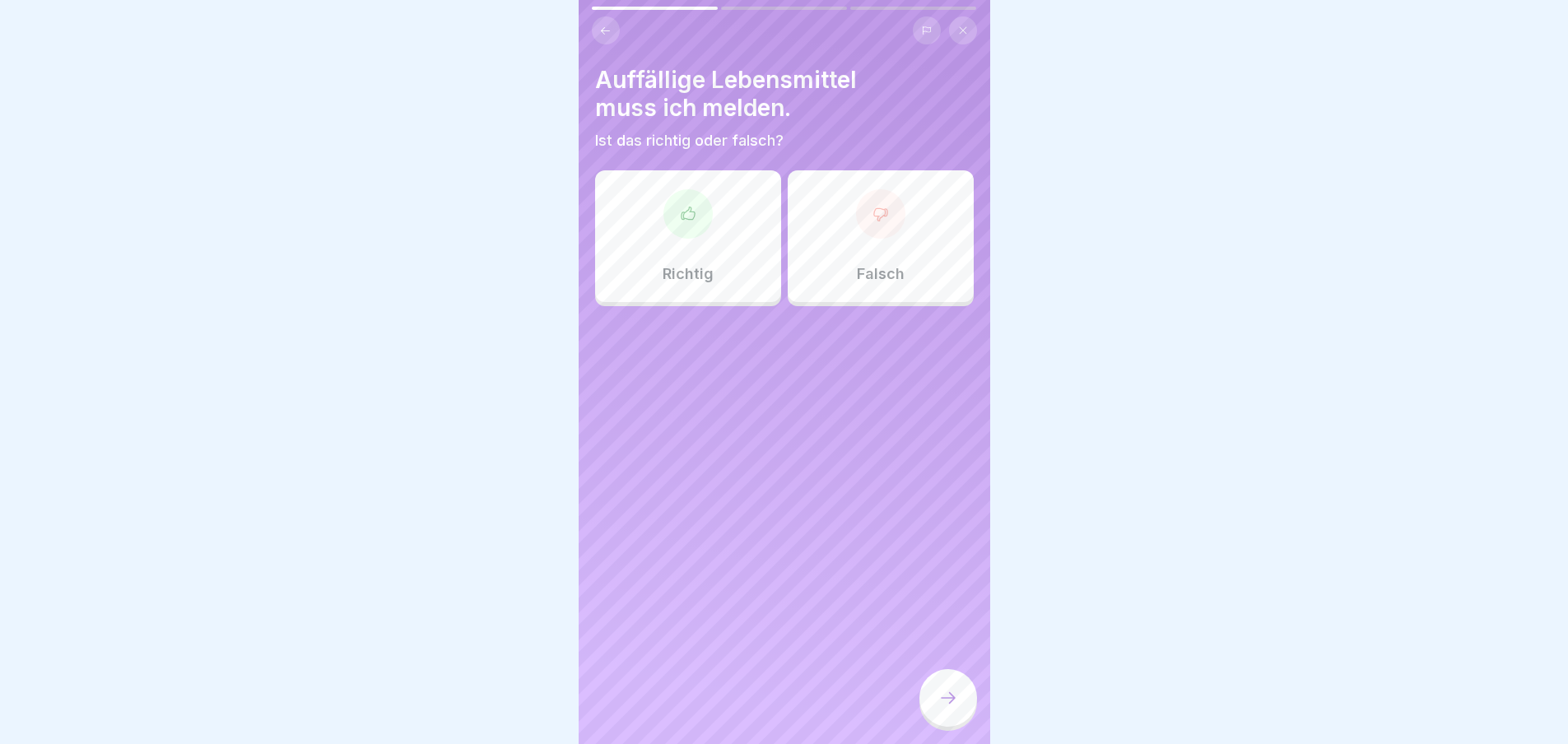
click at [705, 230] on div "Richtig" at bounding box center [689, 236] width 186 height 132
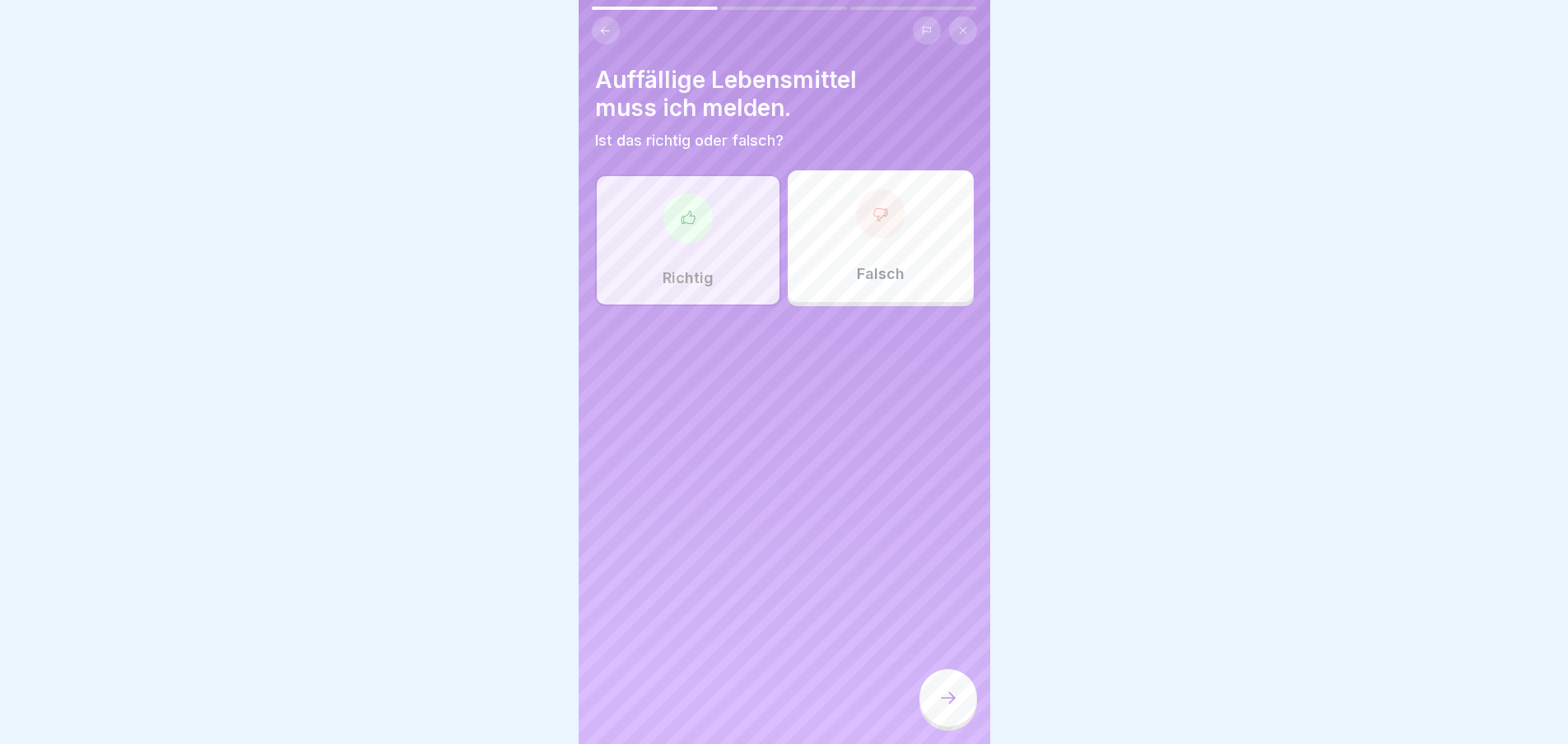
click at [928, 703] on div at bounding box center [949, 698] width 58 height 58
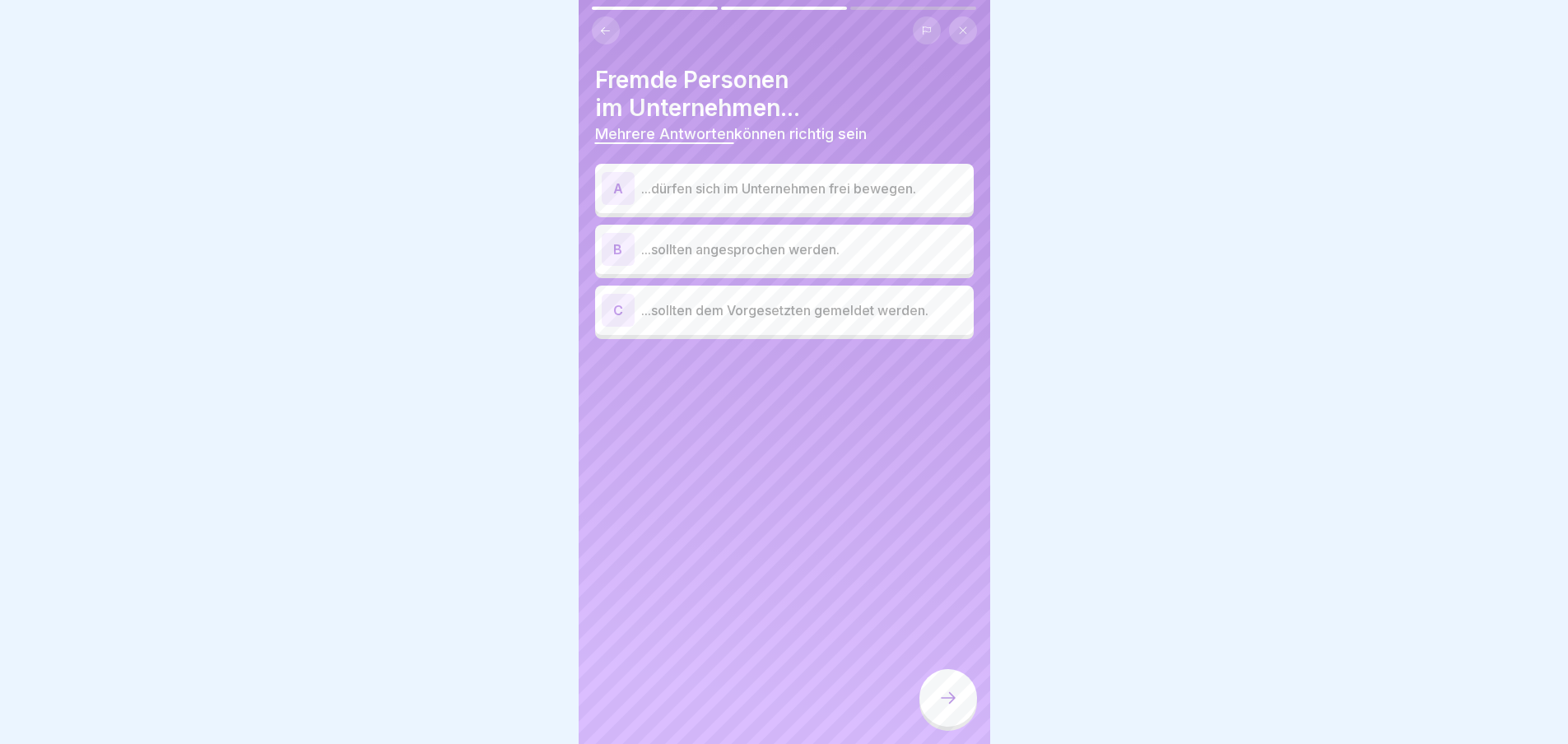
click at [609, 251] on div "B" at bounding box center [618, 249] width 33 height 33
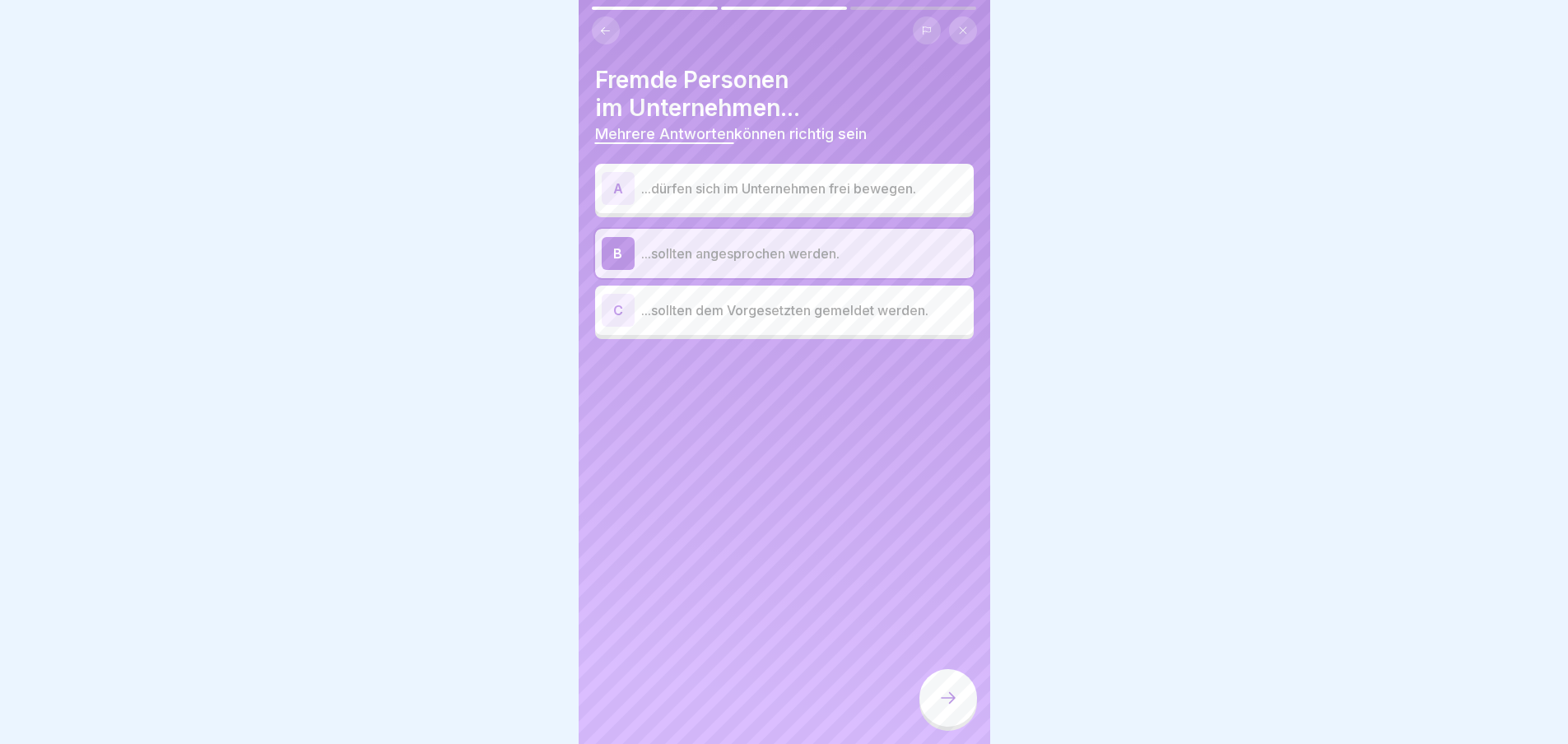
click at [624, 314] on div "C" at bounding box center [618, 310] width 33 height 33
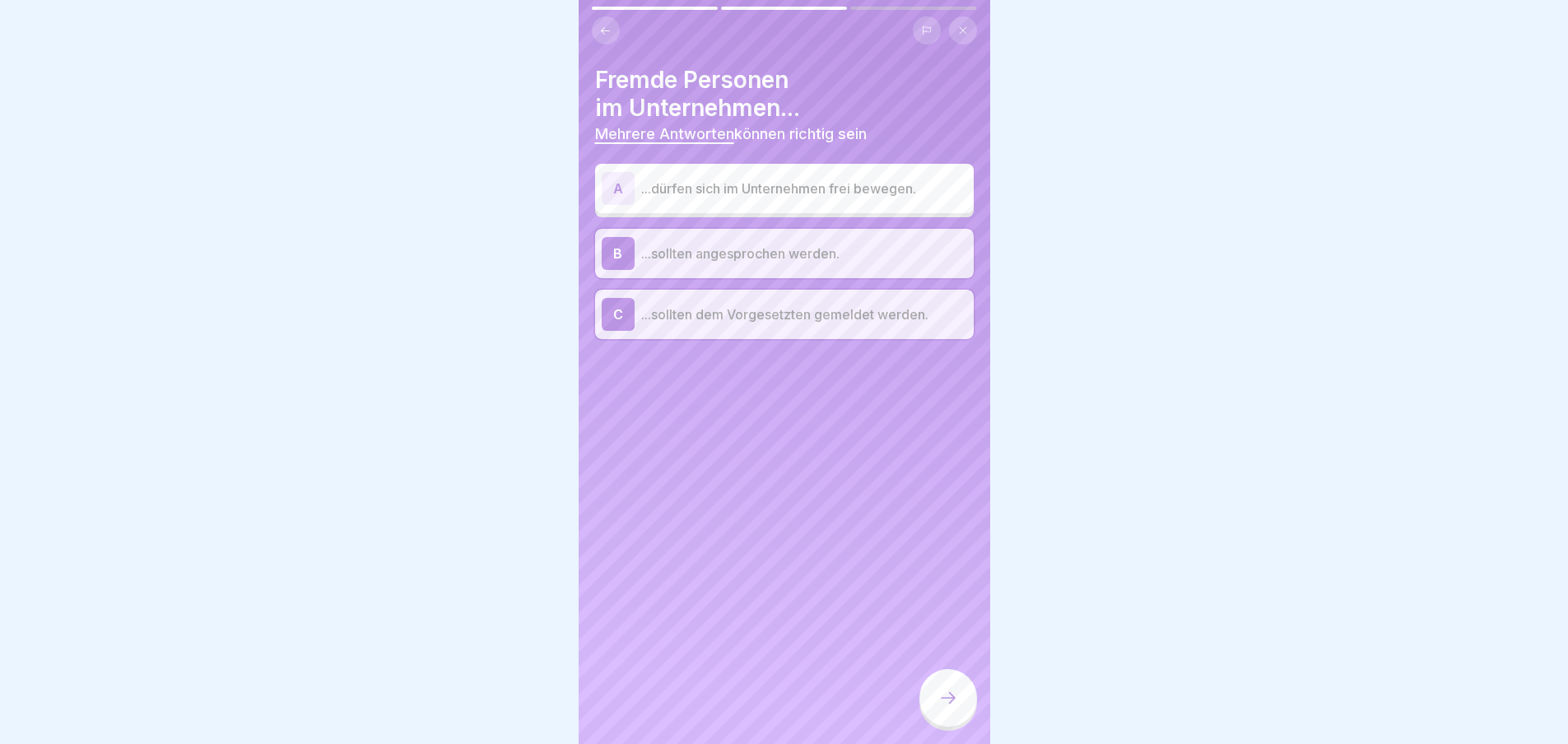
click at [953, 708] on icon at bounding box center [948, 697] width 19 height 19
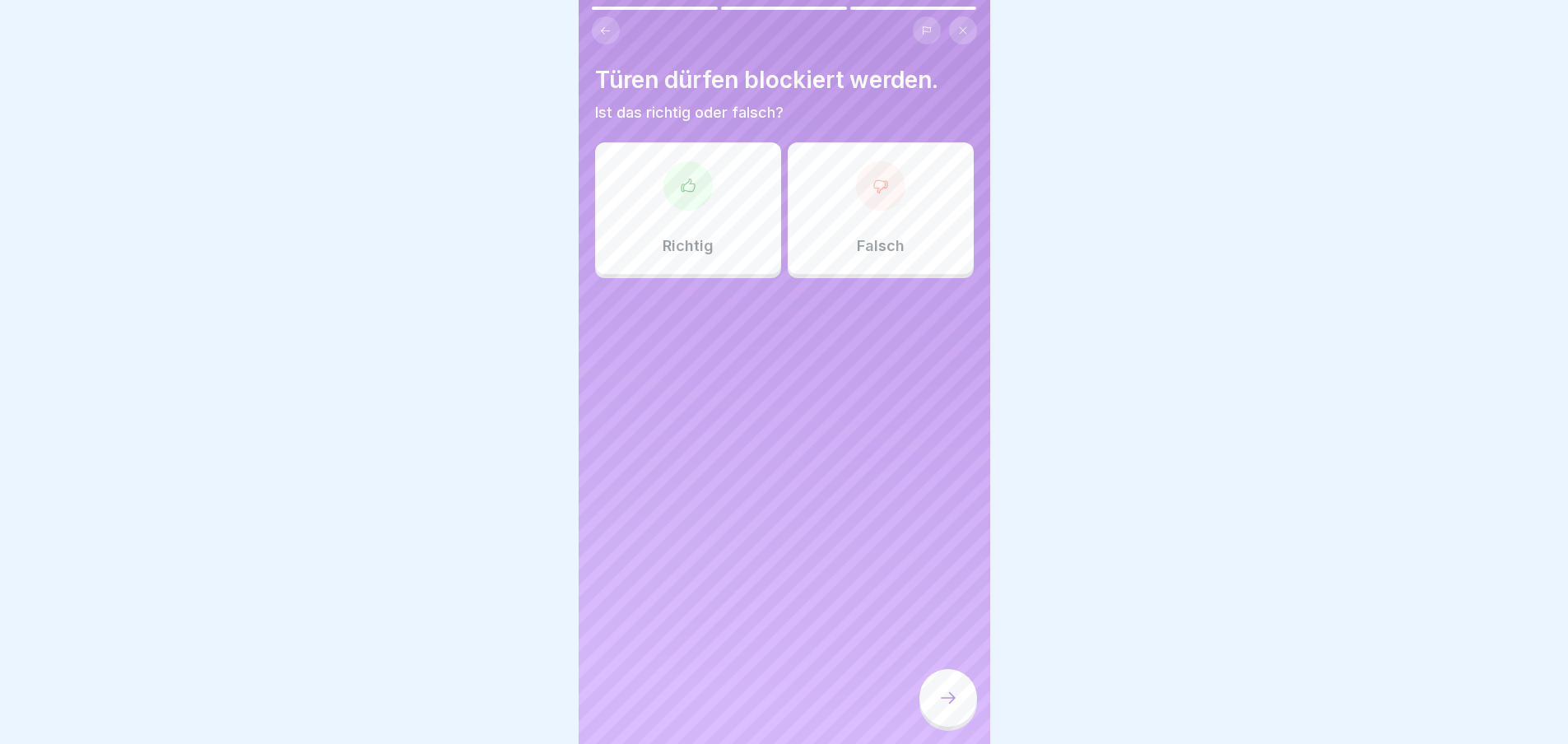
click at [872, 192] on icon at bounding box center [880, 185] width 17 height 17
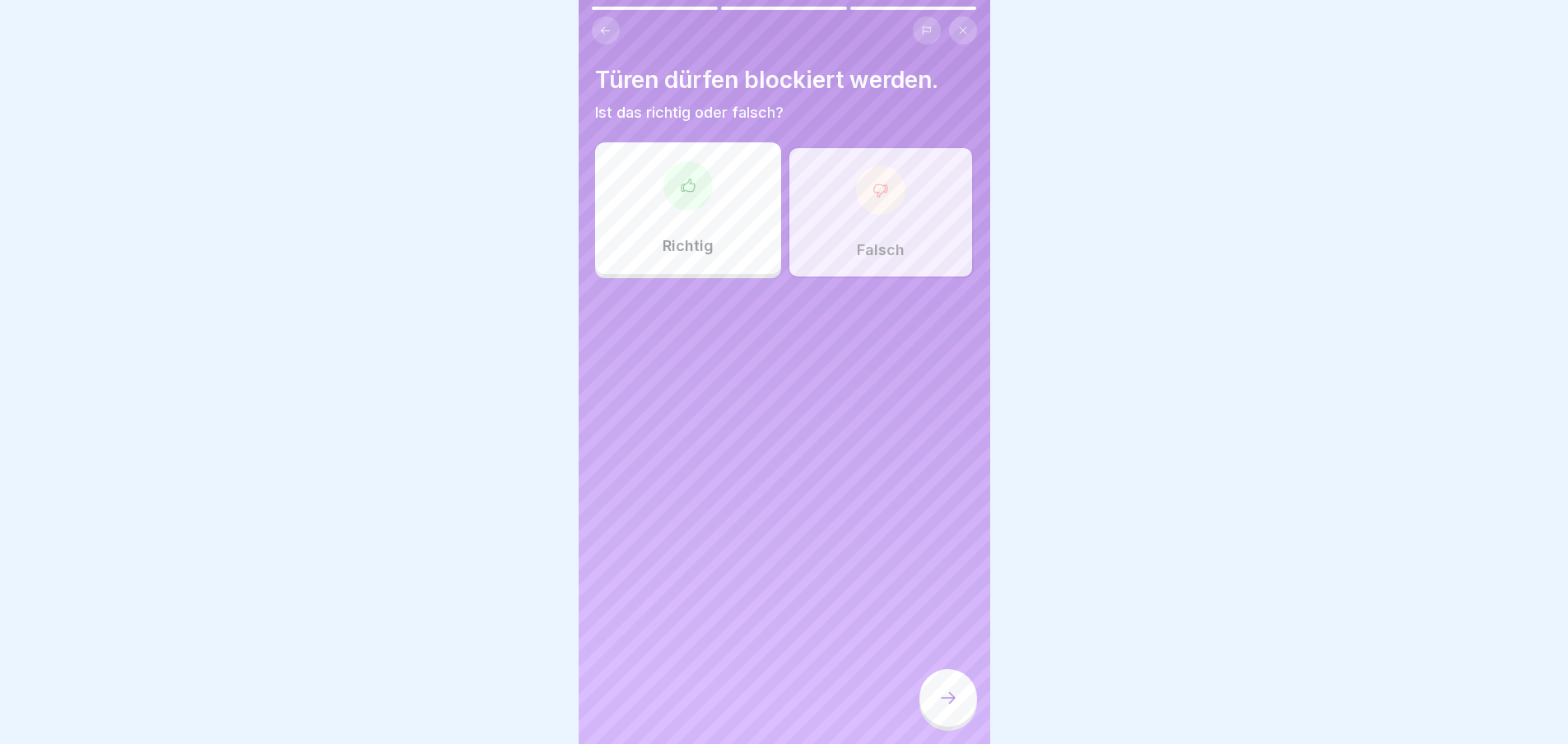
click at [948, 708] on icon at bounding box center [948, 697] width 19 height 19
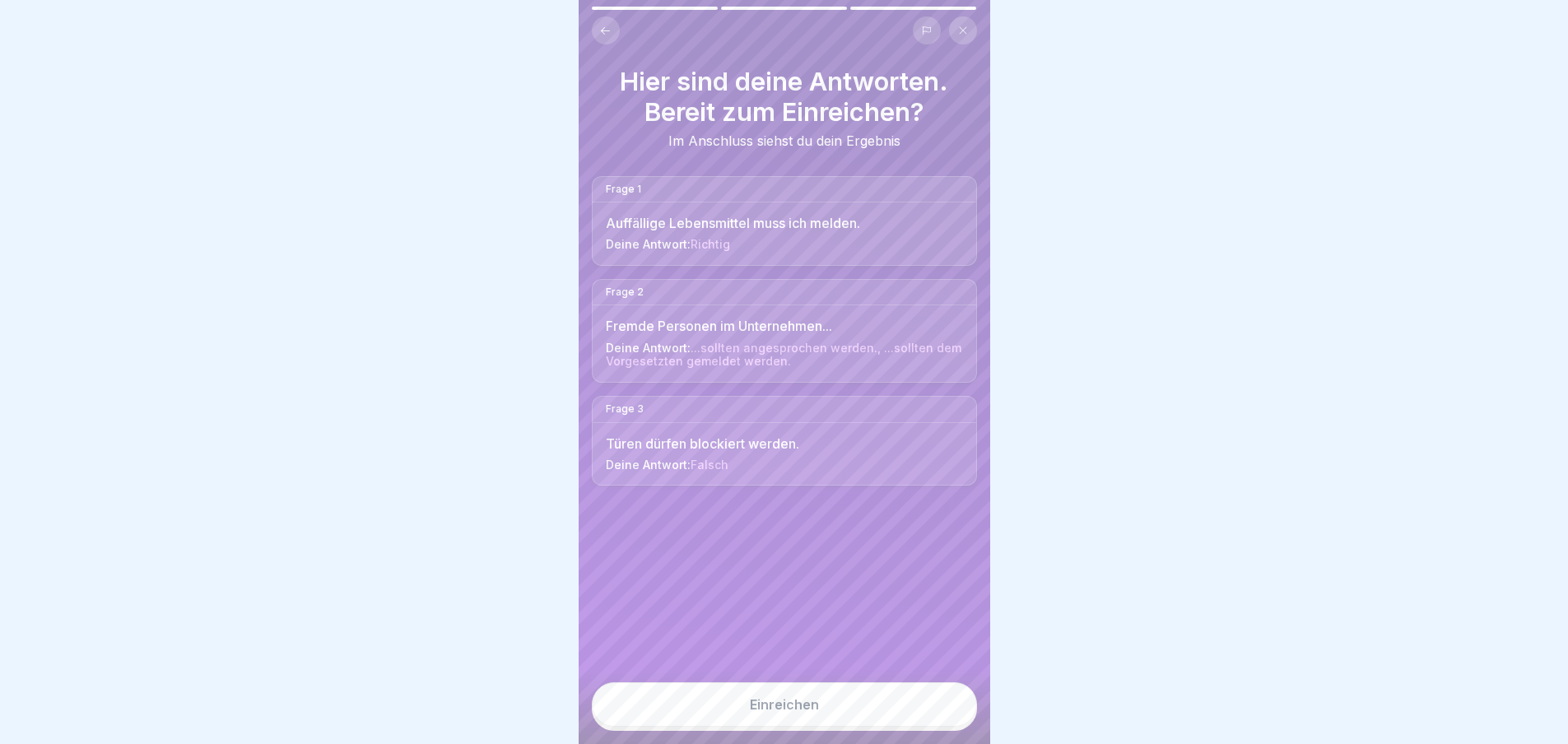
click at [873, 726] on button "Einreichen" at bounding box center [784, 704] width 386 height 45
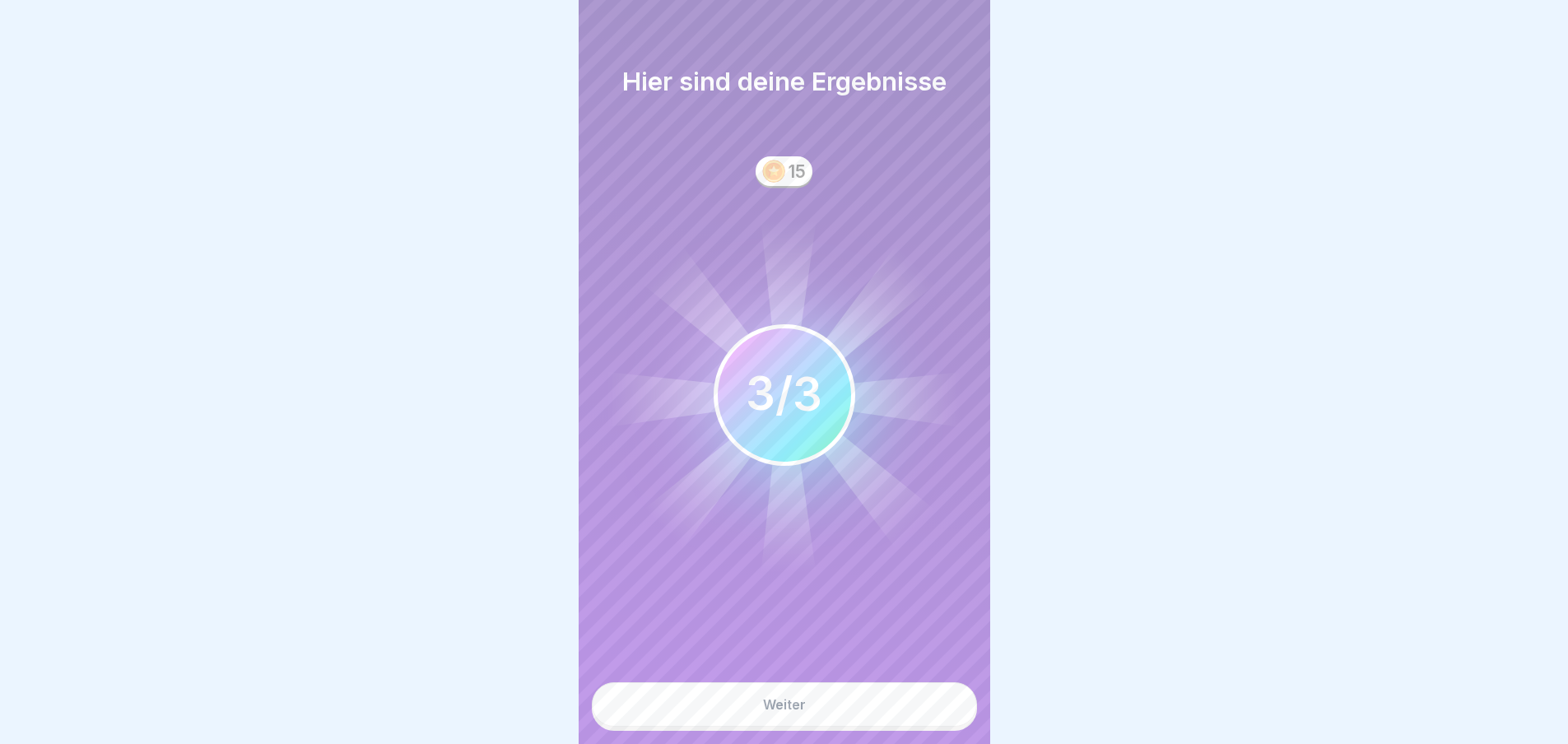
click at [873, 726] on button "Weiter" at bounding box center [784, 704] width 386 height 45
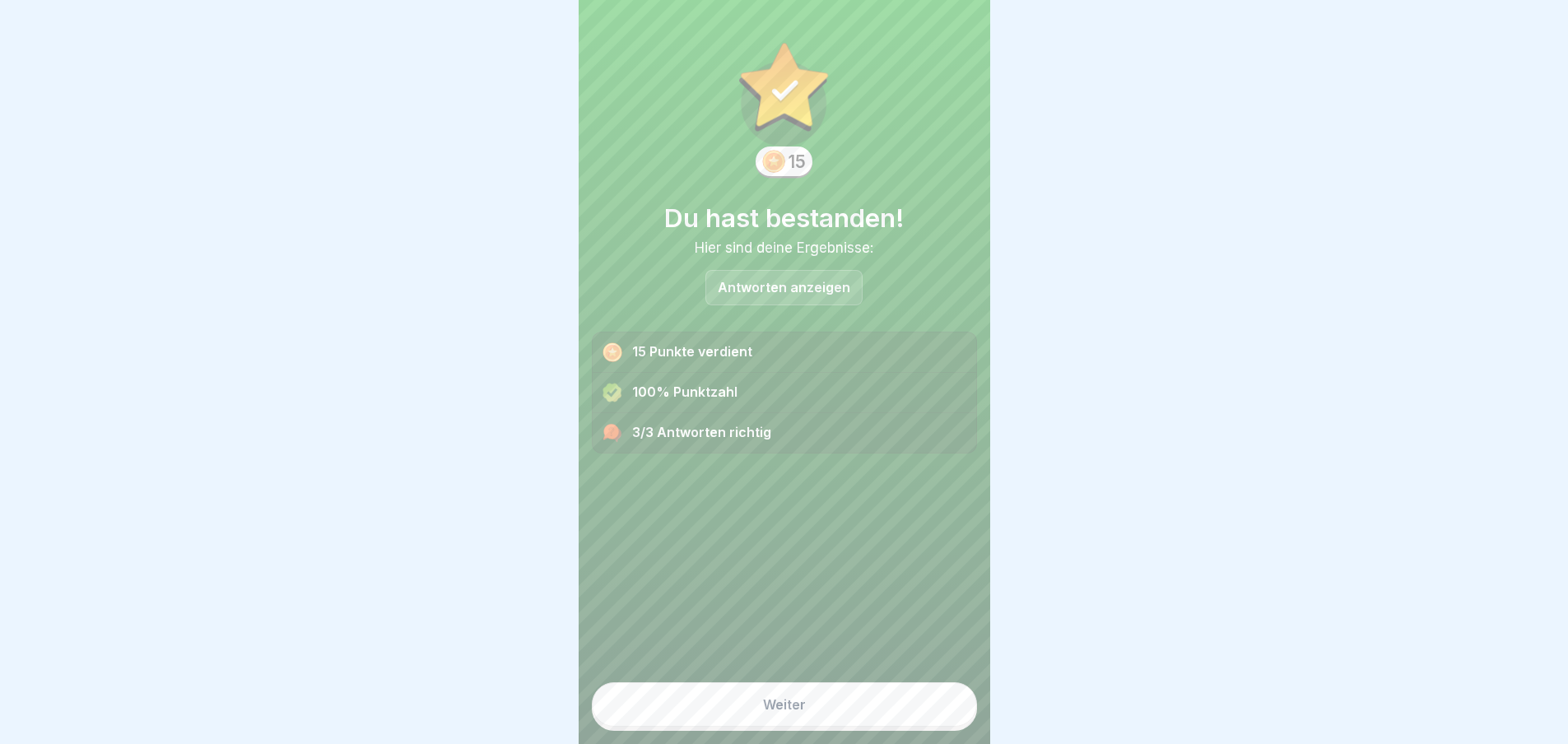
click at [871, 727] on button "Weiter" at bounding box center [784, 704] width 386 height 45
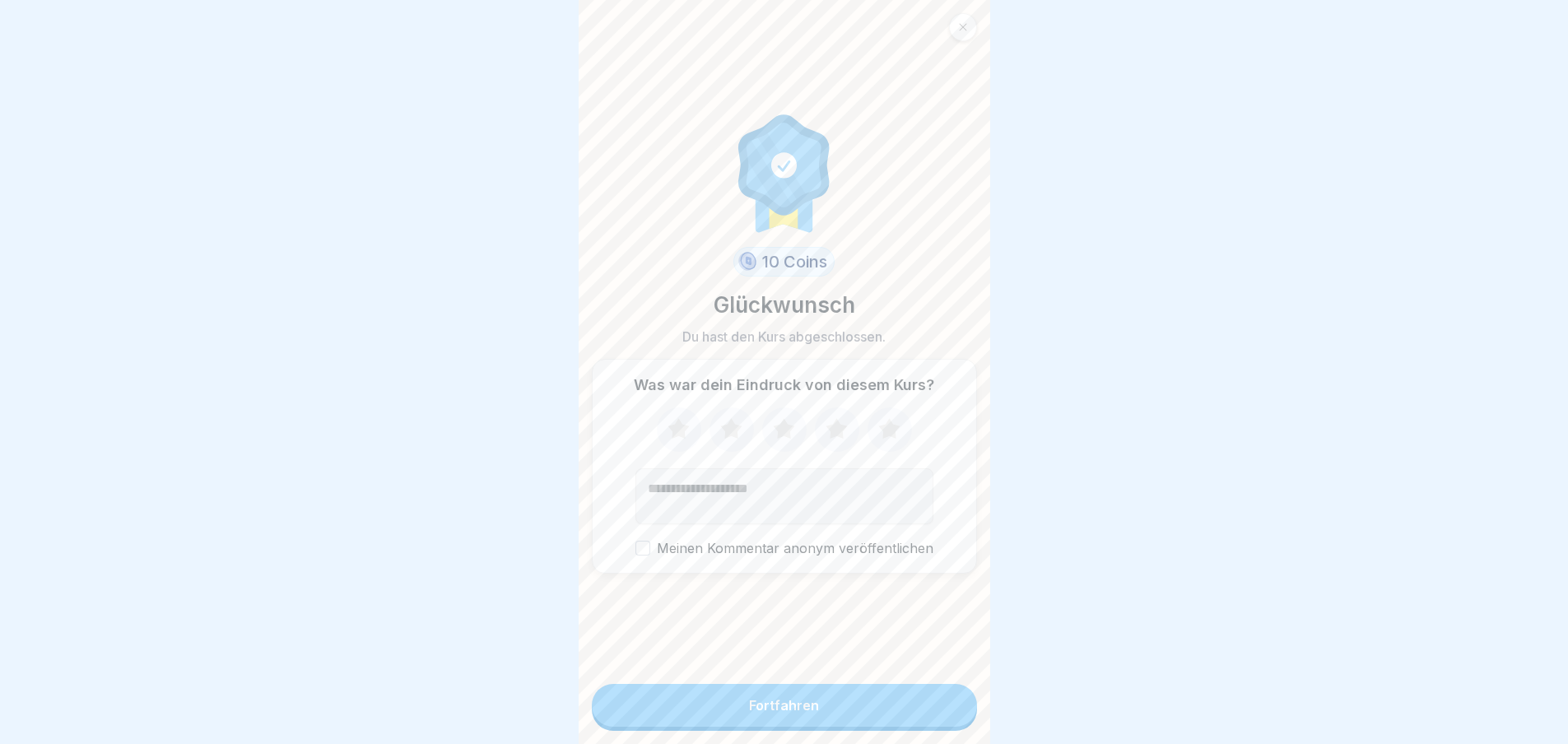
click at [721, 727] on button "Fortfahren" at bounding box center [784, 705] width 386 height 43
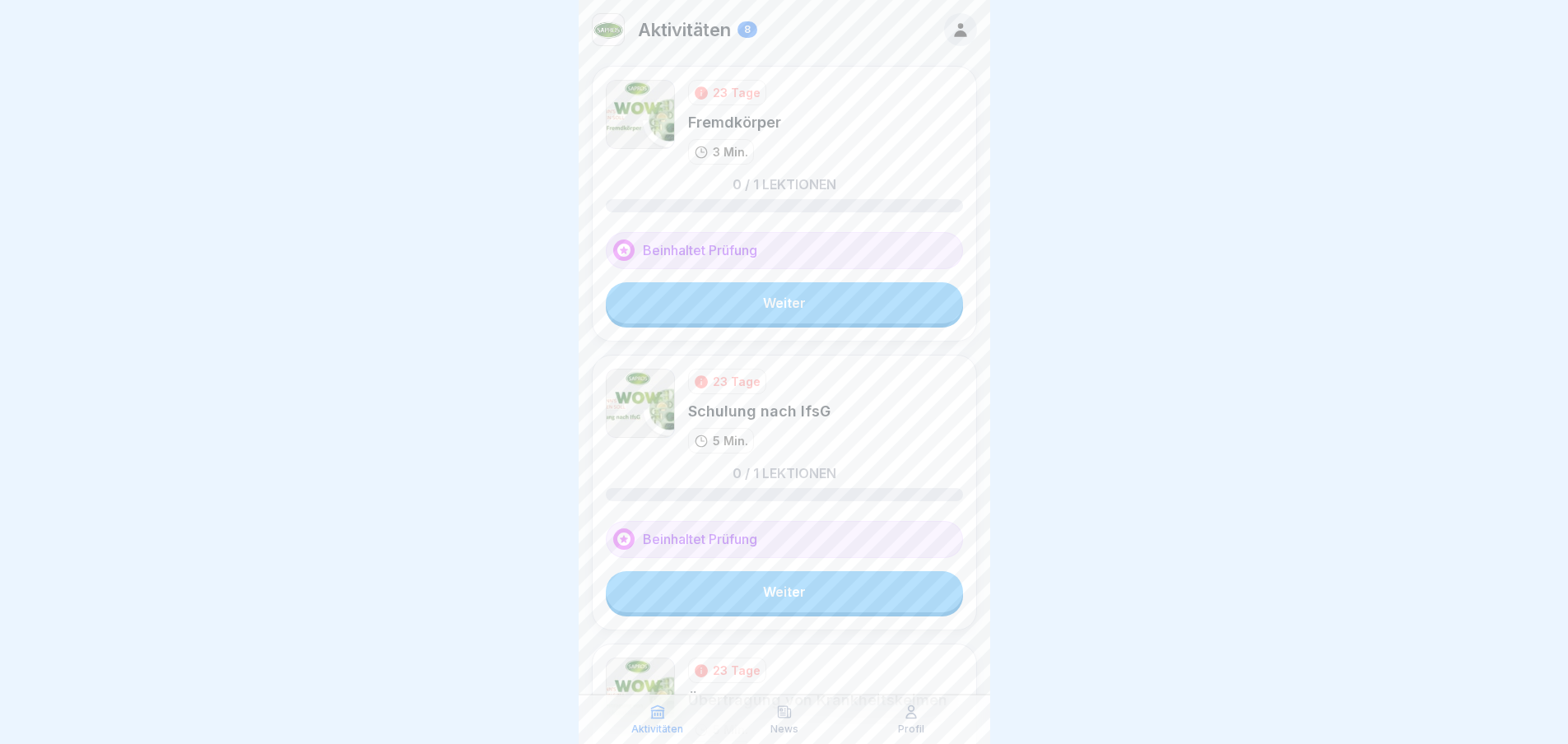
click at [709, 307] on link "Weiter" at bounding box center [784, 302] width 358 height 41
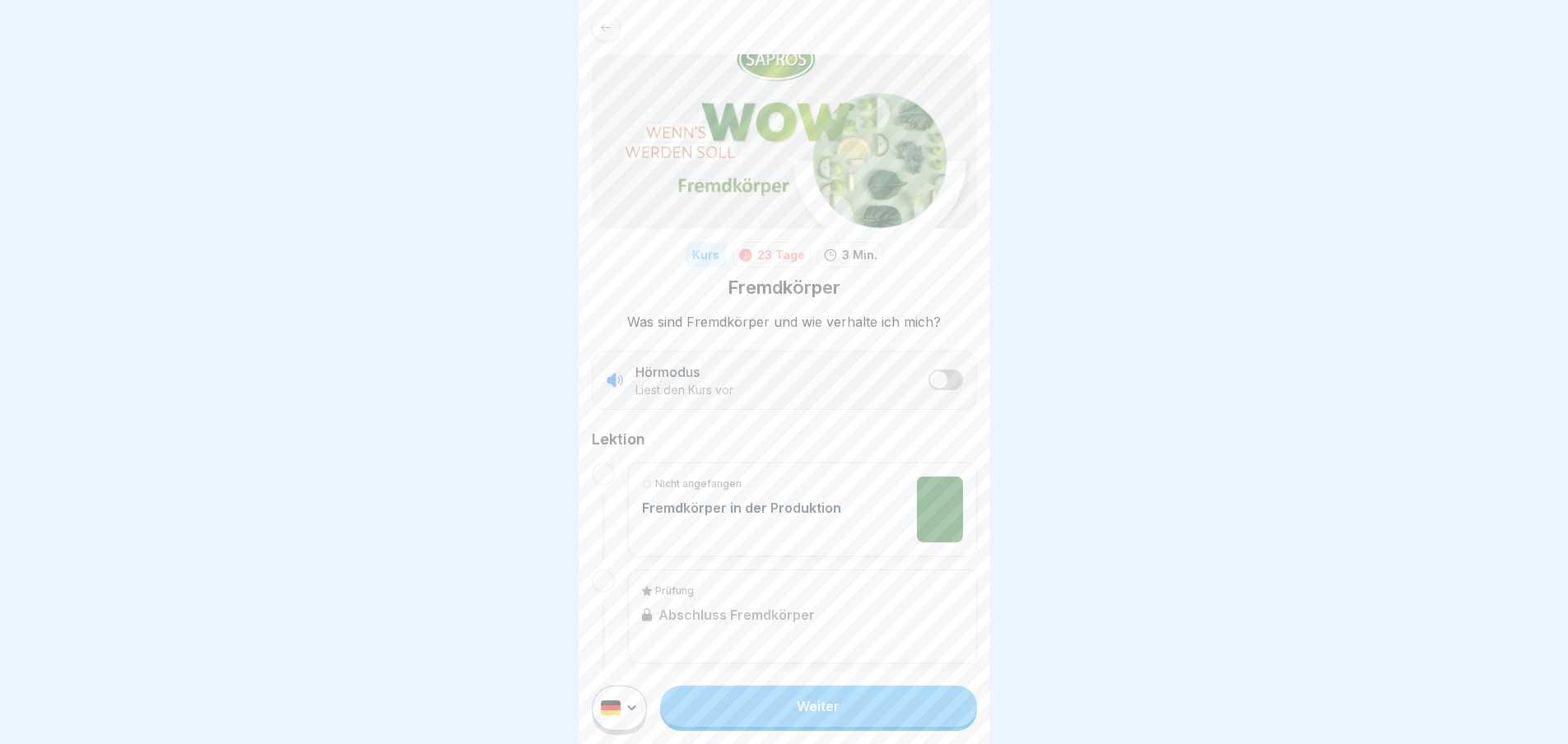
click at [767, 719] on link "Weiter" at bounding box center [819, 706] width 316 height 41
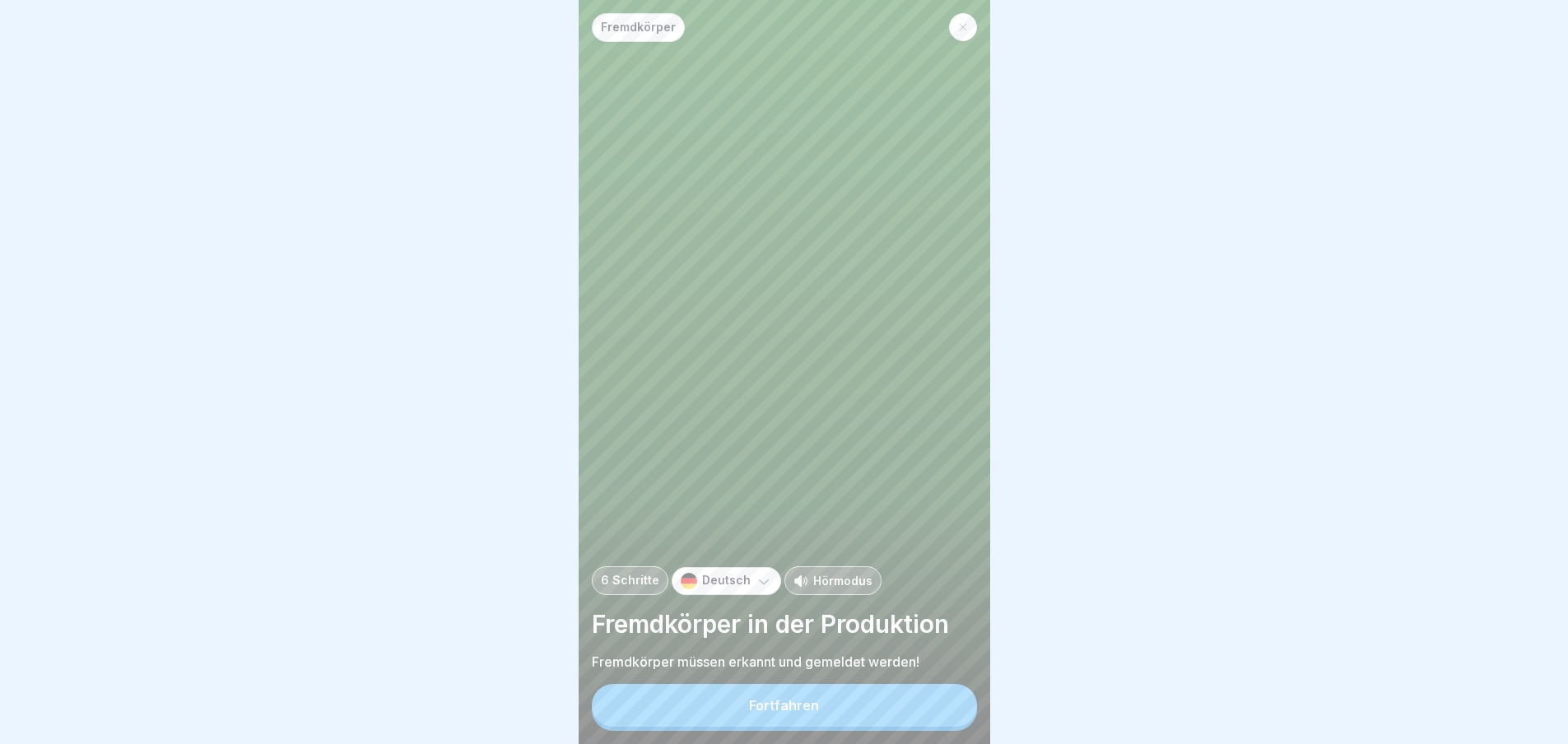
click at [767, 713] on div "Fortfahren" at bounding box center [784, 705] width 70 height 15
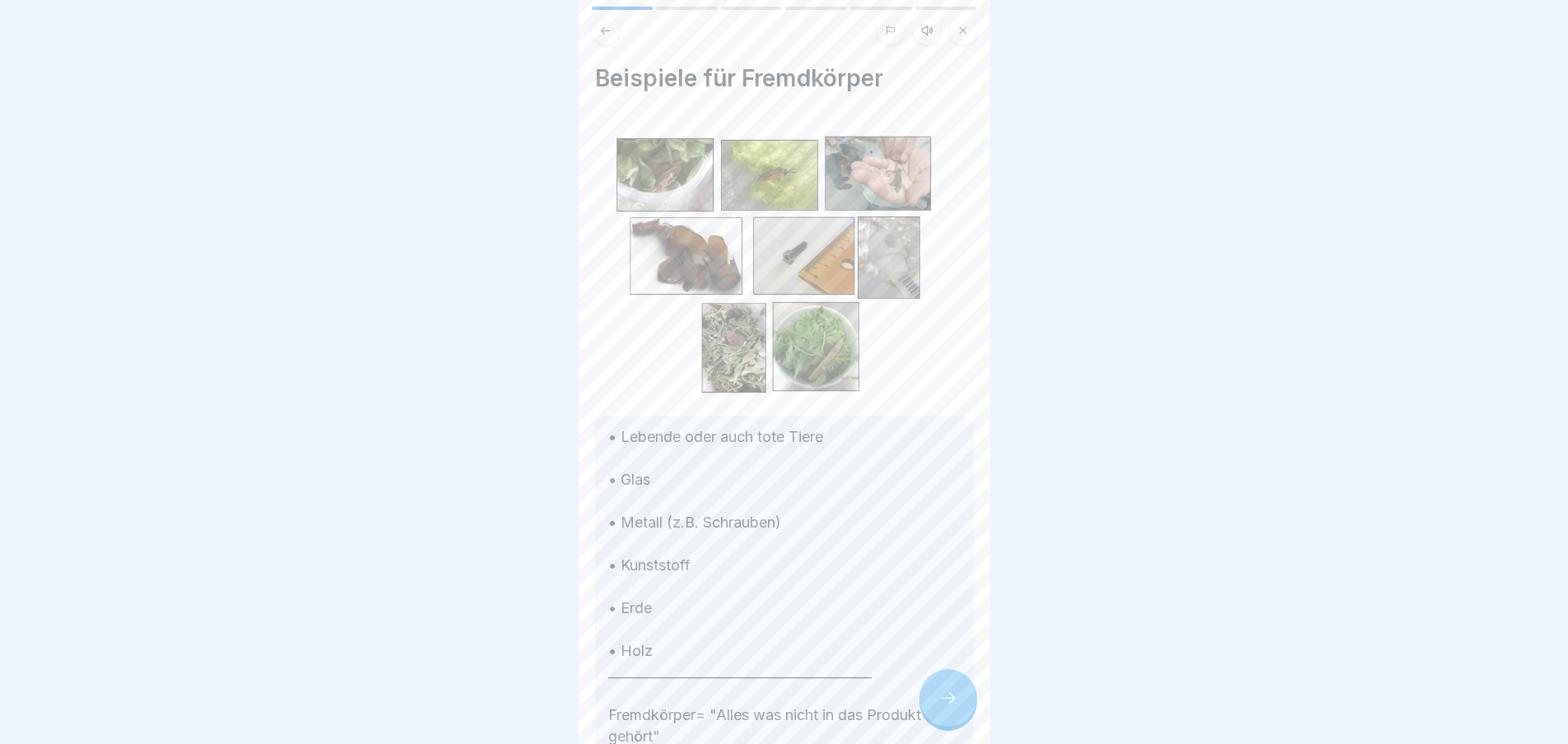
click at [944, 705] on icon at bounding box center [948, 697] width 19 height 19
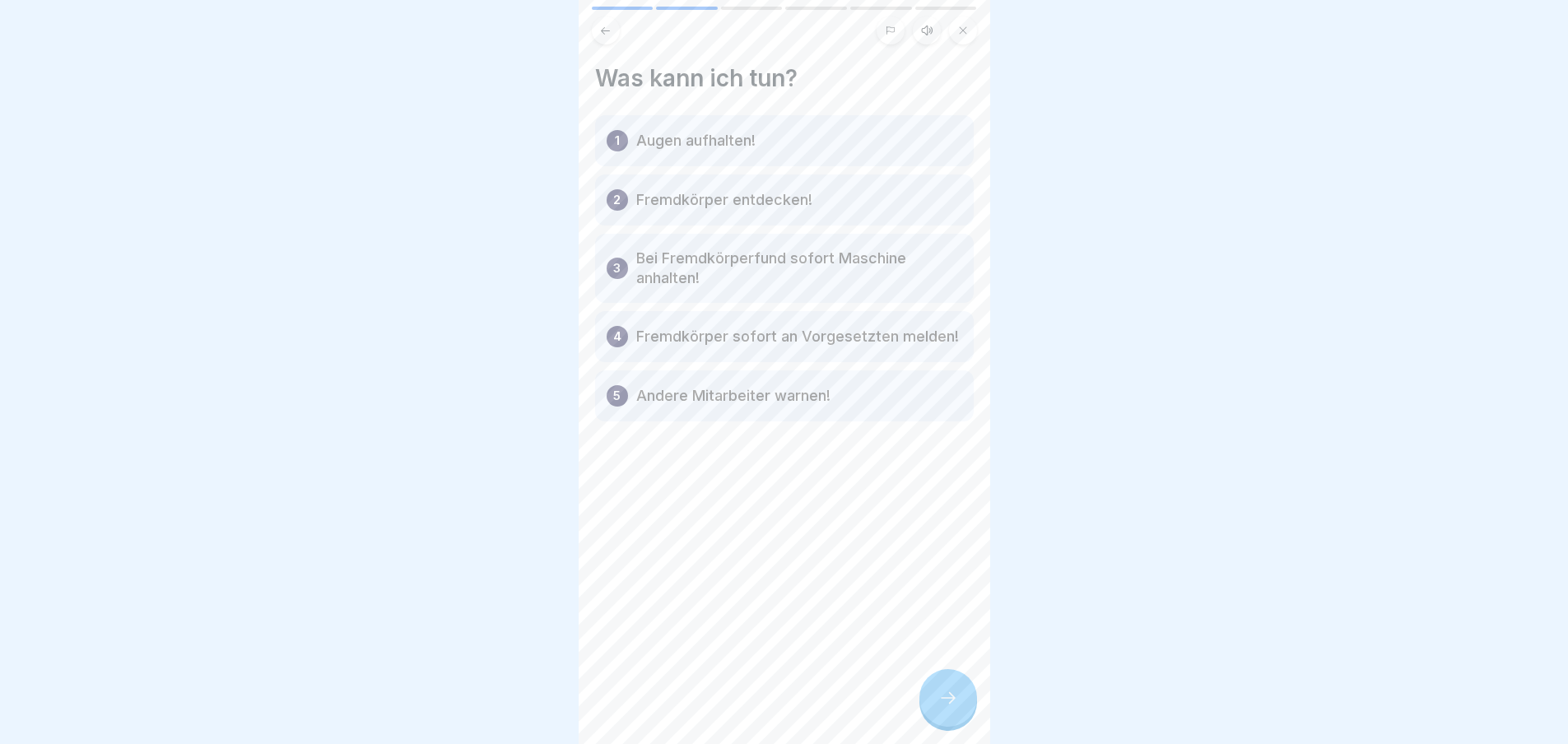
click at [939, 706] on icon at bounding box center [948, 697] width 19 height 19
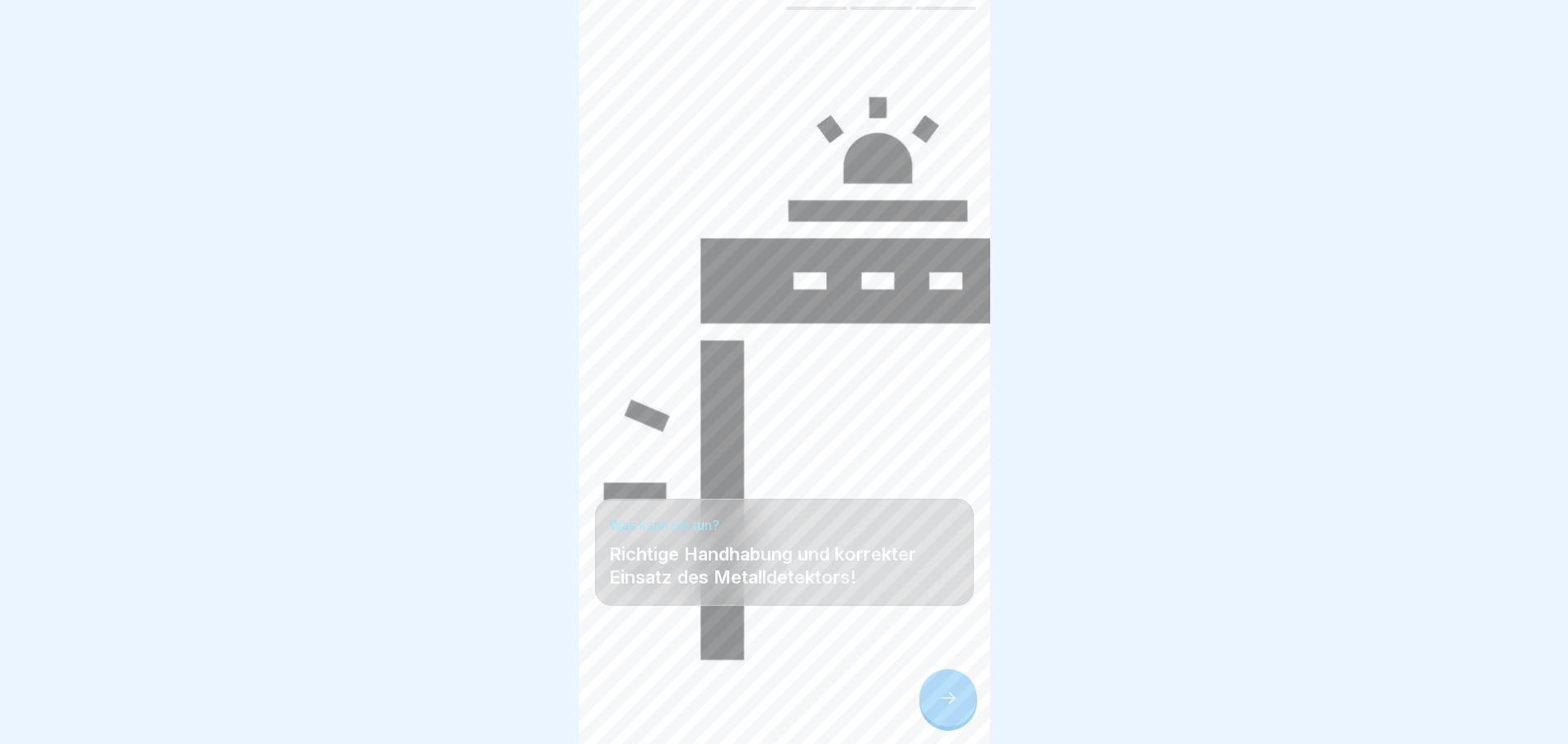
click at [939, 707] on icon at bounding box center [948, 697] width 19 height 19
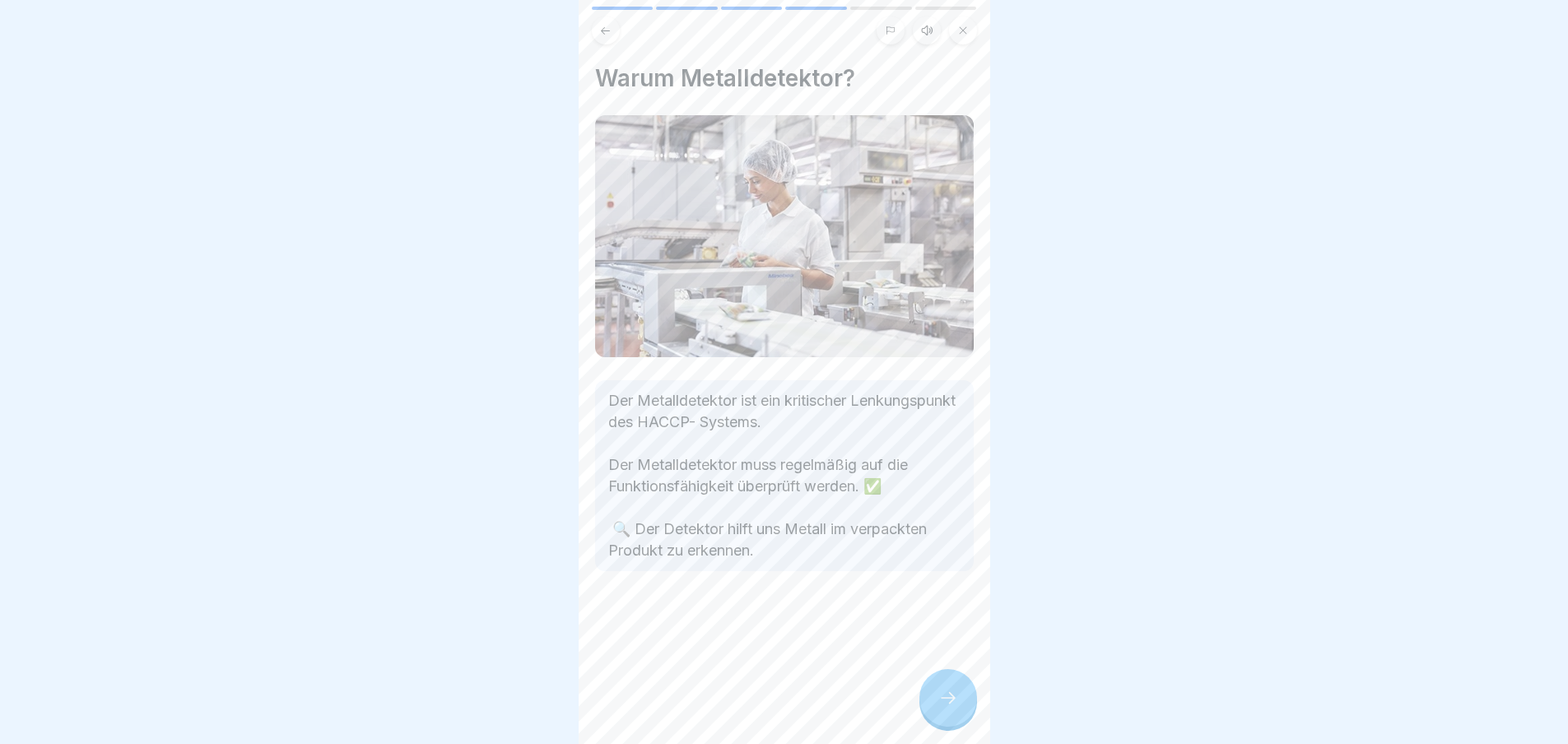
click at [935, 707] on div at bounding box center [949, 698] width 58 height 58
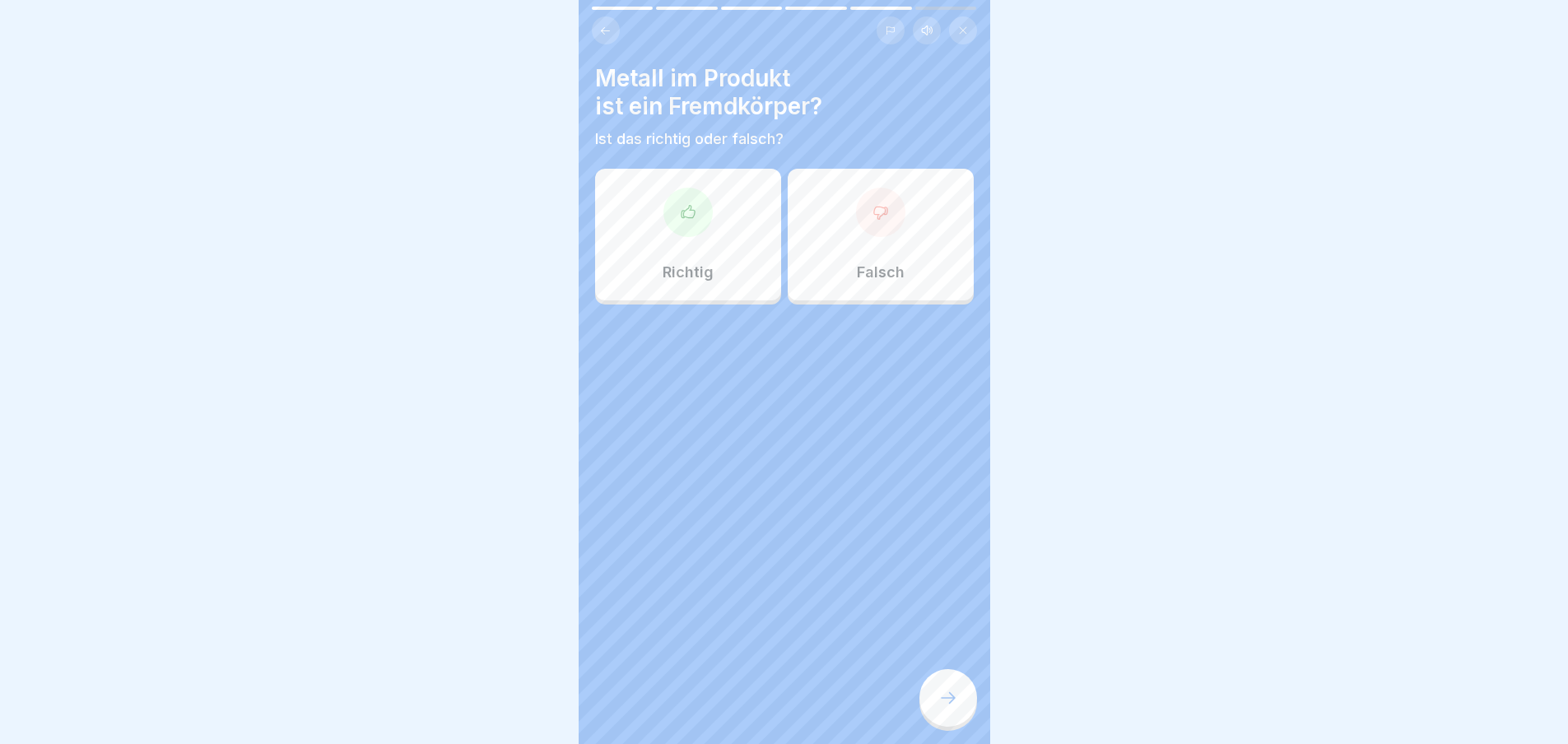
click at [695, 235] on div "Richtig" at bounding box center [689, 235] width 186 height 132
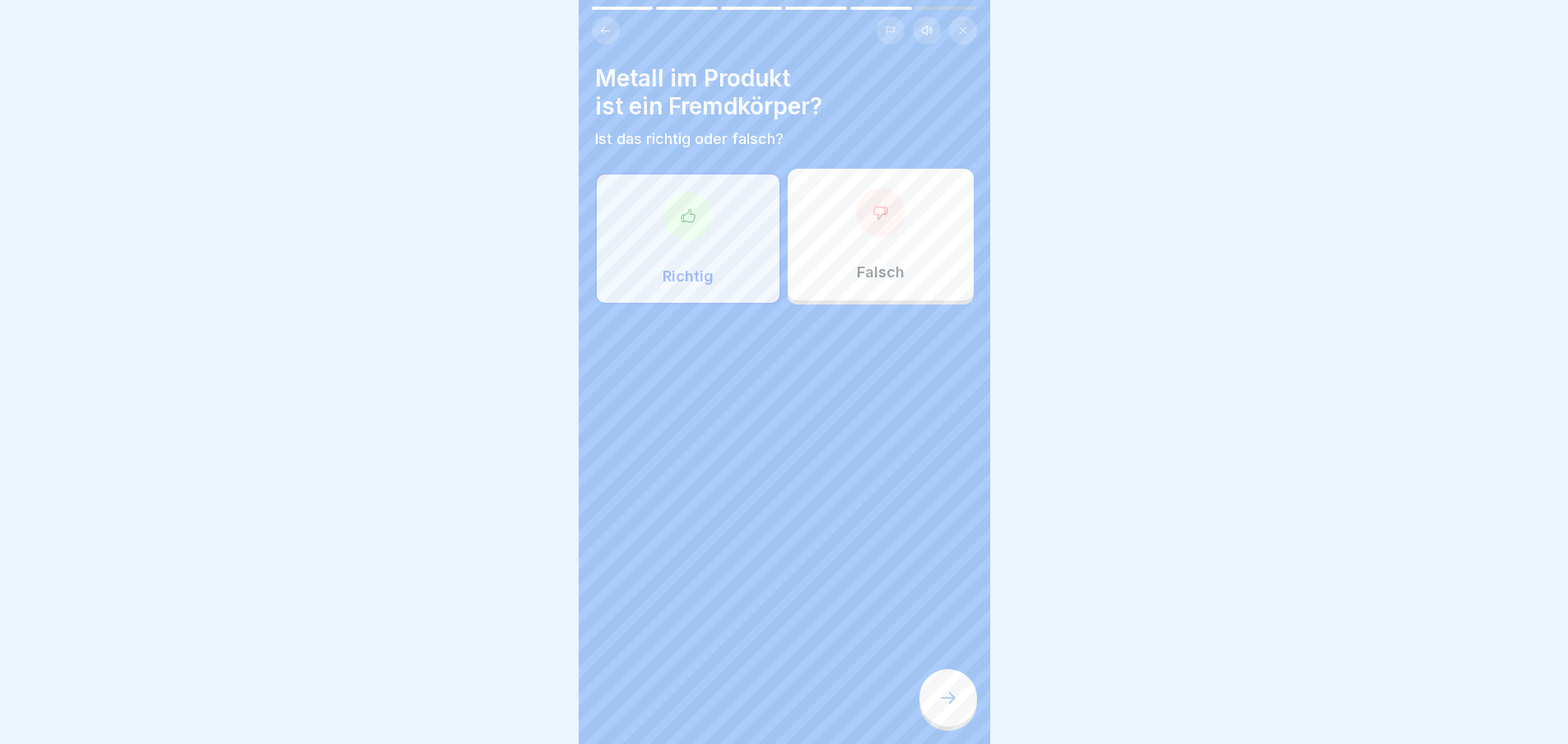
click at [943, 707] on icon at bounding box center [948, 697] width 19 height 19
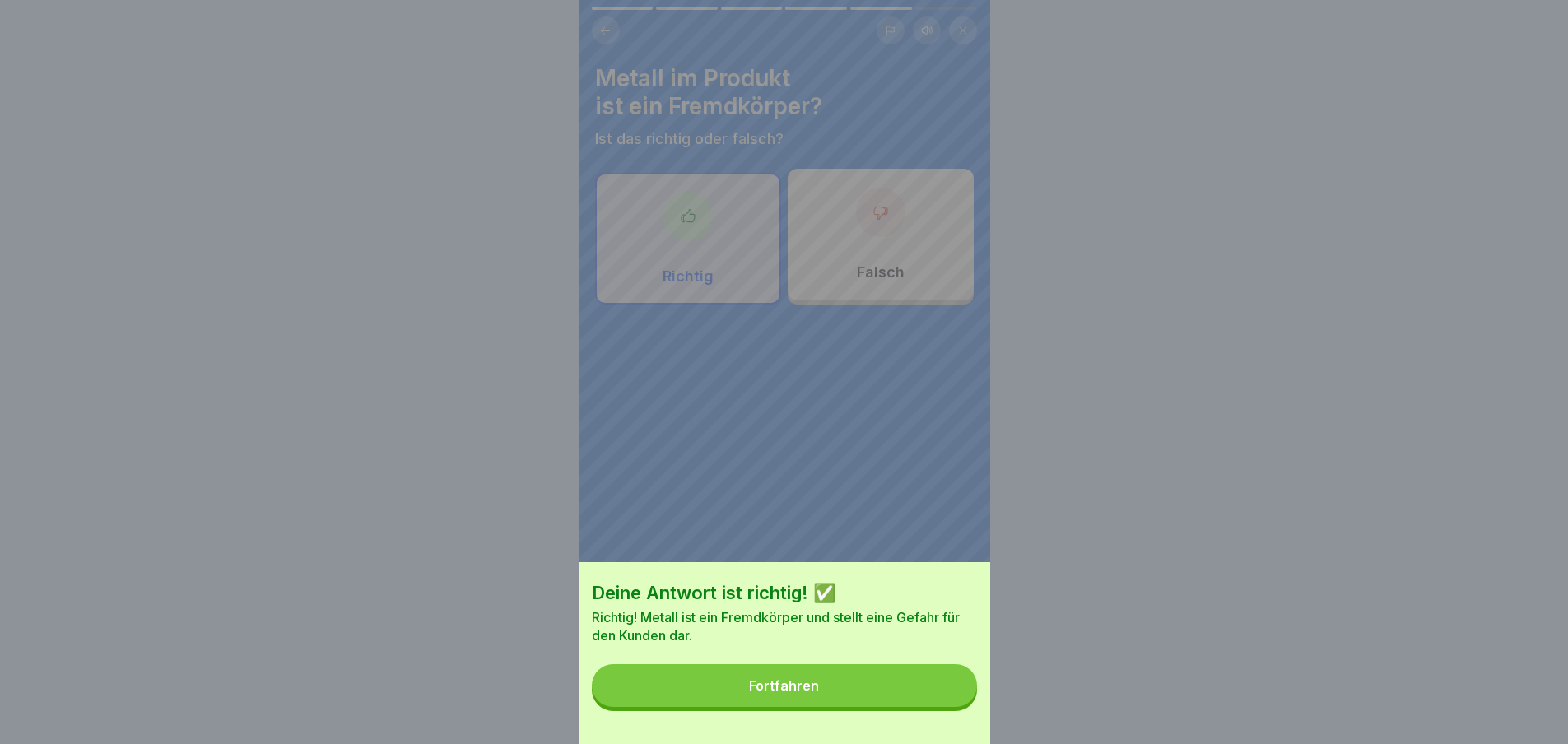
click at [842, 694] on button "Fortfahren" at bounding box center [784, 685] width 386 height 43
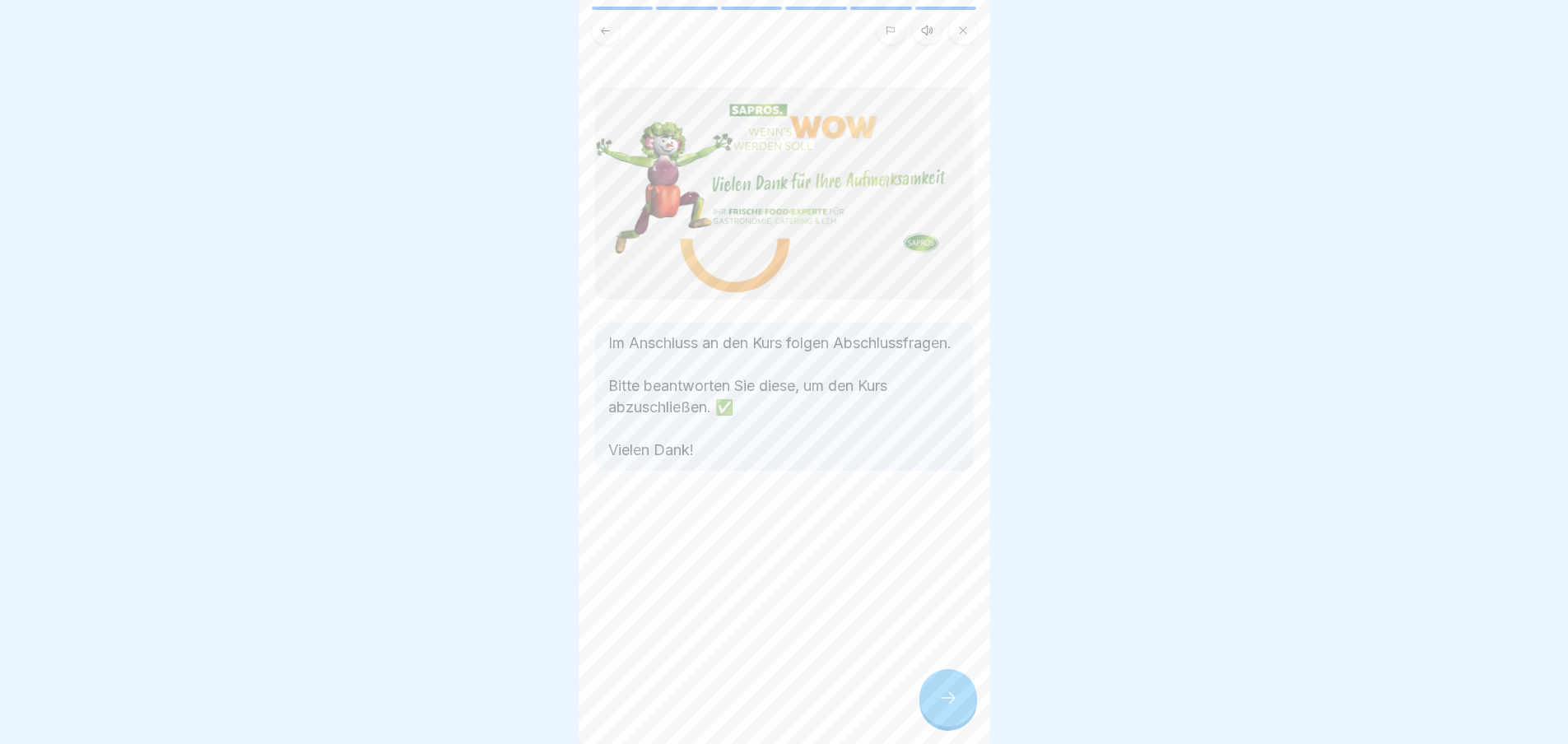
click at [938, 708] on icon at bounding box center [948, 697] width 19 height 19
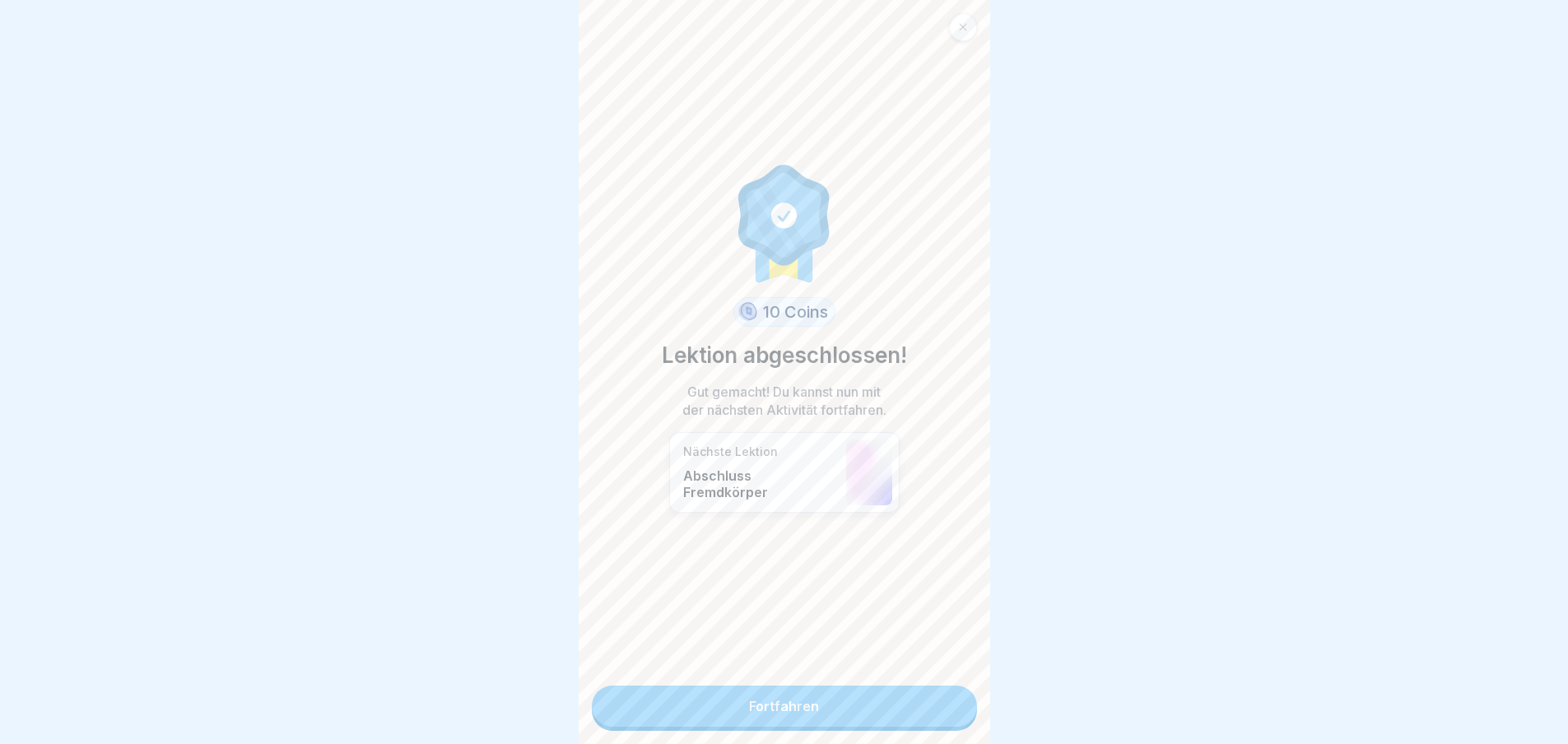
click at [898, 716] on link "Fortfahren" at bounding box center [784, 706] width 386 height 41
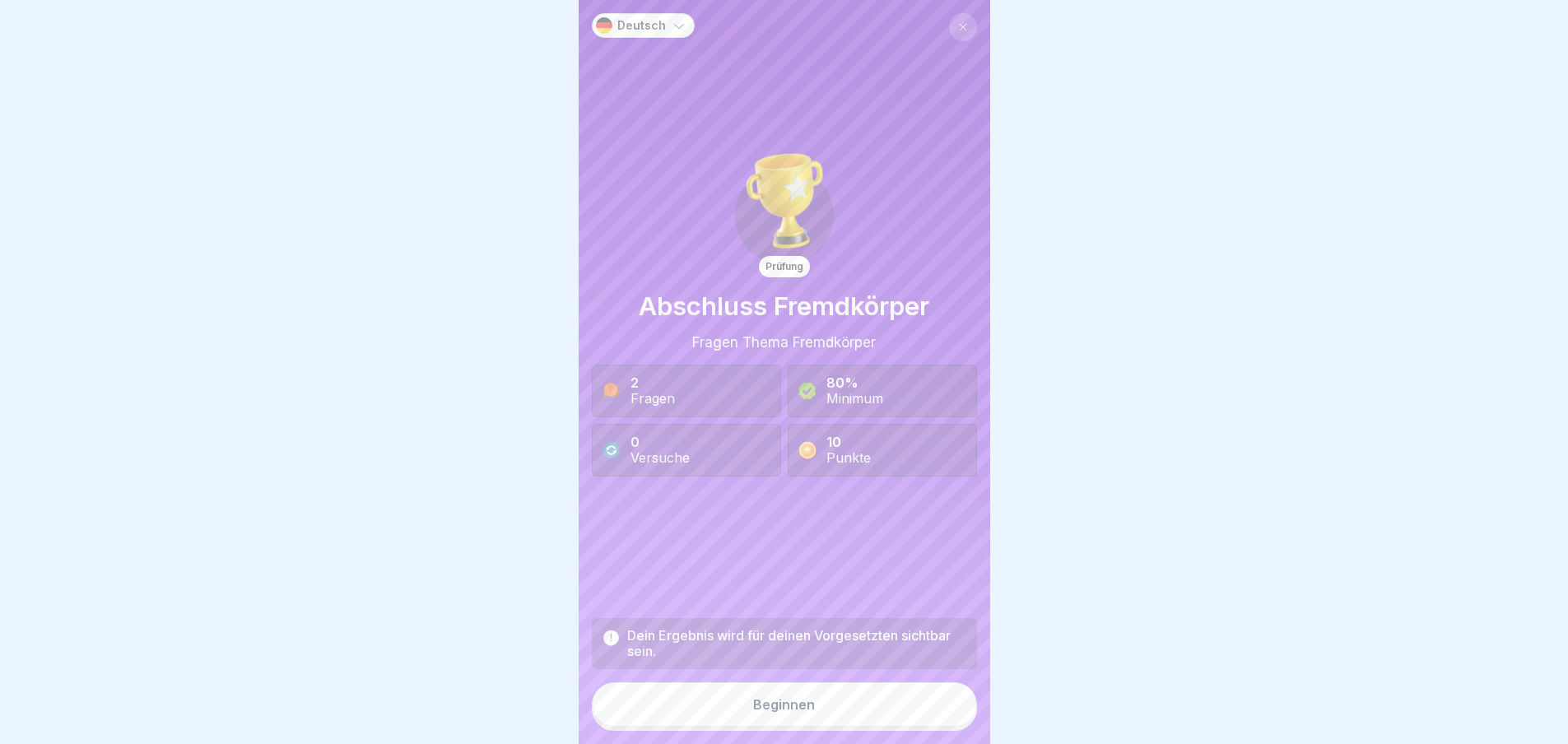
click at [885, 716] on button "Beginnen" at bounding box center [784, 704] width 386 height 45
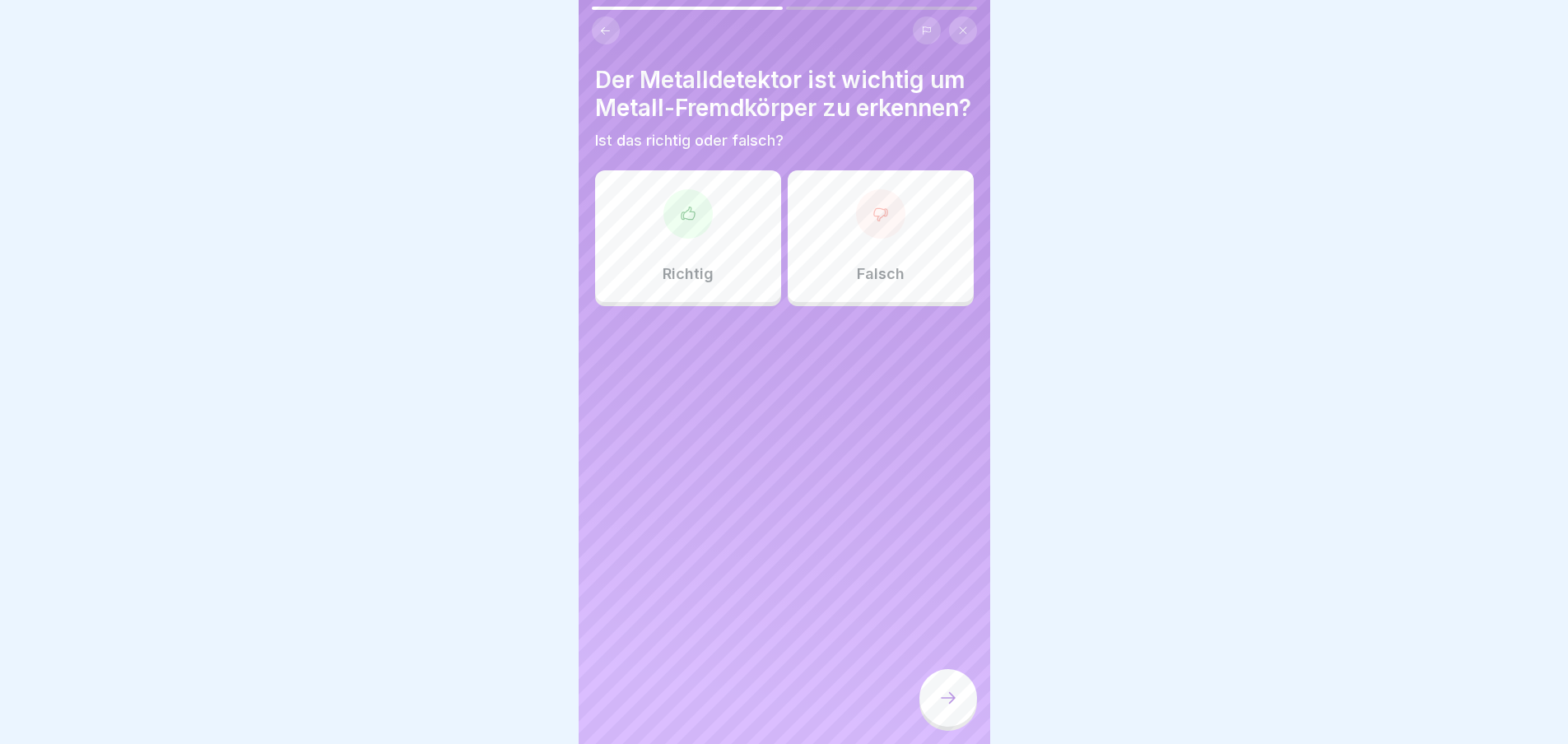
click at [675, 239] on div at bounding box center [688, 214] width 49 height 49
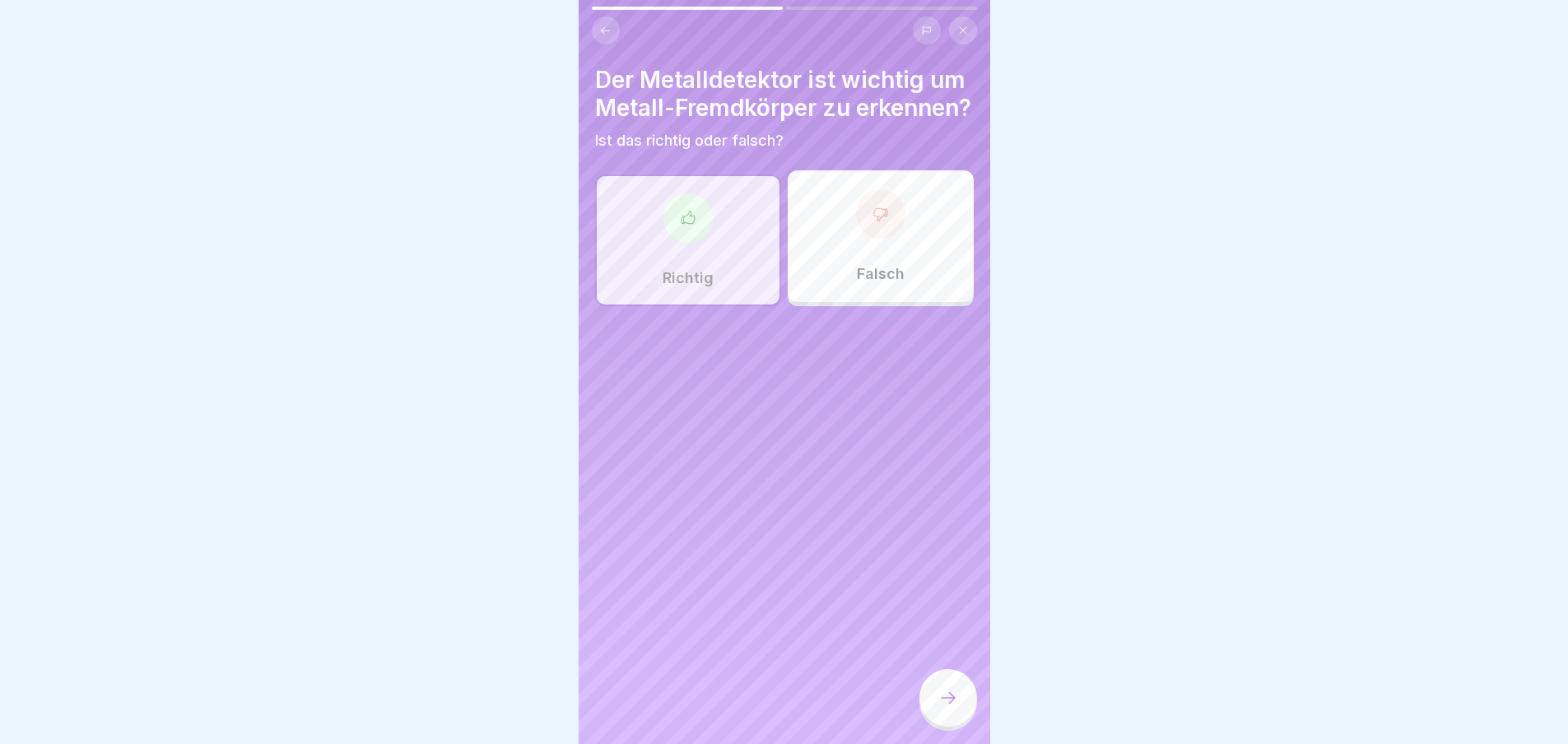
click at [941, 708] on icon at bounding box center [948, 697] width 19 height 19
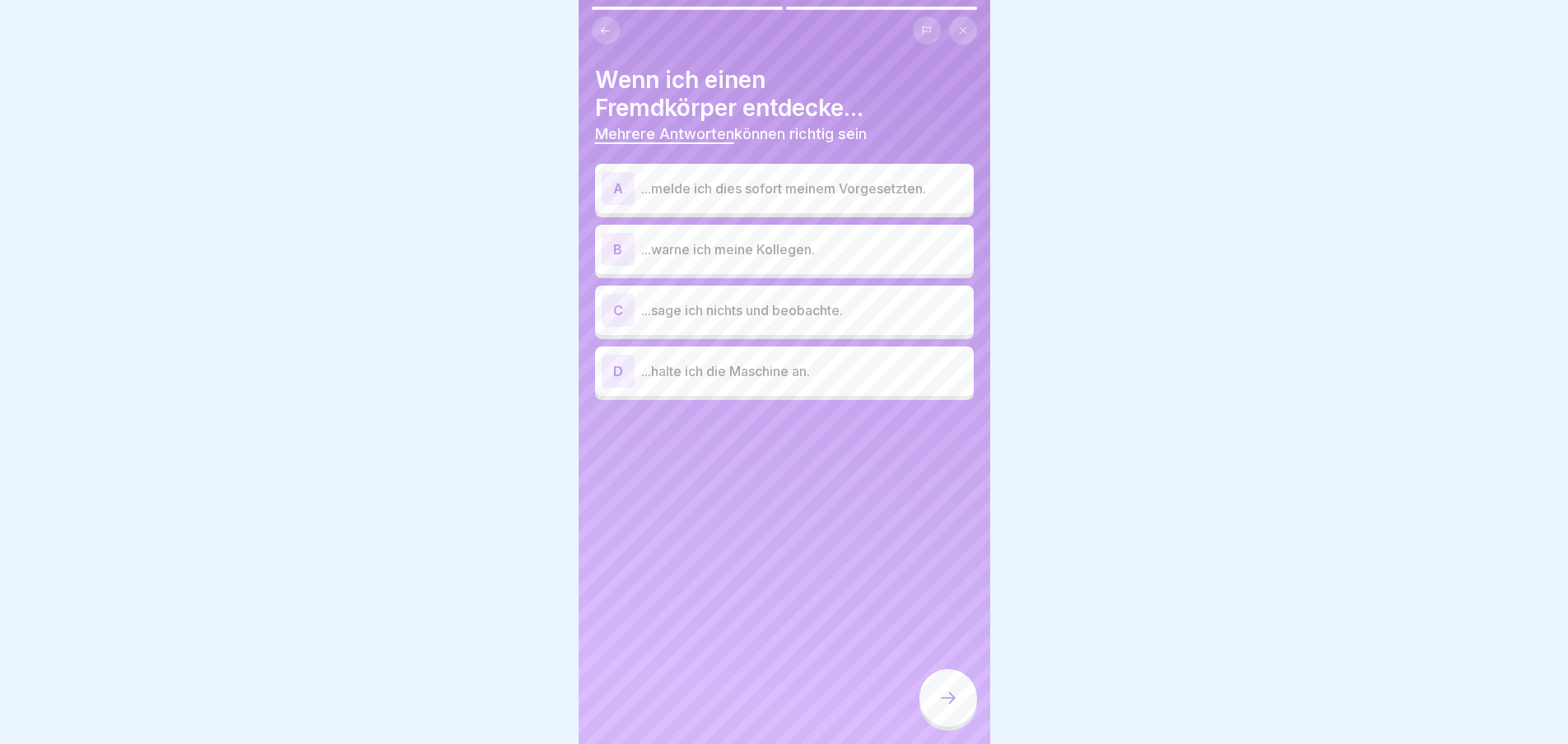
click at [613, 191] on div "A" at bounding box center [618, 188] width 33 height 33
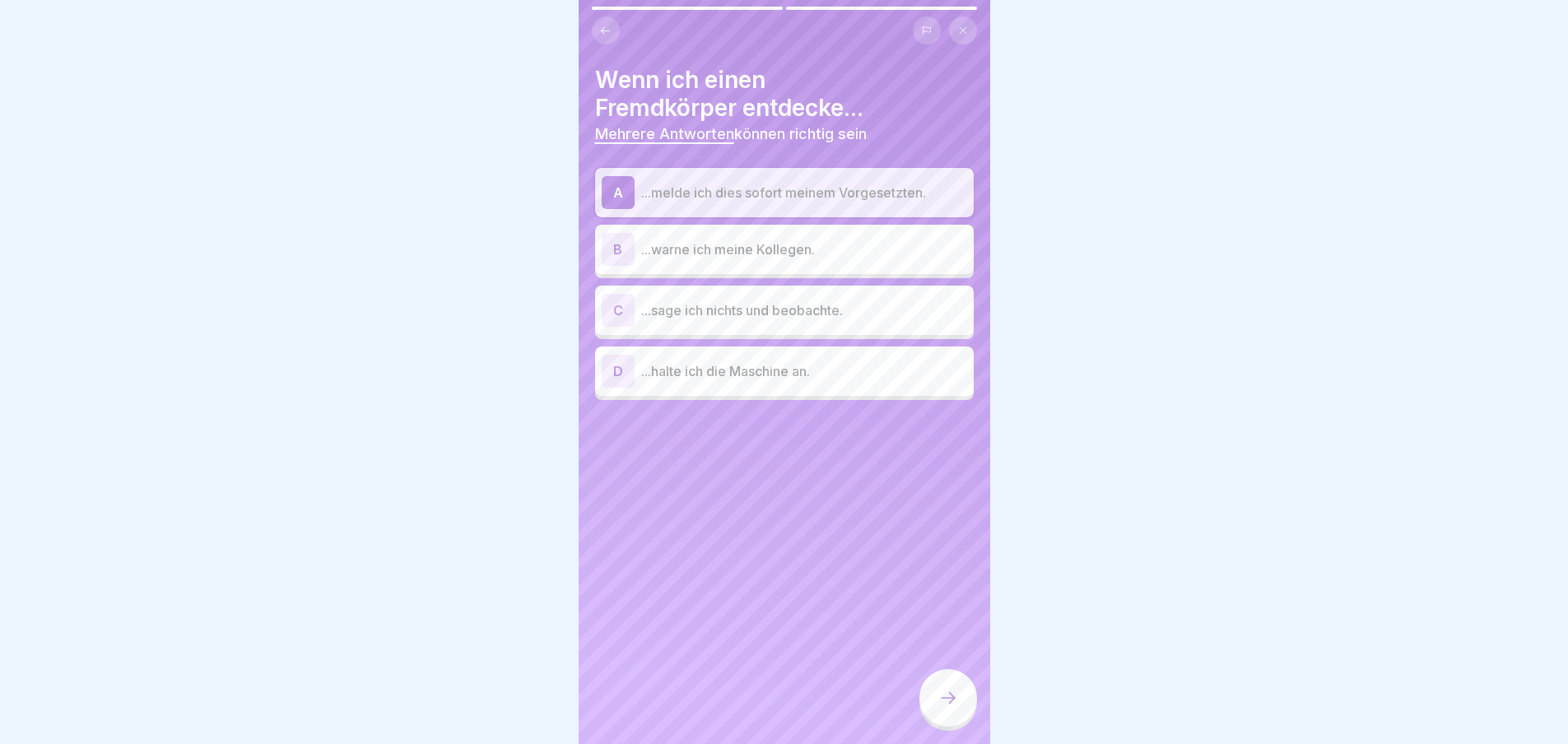
click at [607, 256] on div "B" at bounding box center [618, 249] width 33 height 33
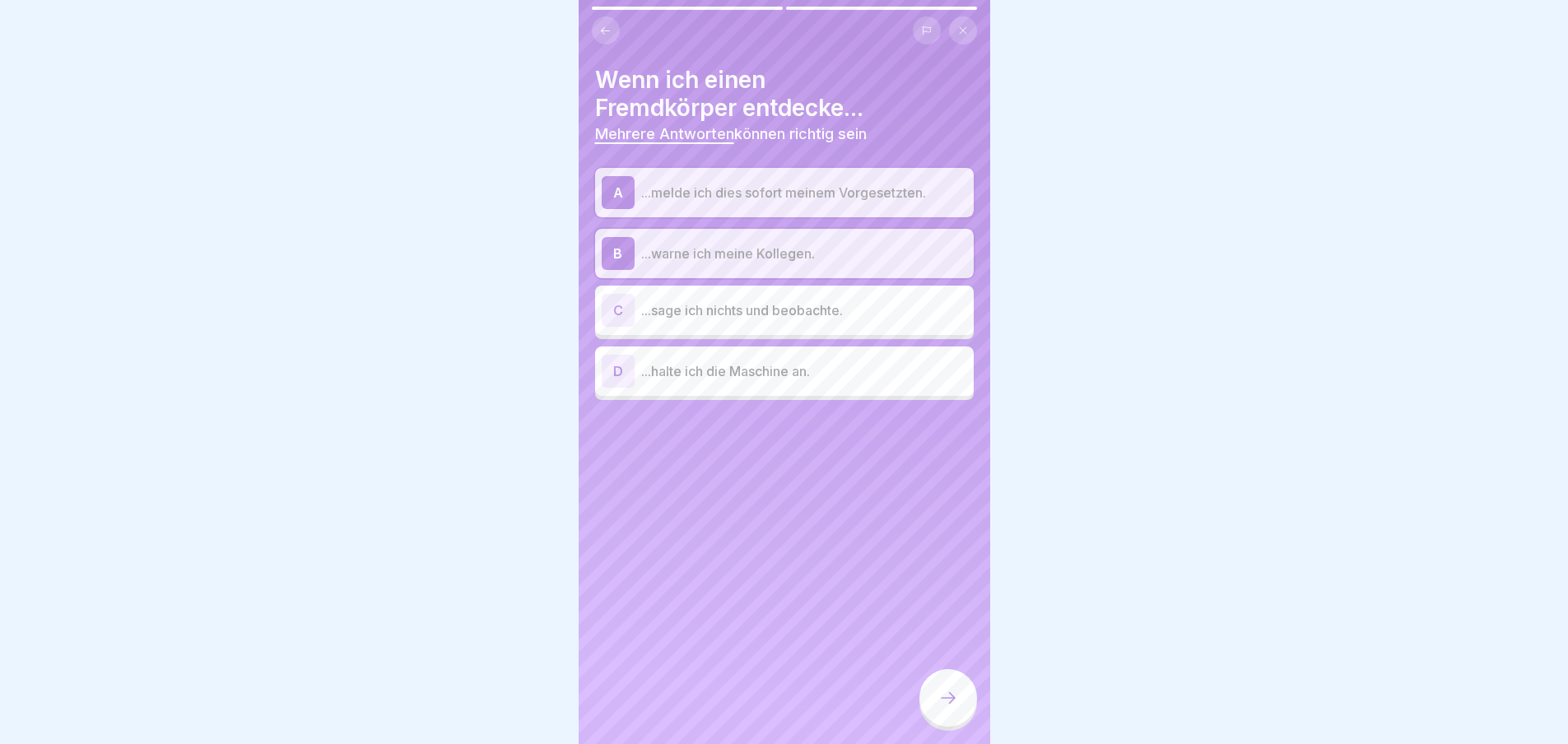
click at [614, 370] on div "D" at bounding box center [618, 371] width 33 height 33
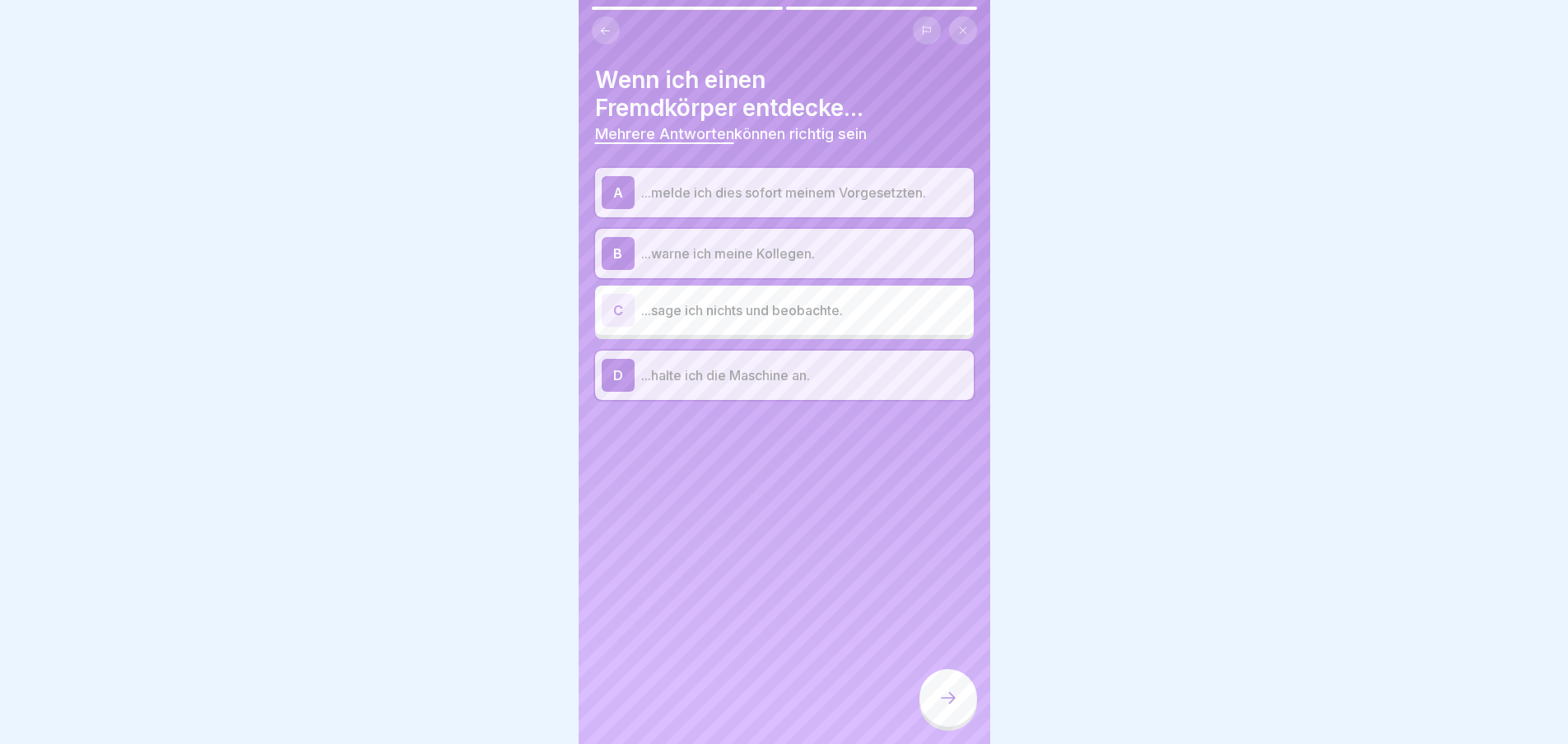
click at [944, 708] on icon at bounding box center [948, 697] width 19 height 19
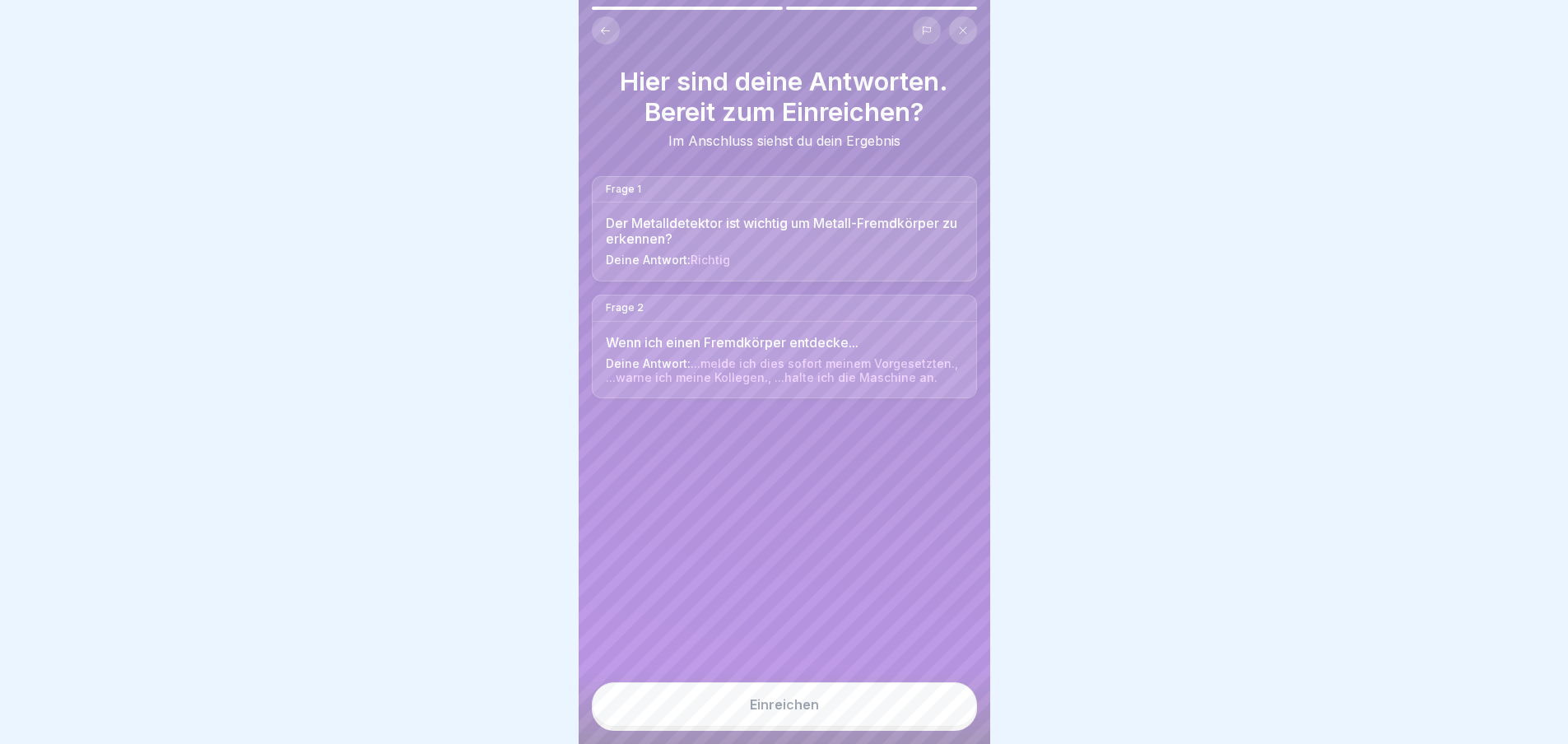
click at [829, 717] on button "Einreichen" at bounding box center [784, 704] width 386 height 45
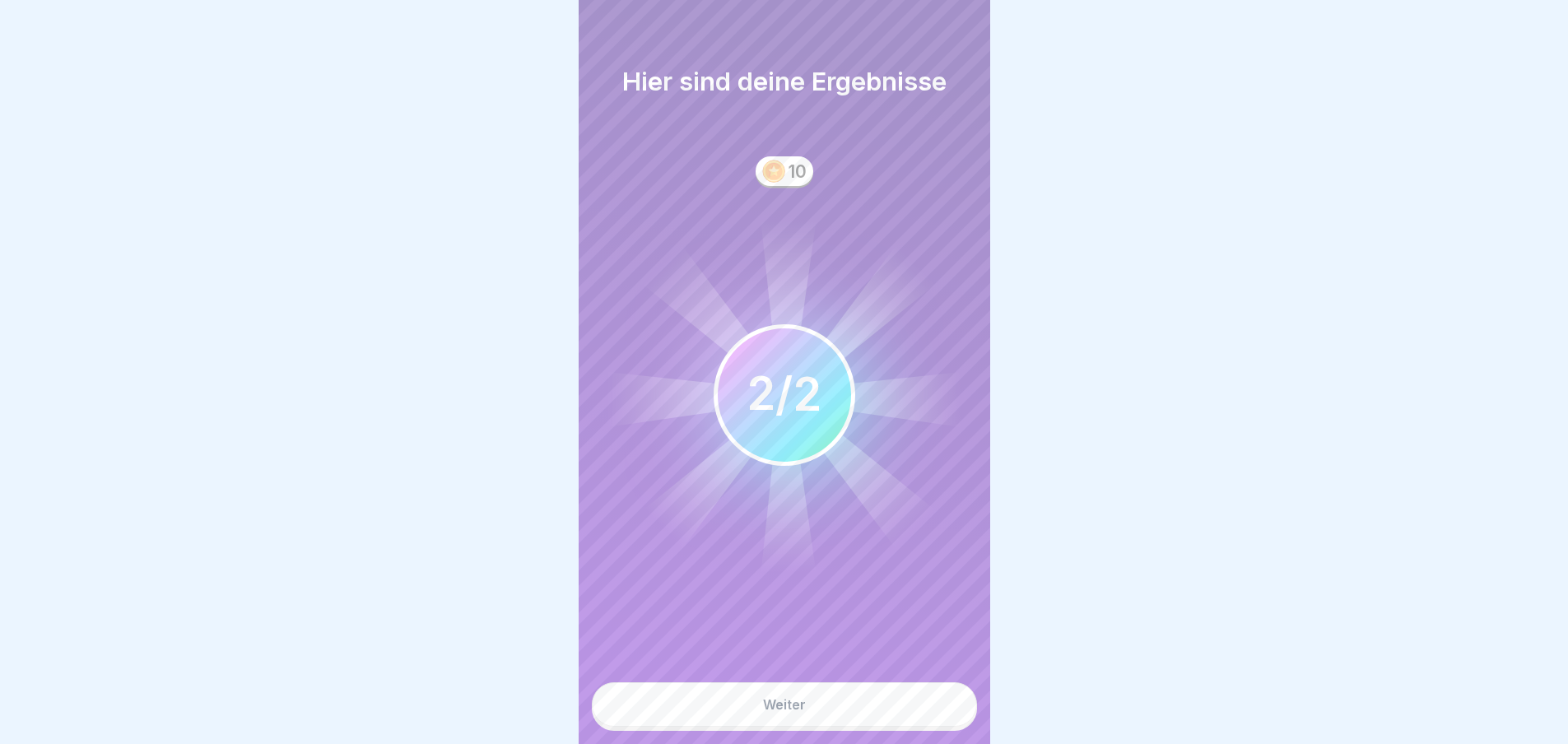
click at [829, 717] on button "Weiter" at bounding box center [784, 704] width 386 height 45
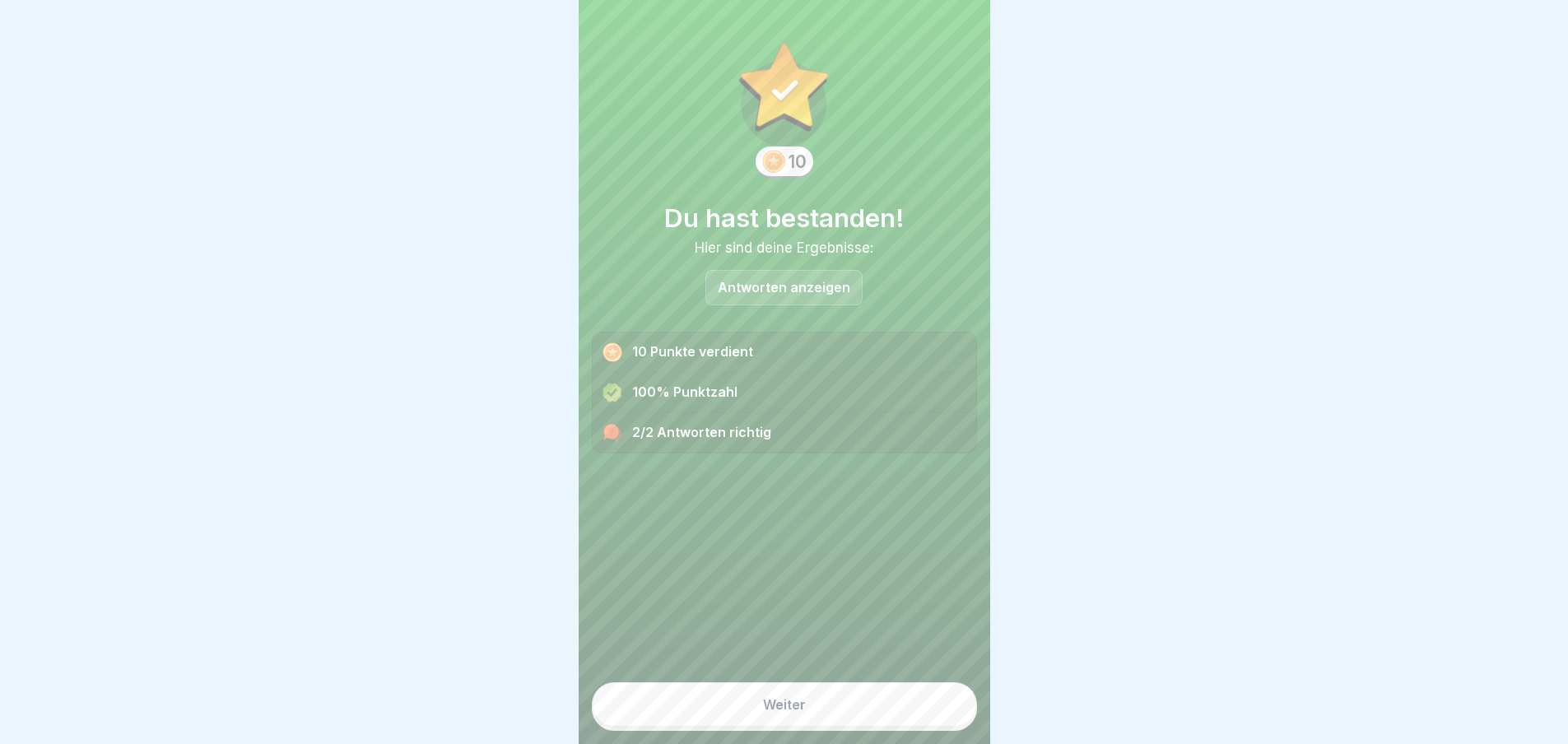
click at [829, 717] on button "Weiter" at bounding box center [784, 704] width 386 height 45
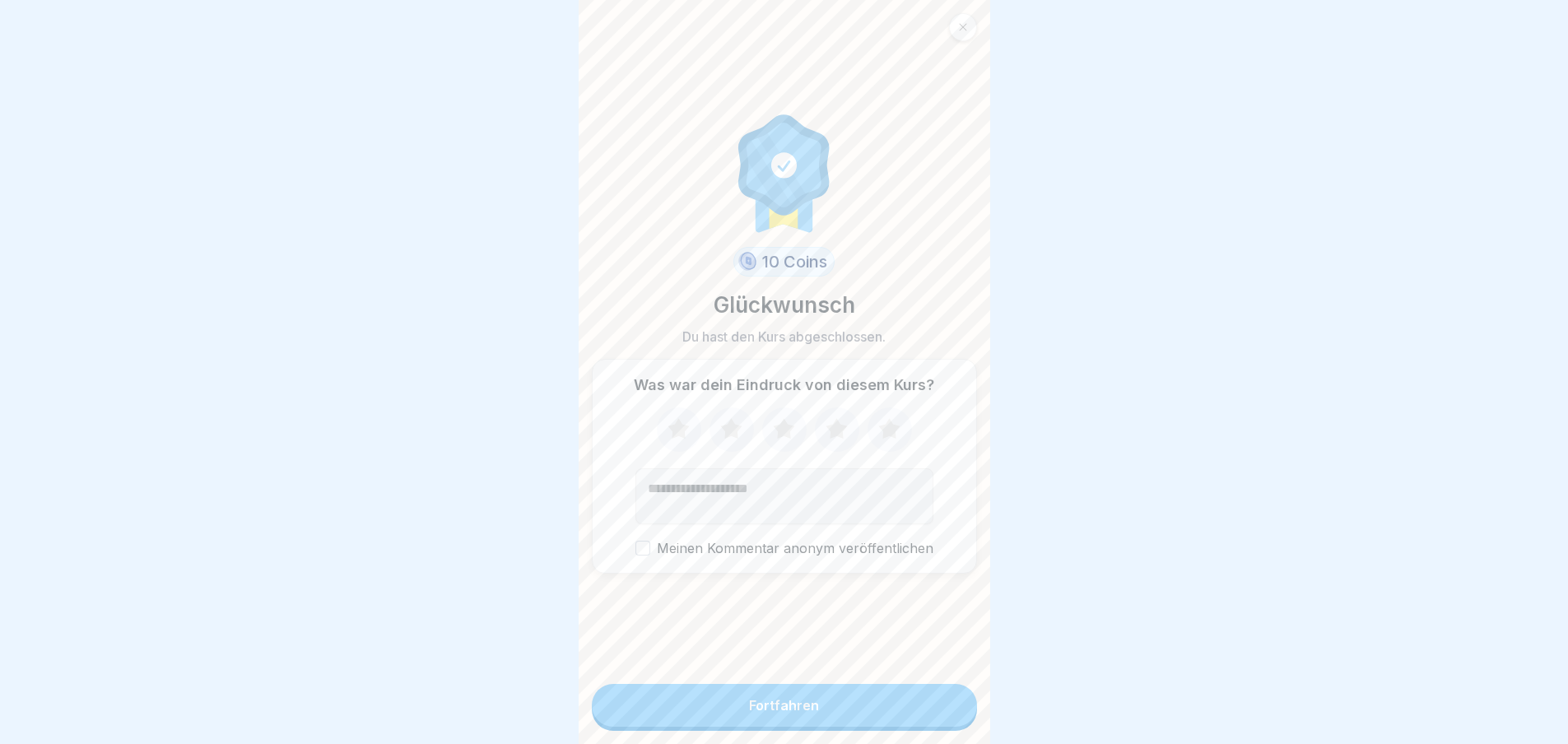
click at [829, 717] on button "Fortfahren" at bounding box center [784, 705] width 386 height 43
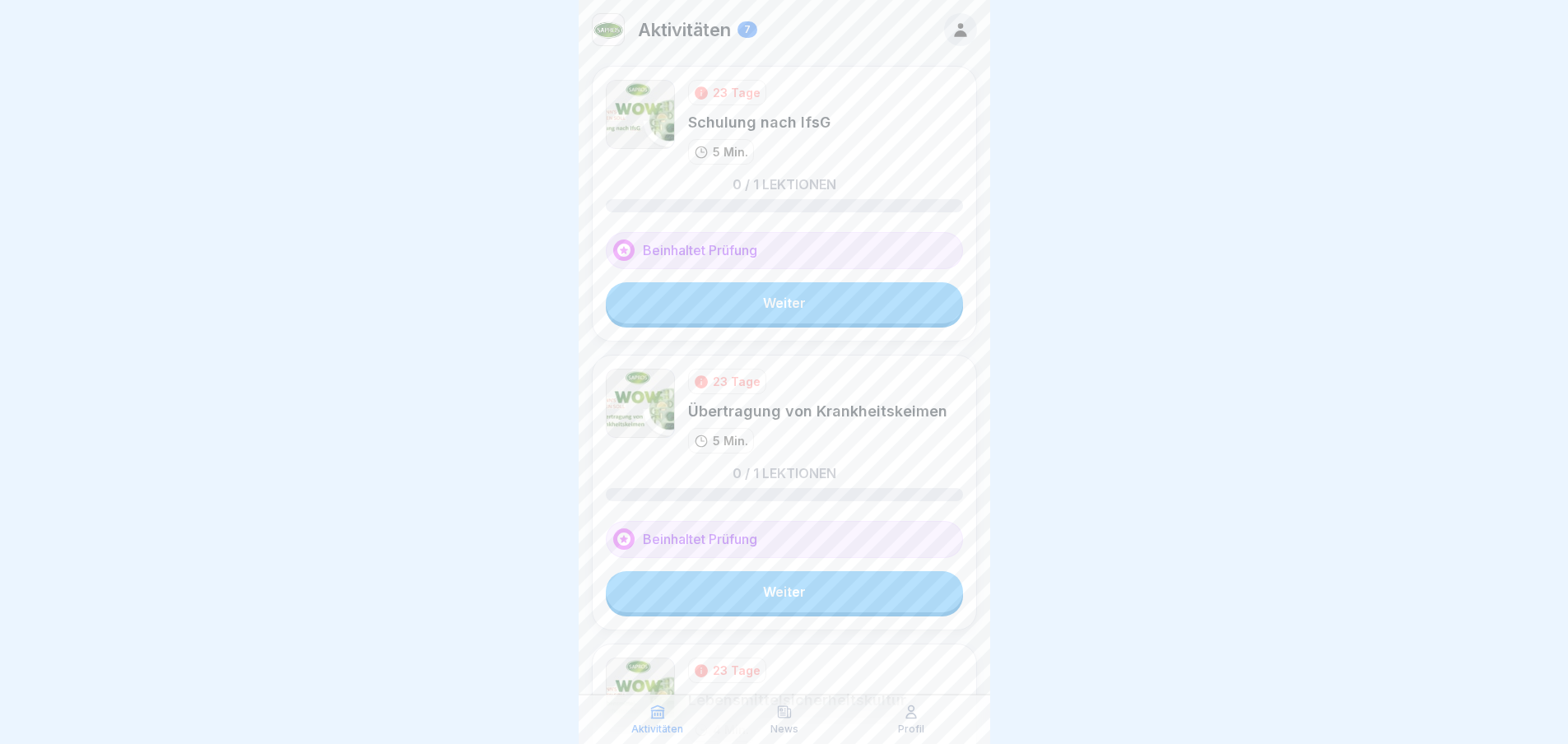
click at [746, 300] on link "Weiter" at bounding box center [784, 302] width 358 height 41
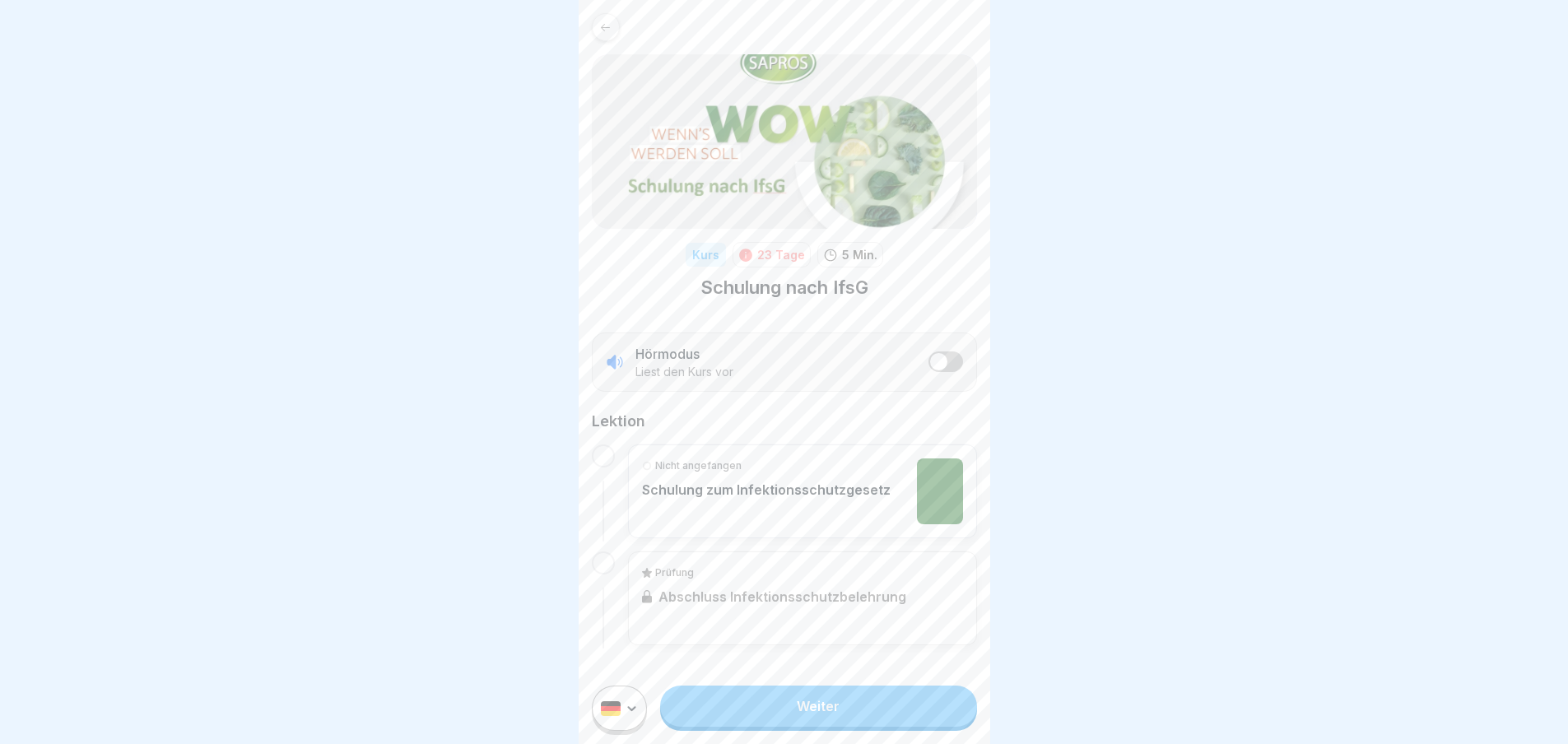
click at [809, 704] on link "Weiter" at bounding box center [819, 706] width 316 height 41
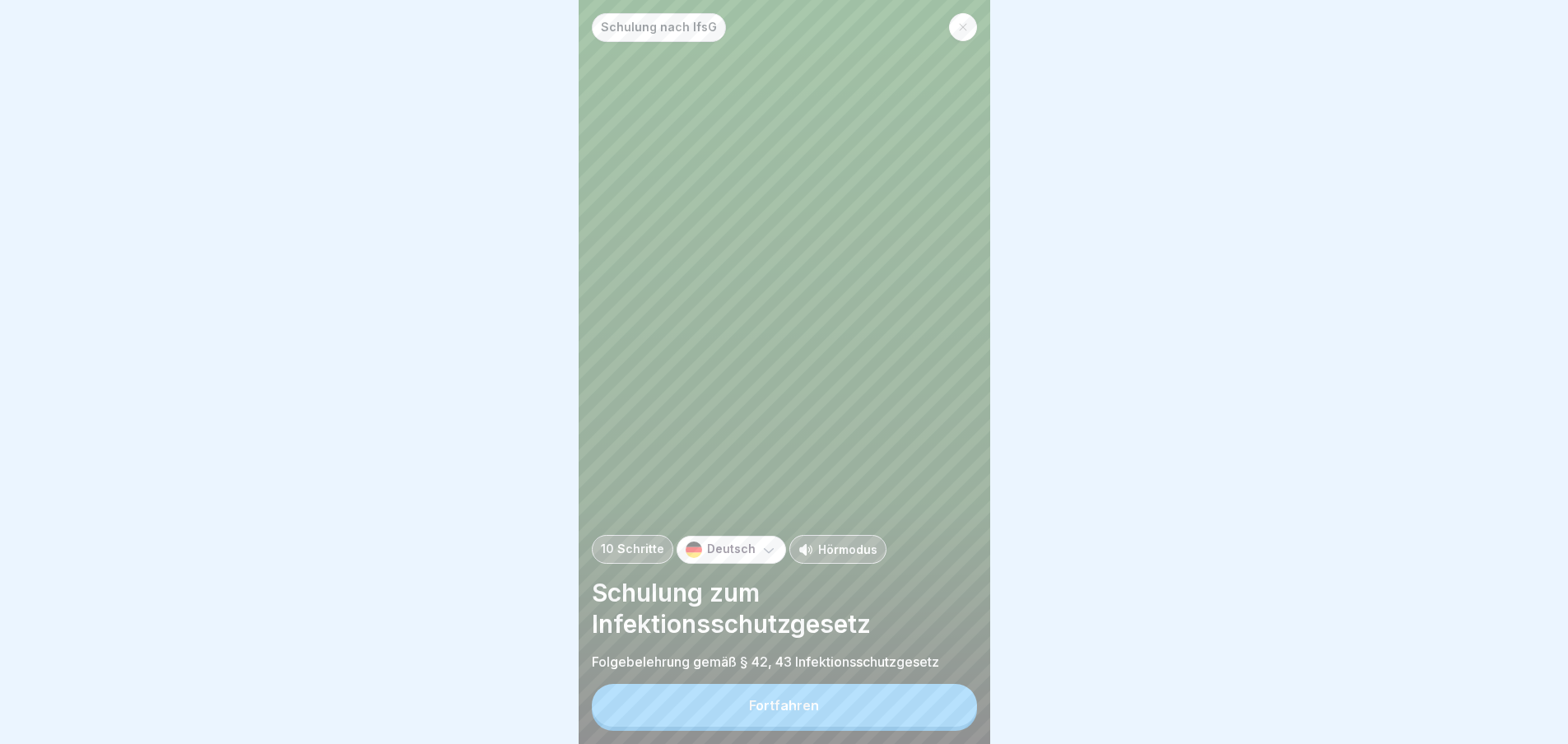
click at [794, 713] on div "Fortfahren" at bounding box center [784, 705] width 70 height 15
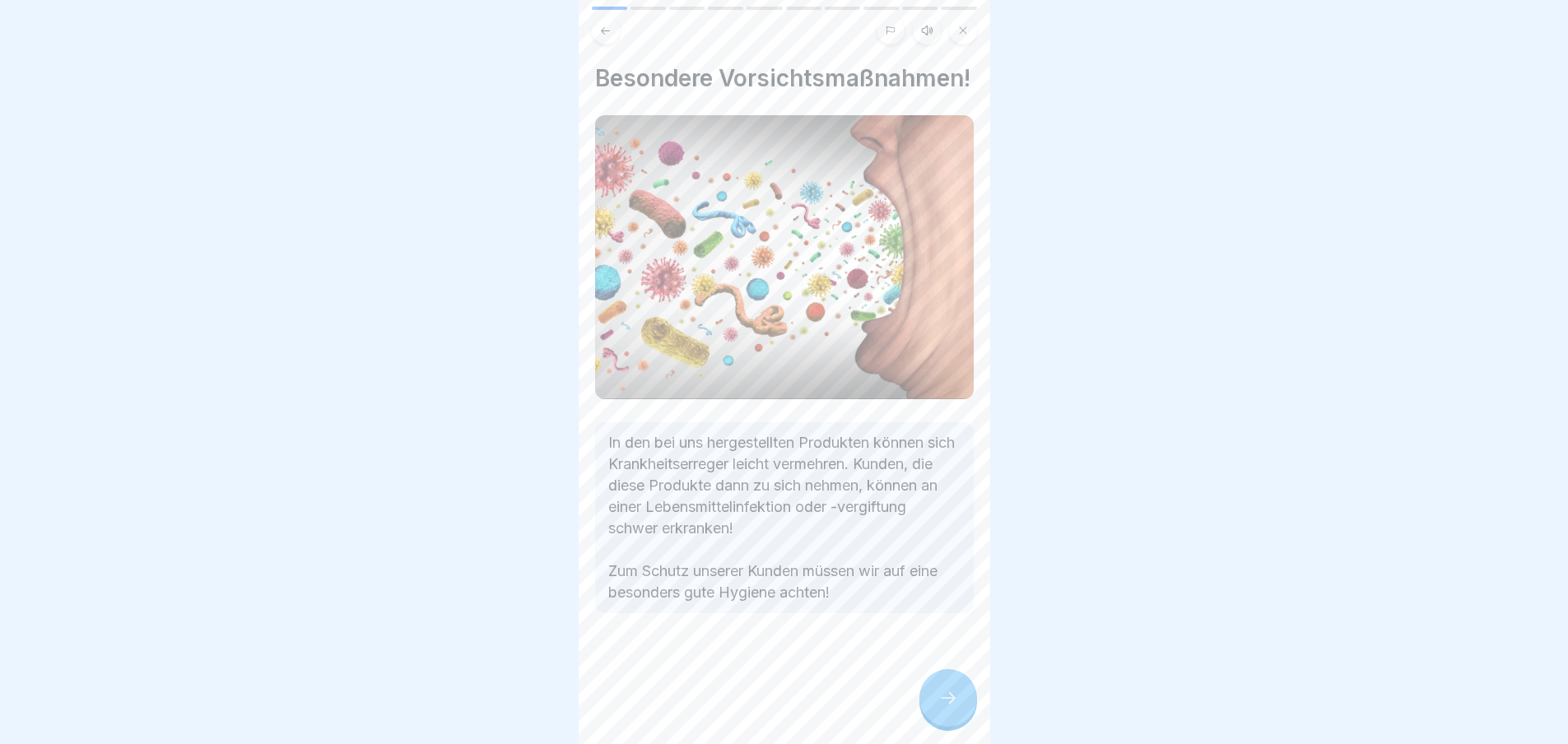
click at [959, 706] on div at bounding box center [949, 698] width 58 height 58
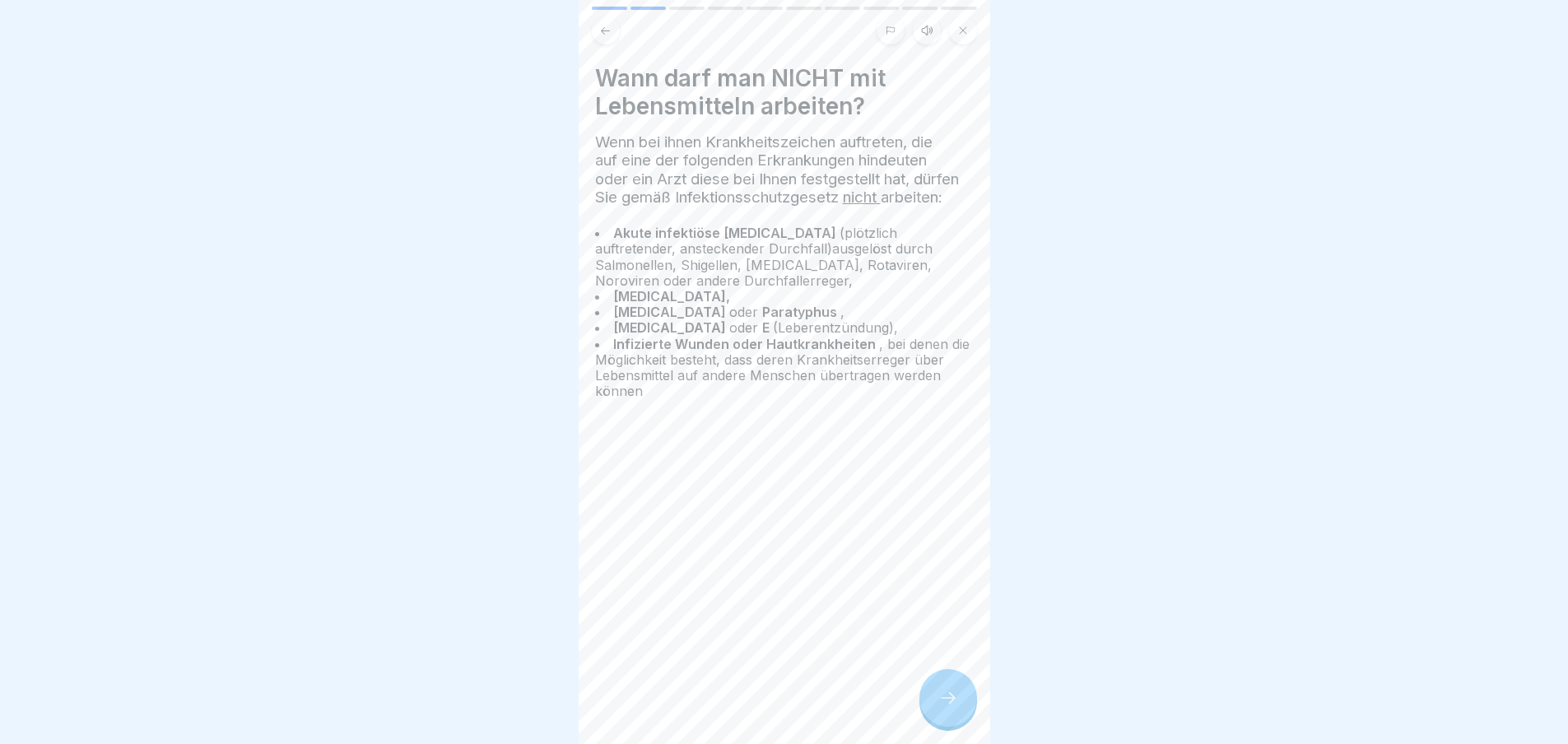
click at [959, 706] on div at bounding box center [949, 698] width 58 height 58
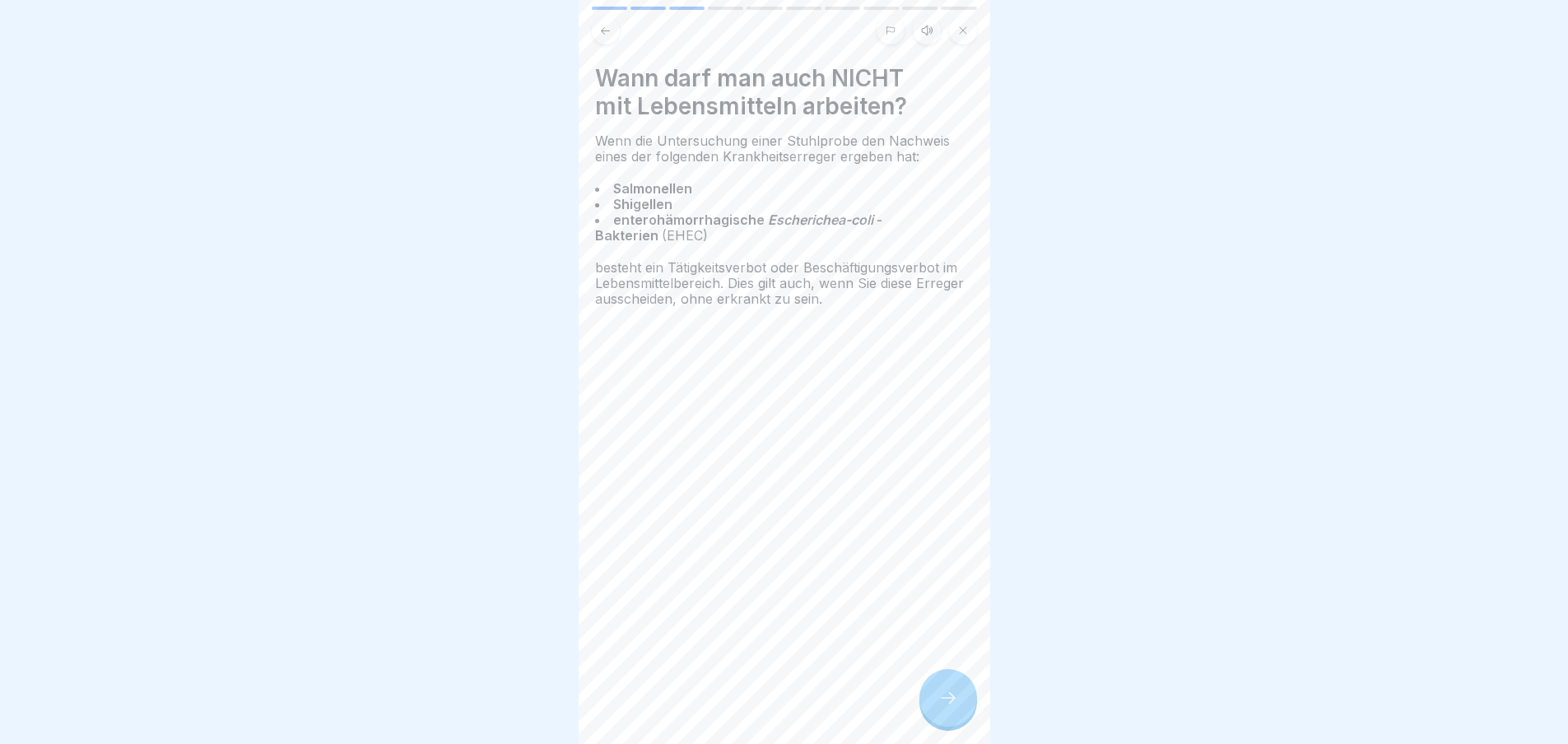
click at [959, 706] on div at bounding box center [949, 698] width 58 height 58
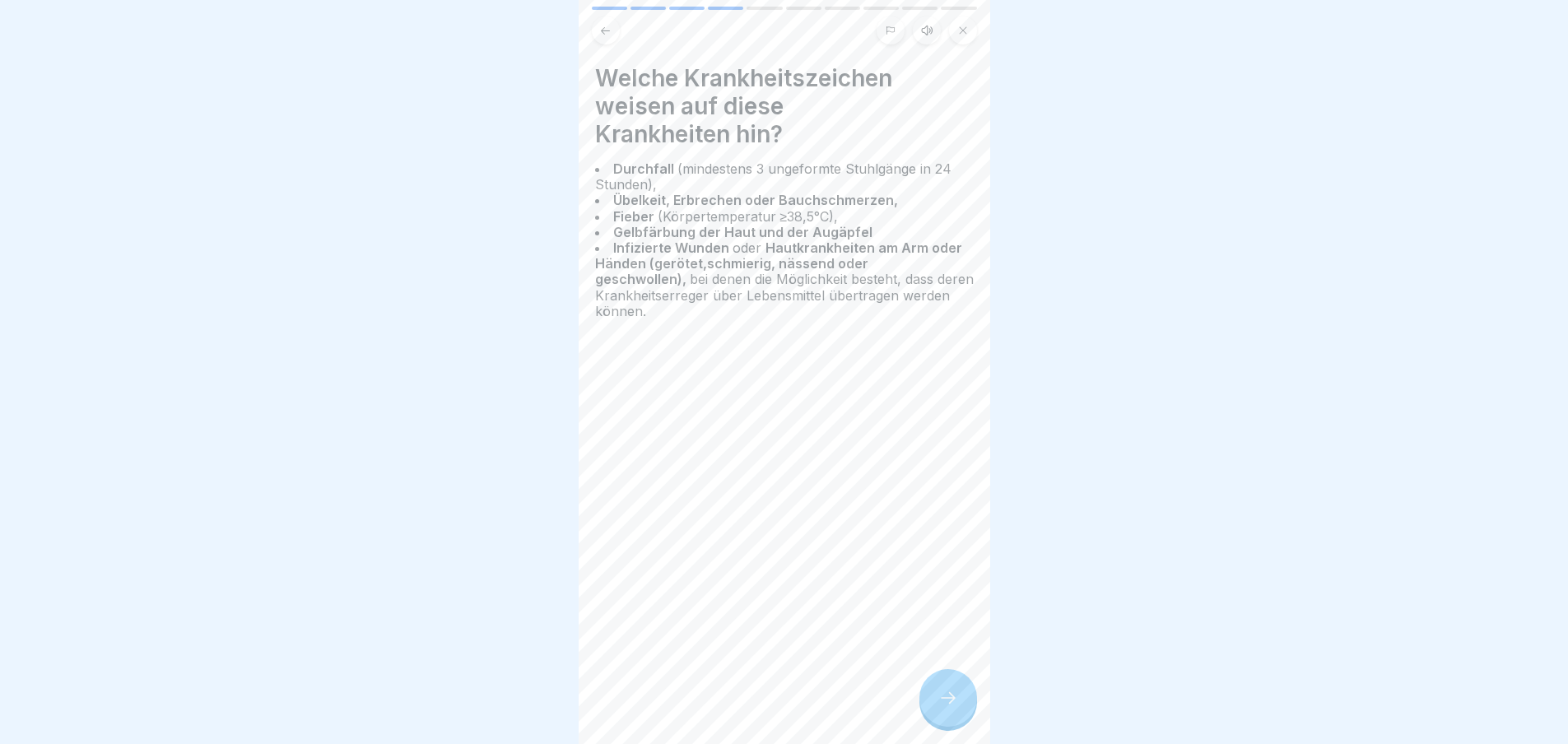
click at [959, 706] on div at bounding box center [949, 698] width 58 height 58
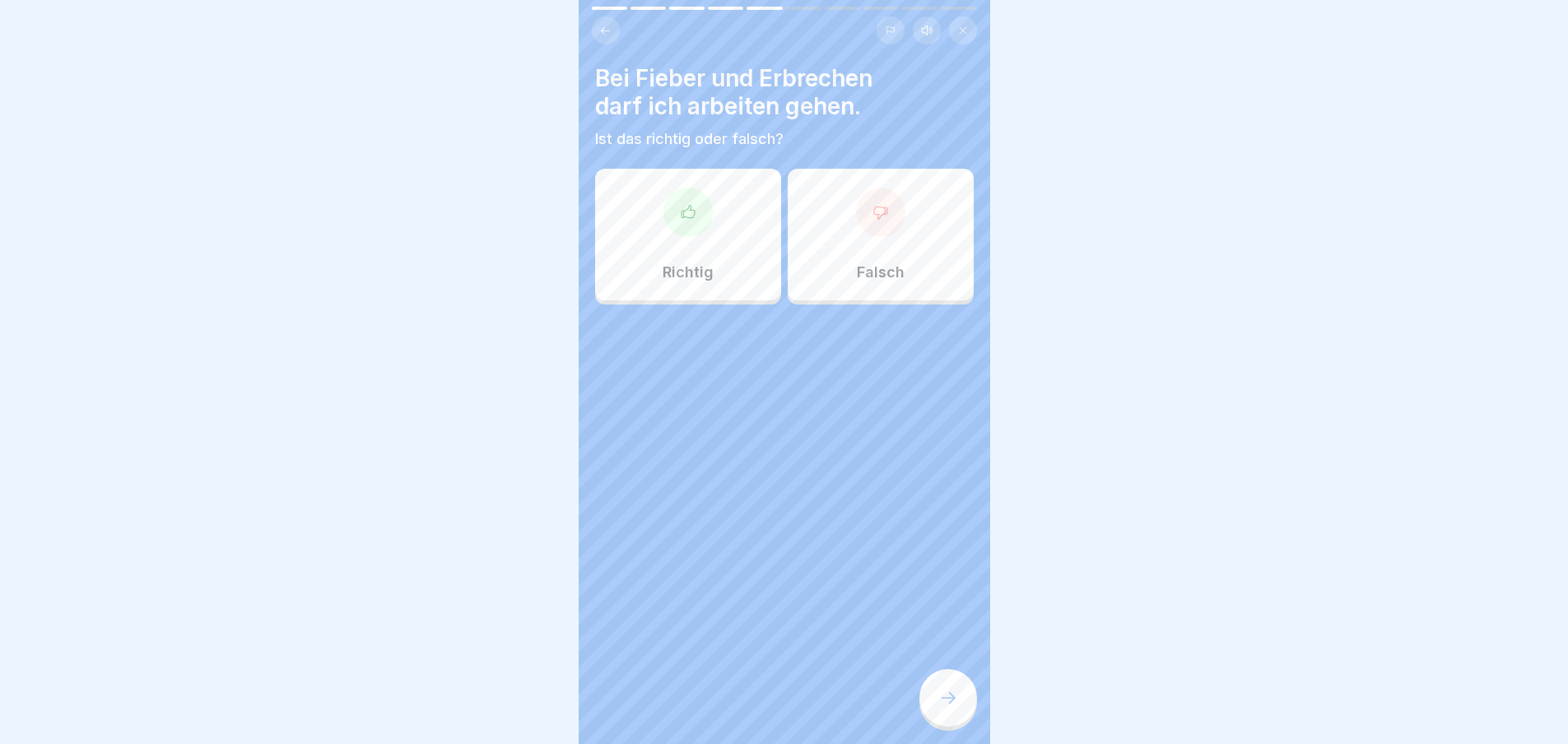
click at [877, 220] on icon at bounding box center [880, 212] width 17 height 17
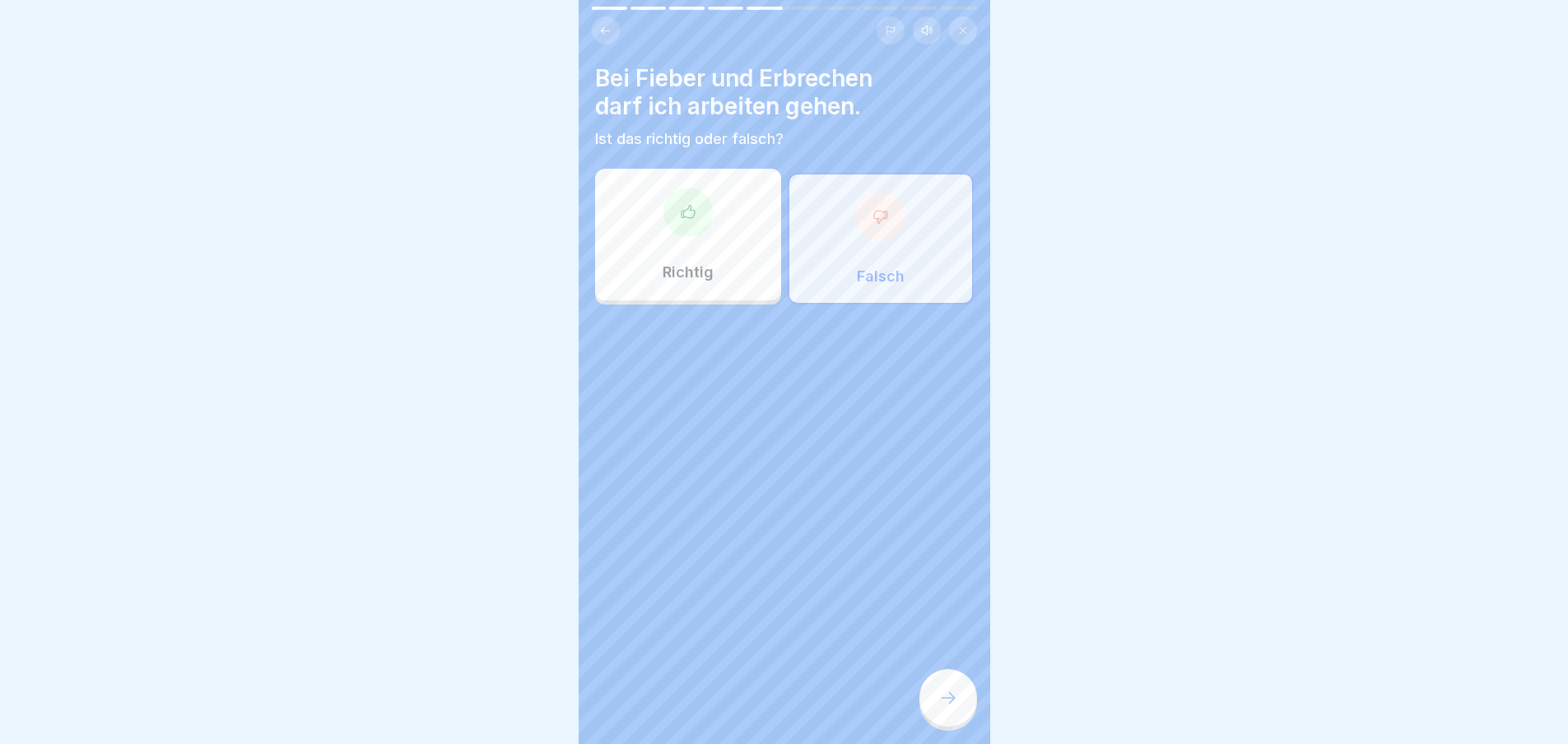
click at [949, 708] on icon at bounding box center [948, 697] width 19 height 19
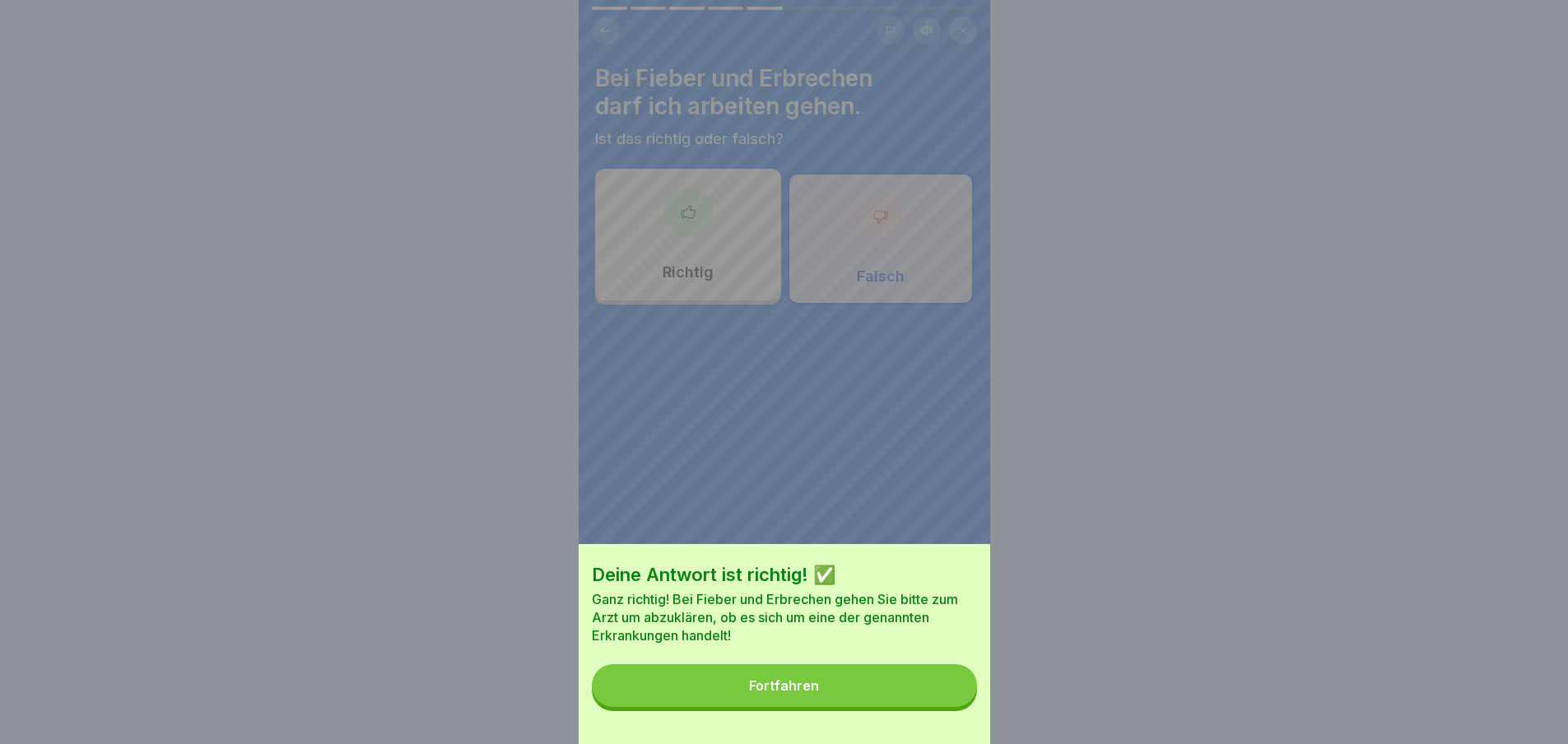
click at [831, 702] on button "Fortfahren" at bounding box center [784, 685] width 386 height 43
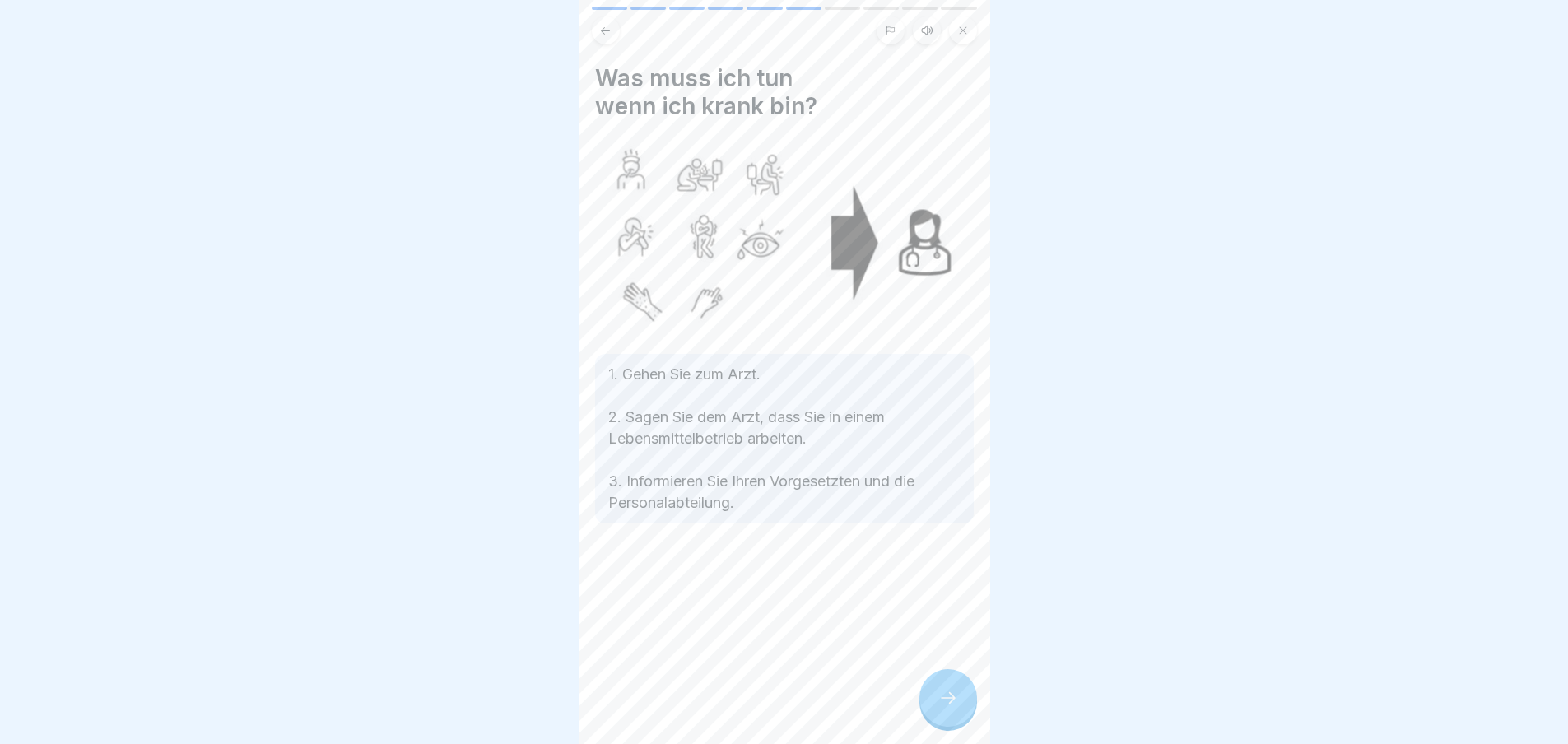
click at [931, 699] on div at bounding box center [949, 698] width 58 height 58
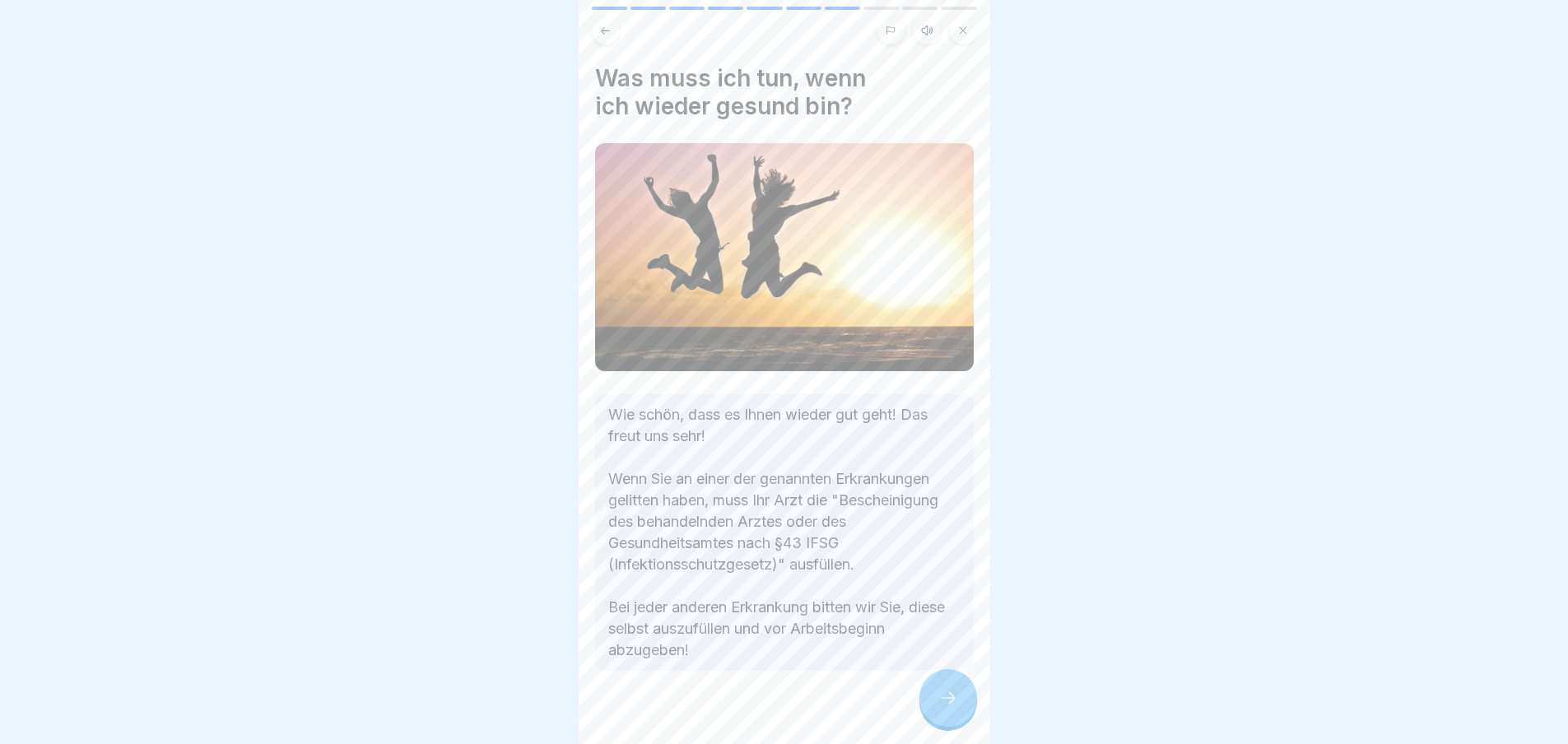
click at [955, 723] on div at bounding box center [949, 698] width 58 height 58
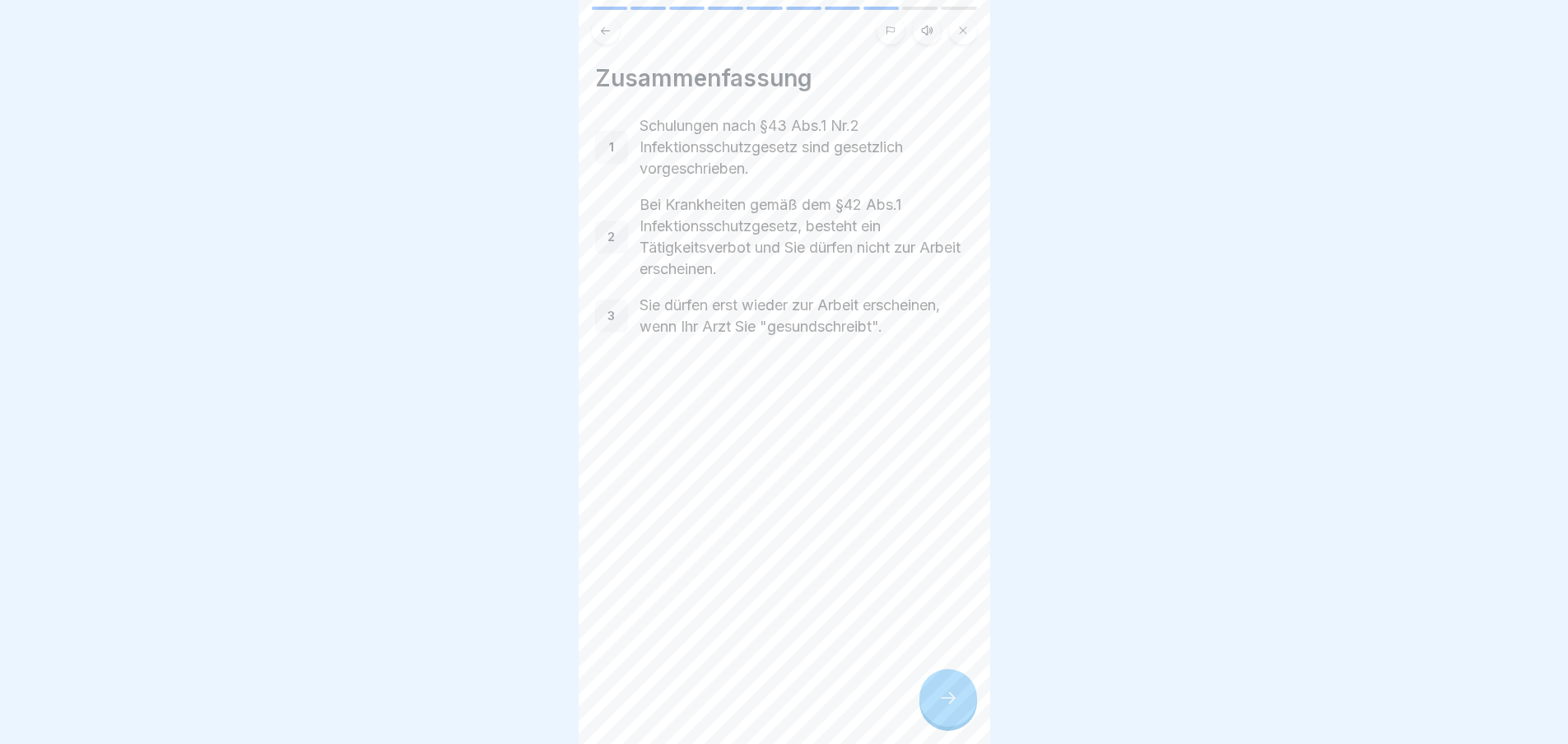
click at [949, 722] on div at bounding box center [949, 698] width 58 height 58
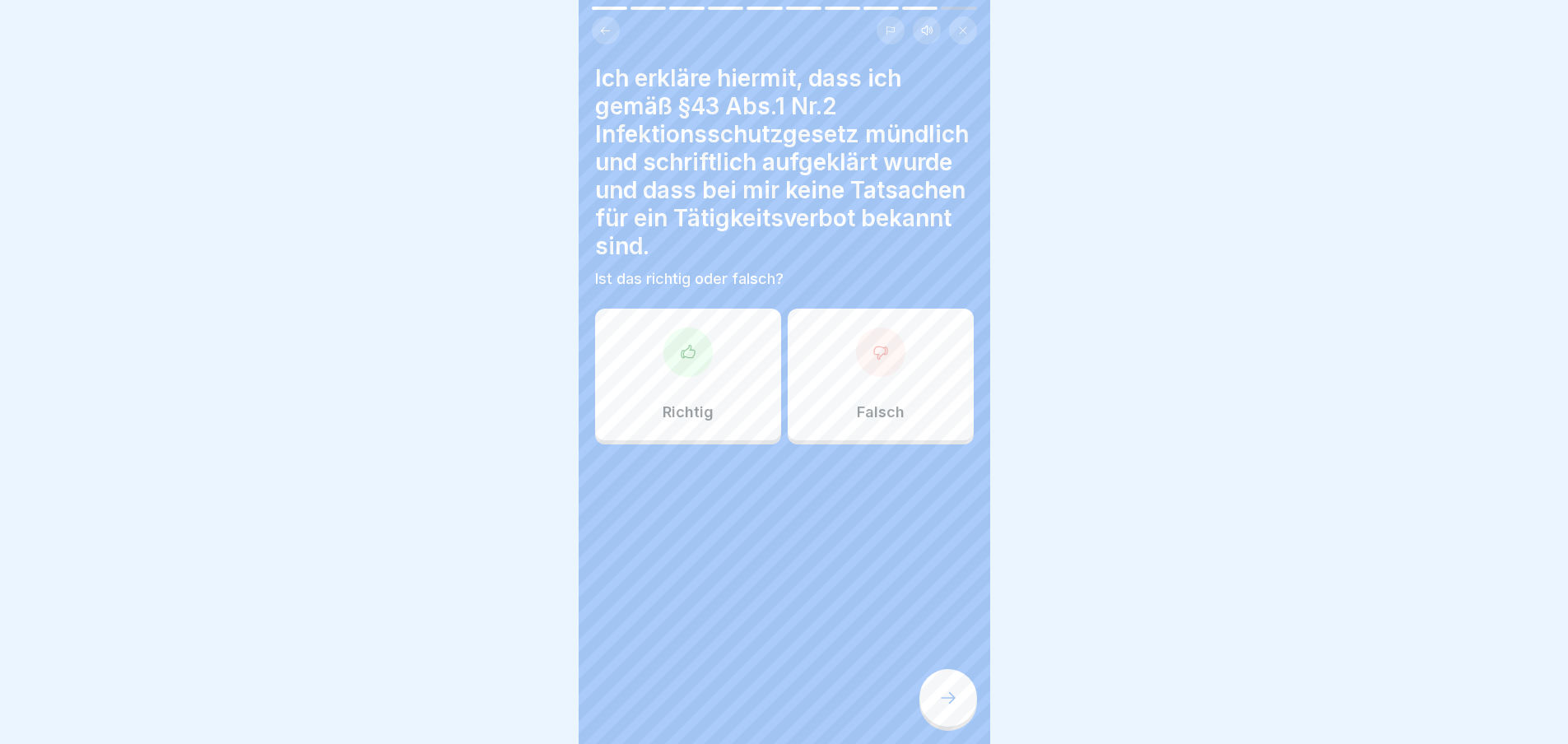
click at [672, 390] on div "Richtig" at bounding box center [689, 374] width 186 height 132
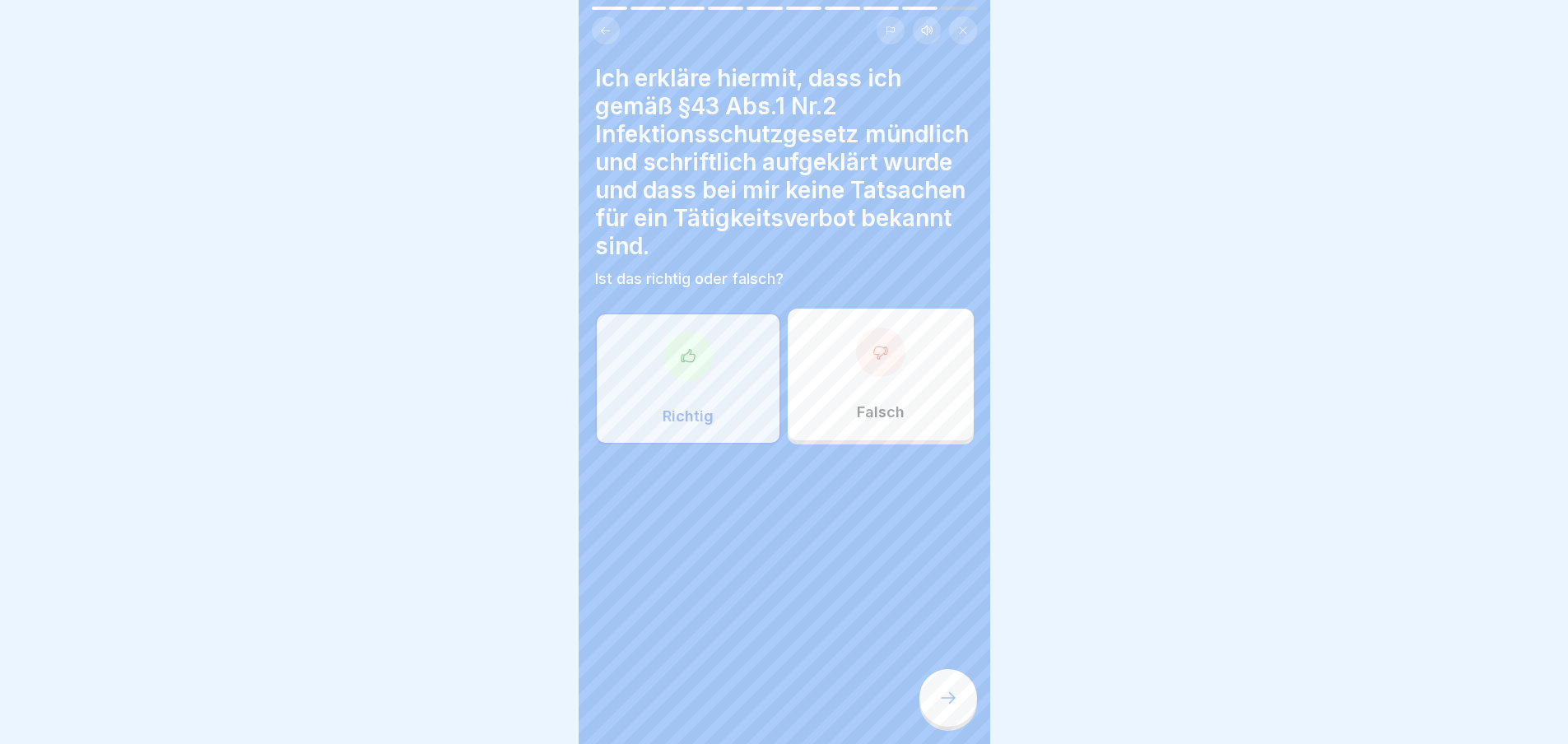
click at [955, 704] on icon at bounding box center [948, 697] width 19 height 19
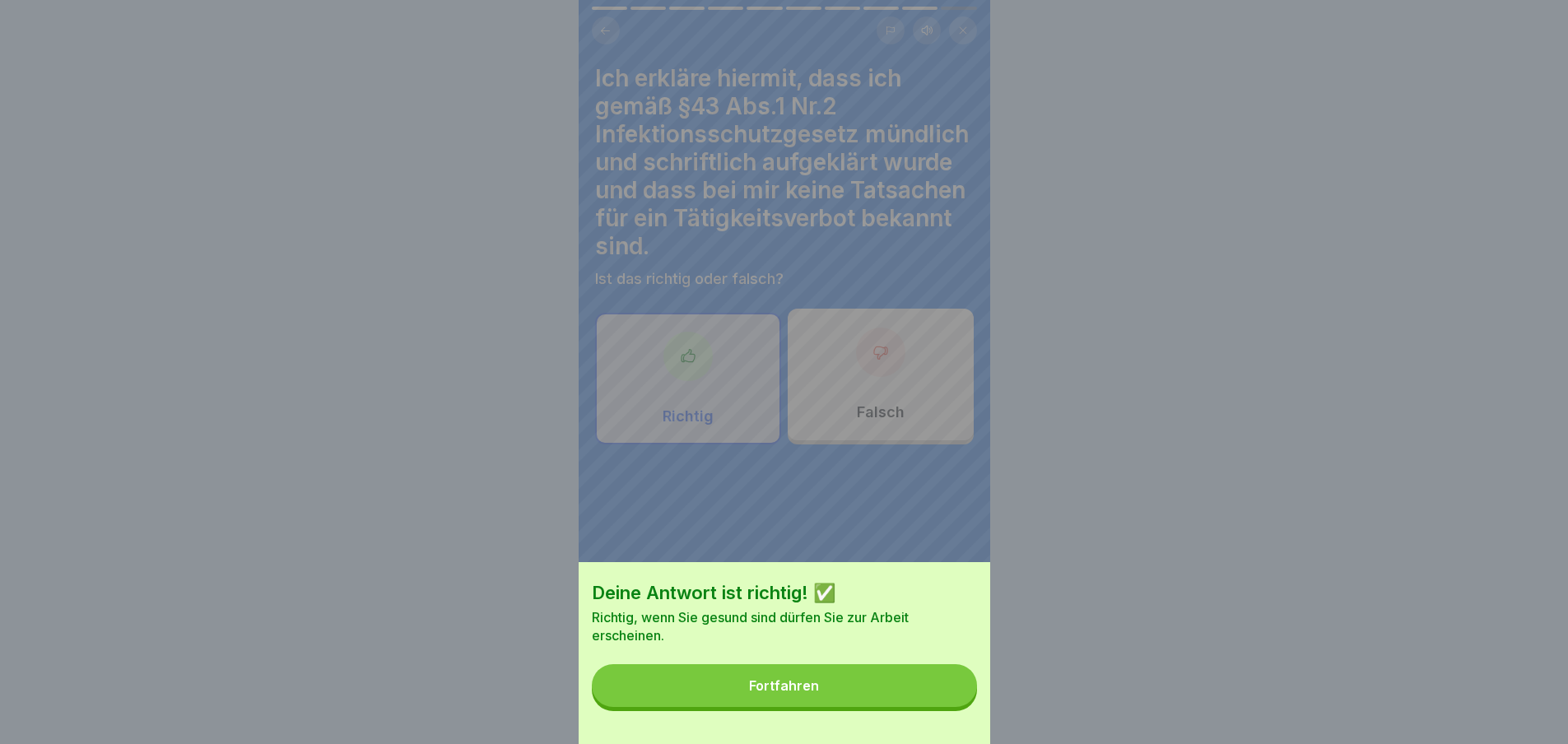
click at [898, 704] on button "Fortfahren" at bounding box center [784, 685] width 386 height 43
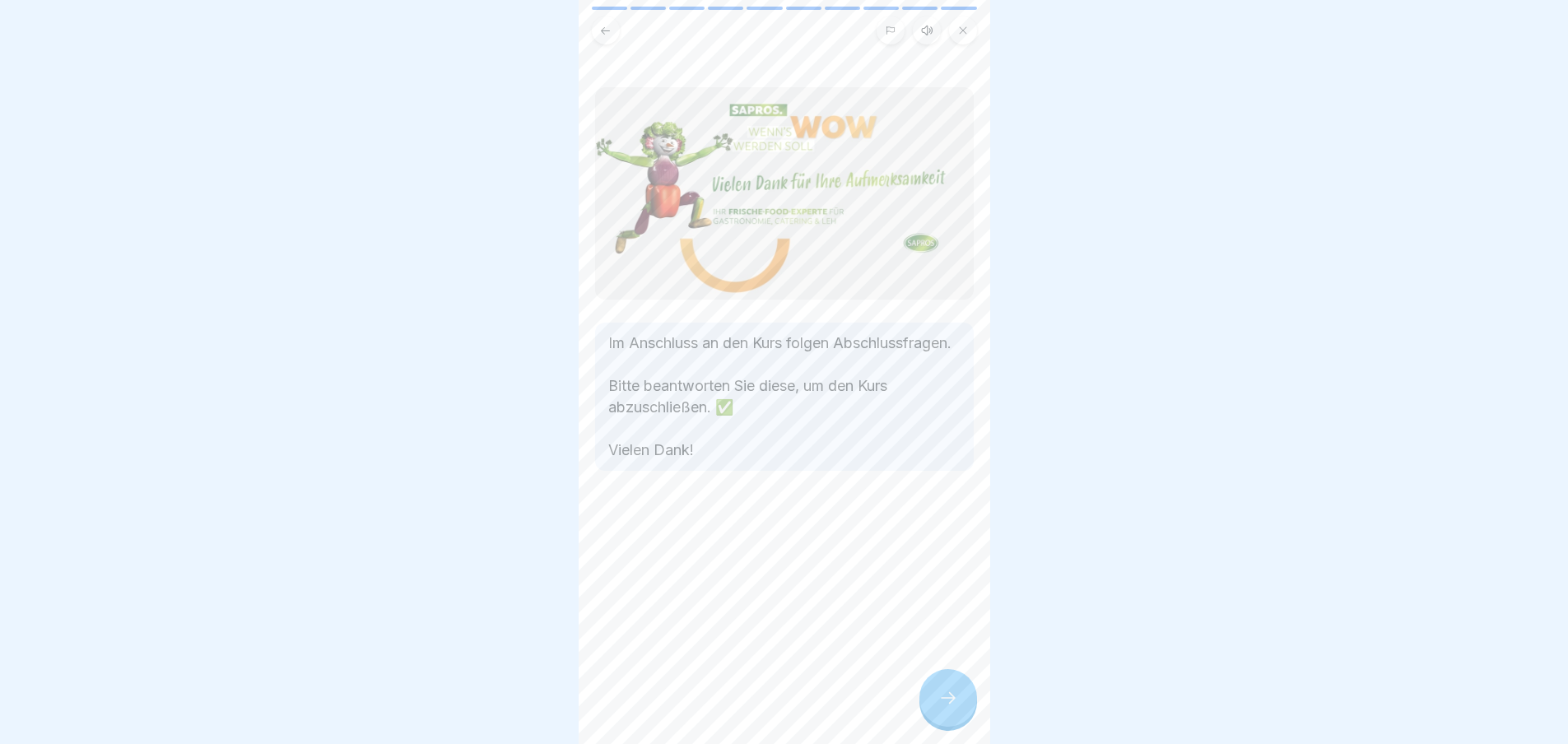
click at [943, 708] on icon at bounding box center [948, 697] width 19 height 19
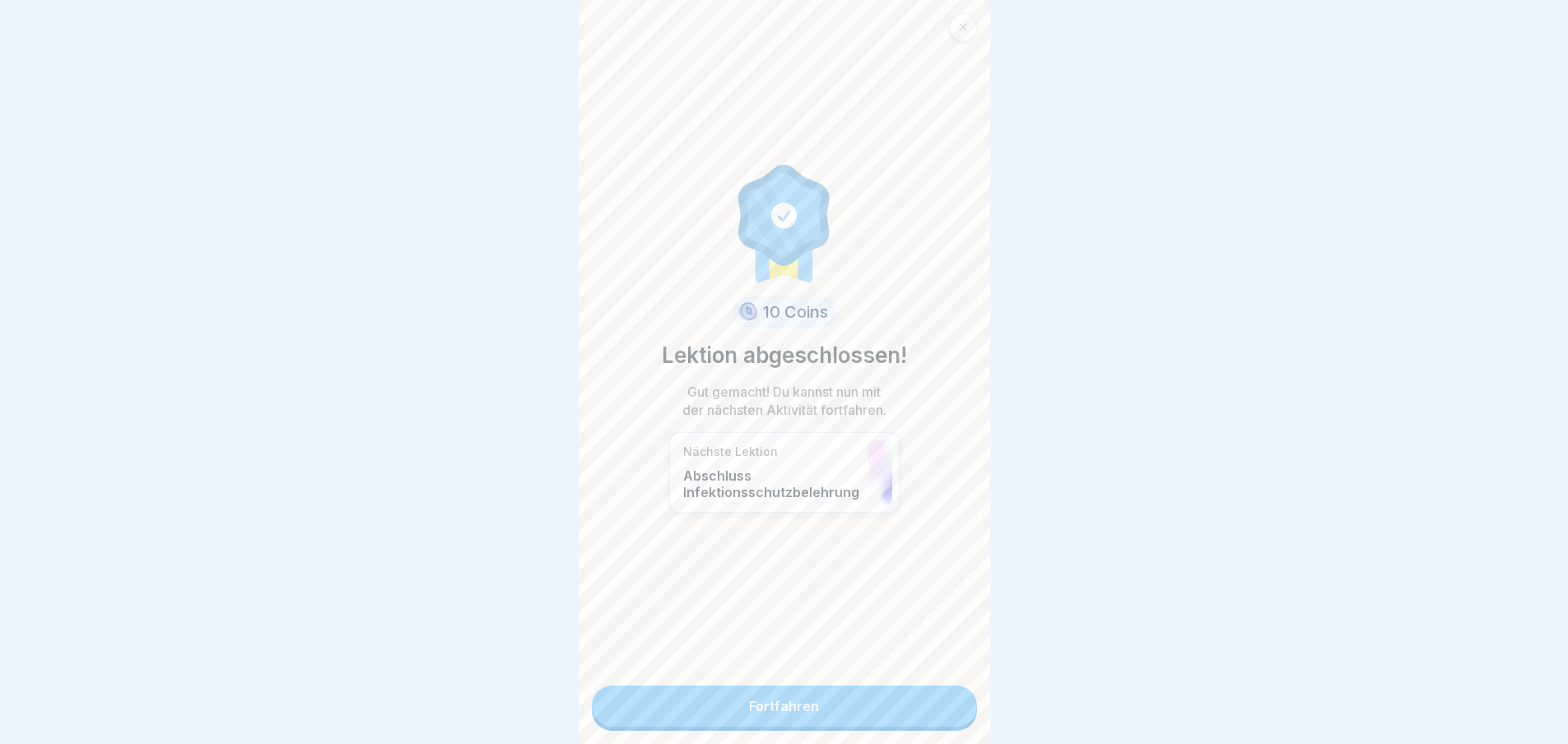
click at [814, 700] on link "Fortfahren" at bounding box center [784, 706] width 386 height 41
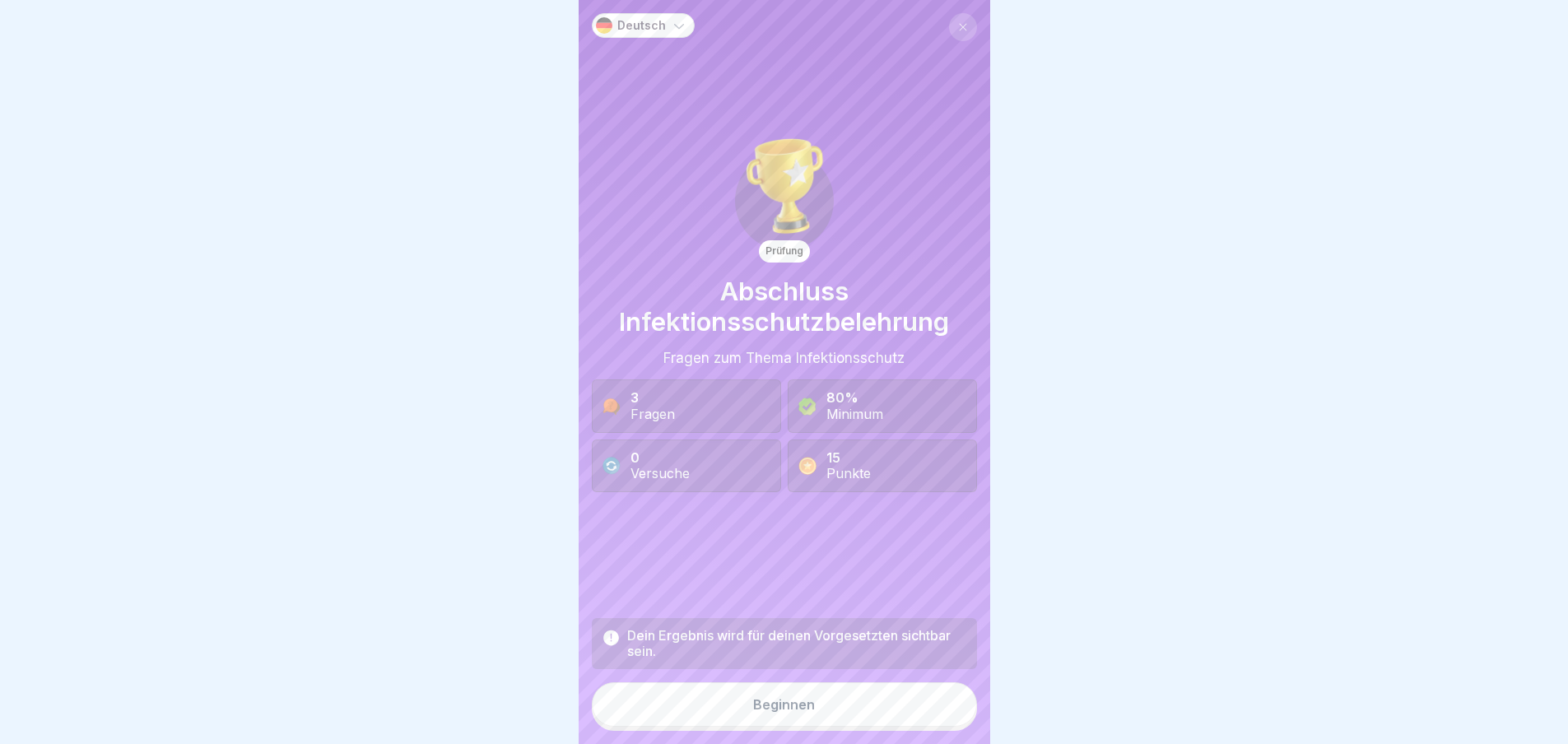
click at [774, 712] on div "Beginnen" at bounding box center [784, 704] width 61 height 15
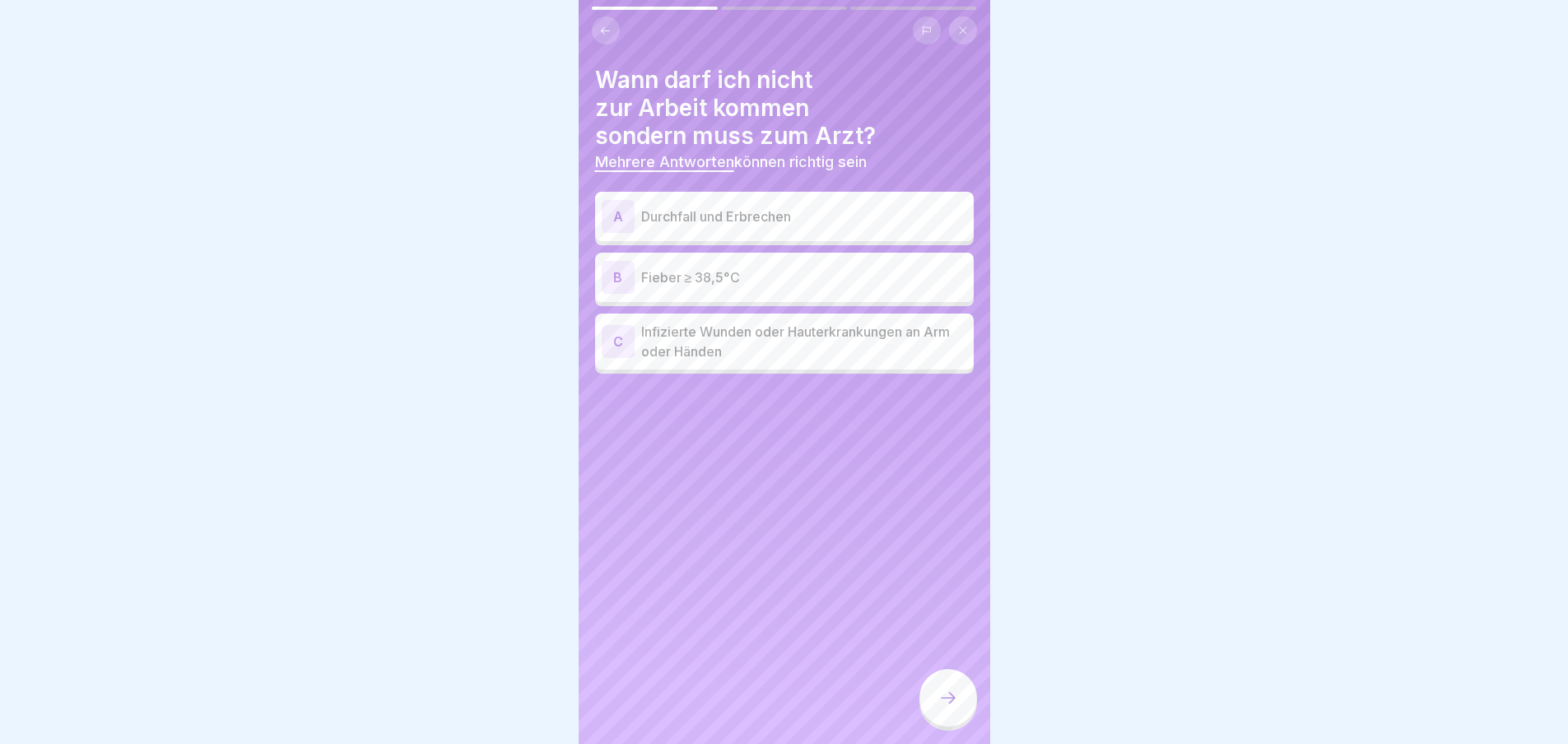
click at [615, 213] on div "A" at bounding box center [618, 216] width 33 height 33
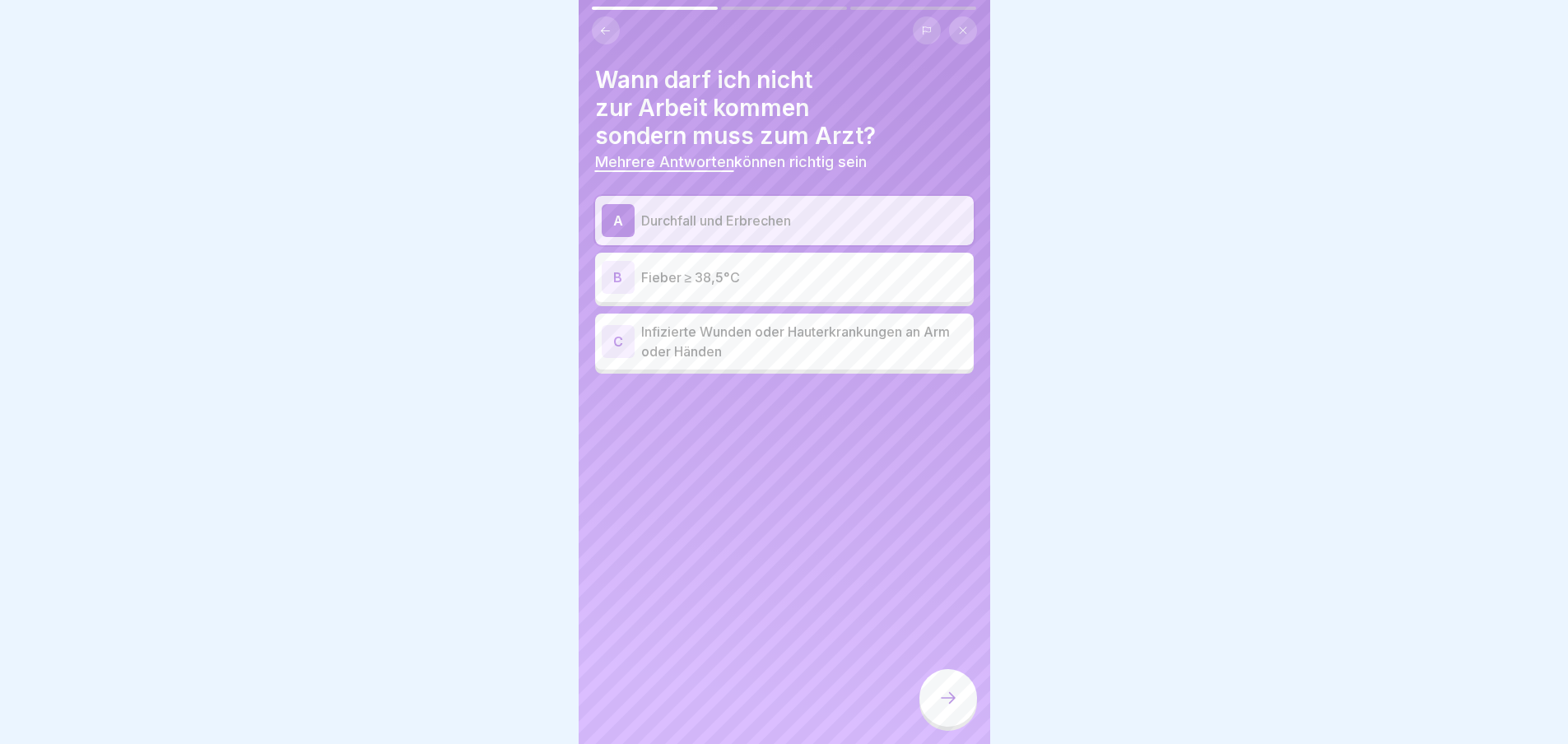
click at [608, 272] on div "B" at bounding box center [618, 277] width 33 height 33
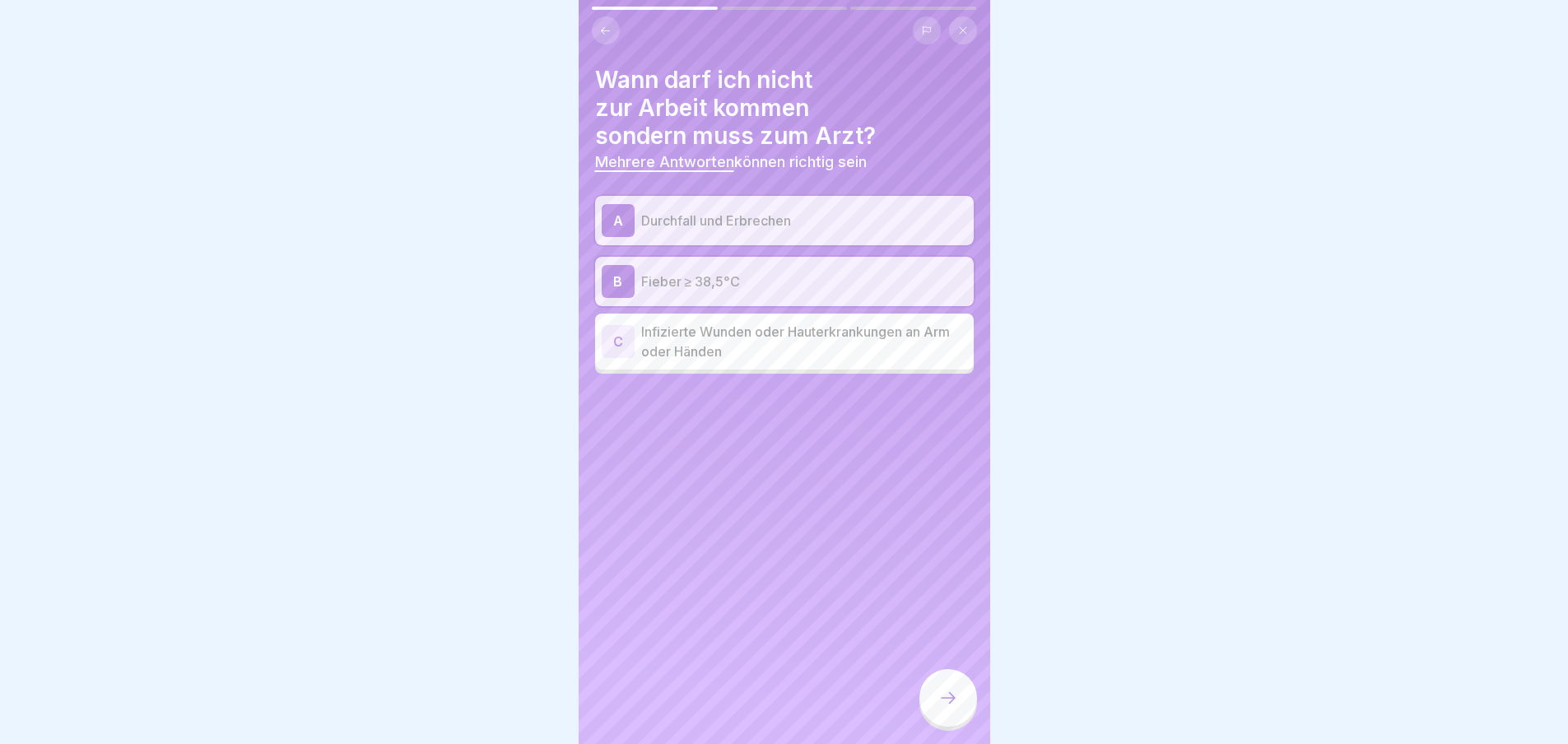
click at [606, 343] on div "C" at bounding box center [618, 341] width 33 height 33
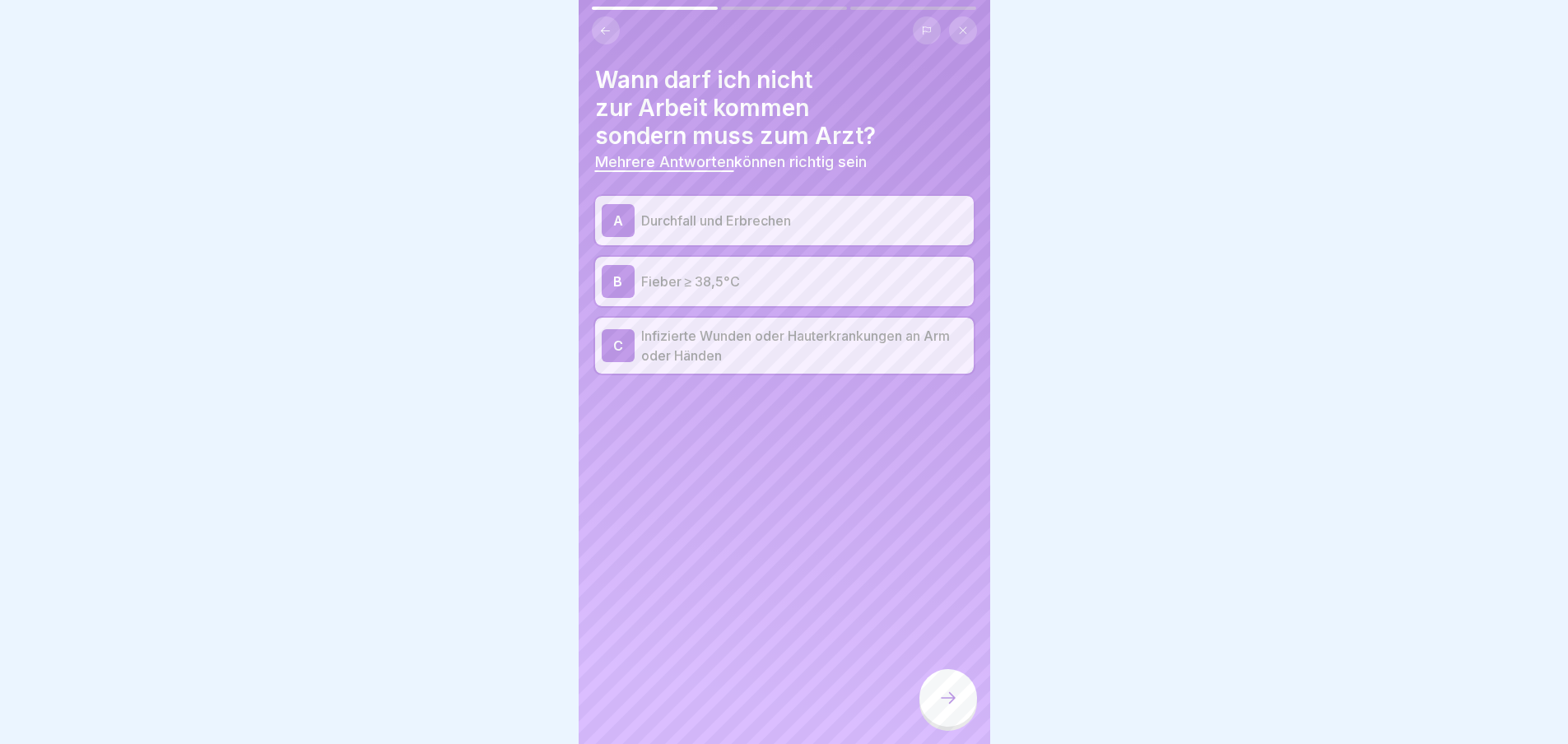
click at [944, 708] on icon at bounding box center [948, 697] width 19 height 19
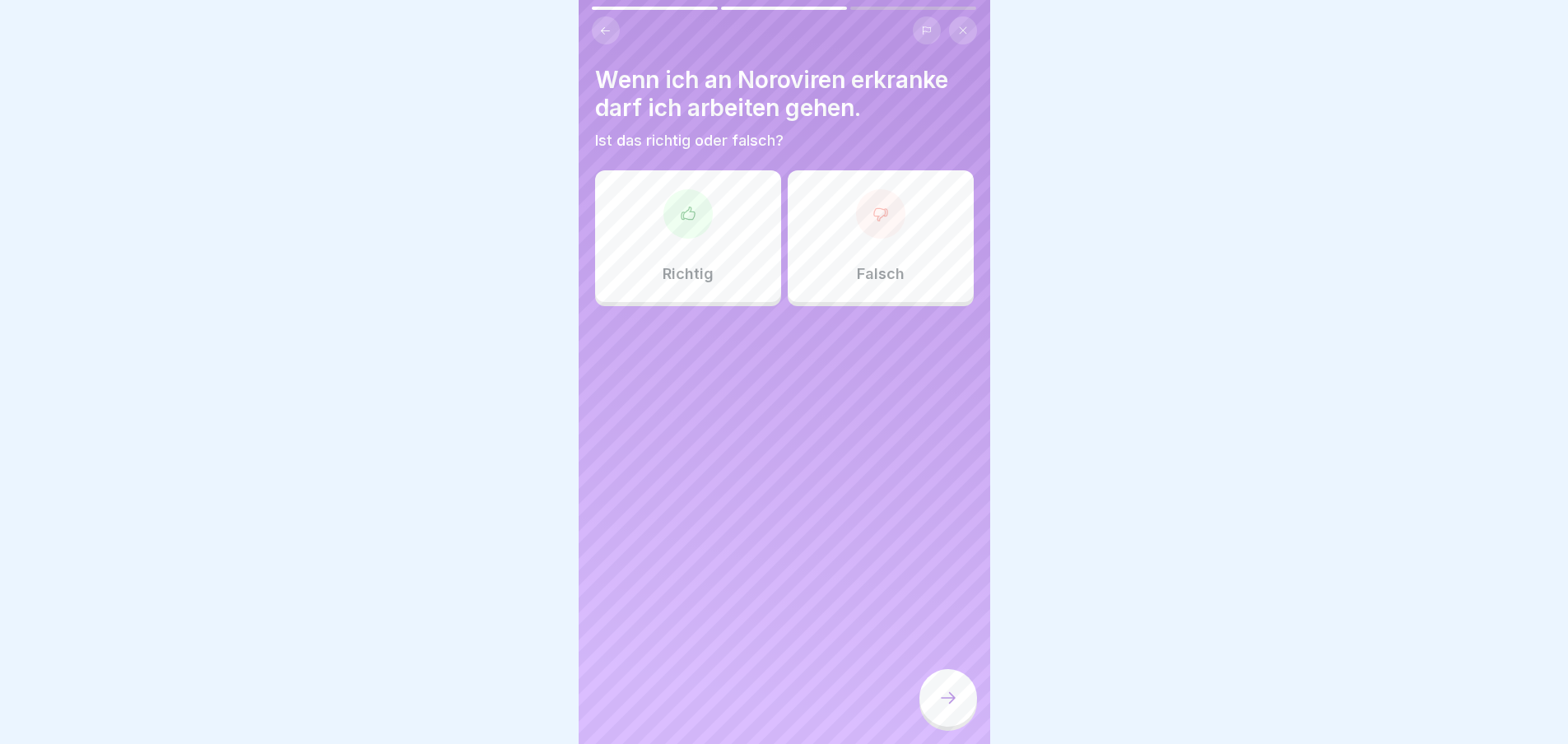
click at [871, 227] on div at bounding box center [881, 214] width 49 height 49
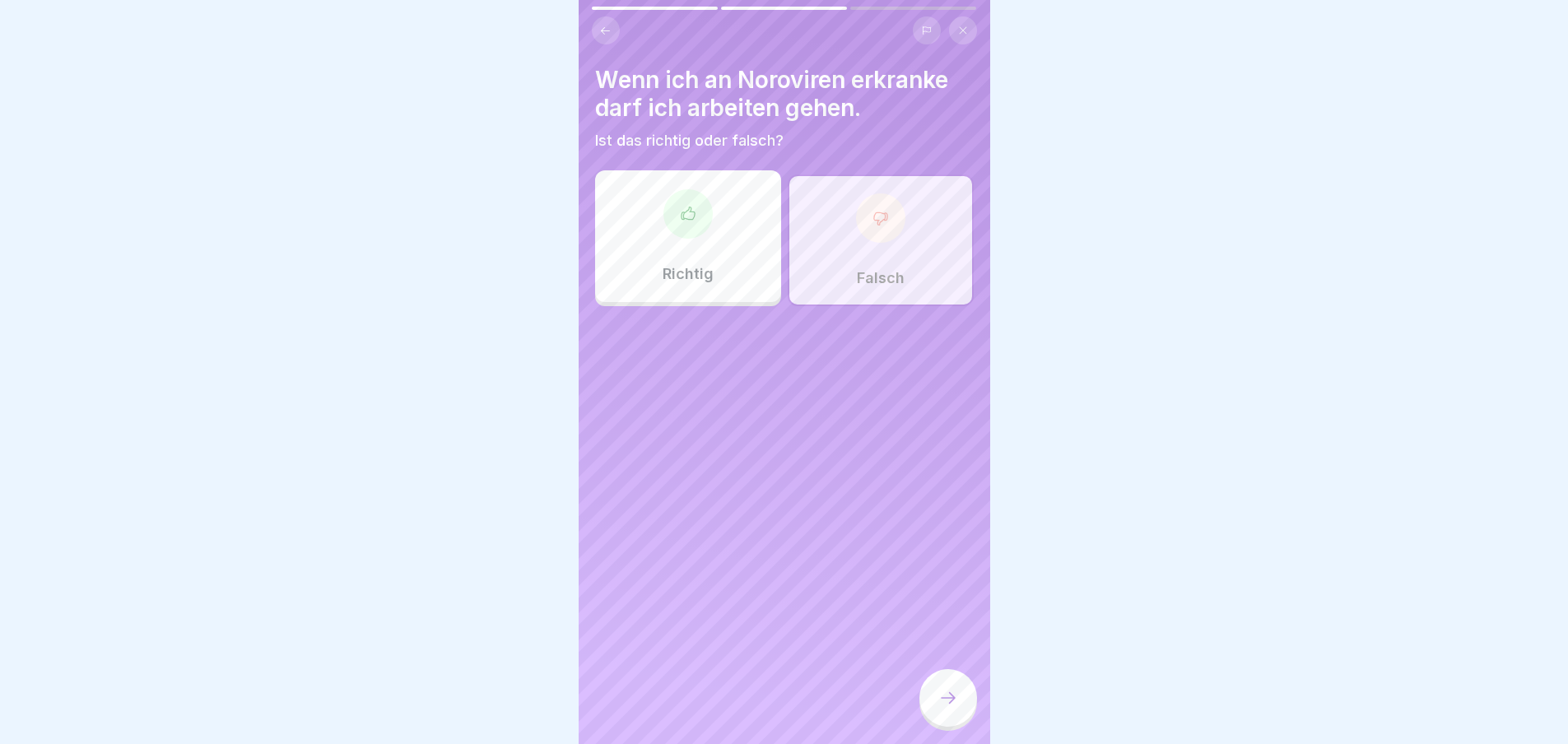
click at [952, 693] on div at bounding box center [949, 698] width 58 height 58
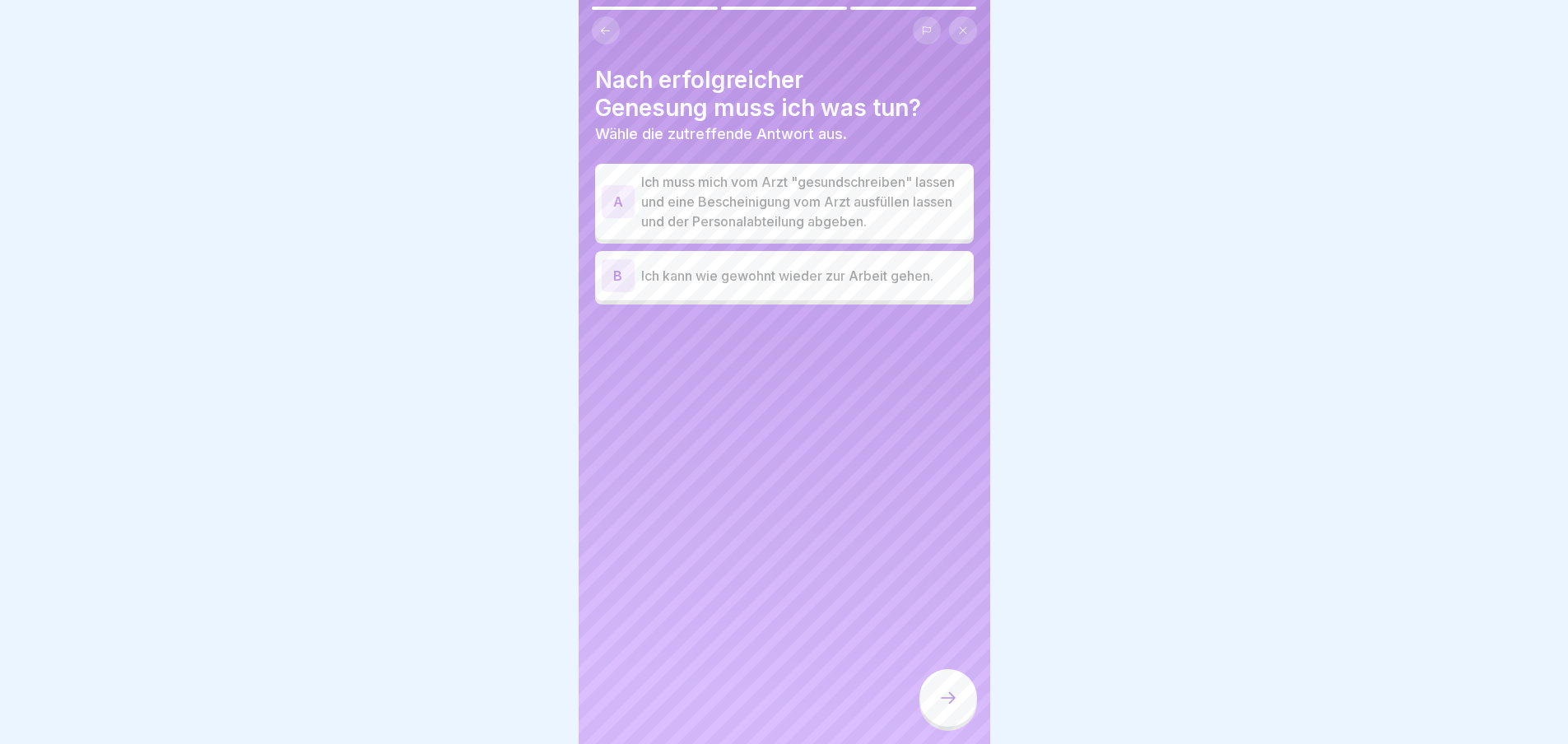
click at [616, 214] on div "A" at bounding box center [618, 201] width 33 height 33
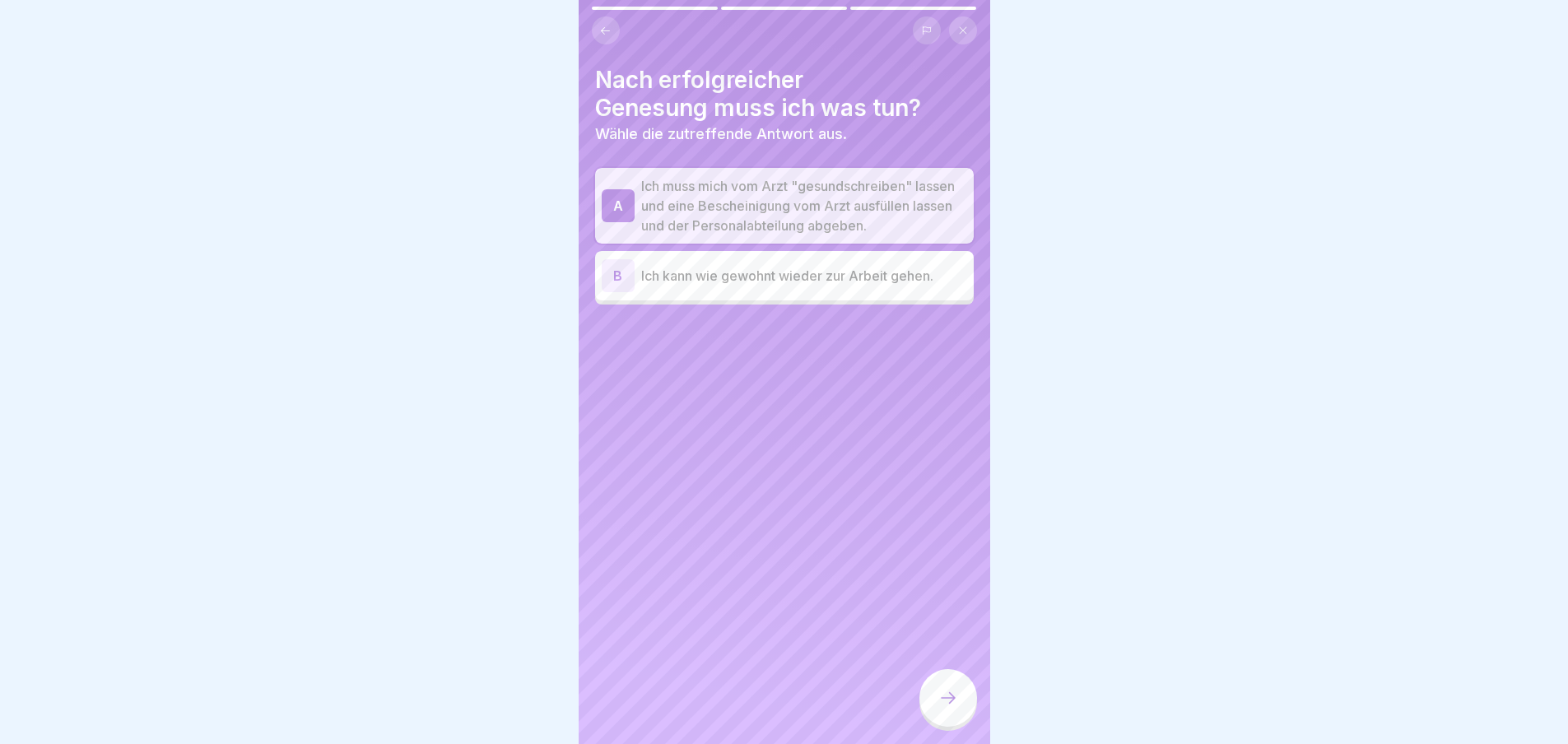
click at [939, 708] on icon at bounding box center [948, 697] width 19 height 19
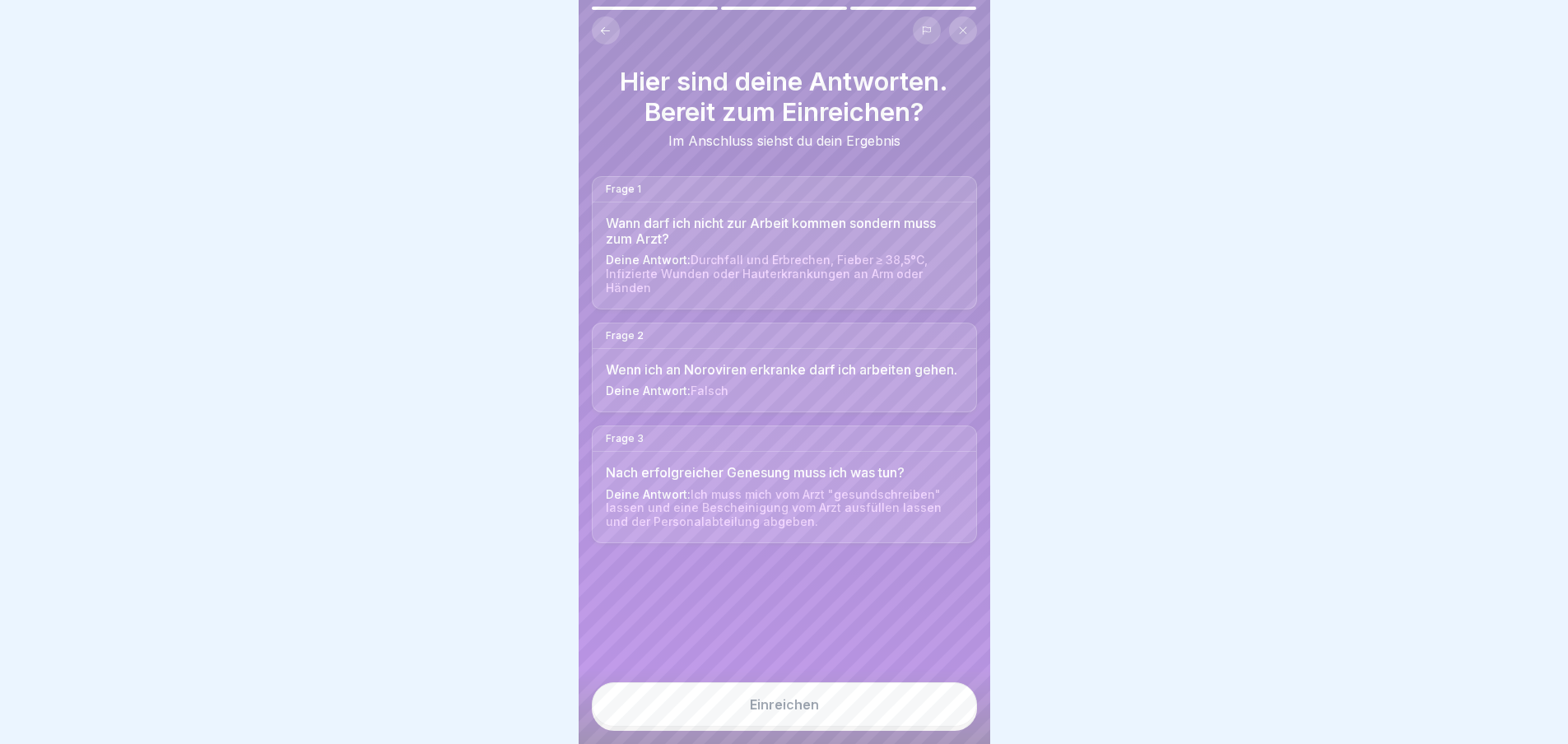
click at [939, 719] on button "Einreichen" at bounding box center [784, 704] width 386 height 45
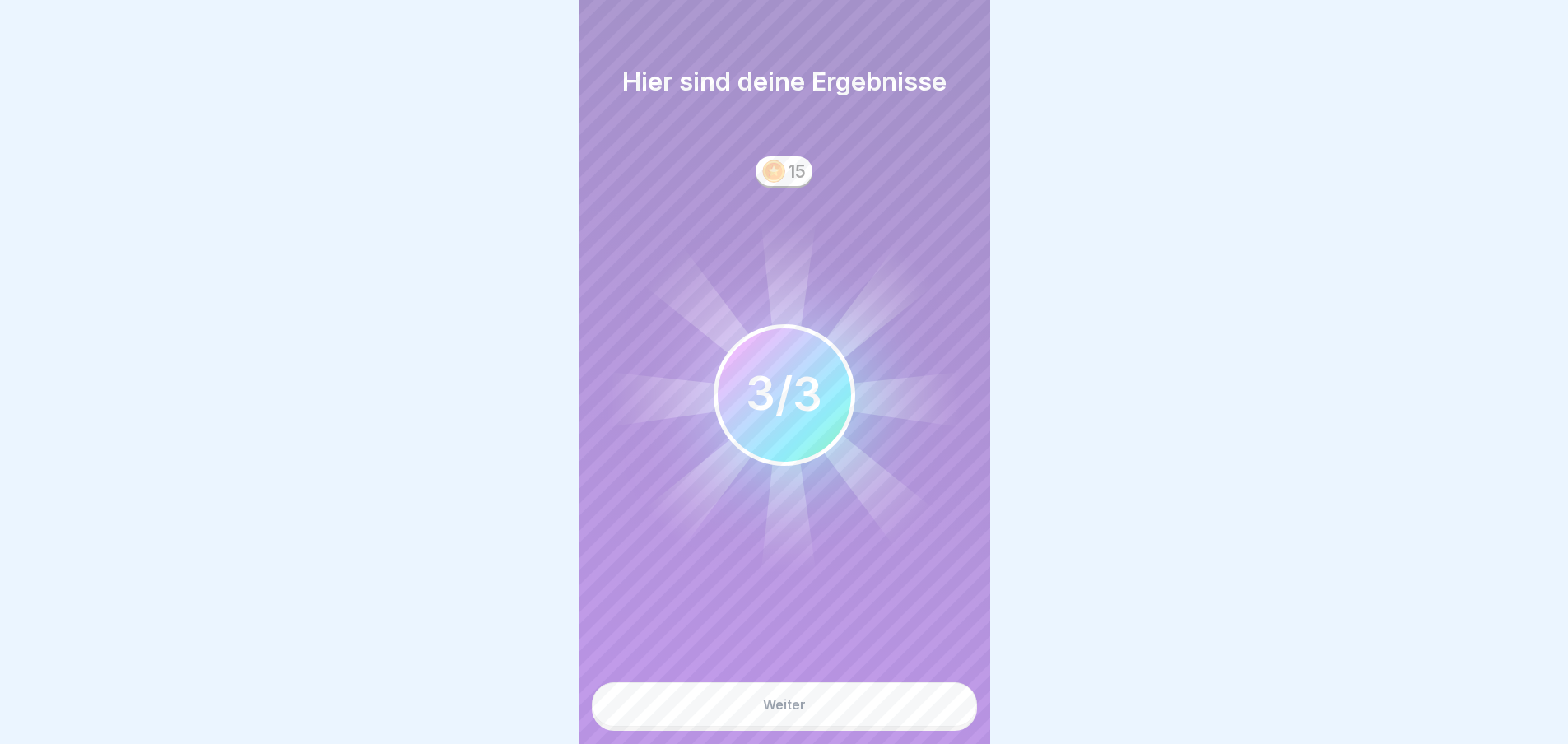
click at [939, 719] on button "Weiter" at bounding box center [784, 704] width 386 height 45
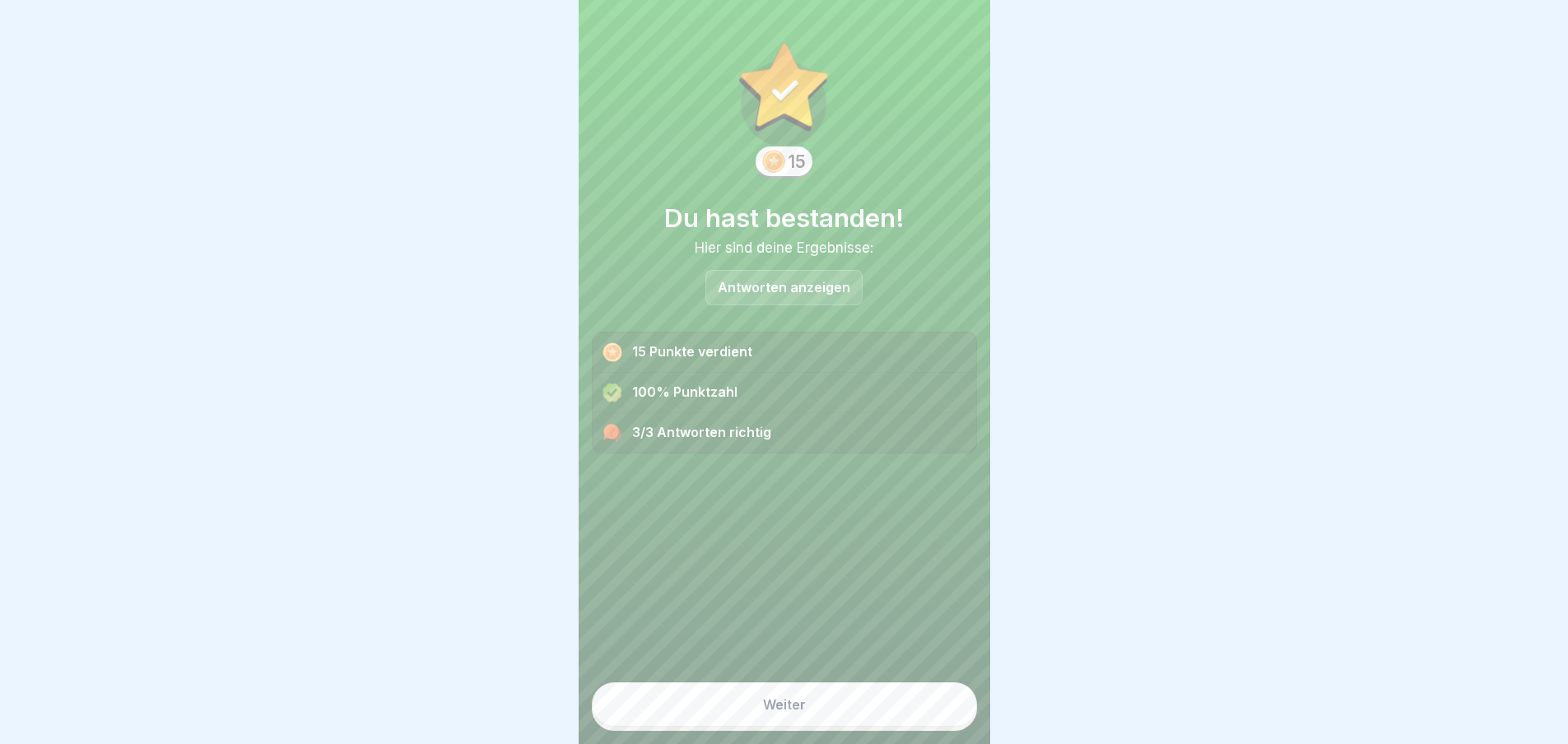
click at [856, 727] on button "Weiter" at bounding box center [784, 704] width 386 height 45
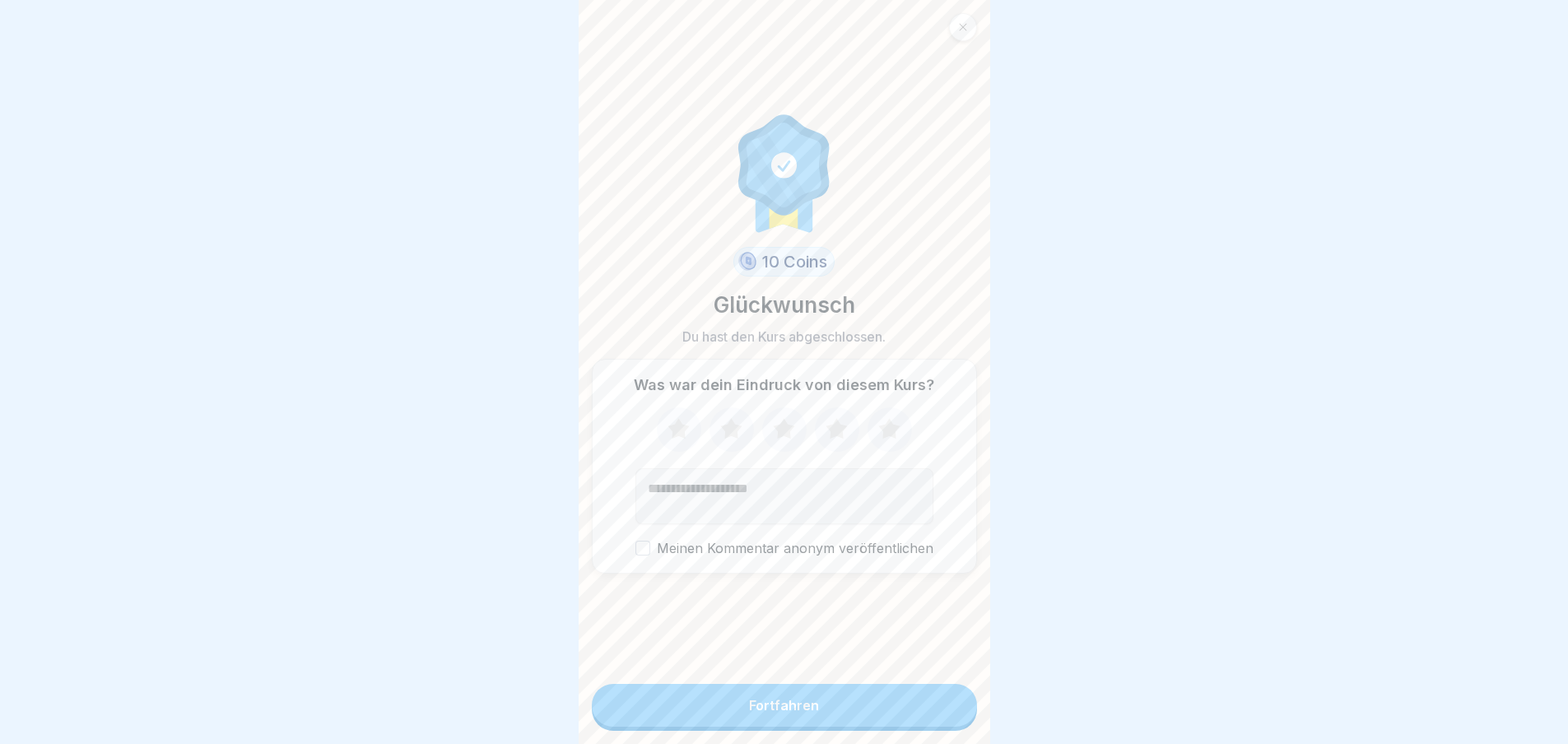
click at [856, 727] on button "Fortfahren" at bounding box center [784, 705] width 386 height 43
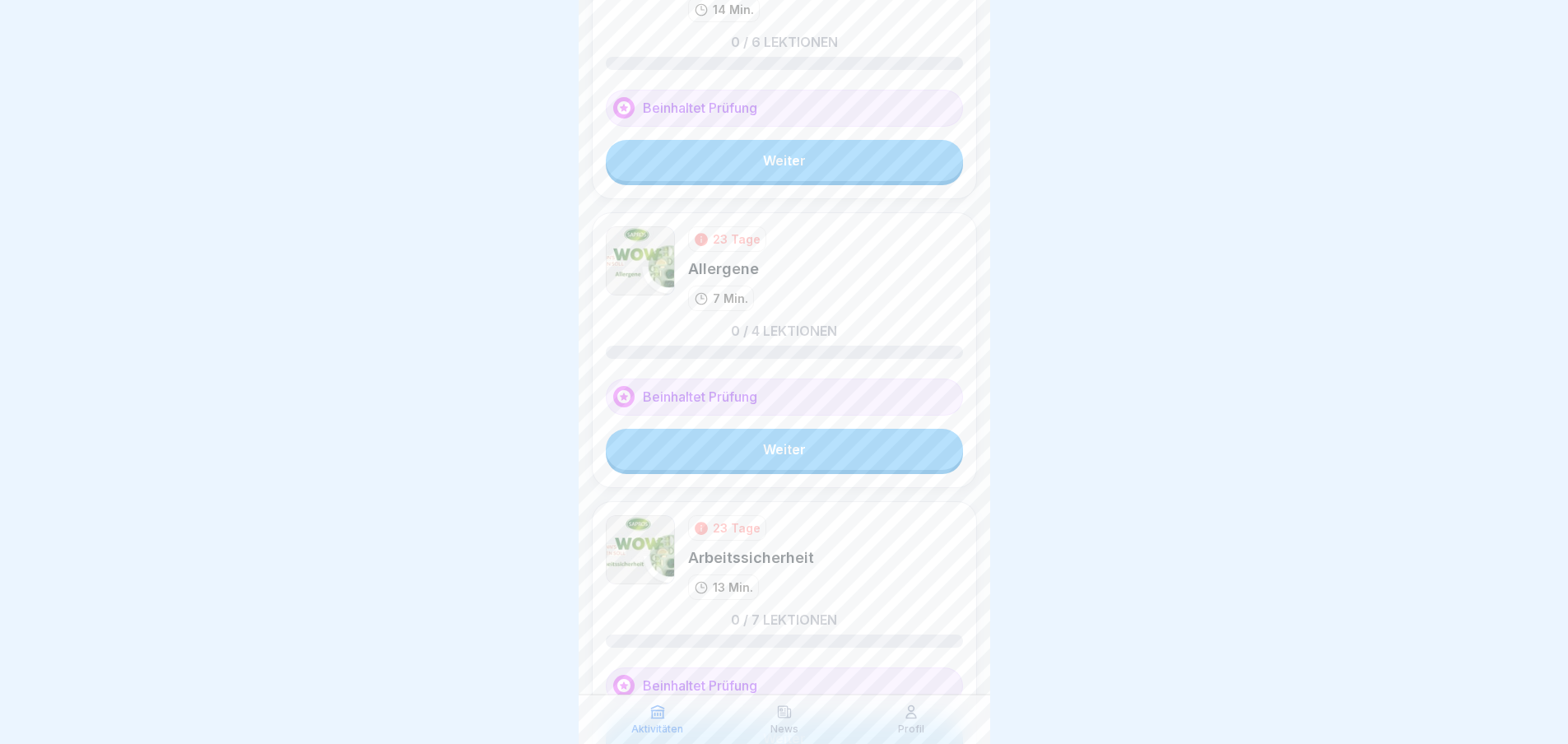
scroll to position [1101, 0]
